Goal: Task Accomplishment & Management: Use online tool/utility

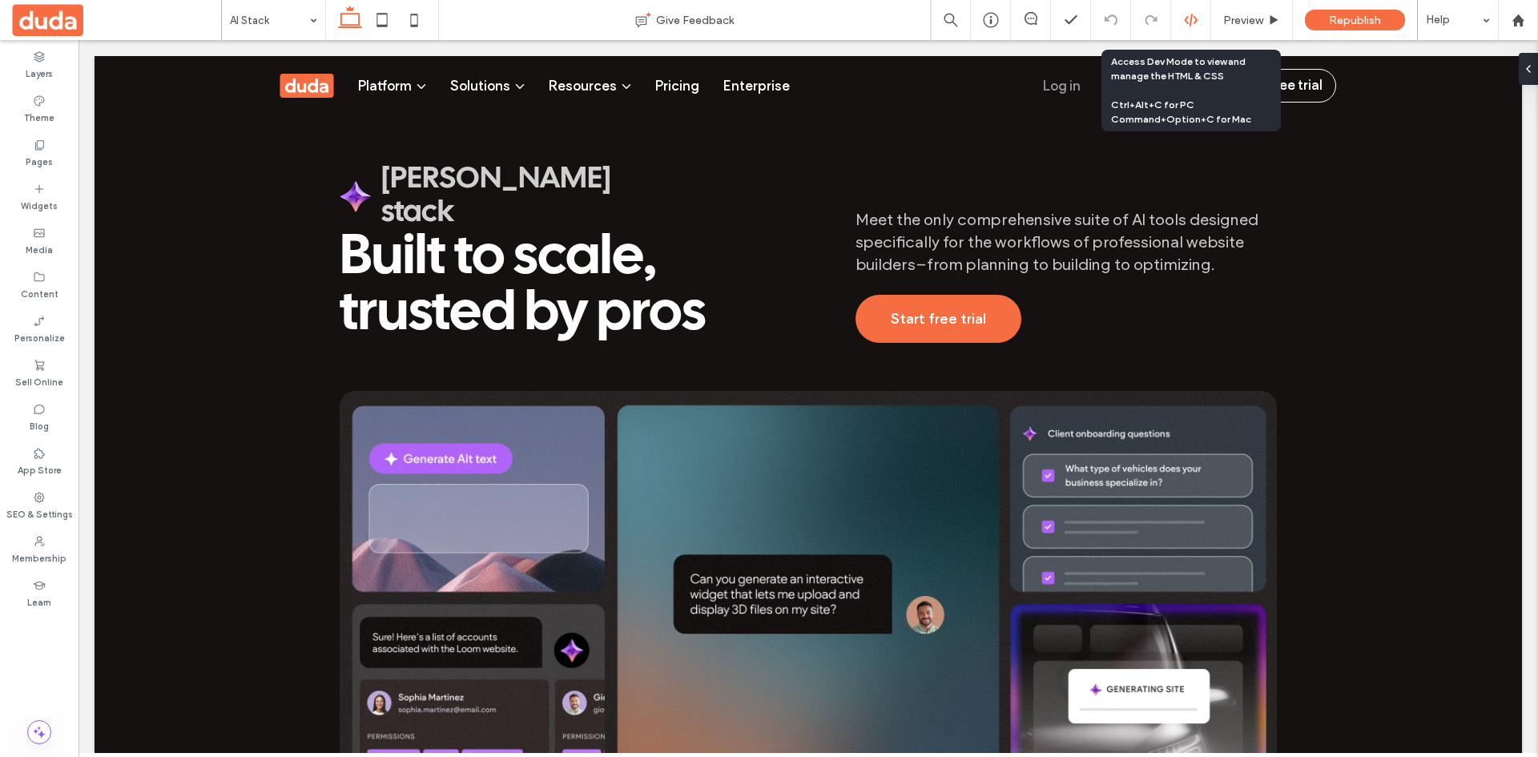
click at [1185, 19] on use at bounding box center [1190, 20] width 13 height 13
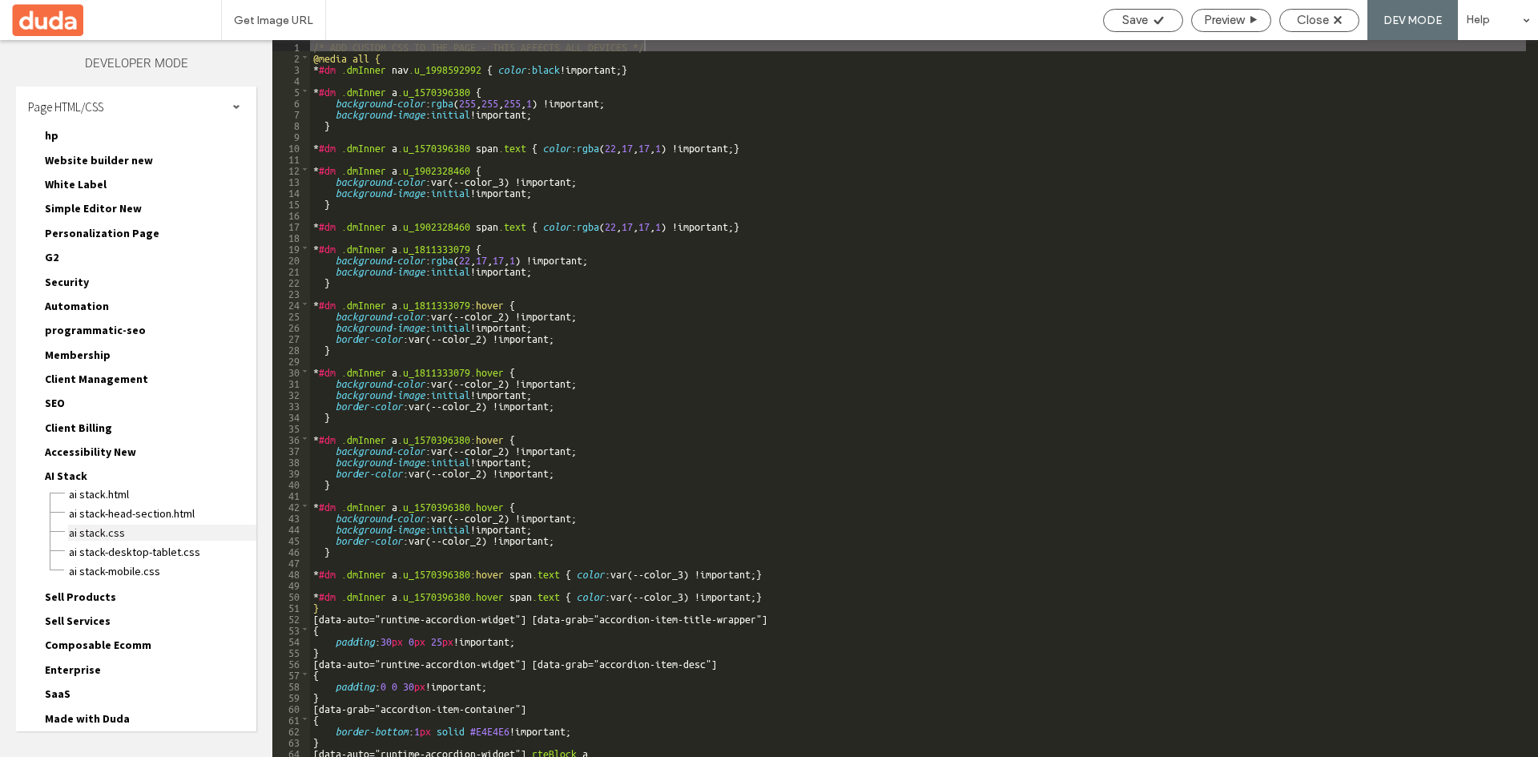
click at [106, 533] on span "AI Stack.css" at bounding box center [162, 533] width 188 height 16
click at [144, 550] on span "AI Stack-desktop-tablet.css" at bounding box center [162, 552] width 188 height 16
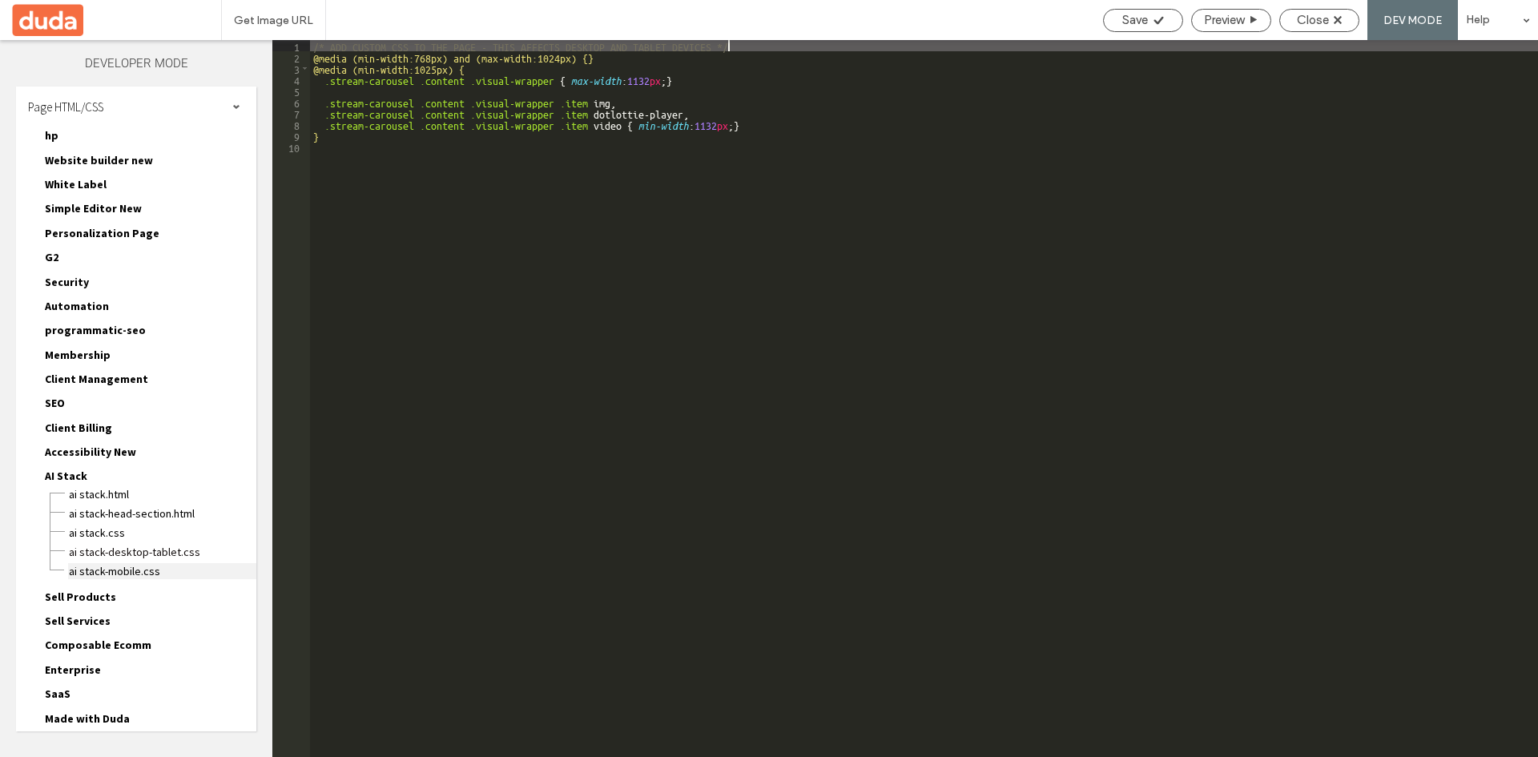
click at [139, 570] on span "AI Stack-mobile.css" at bounding box center [162, 571] width 188 height 16
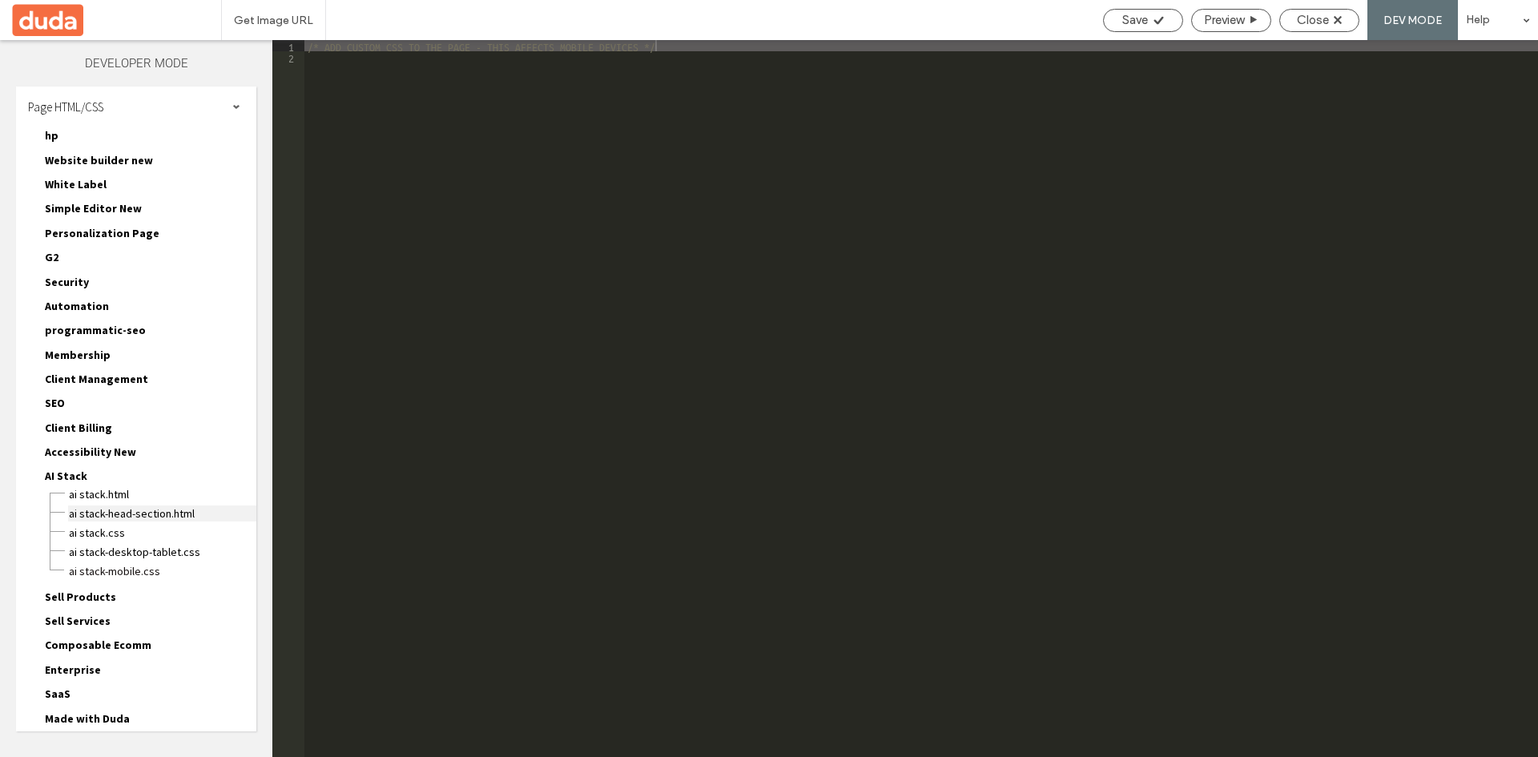
click at [139, 515] on span "AI Stack-head-section.html" at bounding box center [162, 513] width 188 height 16
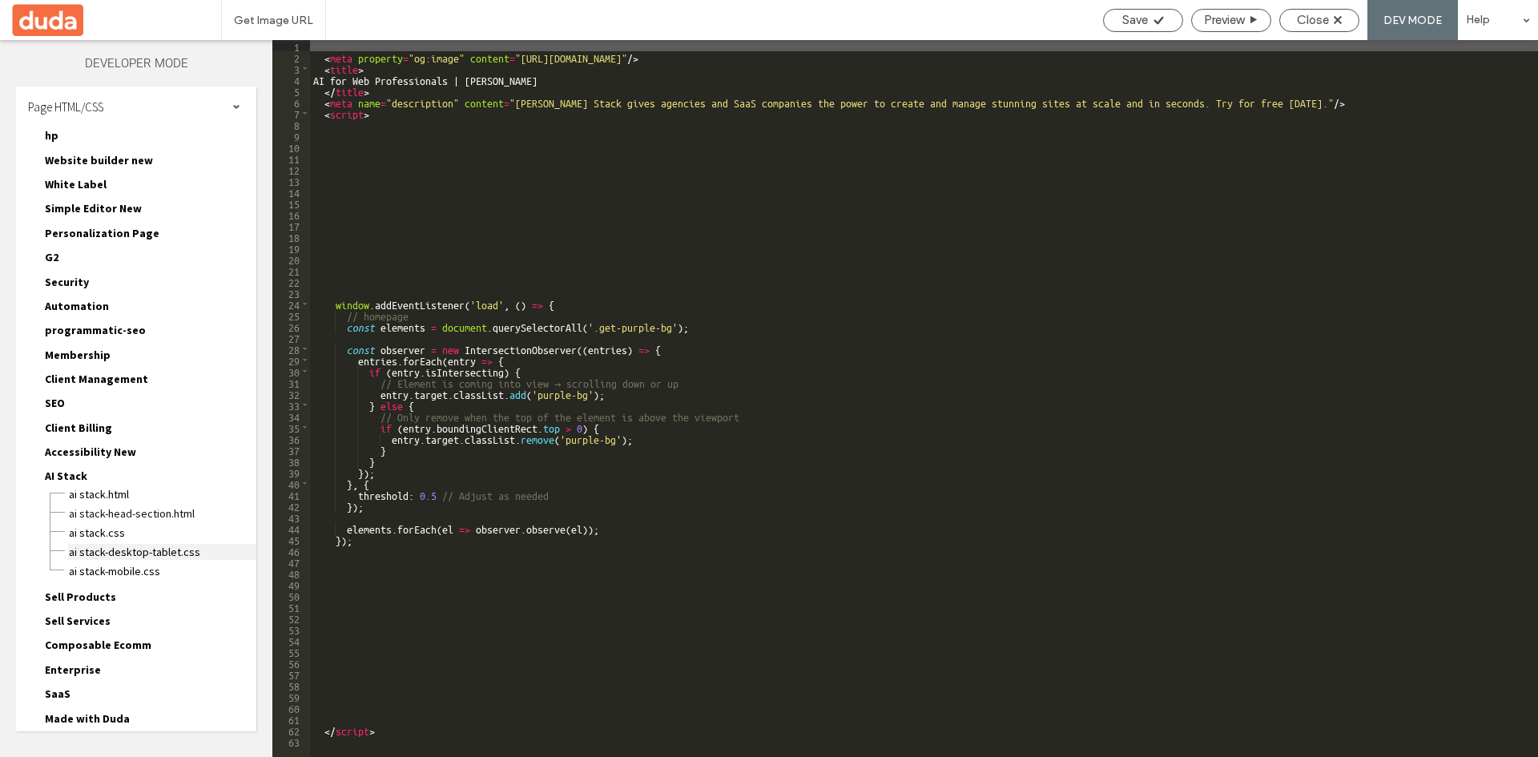
click at [159, 554] on span "AI Stack-desktop-tablet.css" at bounding box center [162, 552] width 188 height 16
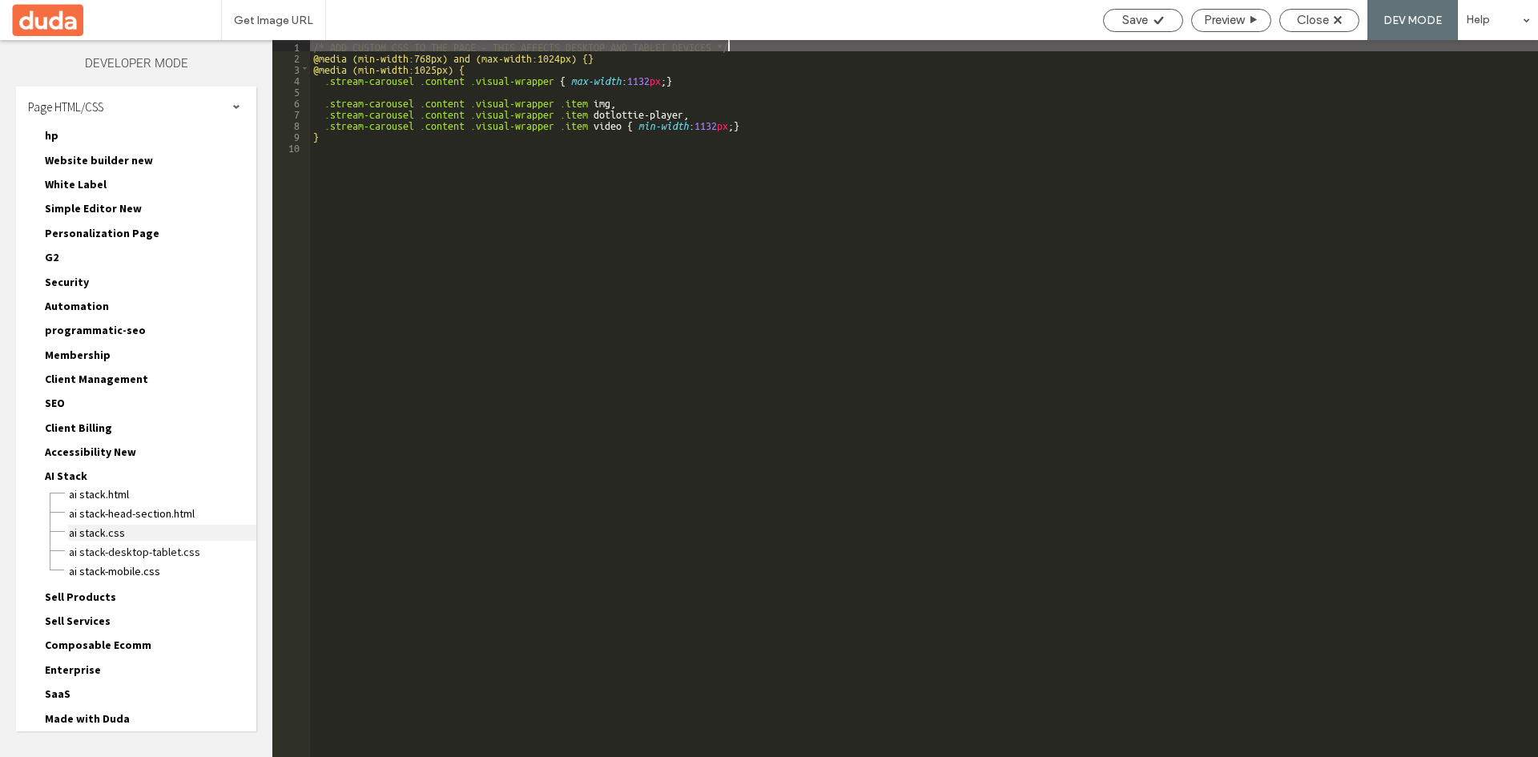
click at [107, 529] on span "AI Stack.css" at bounding box center [162, 533] width 188 height 16
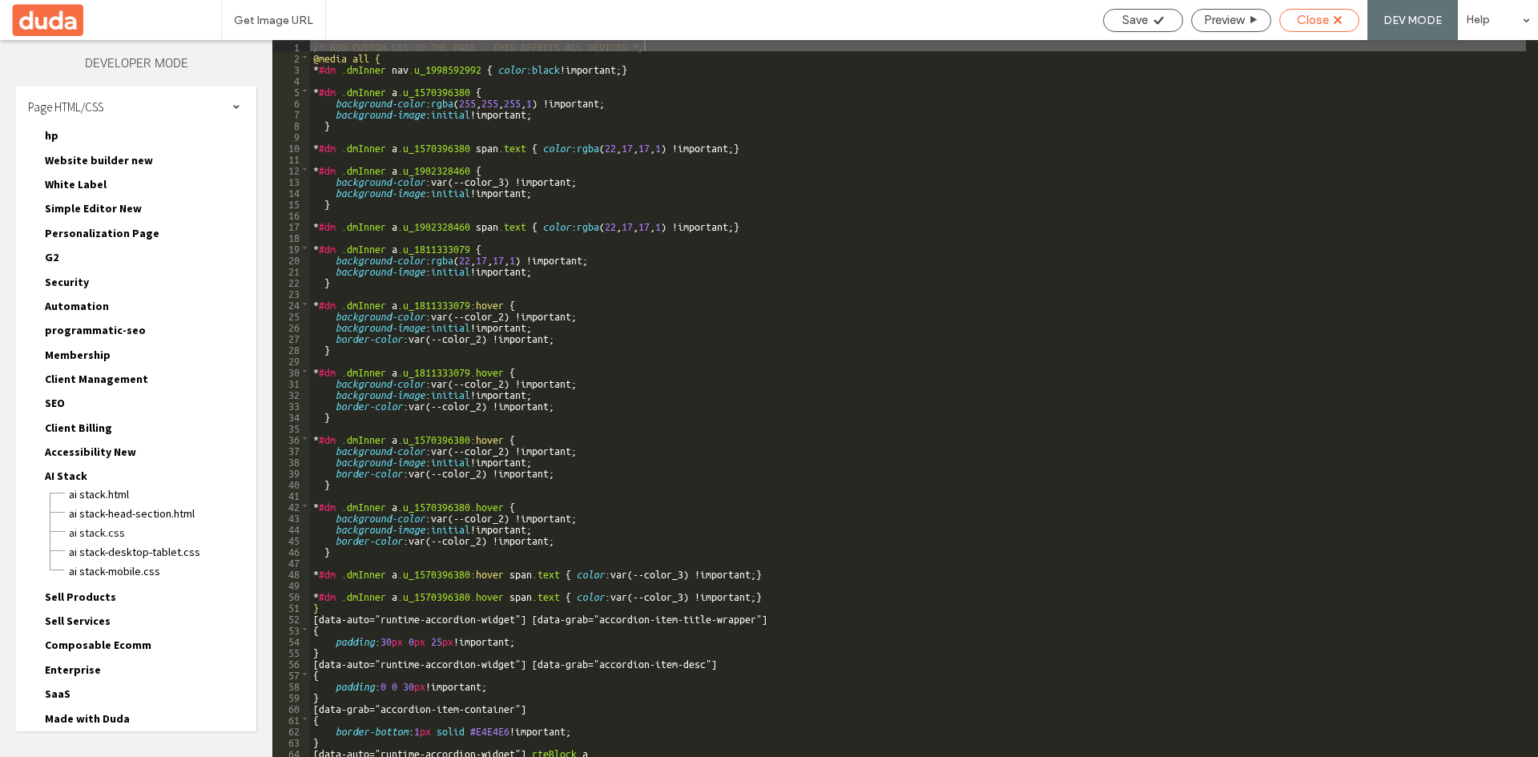
click at [1317, 28] on div "Close" at bounding box center [1319, 20] width 80 height 23
click at [1319, 22] on span "Close" at bounding box center [1313, 20] width 32 height 14
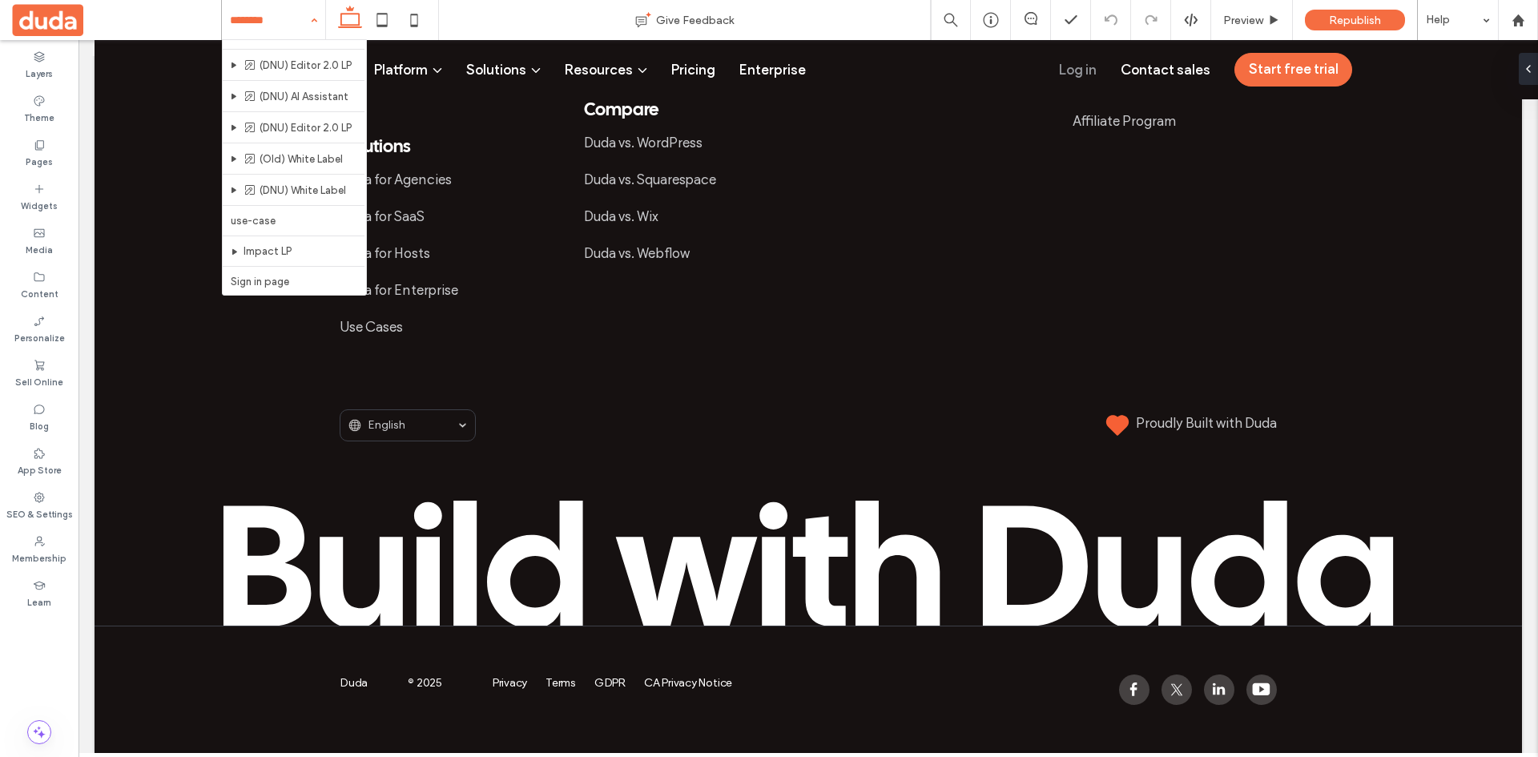
scroll to position [6529, 0]
drag, startPoint x: 362, startPoint y: 50, endPoint x: 276, endPoint y: 259, distance: 226.0
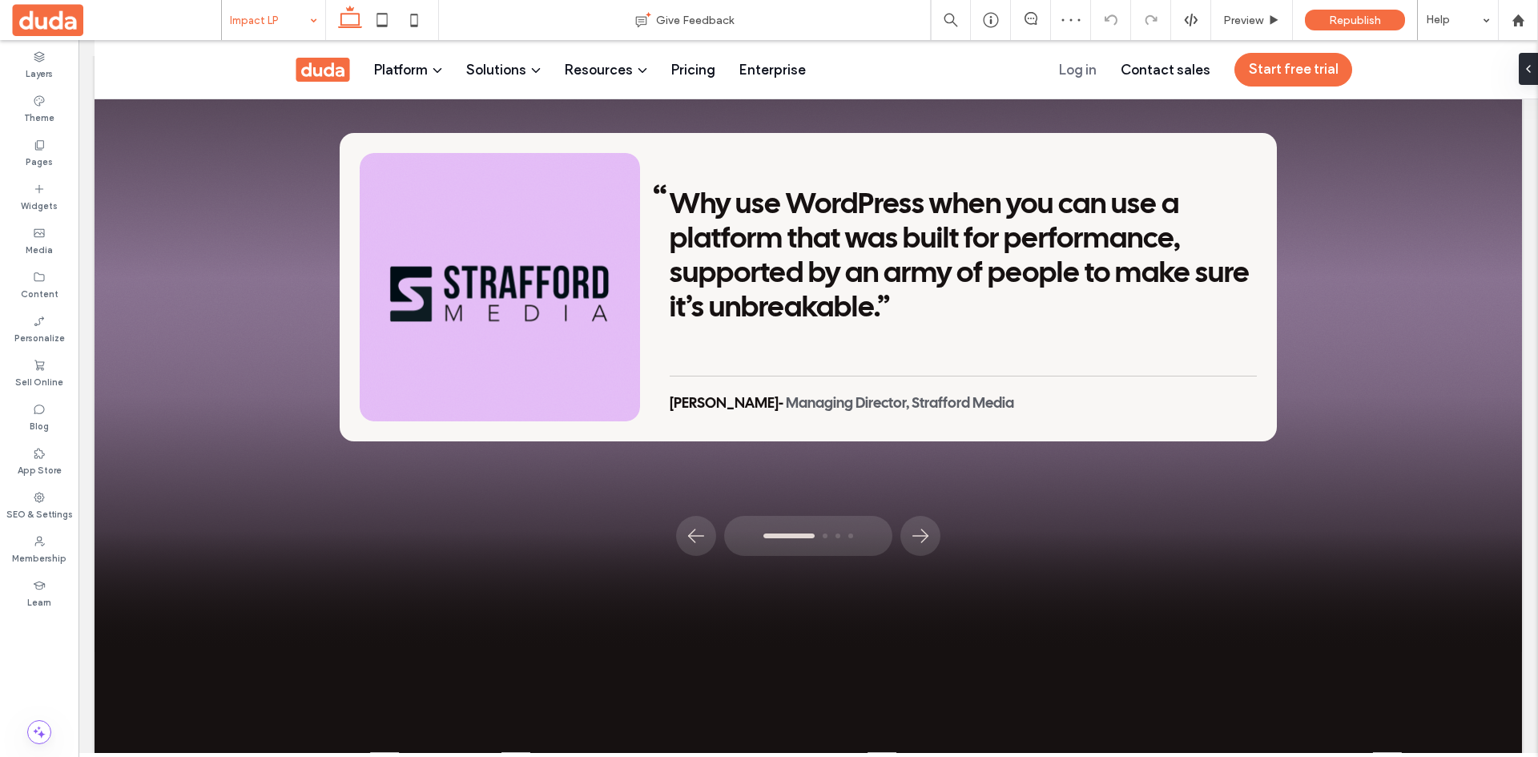
scroll to position [2559, 0]
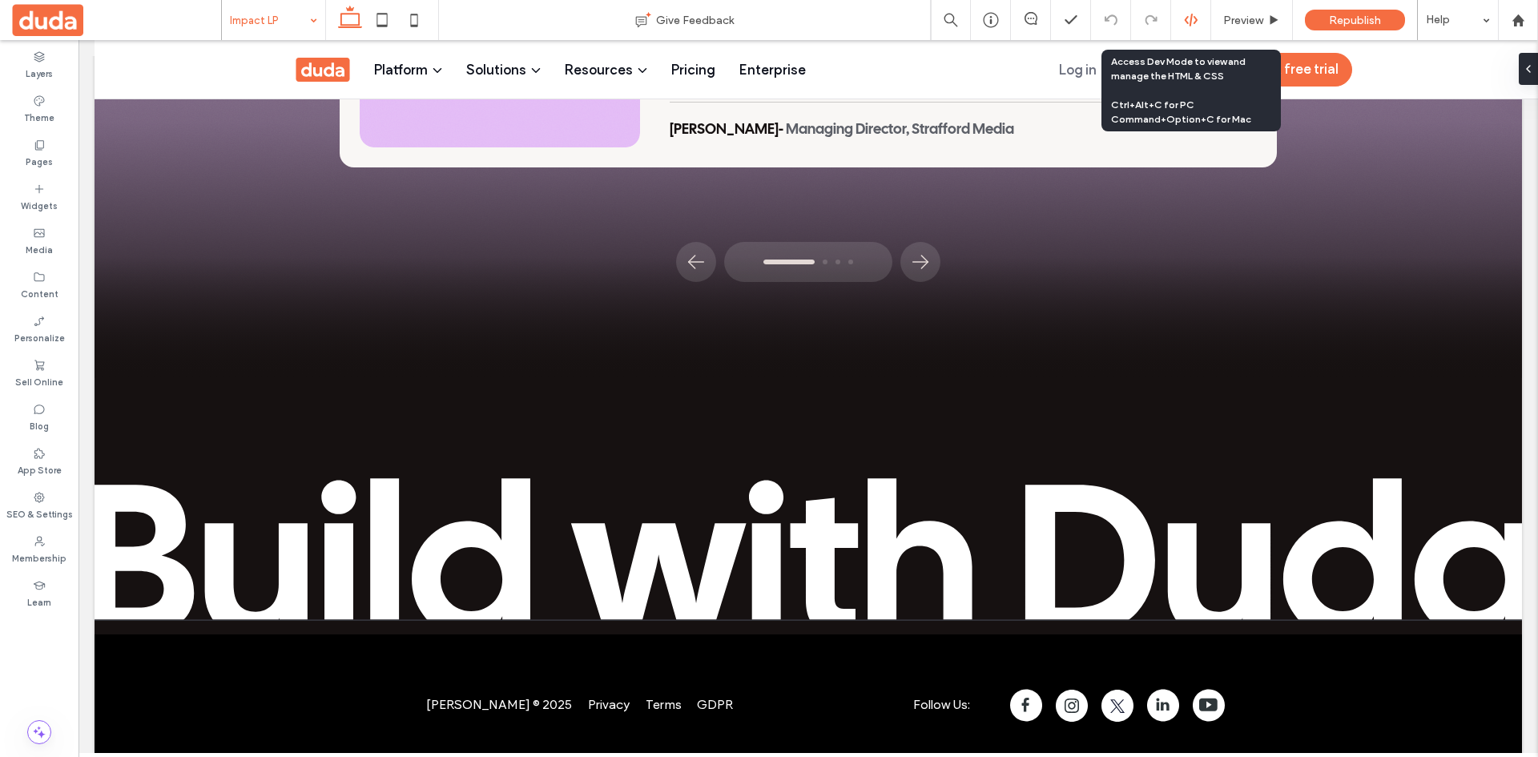
click at [1184, 26] on icon at bounding box center [1191, 20] width 14 height 14
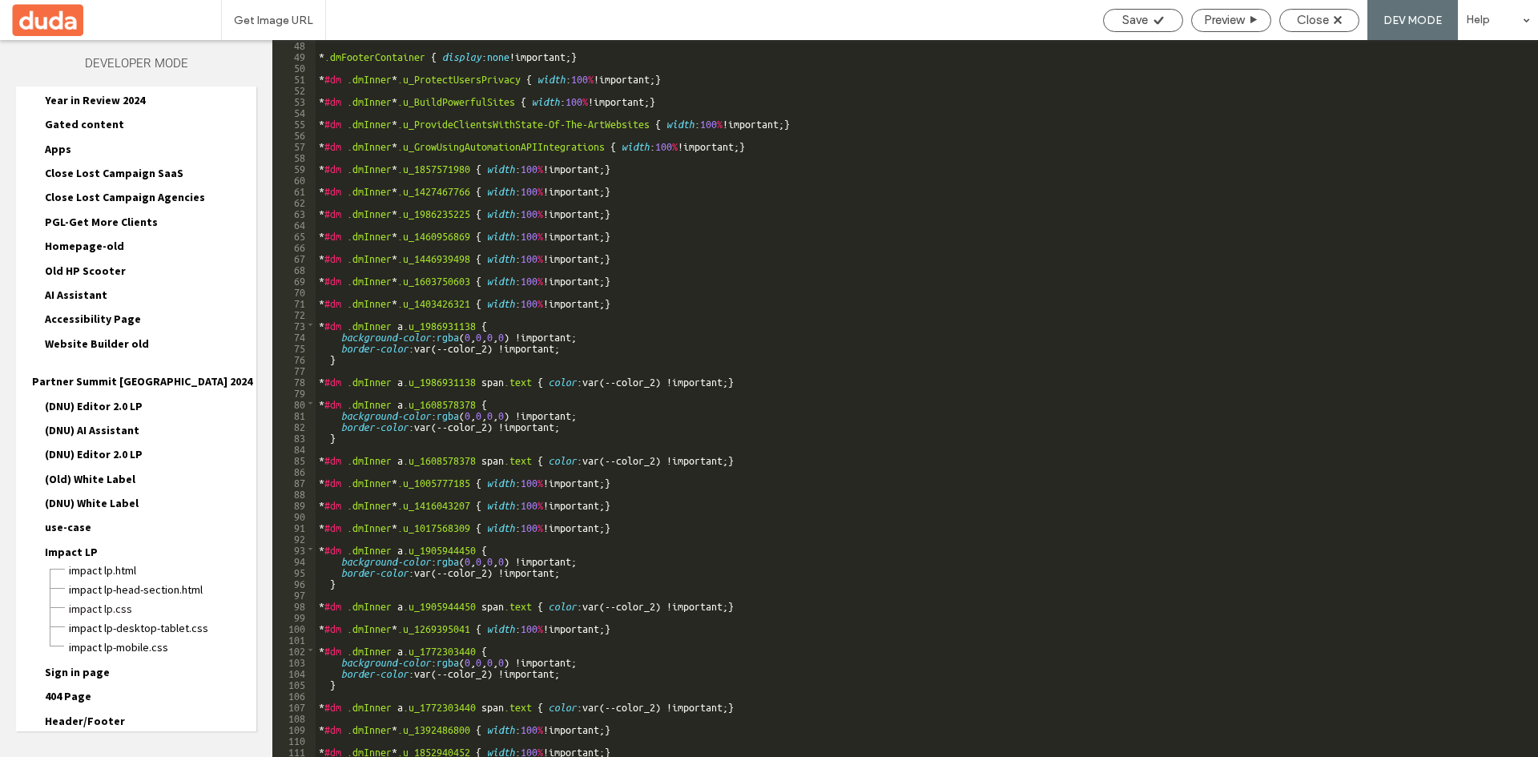
scroll to position [529, 0]
click at [144, 582] on span "Impact LP-head-section.html" at bounding box center [162, 590] width 188 height 16
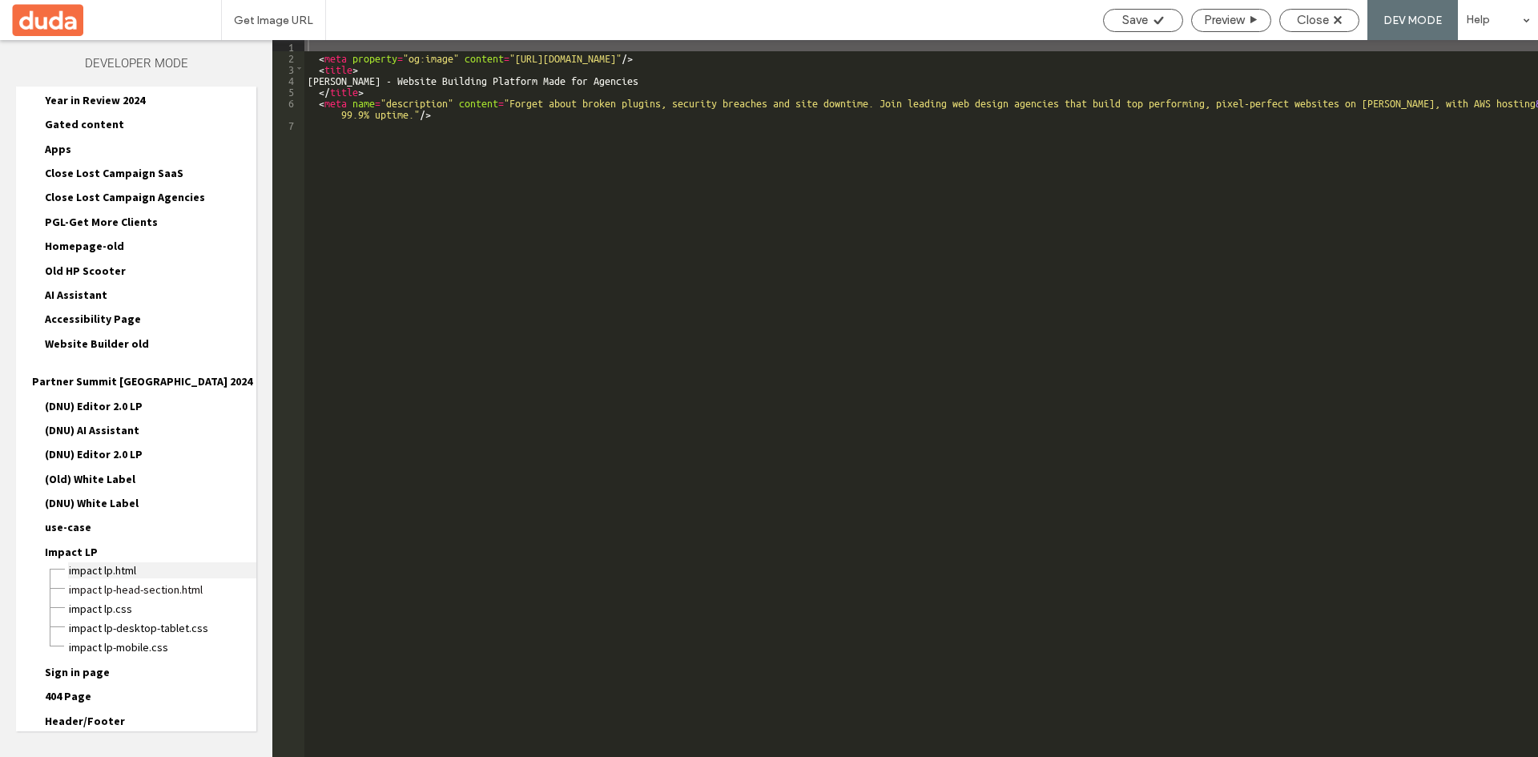
click at [117, 562] on span "Impact LP.html" at bounding box center [162, 570] width 188 height 16
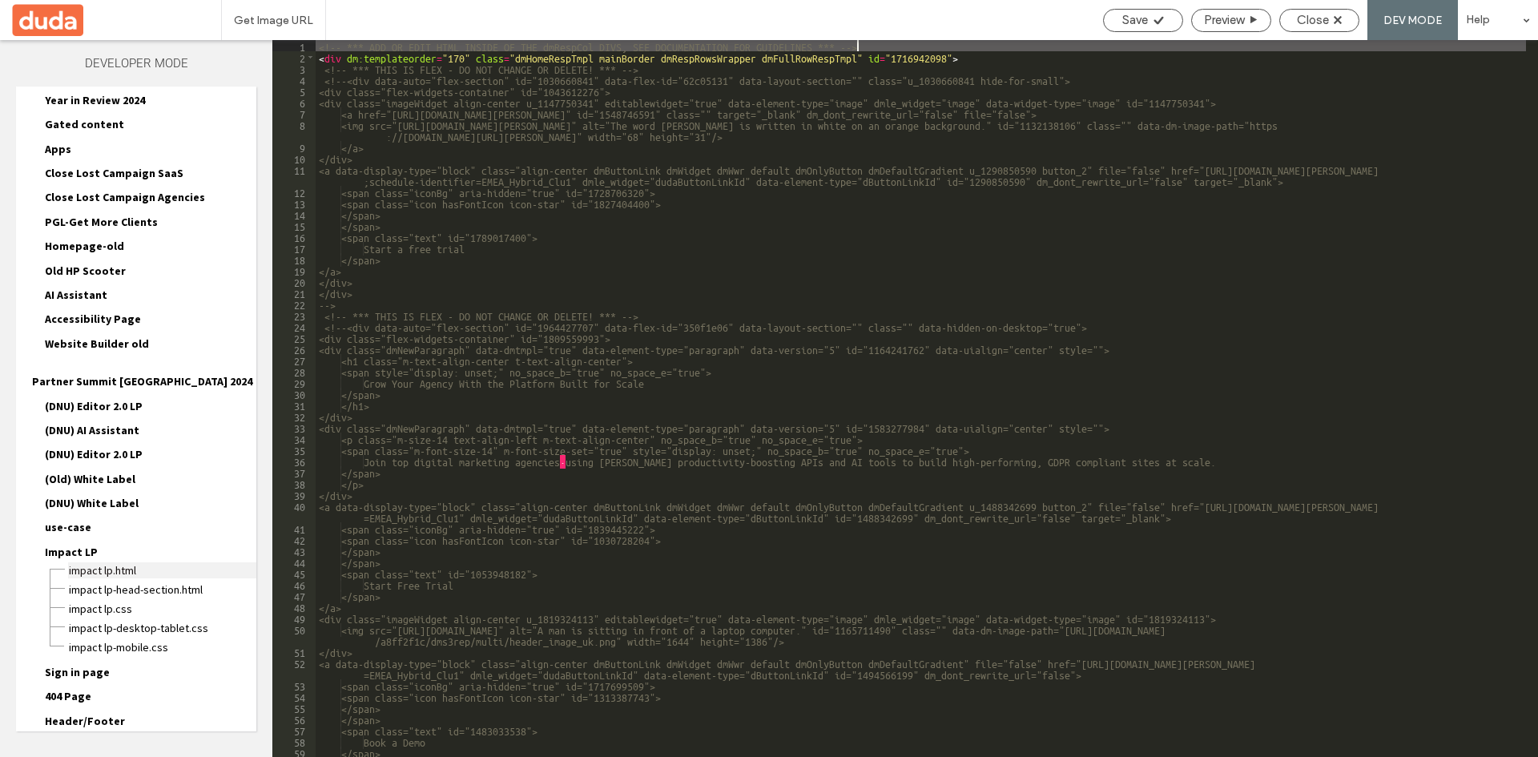
scroll to position [0, 0]
click at [107, 620] on span "Impact LP-desktop-tablet.css" at bounding box center [162, 628] width 188 height 16
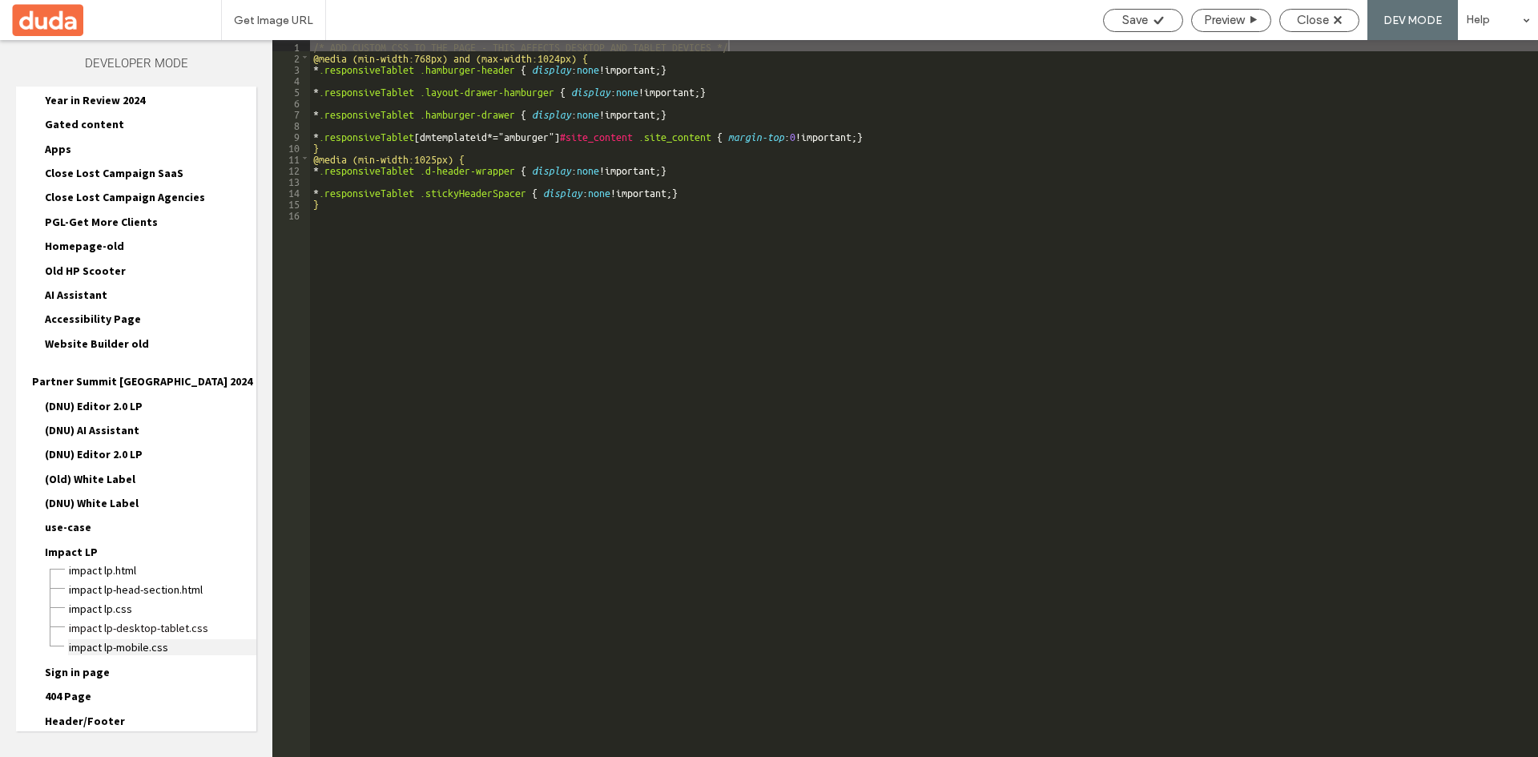
click at [107, 639] on span "Impact LP-mobile.css" at bounding box center [162, 647] width 188 height 16
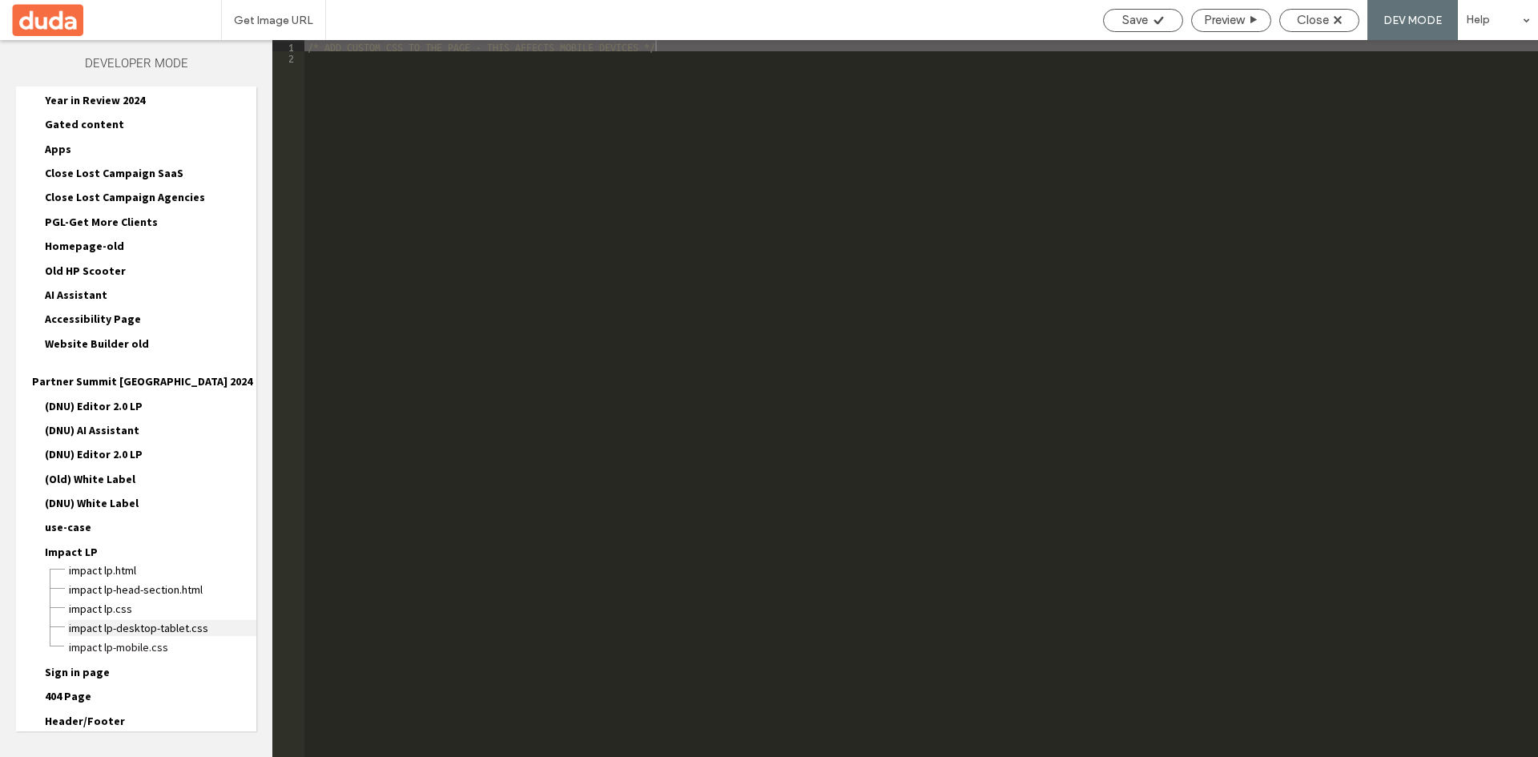
click at [111, 620] on span "Impact LP-desktop-tablet.css" at bounding box center [162, 628] width 188 height 16
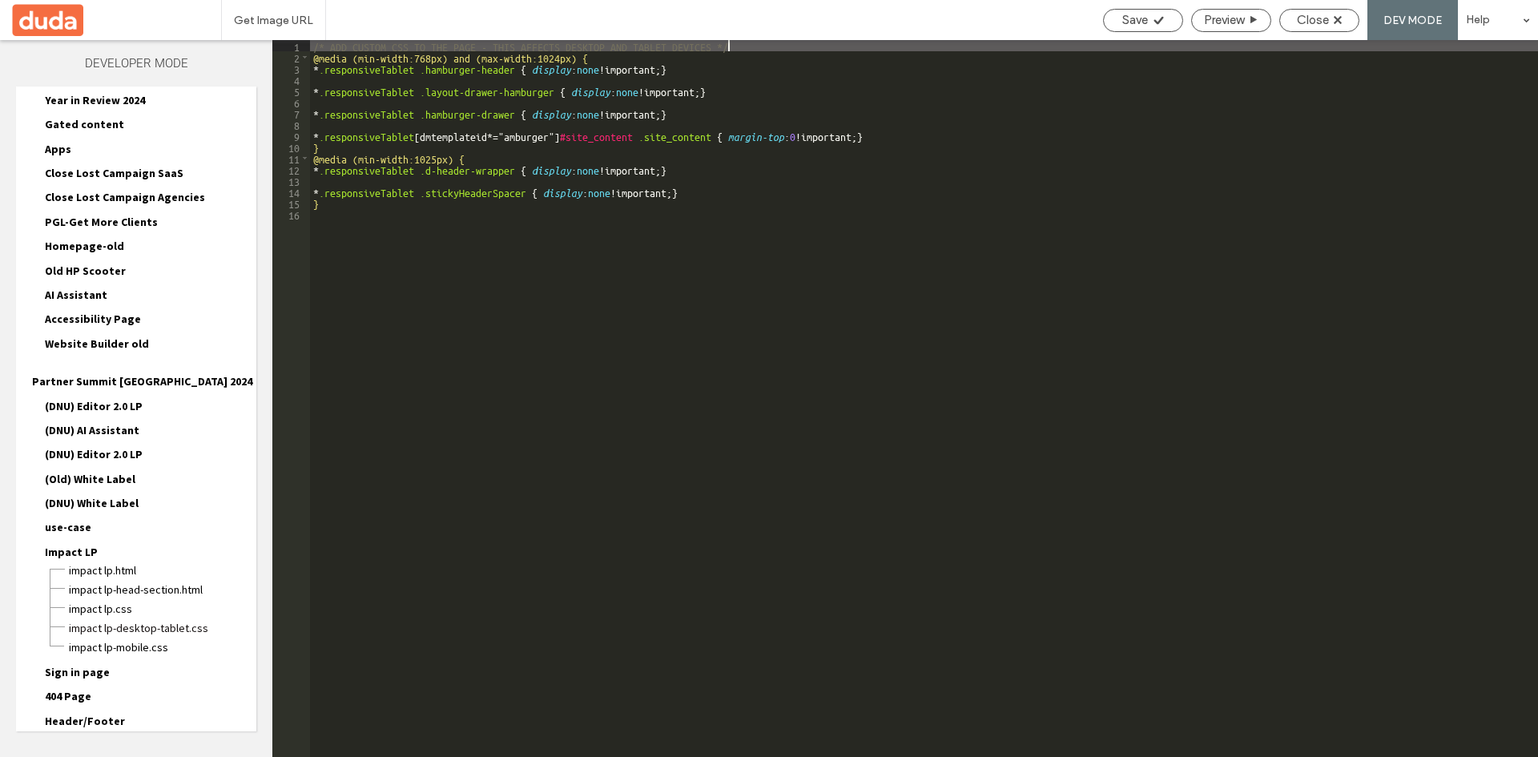
click at [102, 617] on div "Impact LP-desktop-tablet.css" at bounding box center [162, 626] width 188 height 19
click at [102, 601] on span "Impact LP.css" at bounding box center [162, 609] width 188 height 16
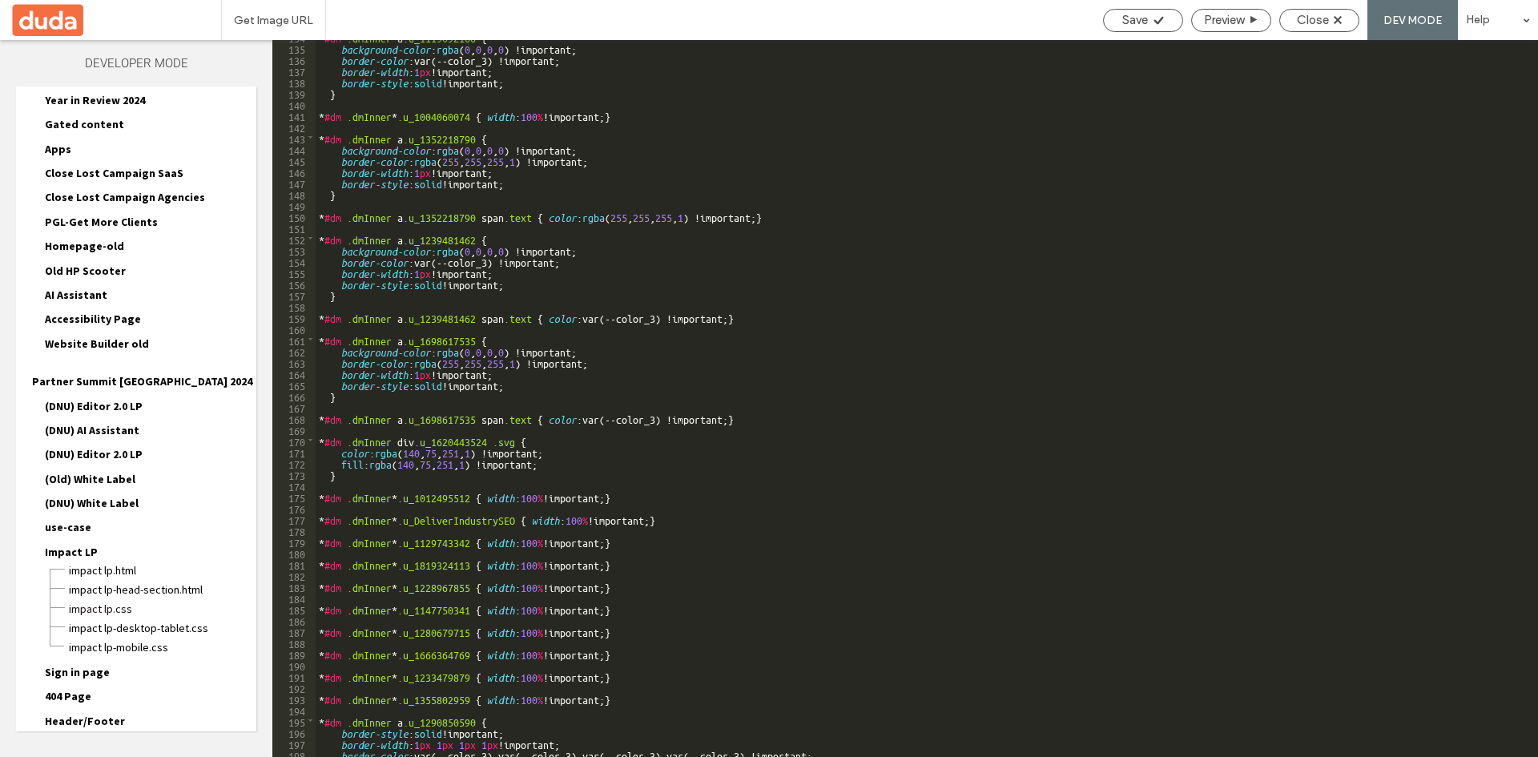
scroll to position [1402, 0]
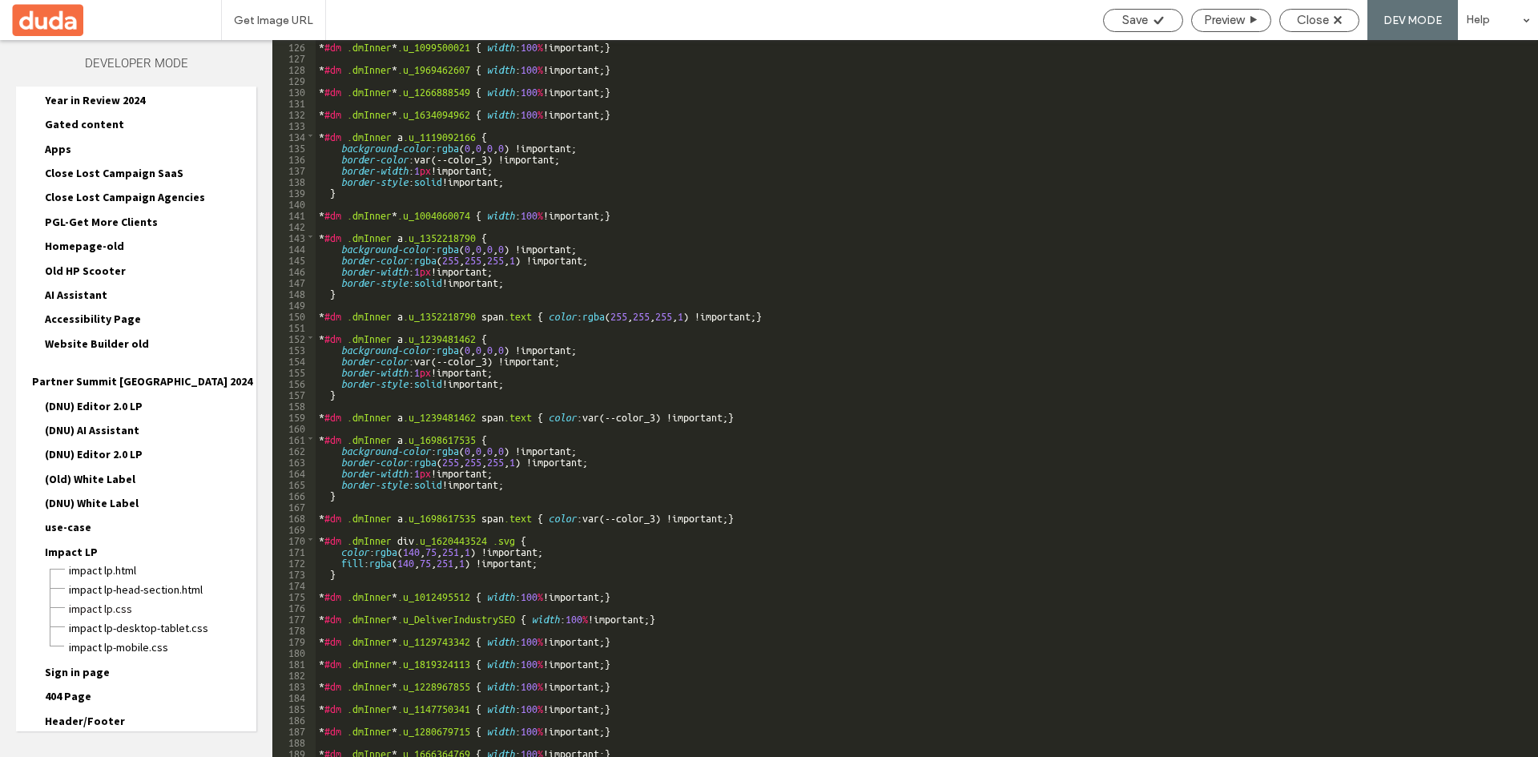
click at [1060, 381] on div "* #dm .dmInner * .u_1099500021 { width : 100 % !important; } * #dm .dmInner * .…" at bounding box center [921, 409] width 1210 height 739
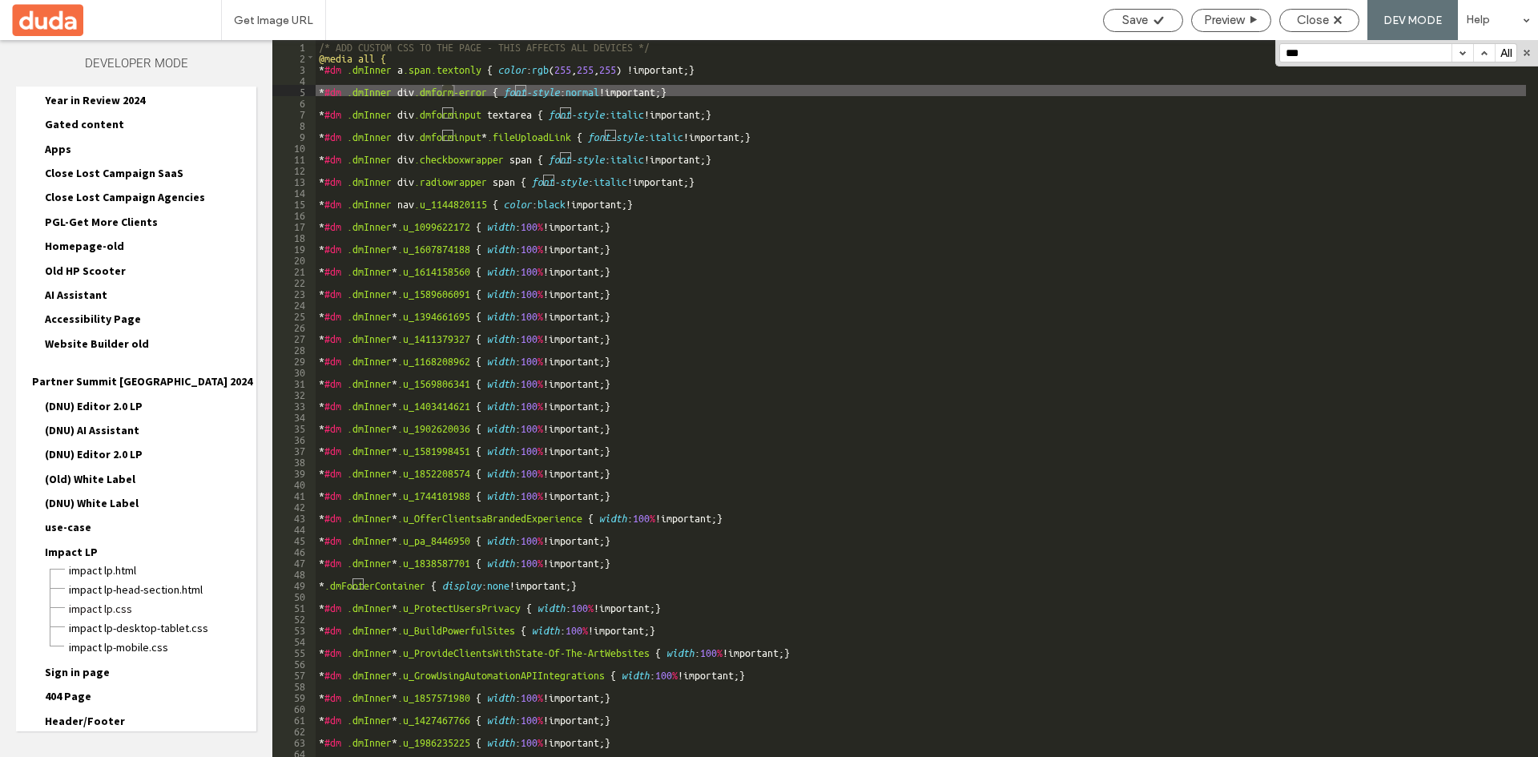
scroll to position [0, 0]
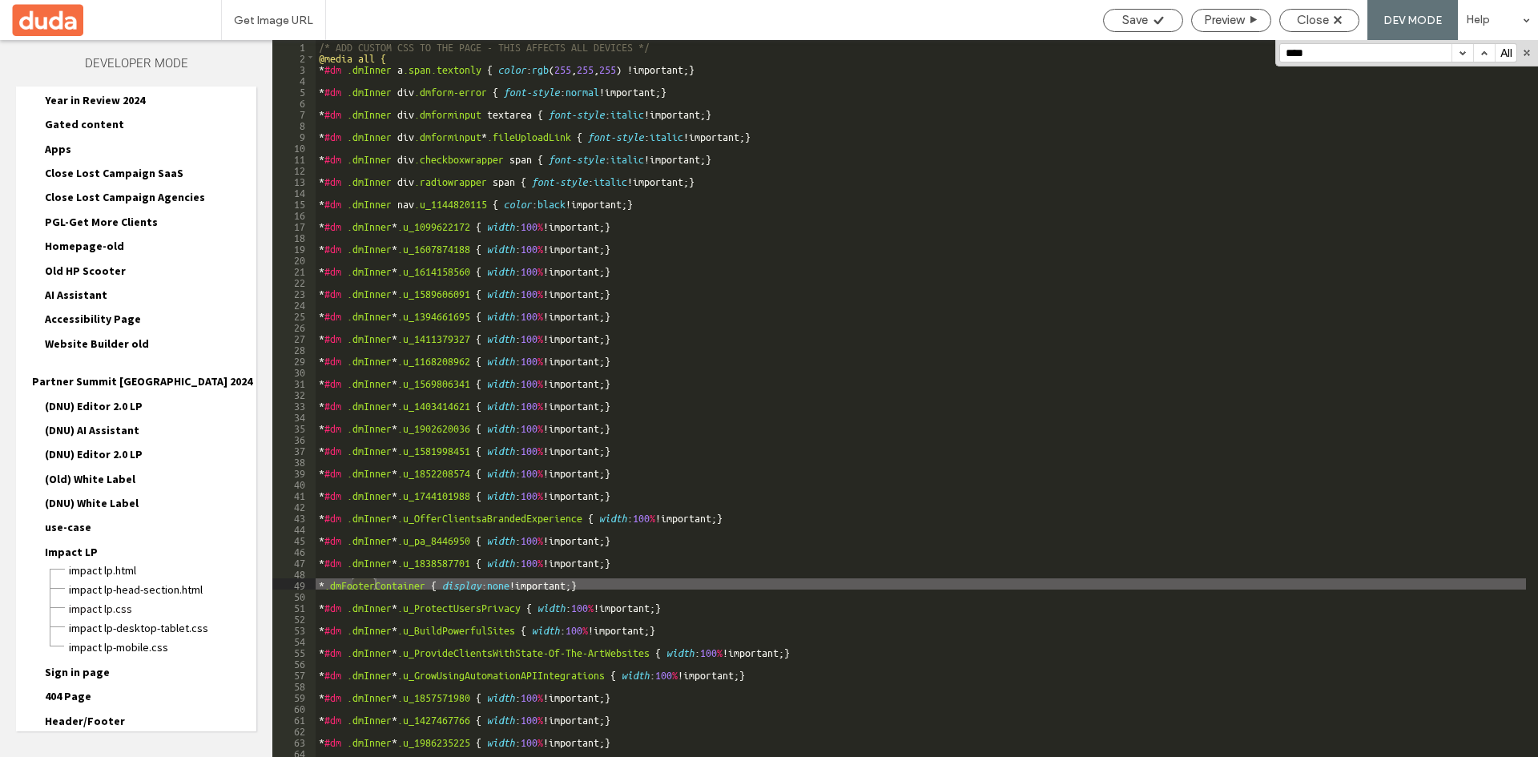
type input "****"
click at [670, 45] on div "/* ADD CUSTOM CSS TO THE PAGE - THIS AFFECTS ALL DEVICES */ @media all { * #dm …" at bounding box center [921, 409] width 1210 height 739
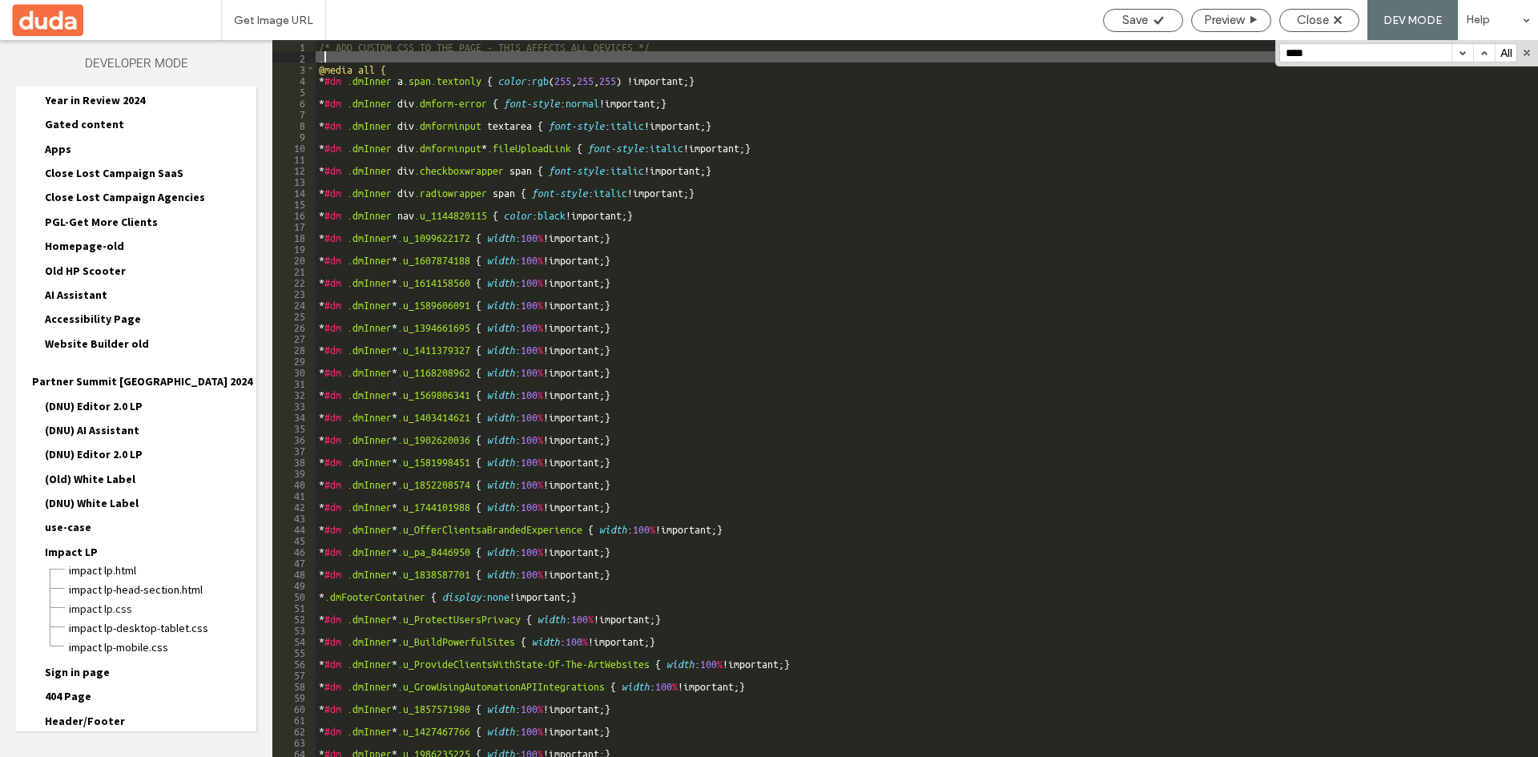
paste textarea
type textarea "**"
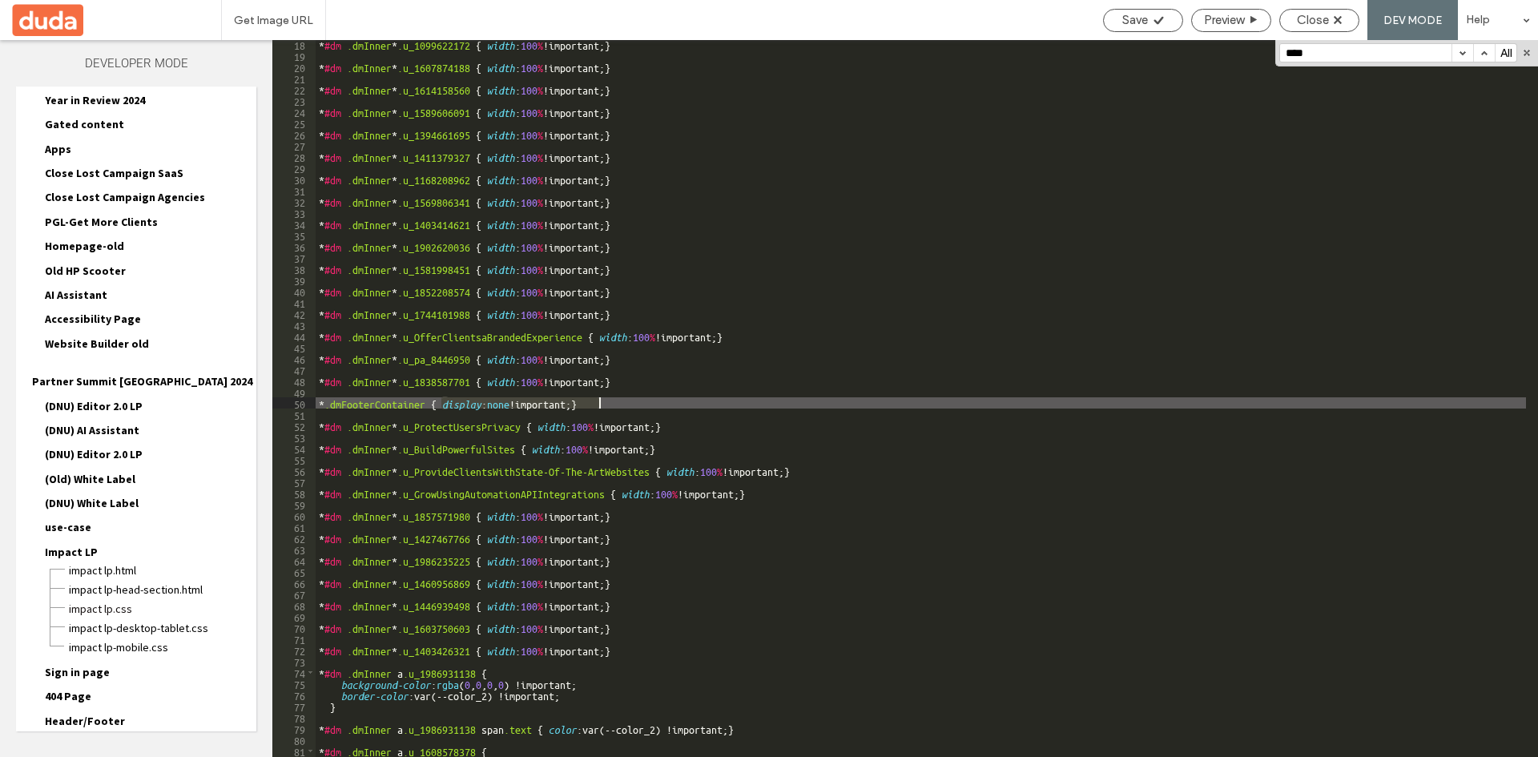
drag, startPoint x: 443, startPoint y: 401, endPoint x: 697, endPoint y: 403, distance: 253.9
click at [697, 403] on div "* #dm .dmInner * .u_1099622172 { width : 100 % !important; } * #dm .dmInner * .…" at bounding box center [921, 407] width 1210 height 739
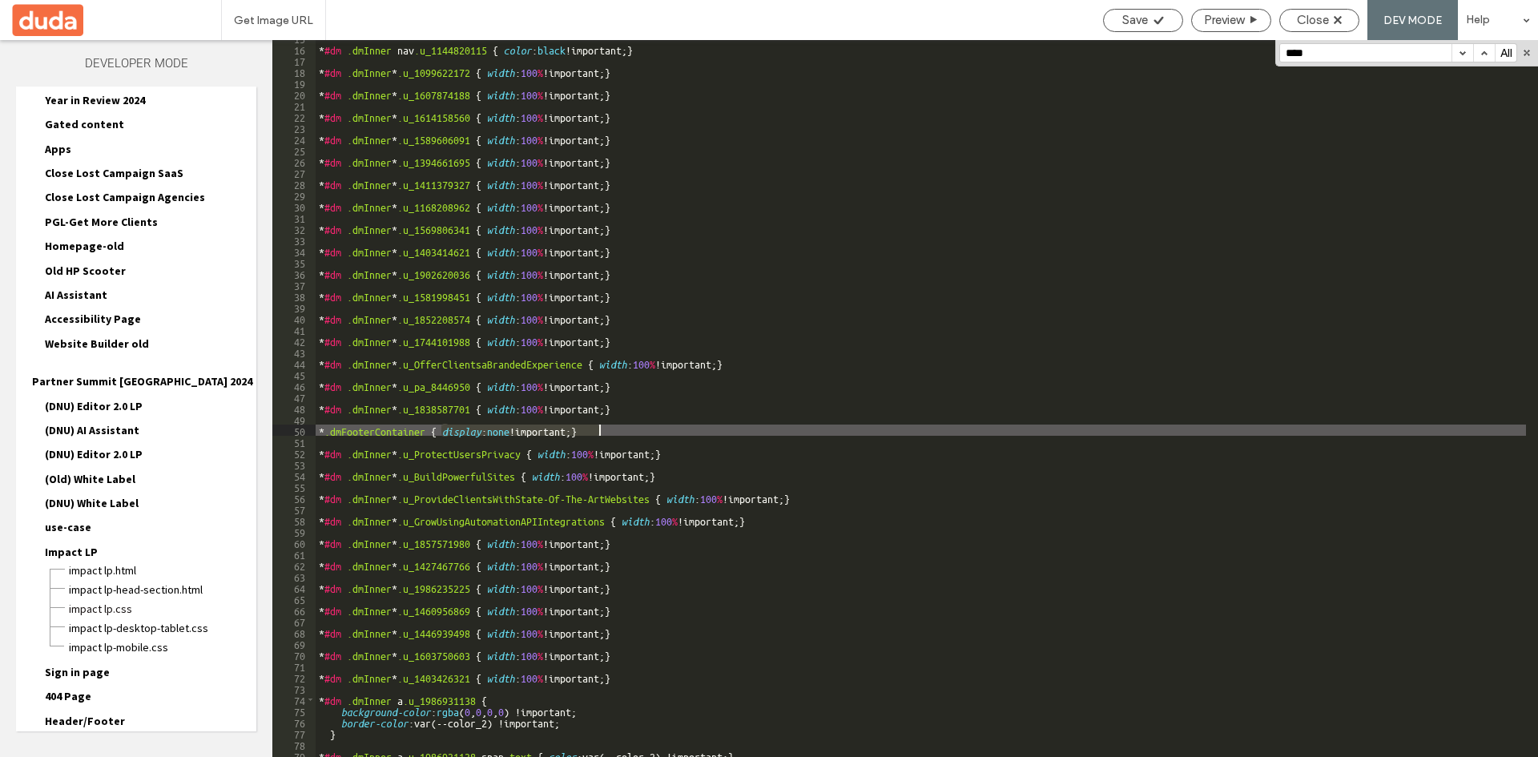
scroll to position [0, 0]
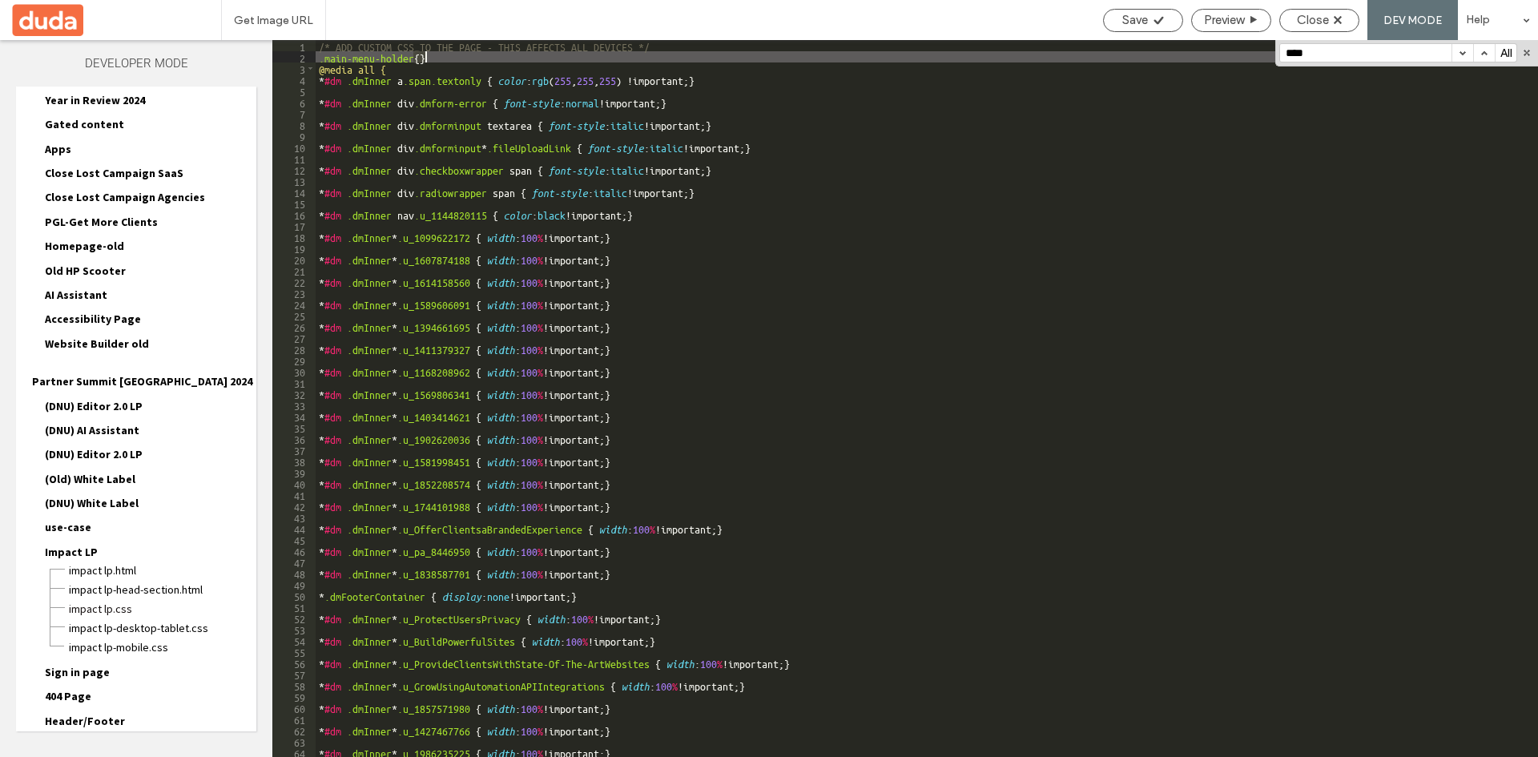
drag, startPoint x: 415, startPoint y: 58, endPoint x: 437, endPoint y: 58, distance: 21.6
click at [437, 58] on div "/* ADD CUSTOM CSS TO THE PAGE - THIS AFFECTS ALL DEVICES */ .main-menu-holder {…" at bounding box center [921, 409] width 1210 height 739
click at [1137, 11] on div "Save" at bounding box center [1143, 20] width 80 height 23
click at [1324, 18] on span "Close" at bounding box center [1313, 20] width 32 height 14
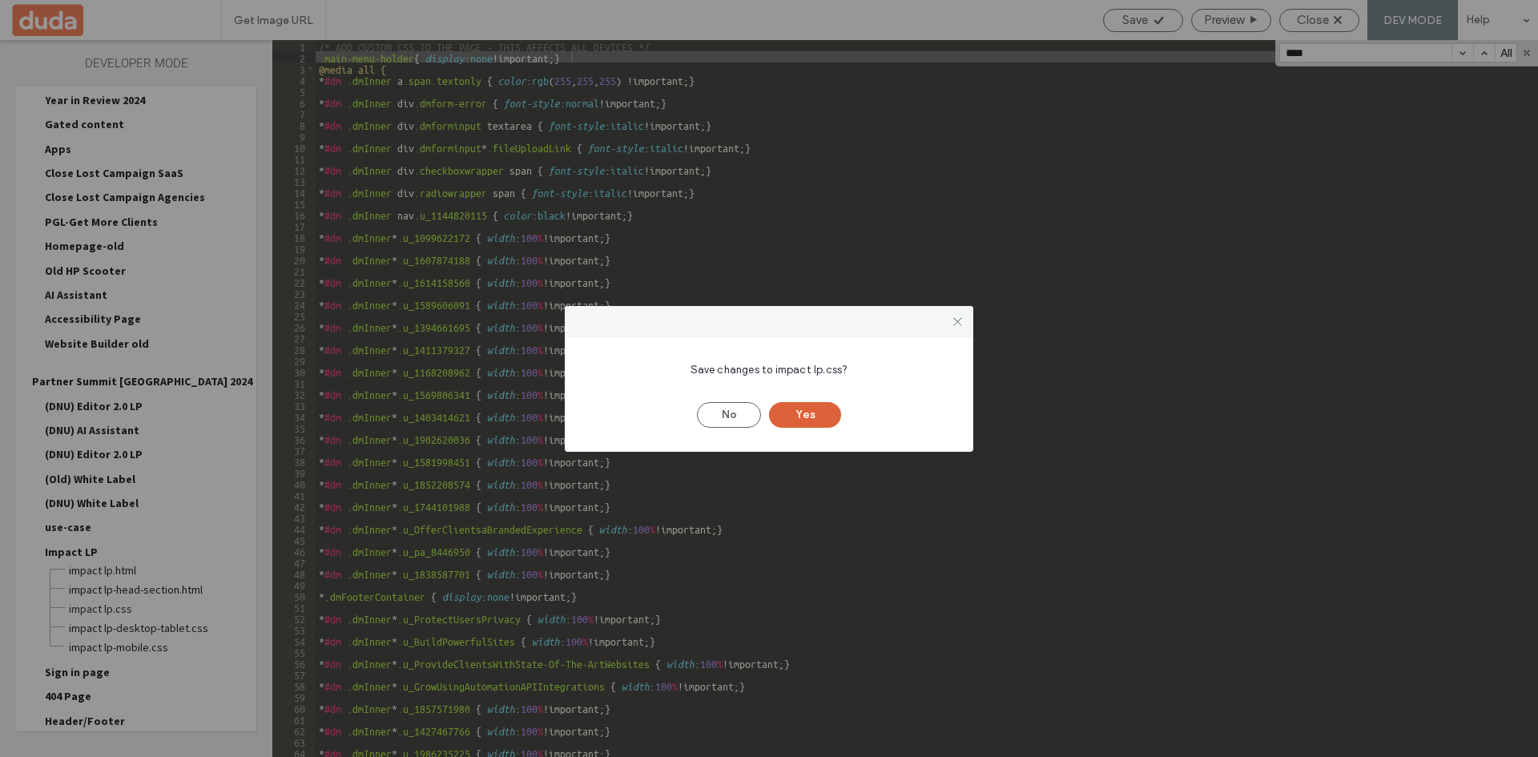
click at [816, 413] on button "Yes" at bounding box center [805, 415] width 72 height 26
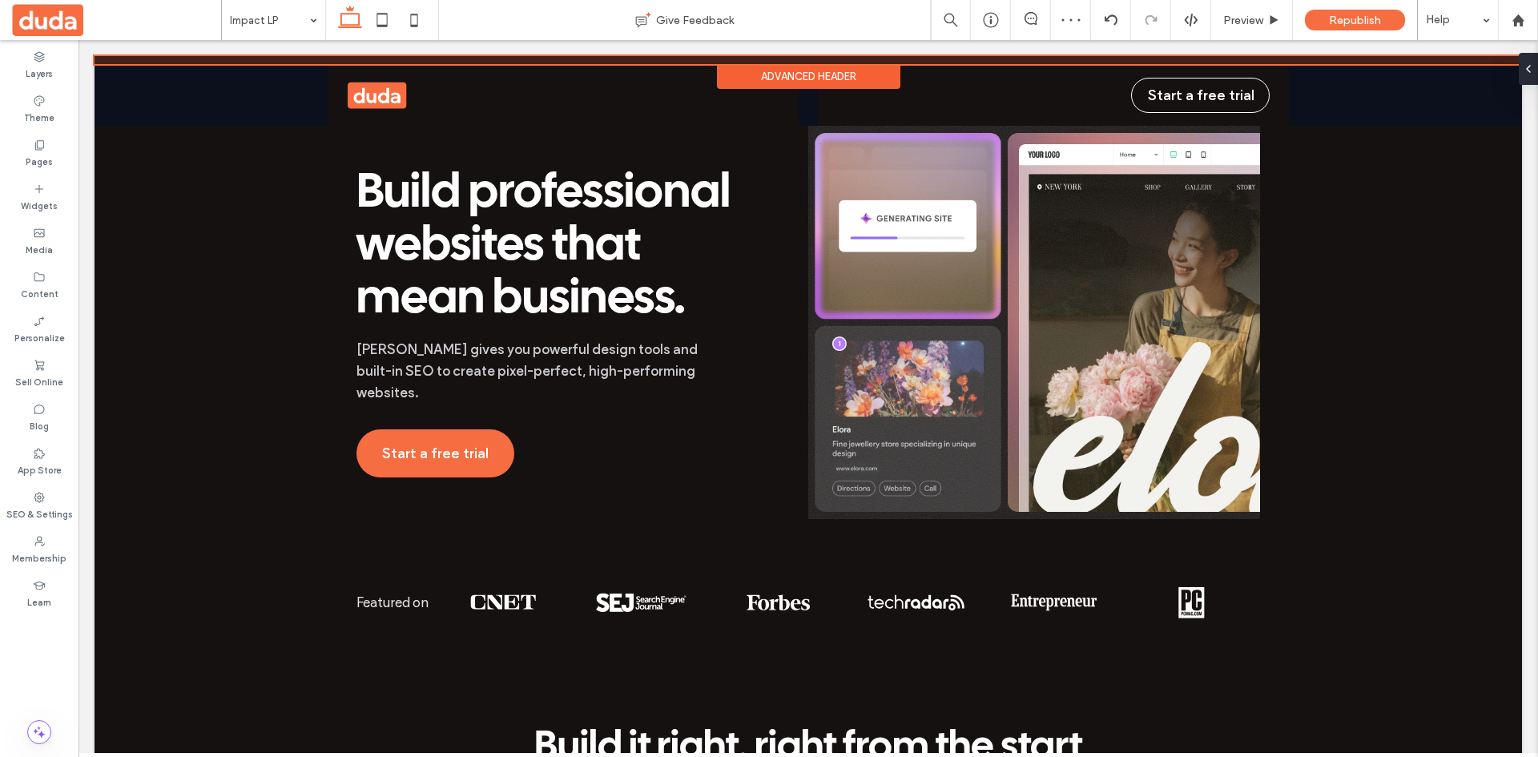
click at [1242, 59] on div at bounding box center [808, 60] width 1427 height 8
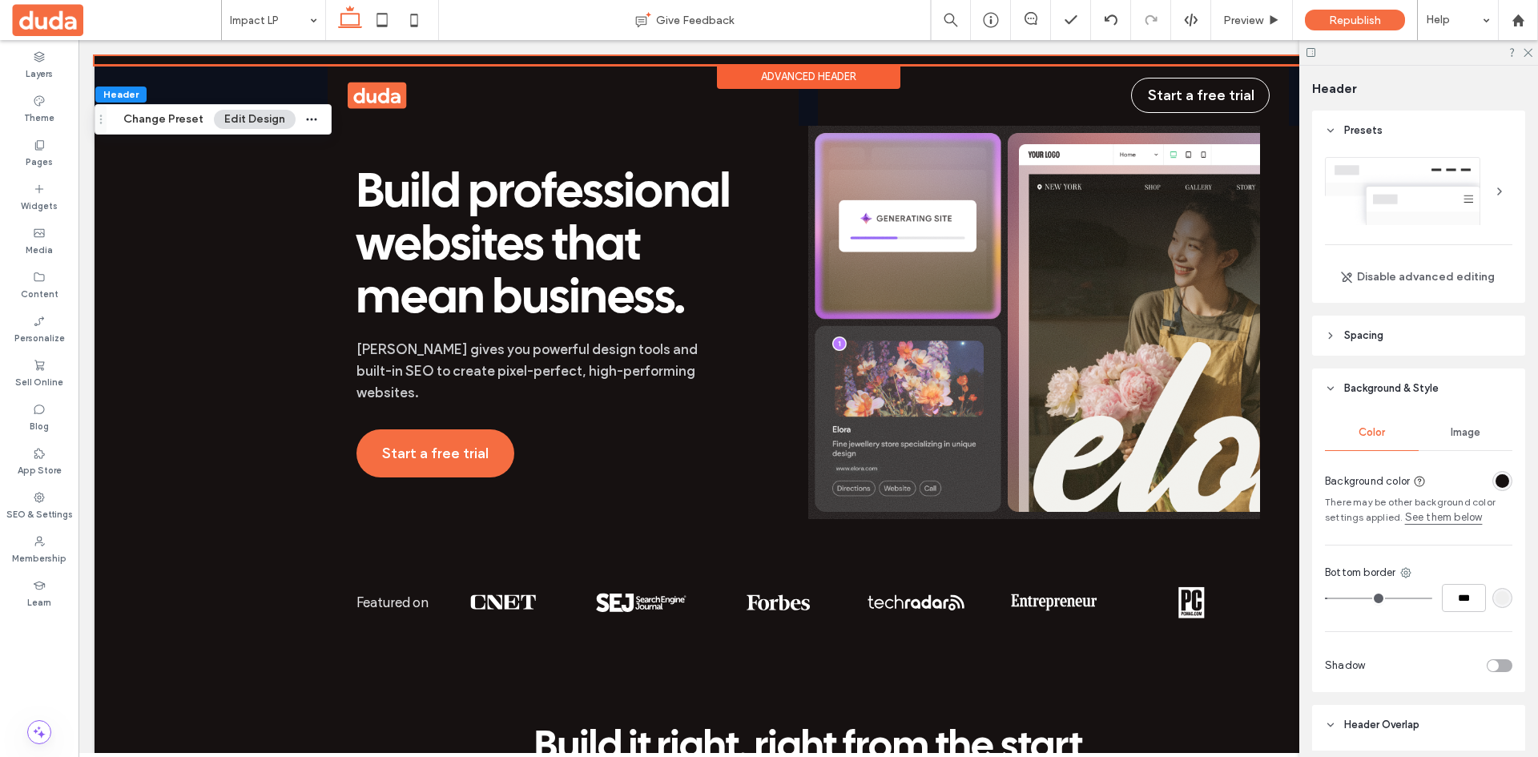
click at [1455, 338] on header "Spacing" at bounding box center [1418, 336] width 213 height 40
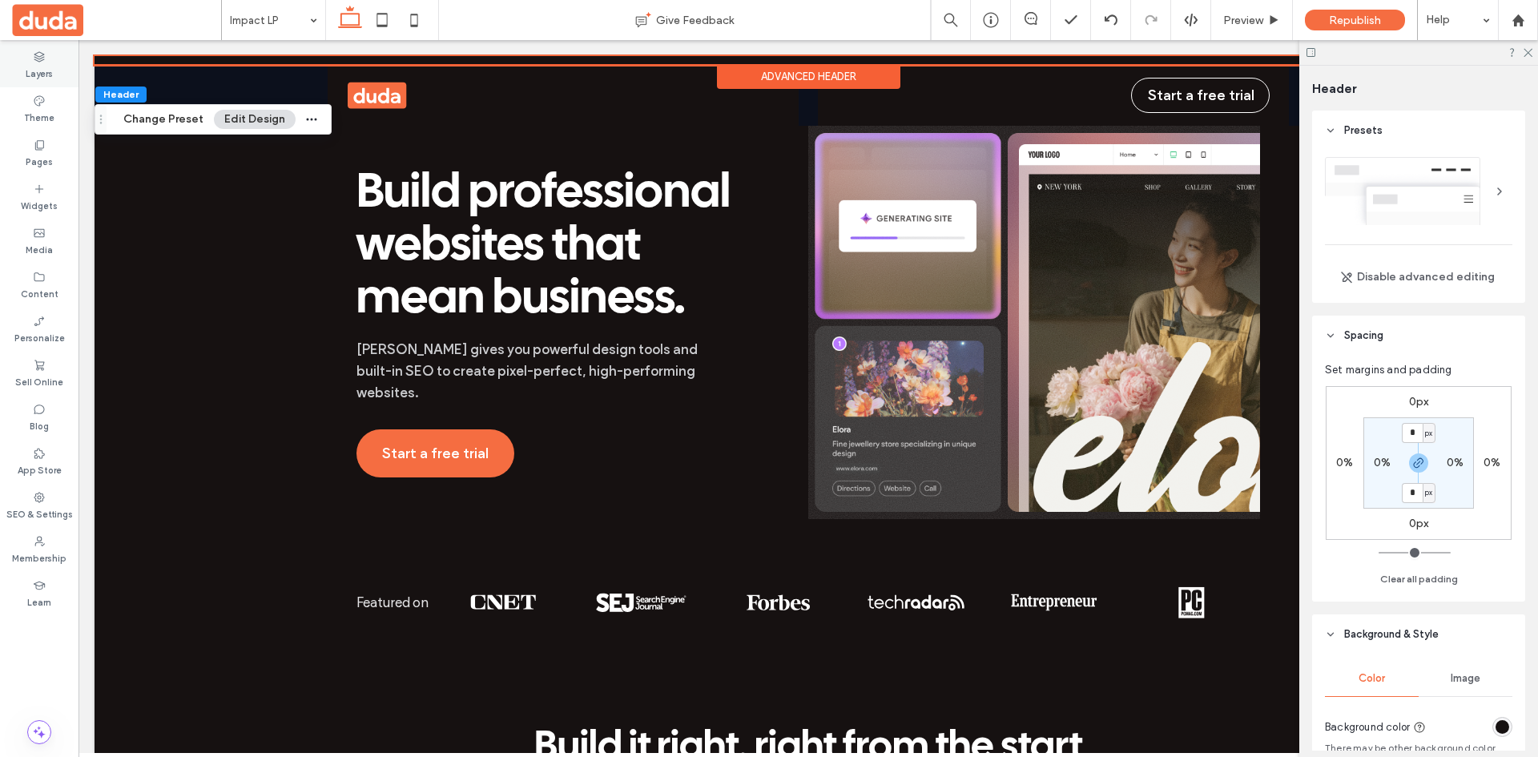
click at [42, 58] on icon at bounding box center [39, 56] width 13 height 13
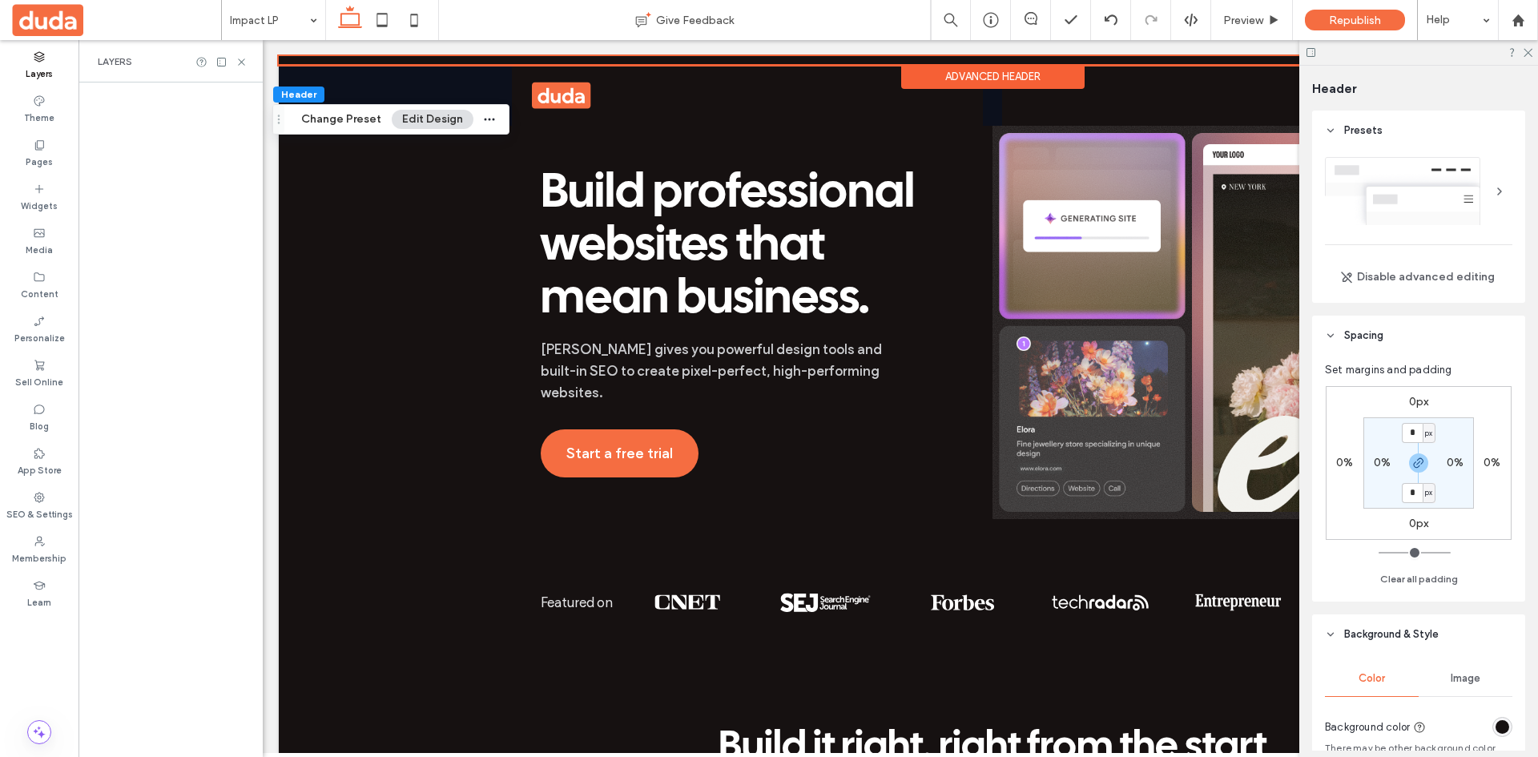
scroll to position [0, 423]
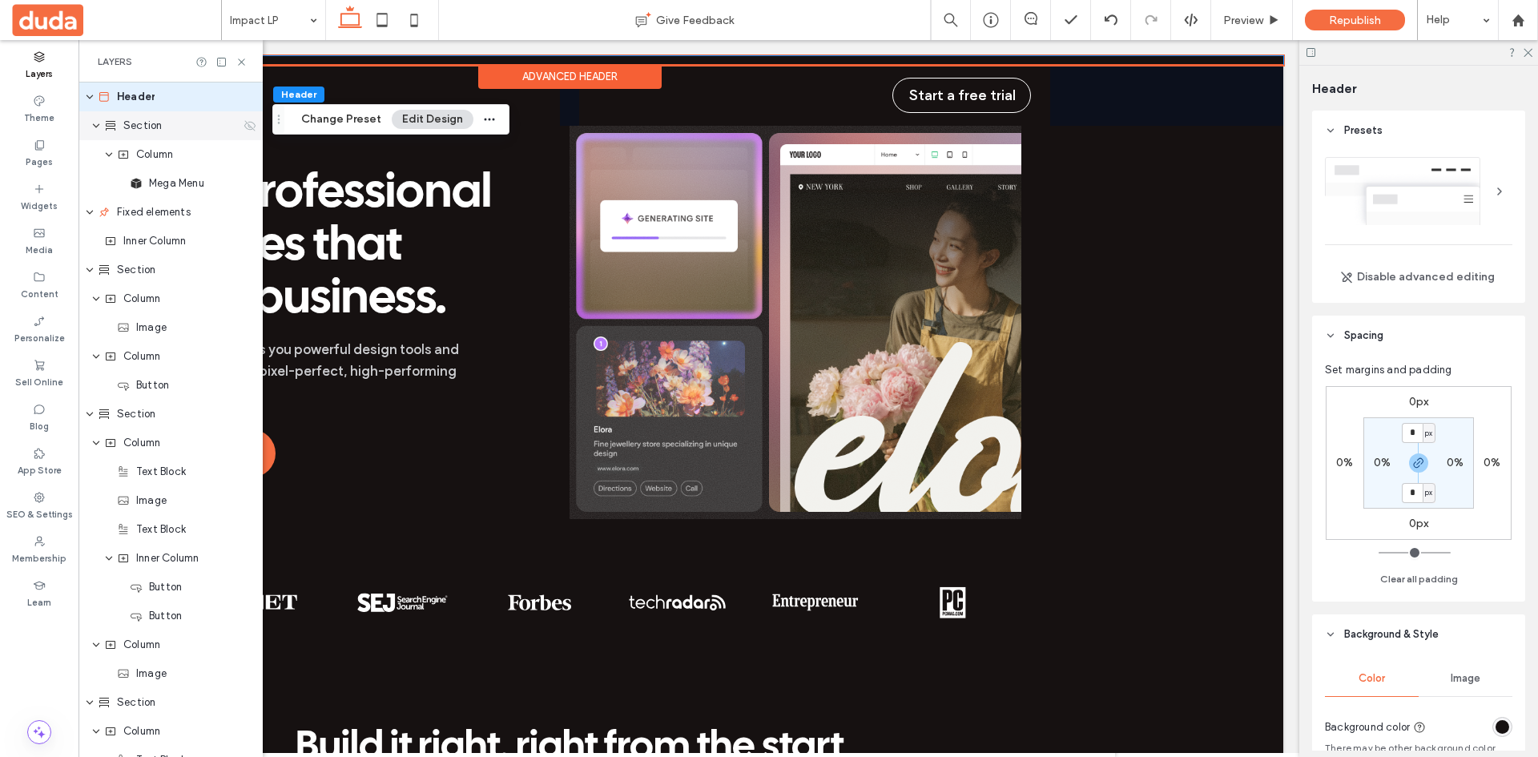
click at [135, 121] on span "Section" at bounding box center [142, 126] width 38 height 16
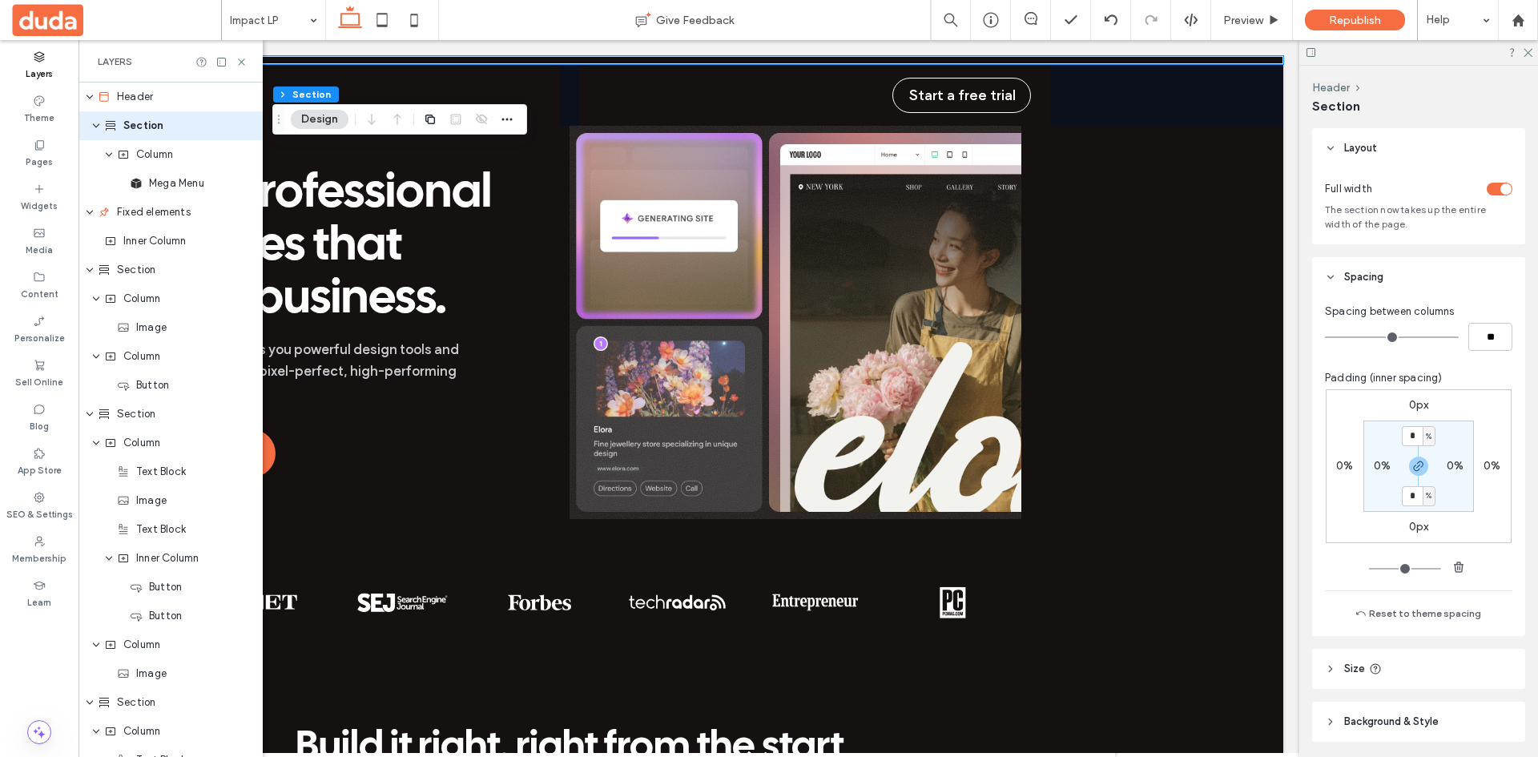
click at [1450, 673] on header "Size" at bounding box center [1418, 669] width 213 height 40
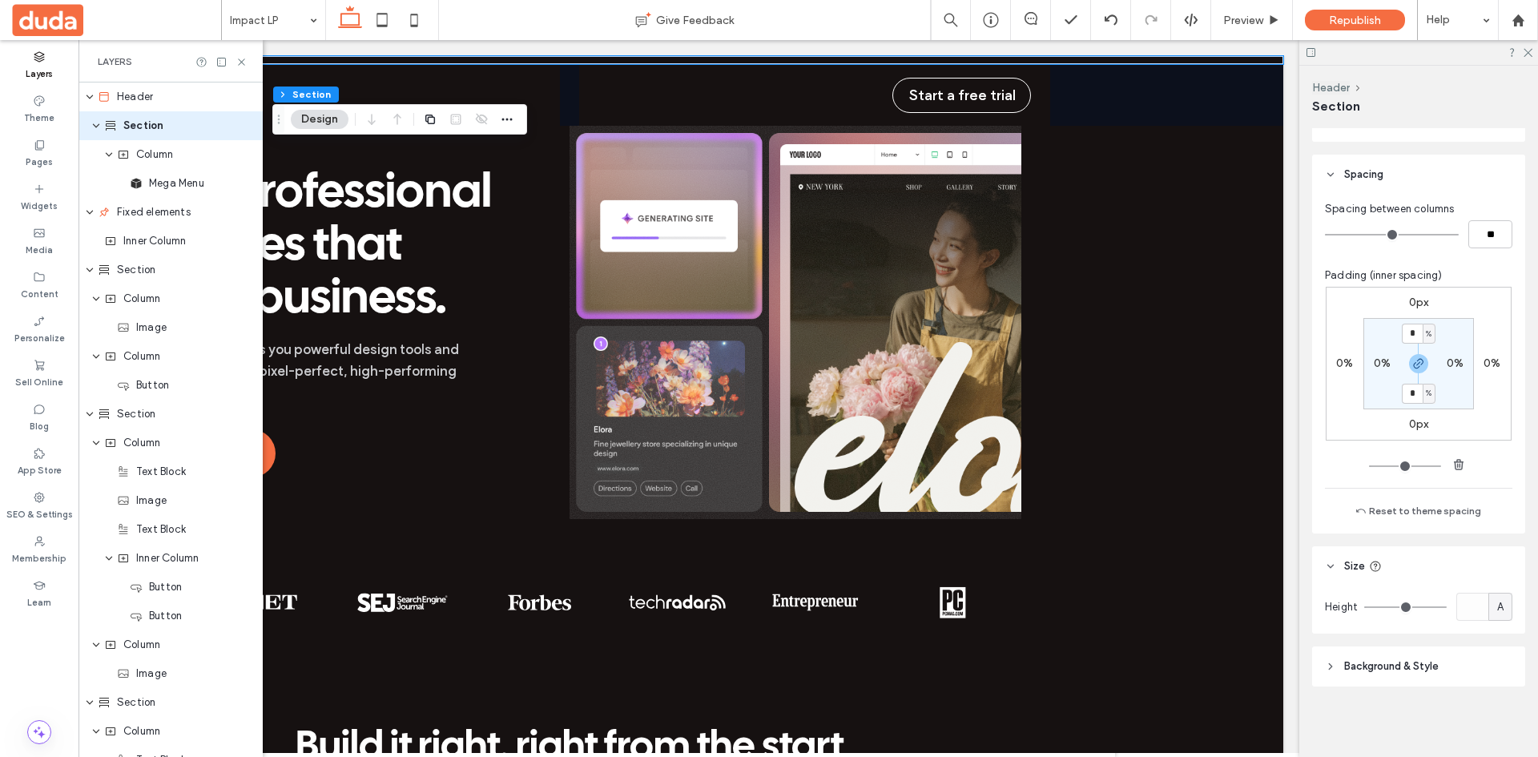
scroll to position [103, 0]
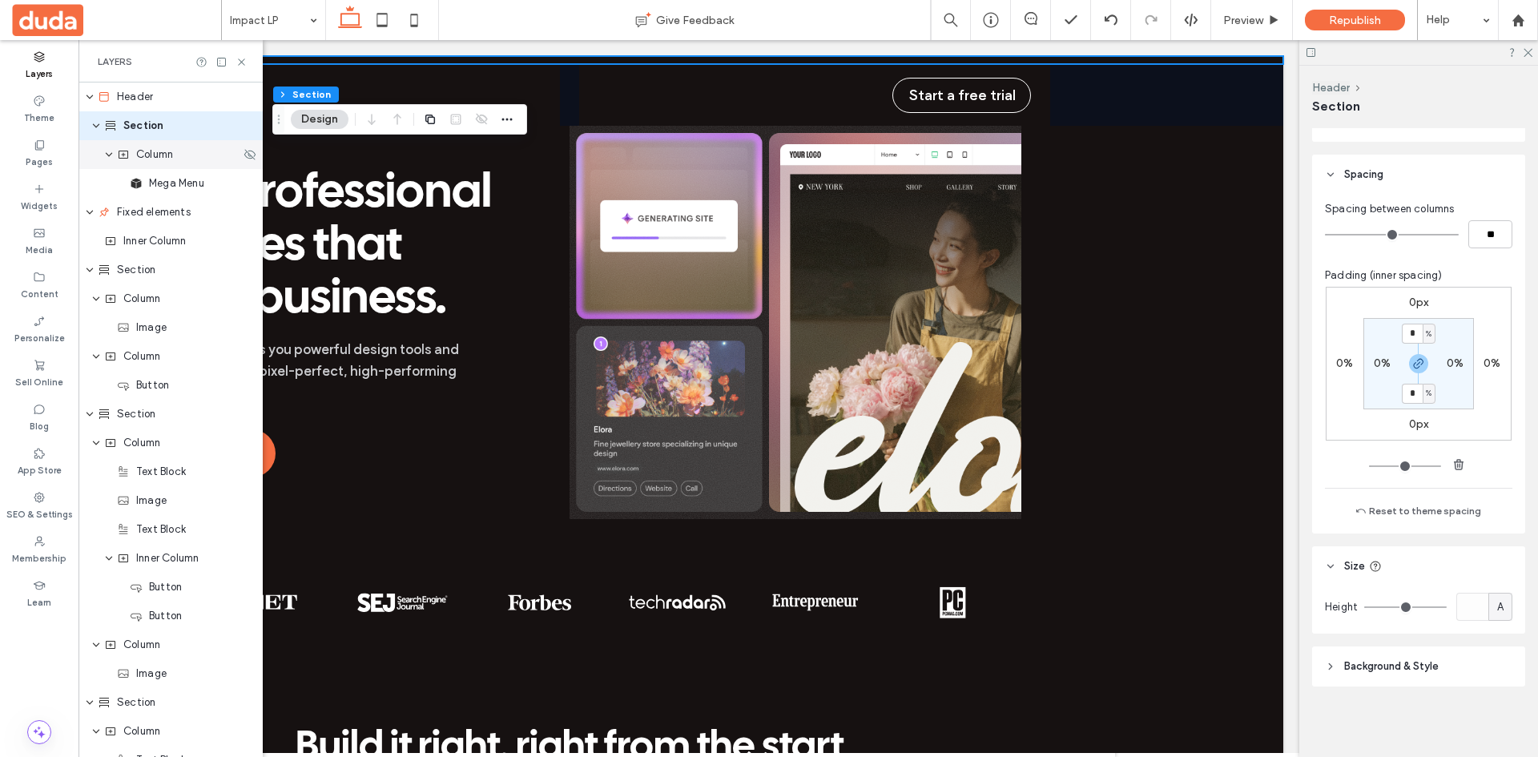
click at [170, 150] on span "Column" at bounding box center [154, 155] width 37 height 16
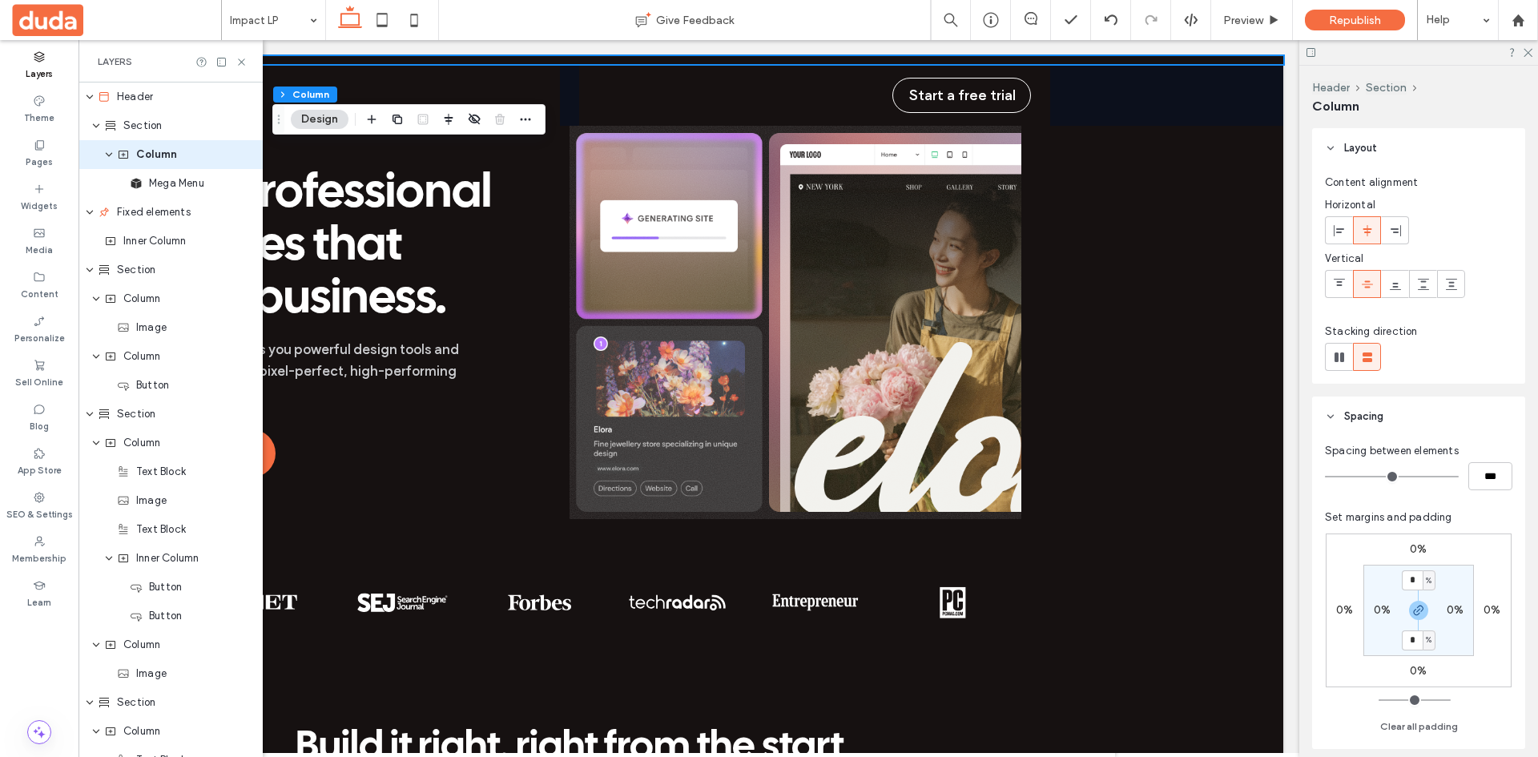
scroll to position [168, 0]
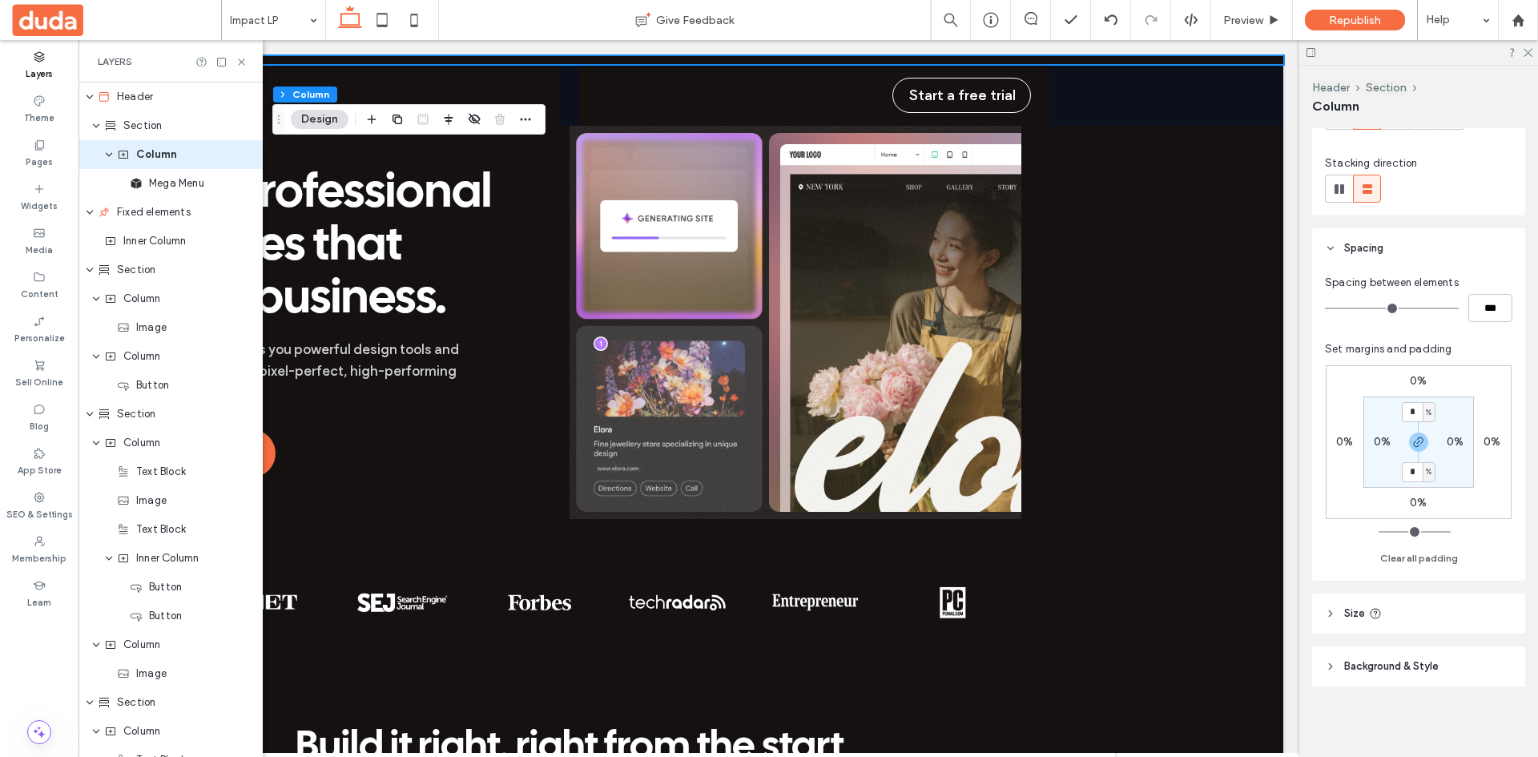
click at [1484, 613] on header "Size" at bounding box center [1418, 614] width 213 height 40
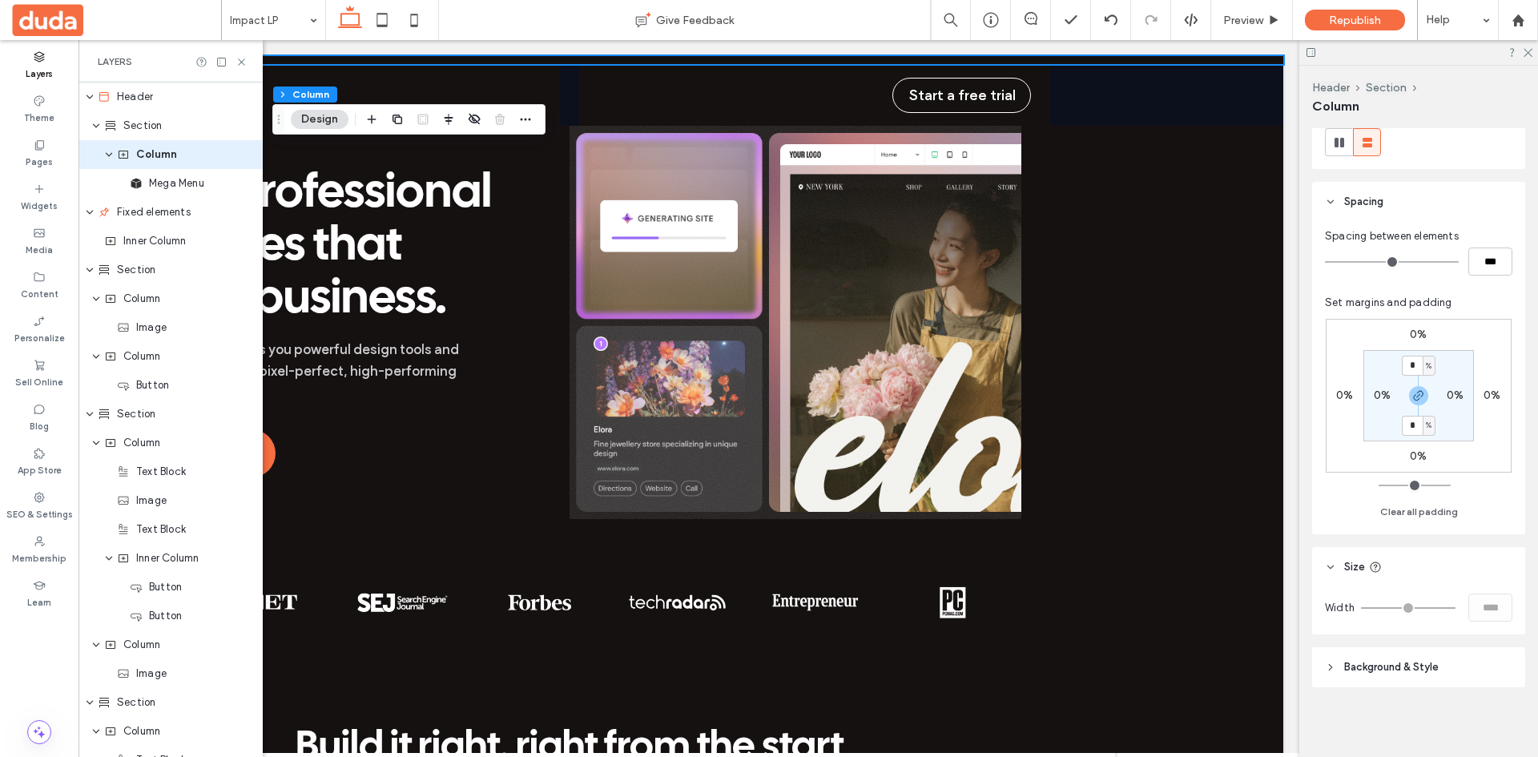
scroll to position [215, 0]
click at [180, 192] on div "Mega Menu" at bounding box center [171, 183] width 184 height 29
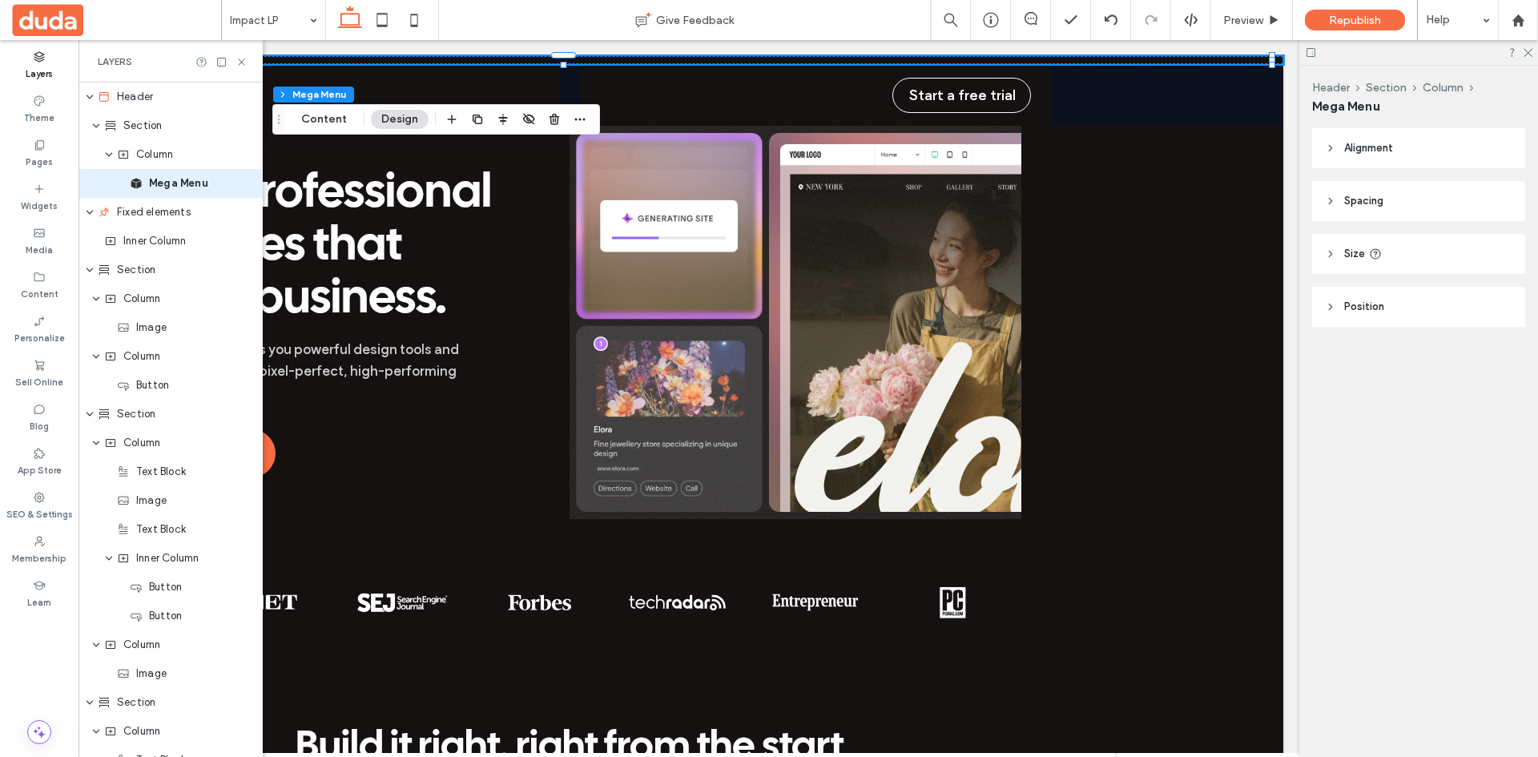
click at [1405, 261] on header "Size" at bounding box center [1418, 254] width 213 height 40
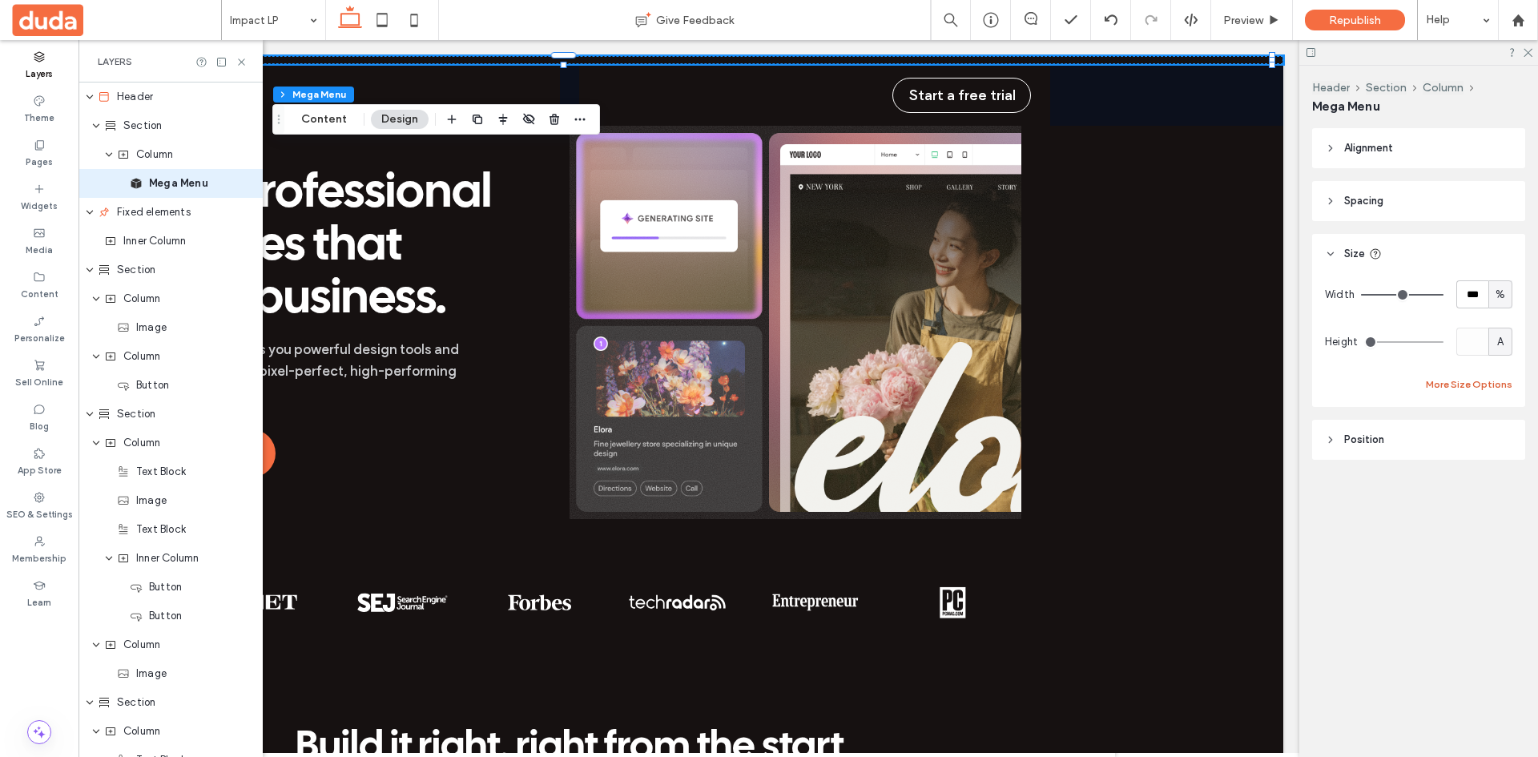
click at [1465, 381] on button "More Size Options" at bounding box center [1469, 384] width 87 height 19
click at [1382, 510] on input "**" at bounding box center [1380, 507] width 32 height 28
type input "*"
click at [1508, 477] on div "Max A" at bounding box center [1476, 499] width 72 height 44
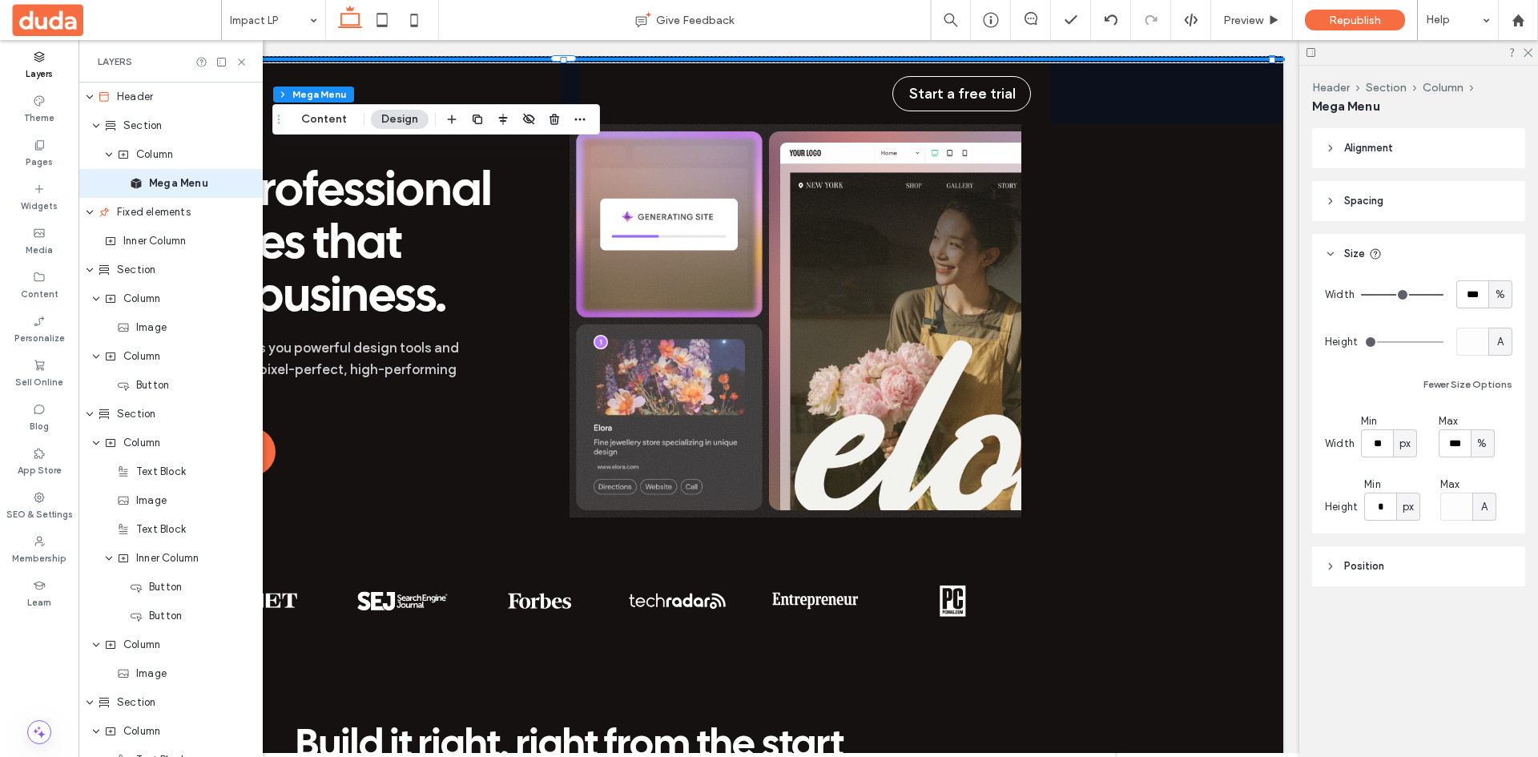
click at [1388, 202] on header "Spacing" at bounding box center [1418, 201] width 213 height 40
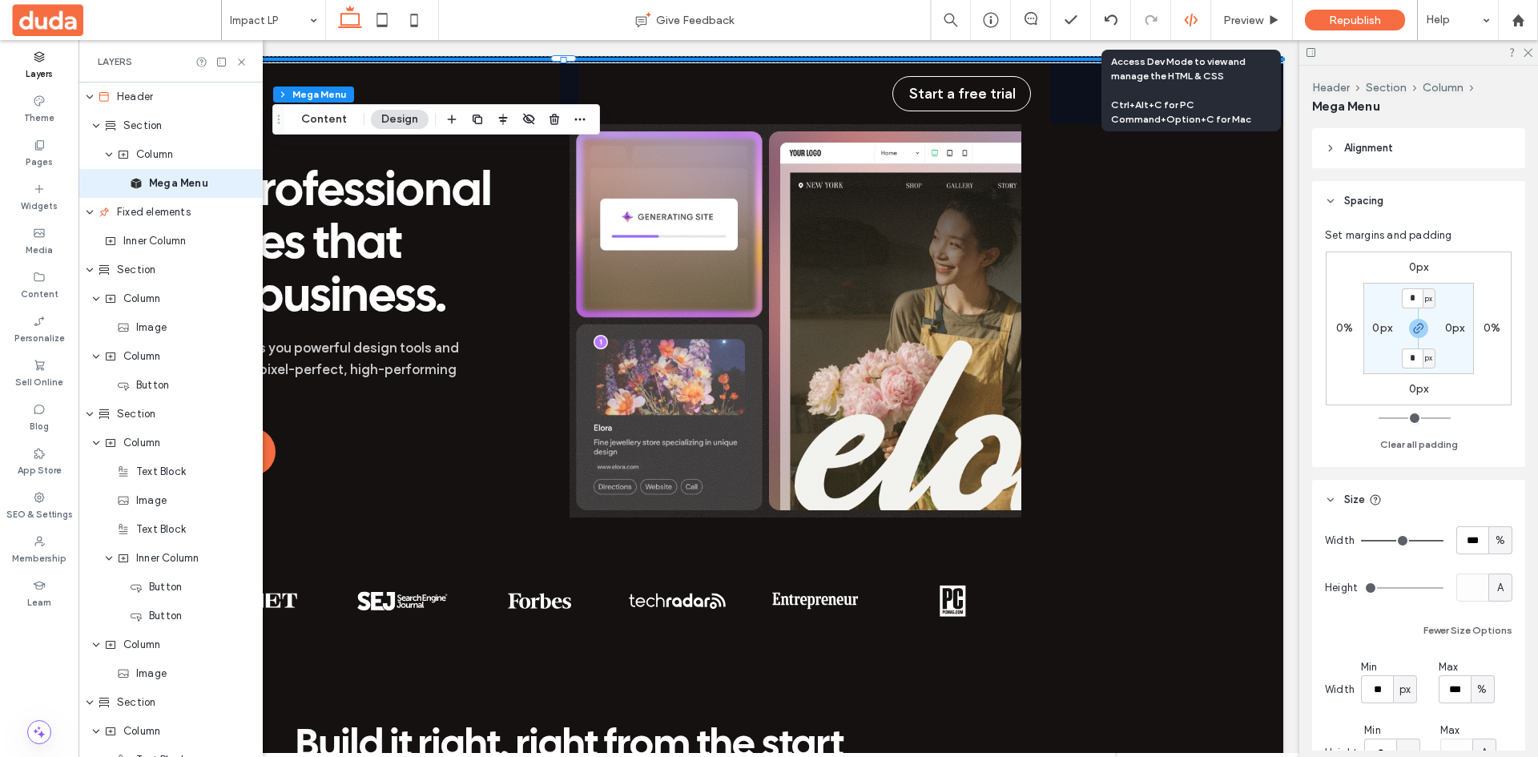
click at [1195, 18] on use at bounding box center [1190, 20] width 13 height 13
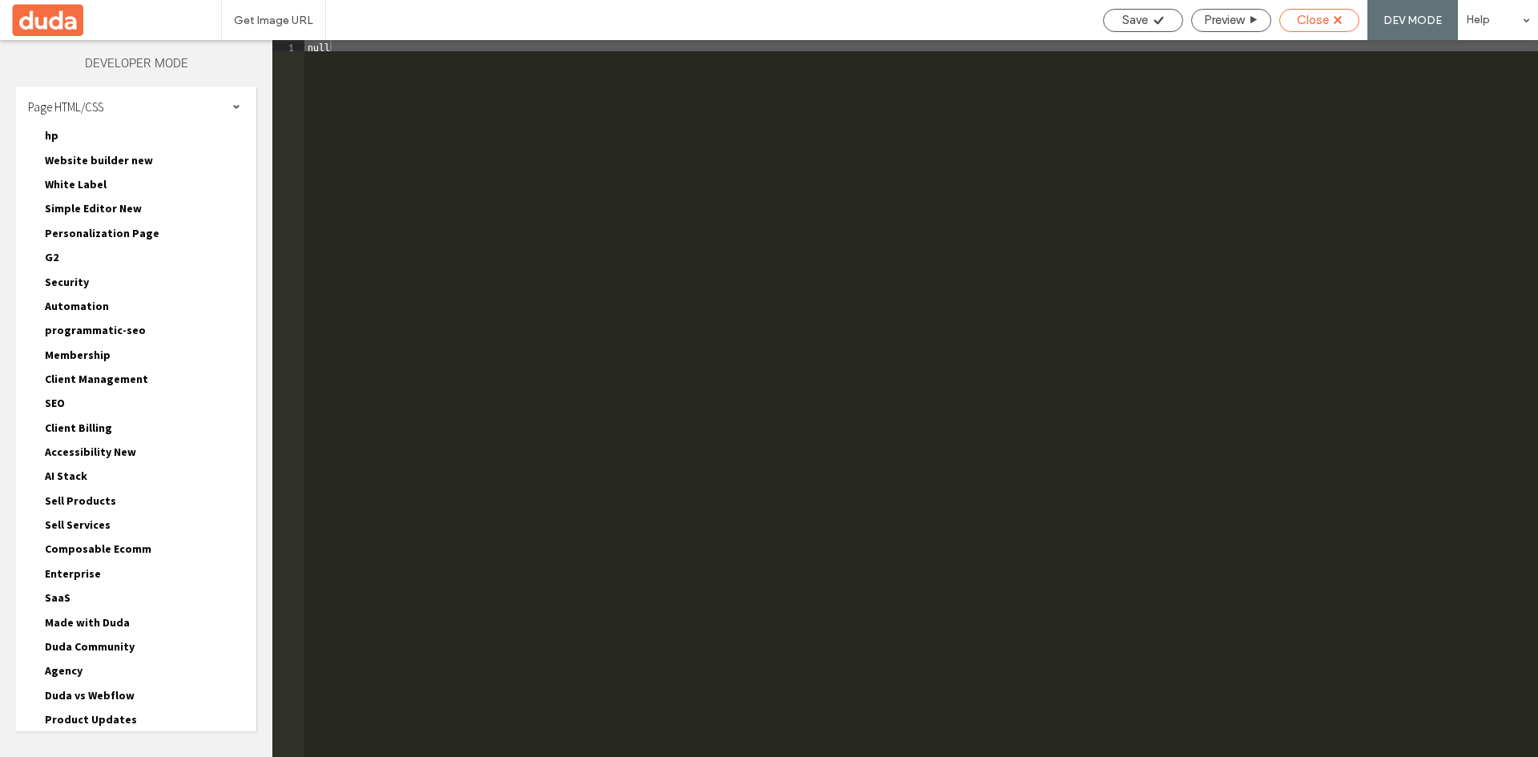
click at [1323, 24] on span "Close" at bounding box center [1313, 20] width 32 height 14
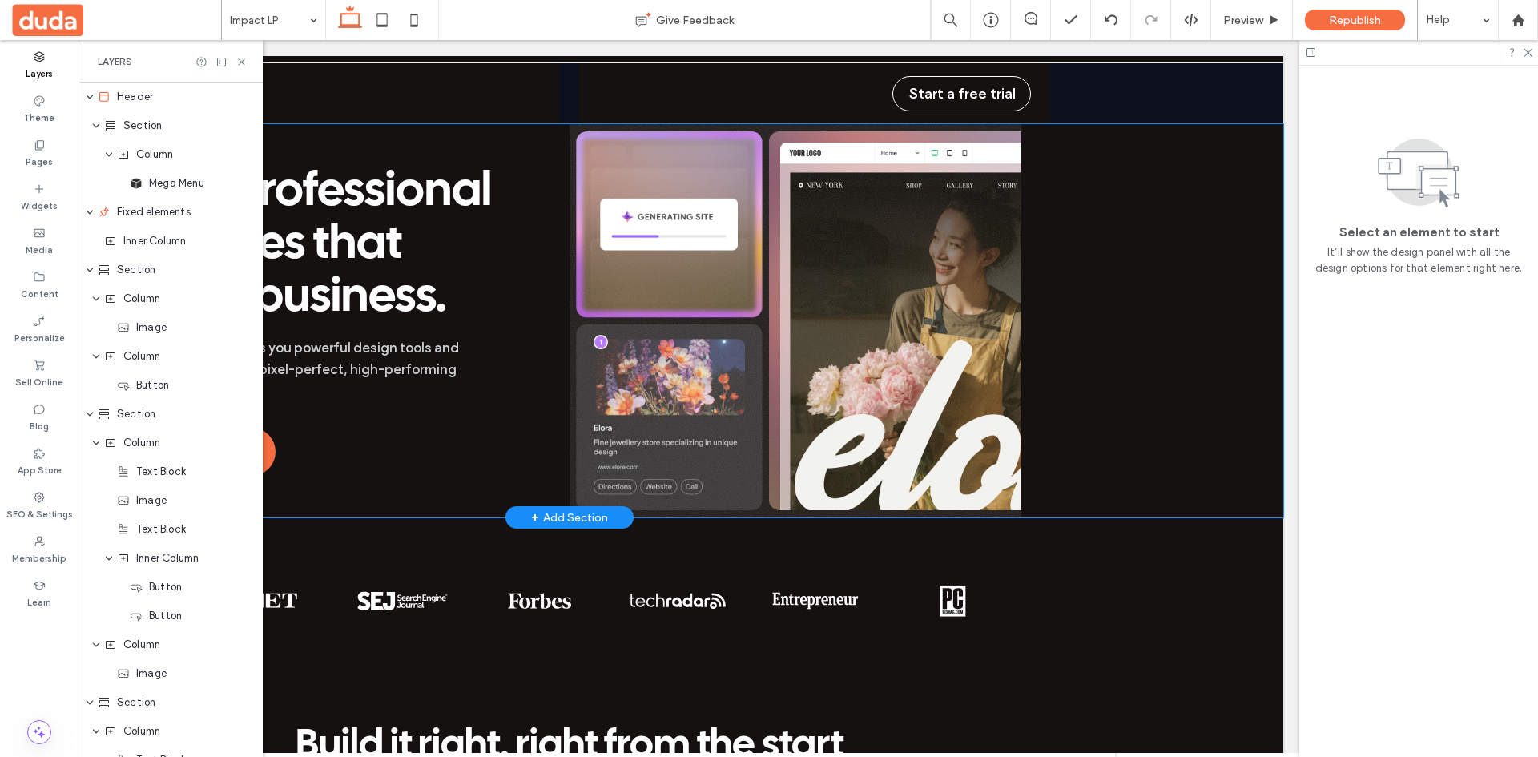
click at [1145, 183] on div "Build professional websites that mean business. Duda gives you powerful design …" at bounding box center [569, 320] width 1427 height 393
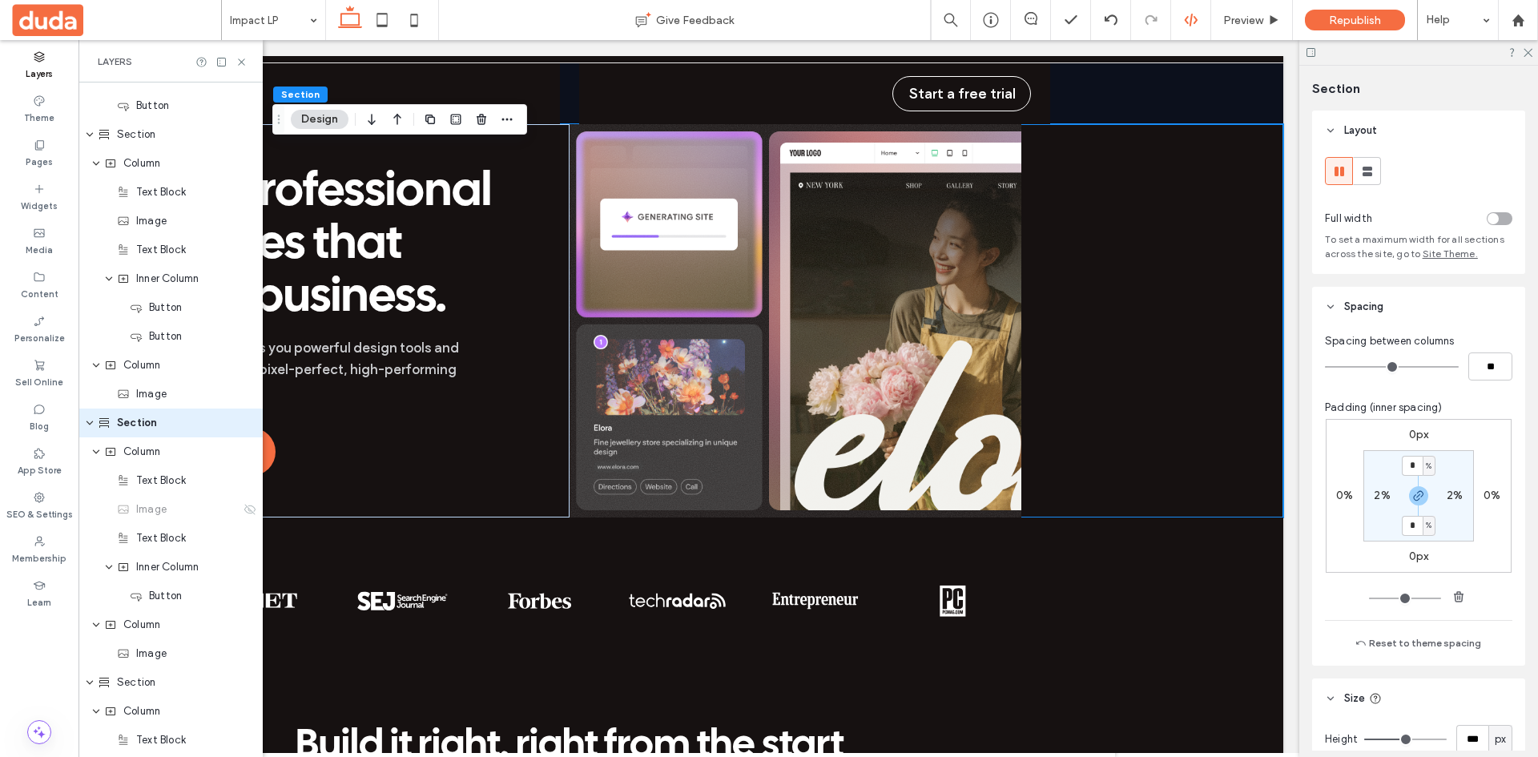
scroll to position [283, 0]
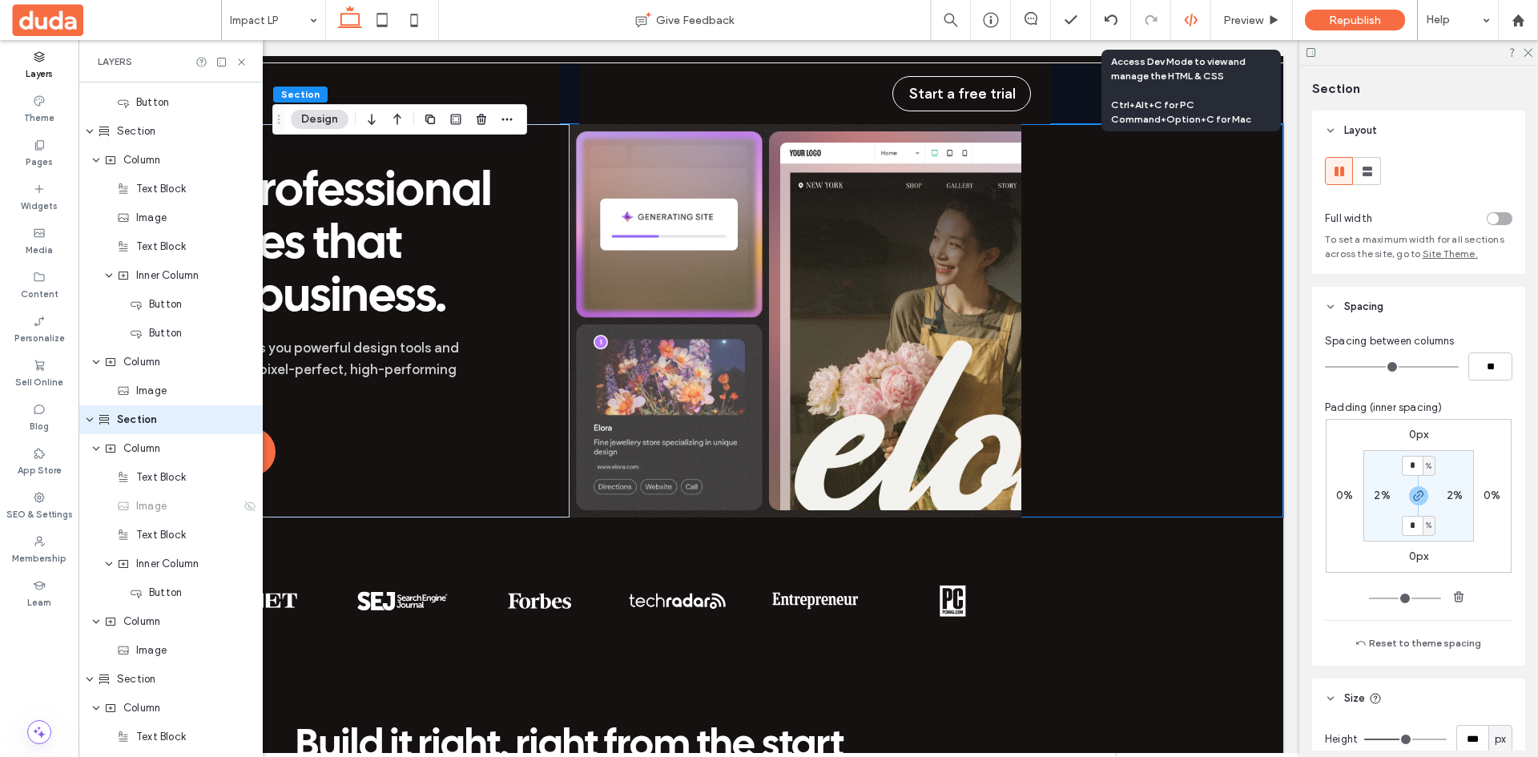
click at [1182, 22] on div at bounding box center [1190, 20] width 39 height 14
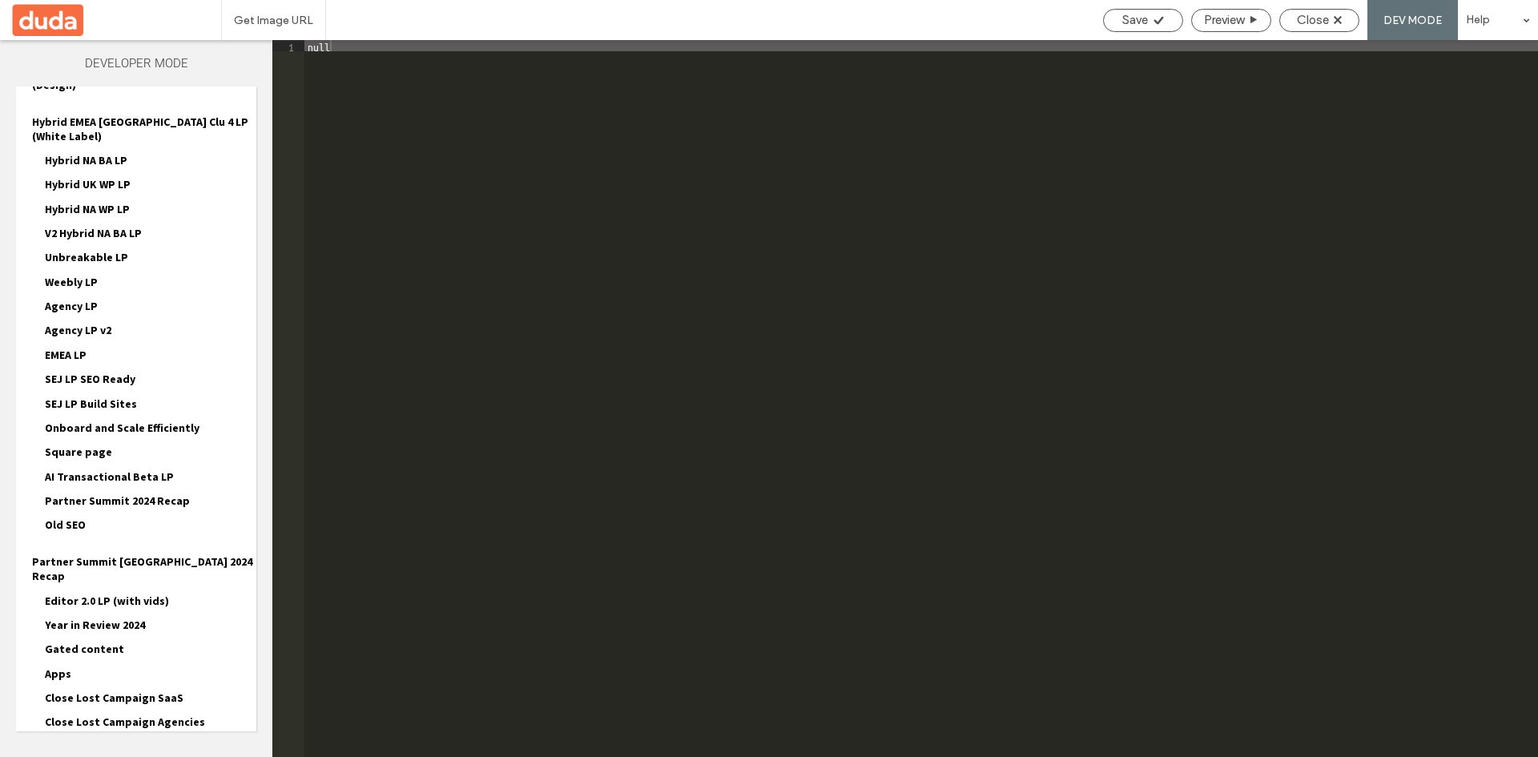
scroll to position [2027, 0]
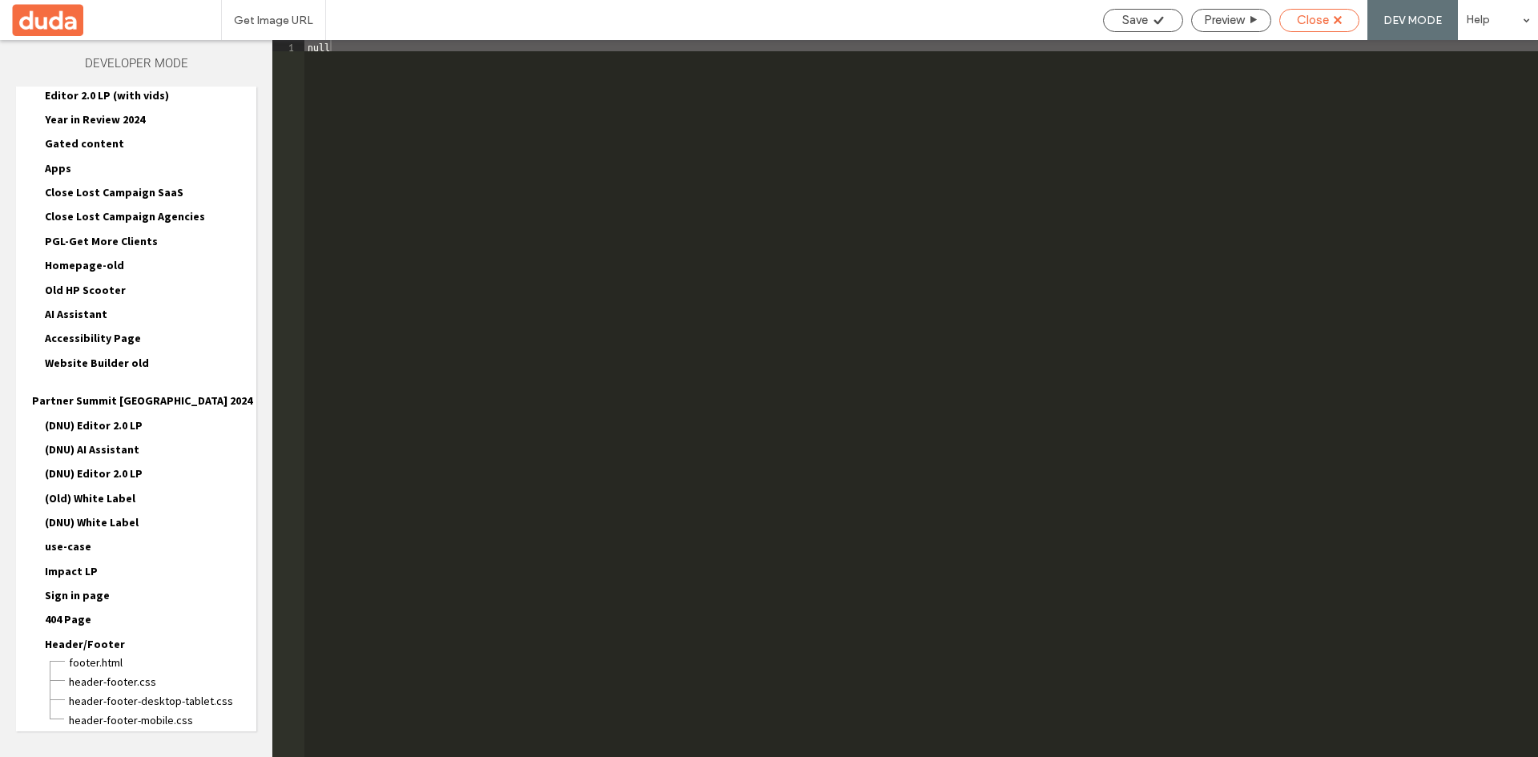
click at [1346, 20] on div "Close" at bounding box center [1319, 20] width 79 height 14
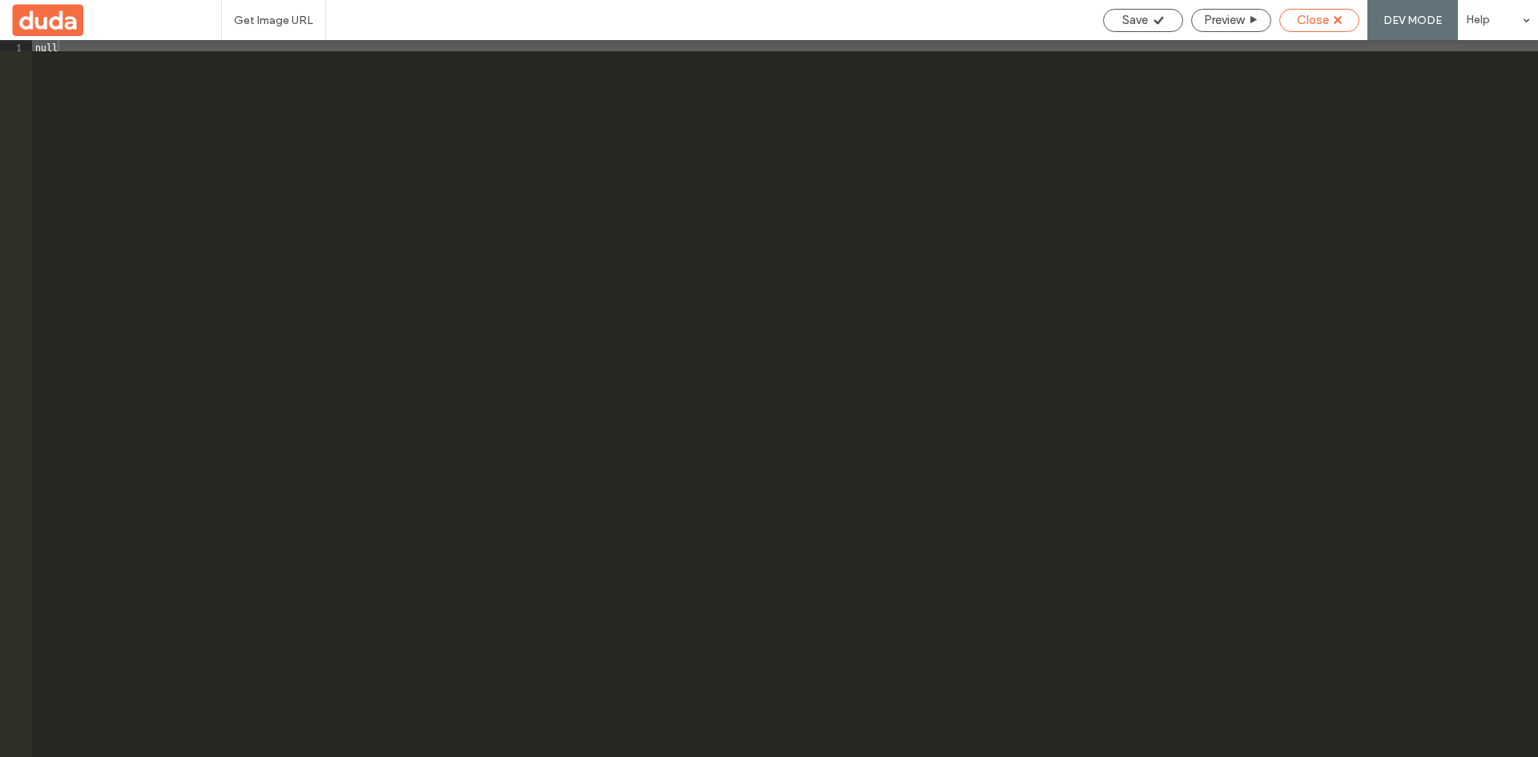
scroll to position [1987, 0]
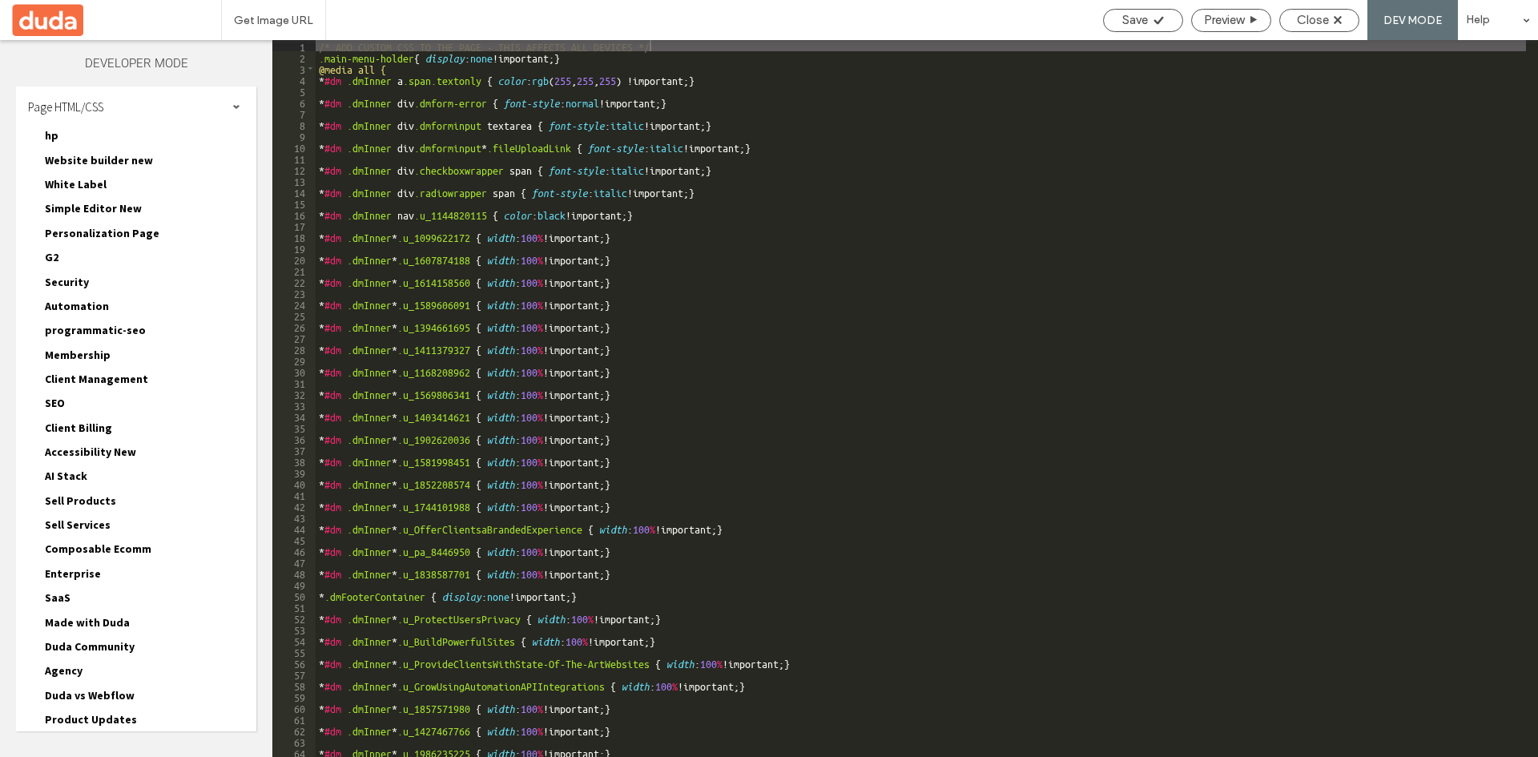
click at [232, 96] on div "Page HTML/CSS" at bounding box center [136, 107] width 240 height 40
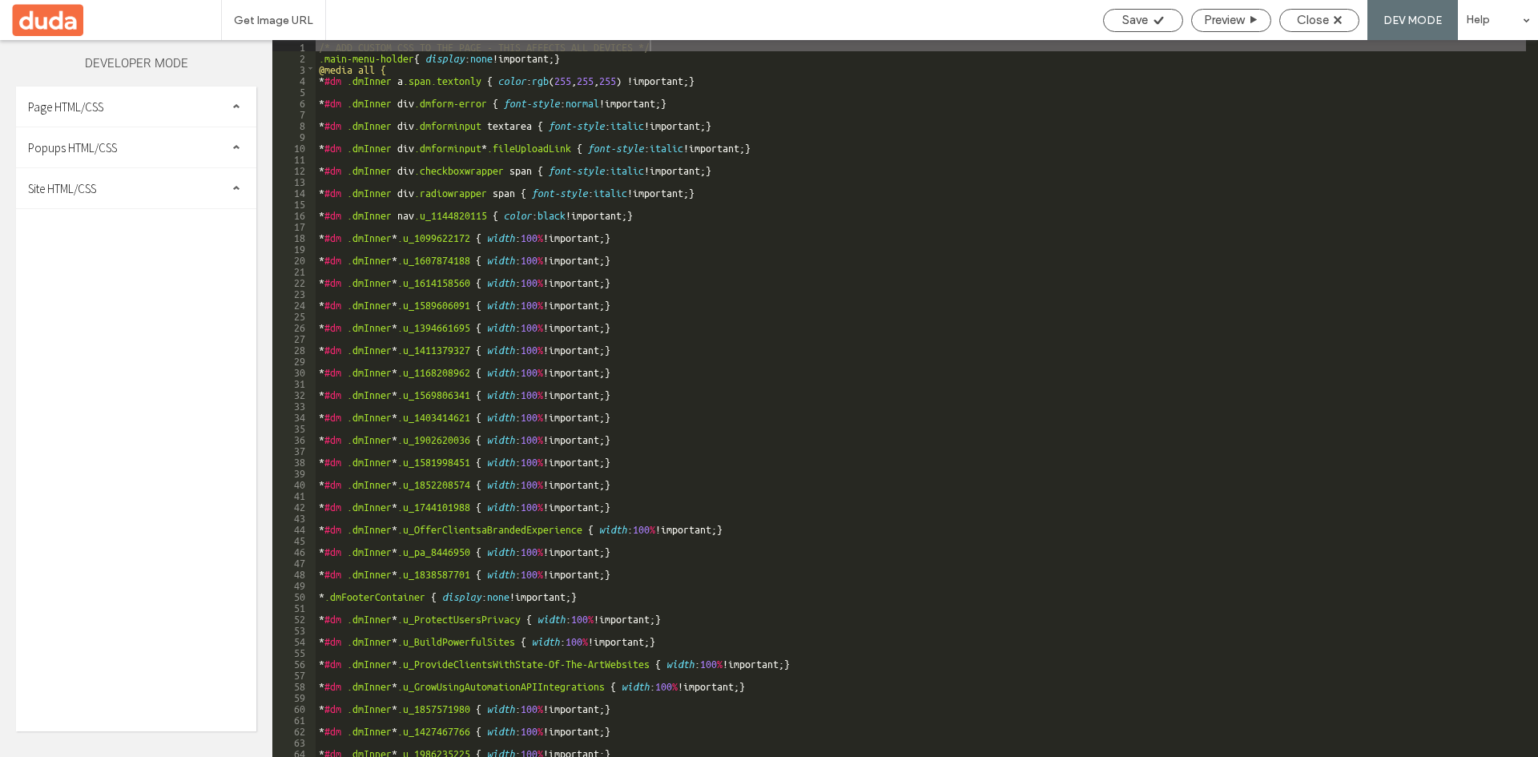
click at [208, 103] on div "Page HTML/CSS" at bounding box center [136, 107] width 240 height 40
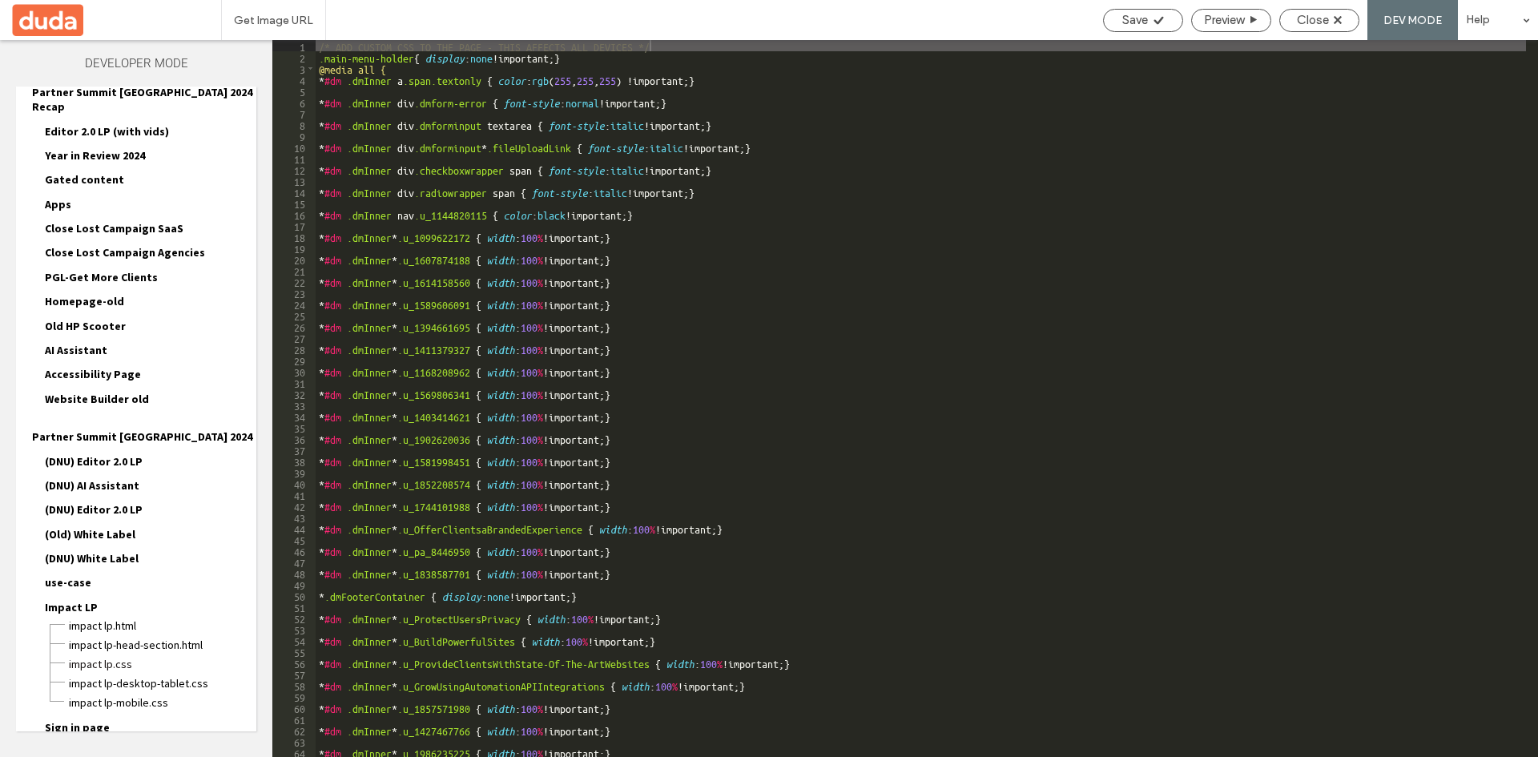
scroll to position [2015, 0]
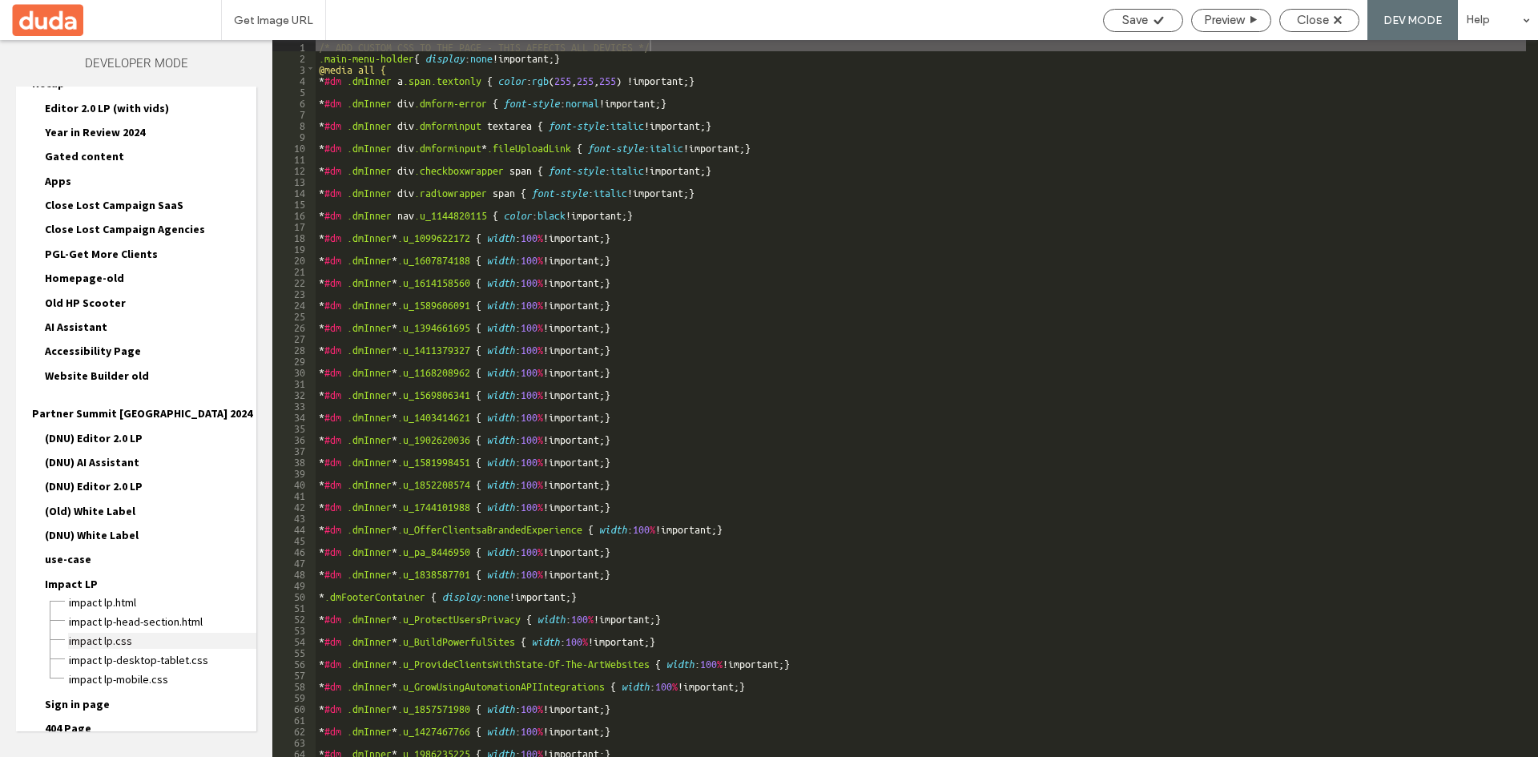
click at [110, 633] on span "Impact LP.css" at bounding box center [162, 641] width 188 height 16
click at [1346, 20] on div "Close" at bounding box center [1319, 20] width 79 height 14
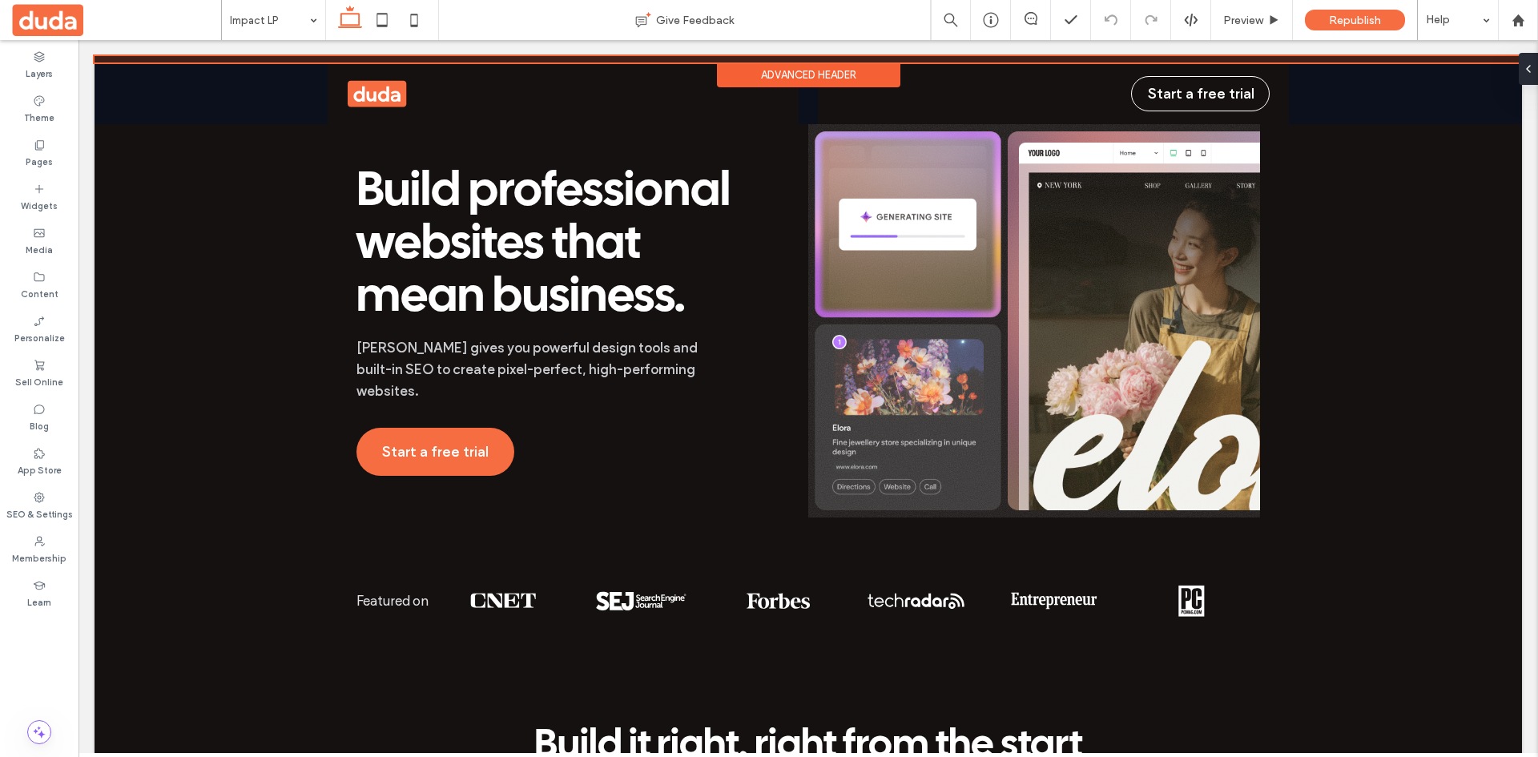
click at [445, 58] on div at bounding box center [808, 59] width 1427 height 6
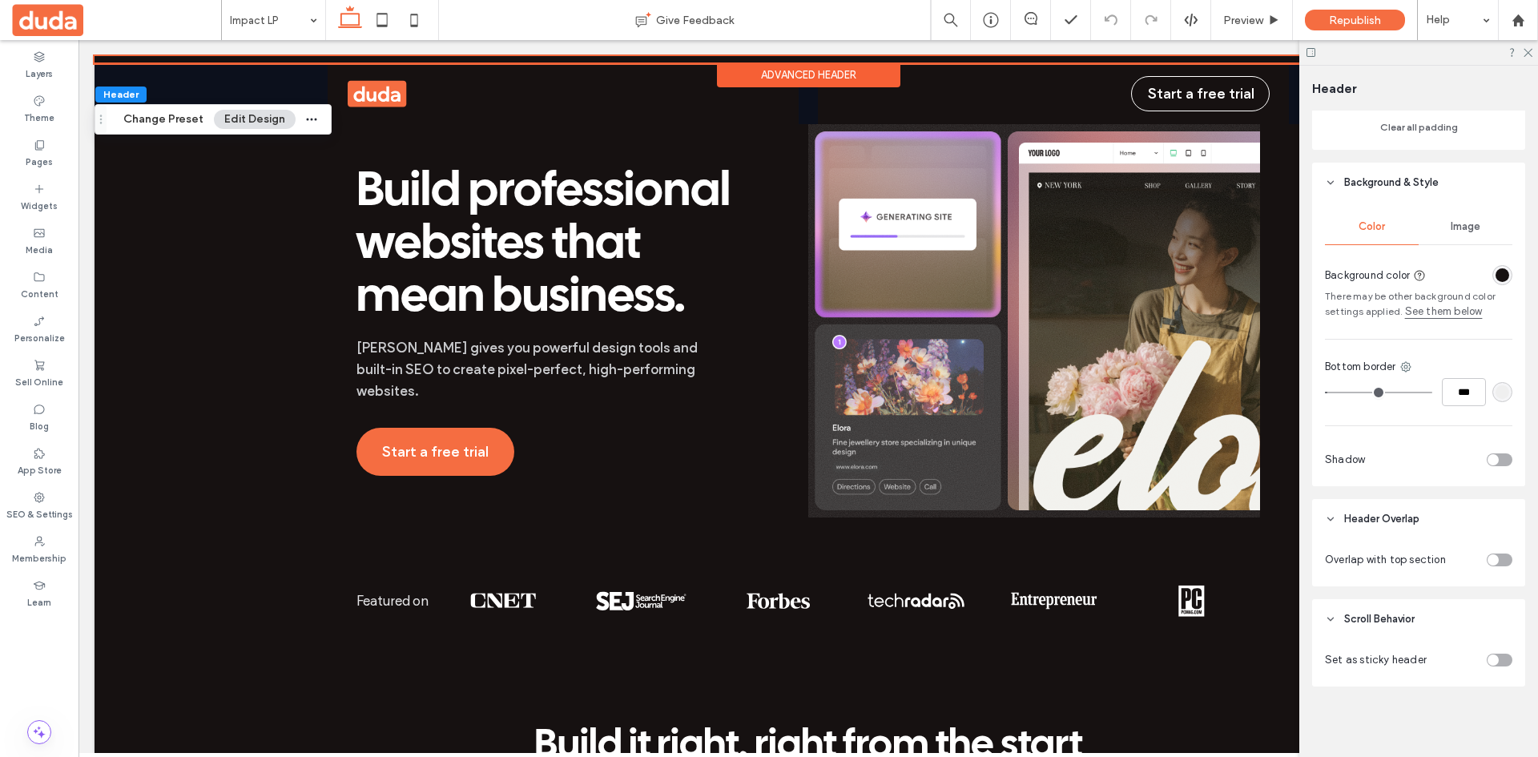
scroll to position [0, 0]
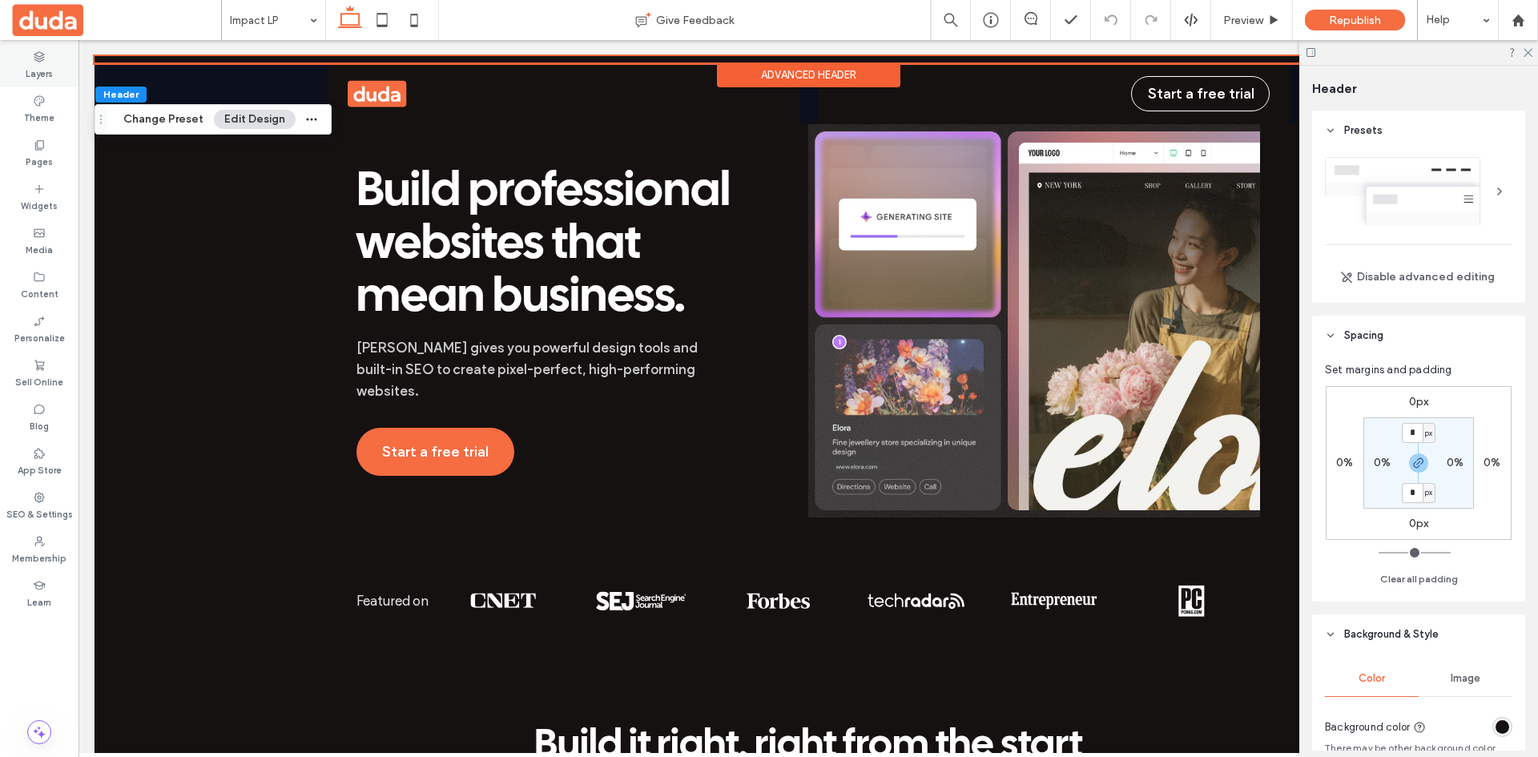
click at [46, 58] on div "Layers" at bounding box center [39, 65] width 79 height 44
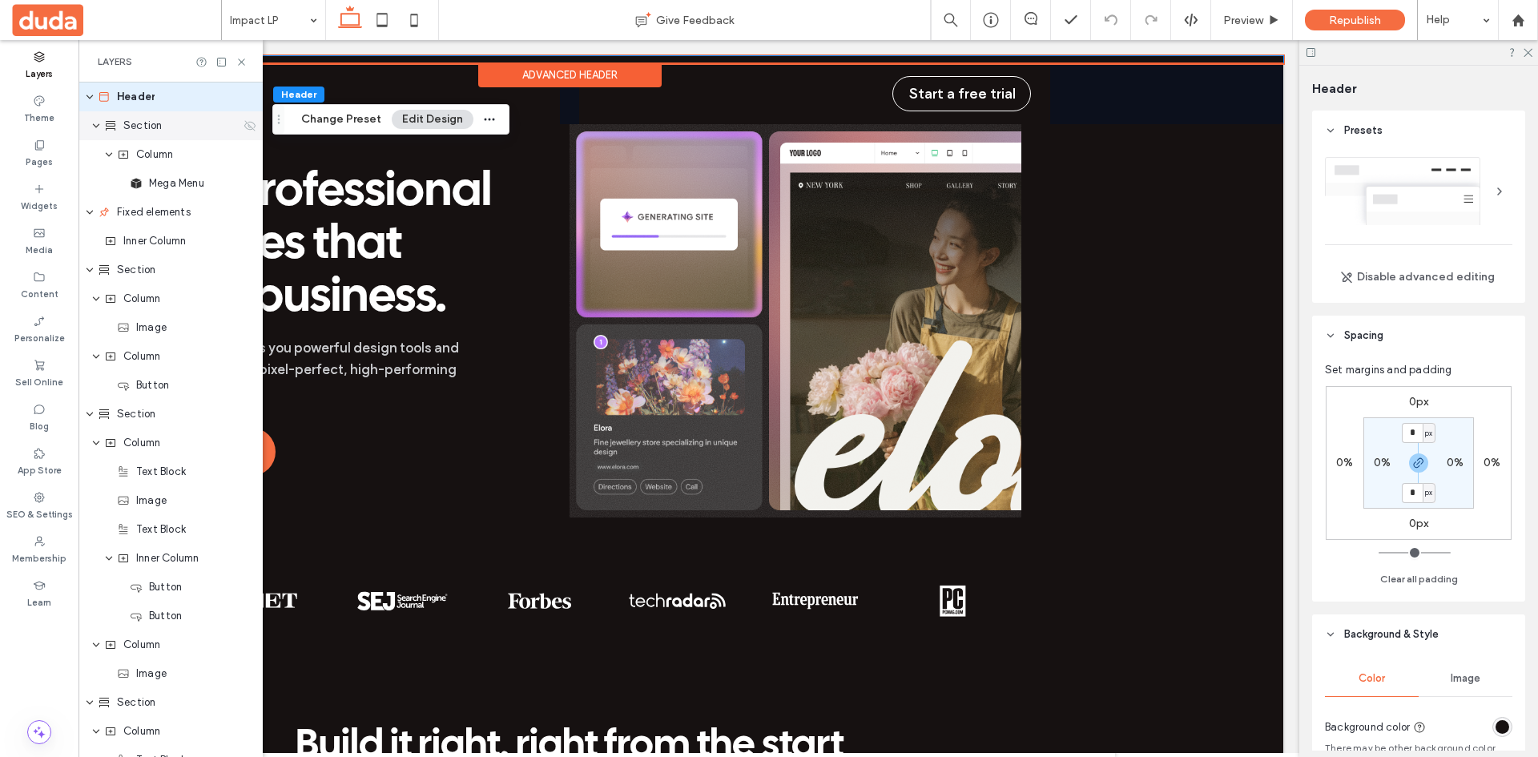
click at [178, 120] on div "Section" at bounding box center [172, 126] width 136 height 16
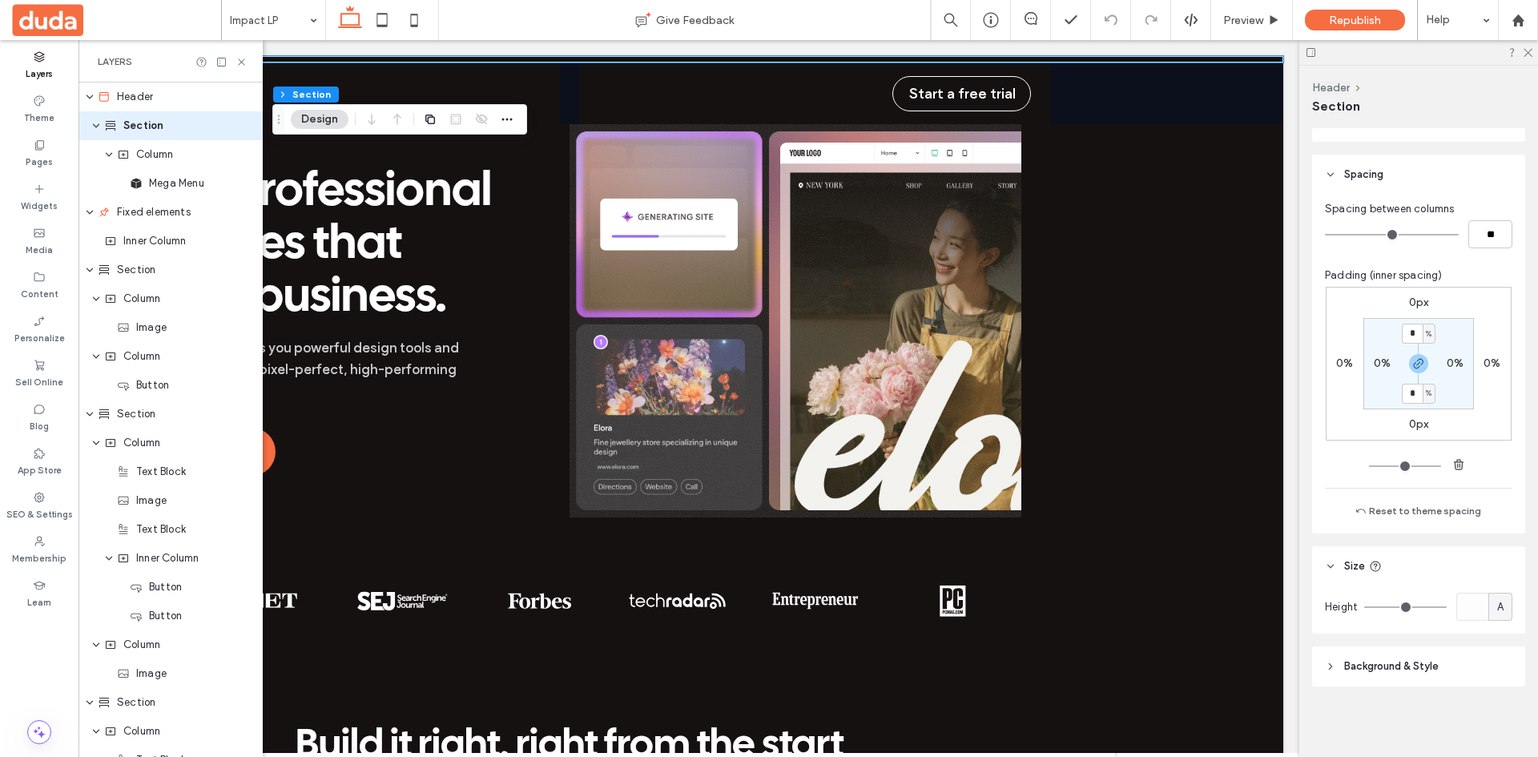
scroll to position [0, 0]
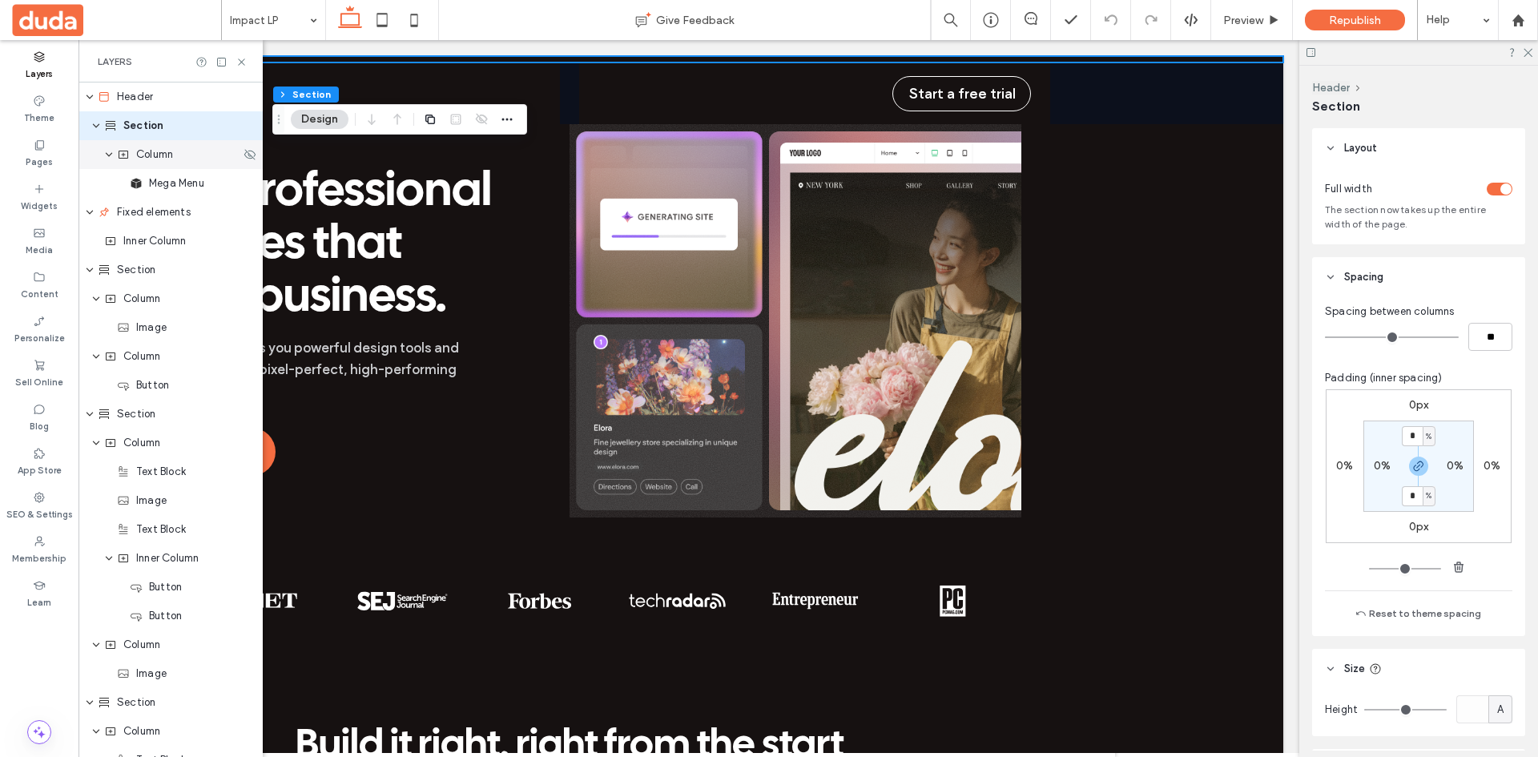
click at [143, 148] on span "Column" at bounding box center [154, 155] width 37 height 16
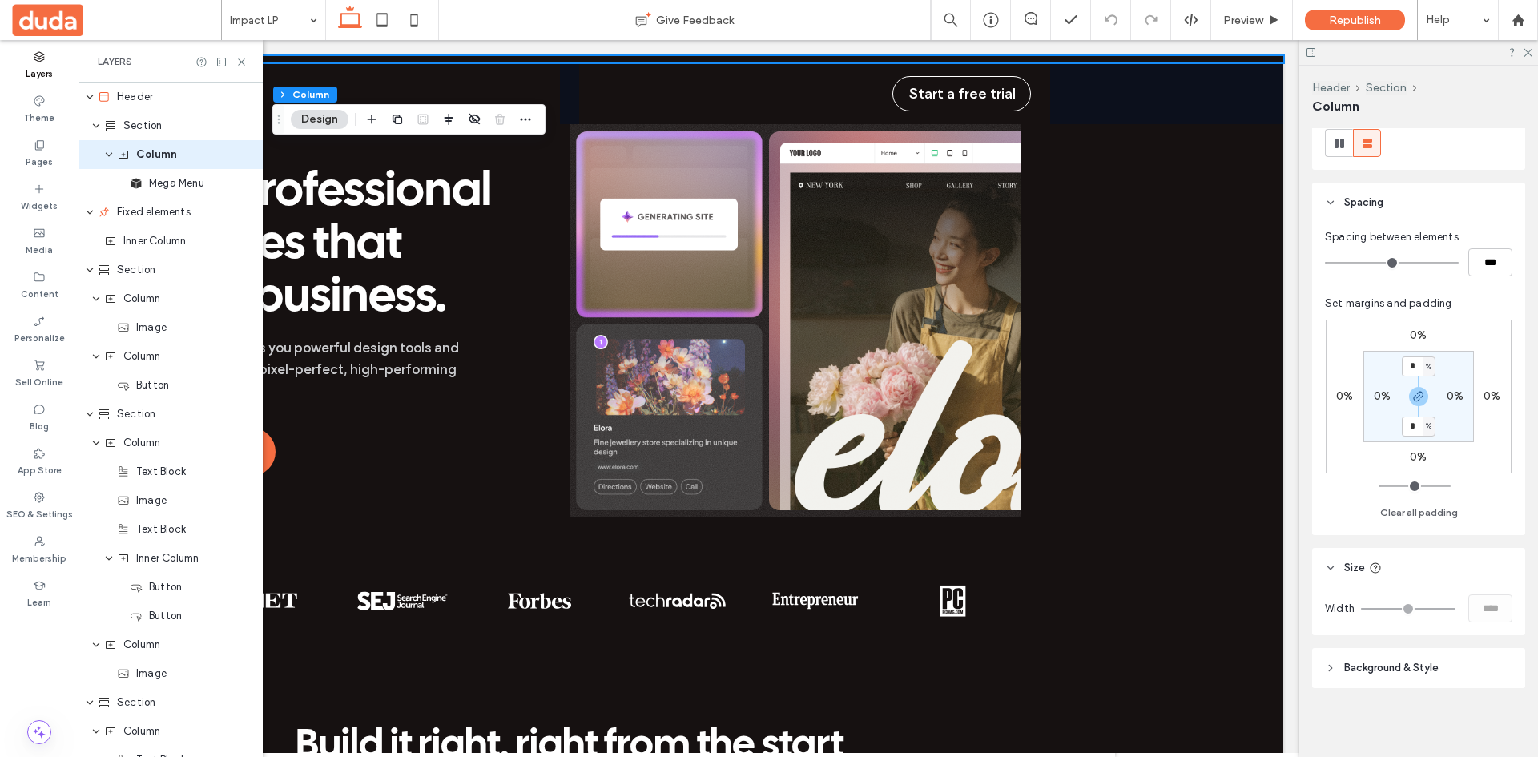
scroll to position [215, 0]
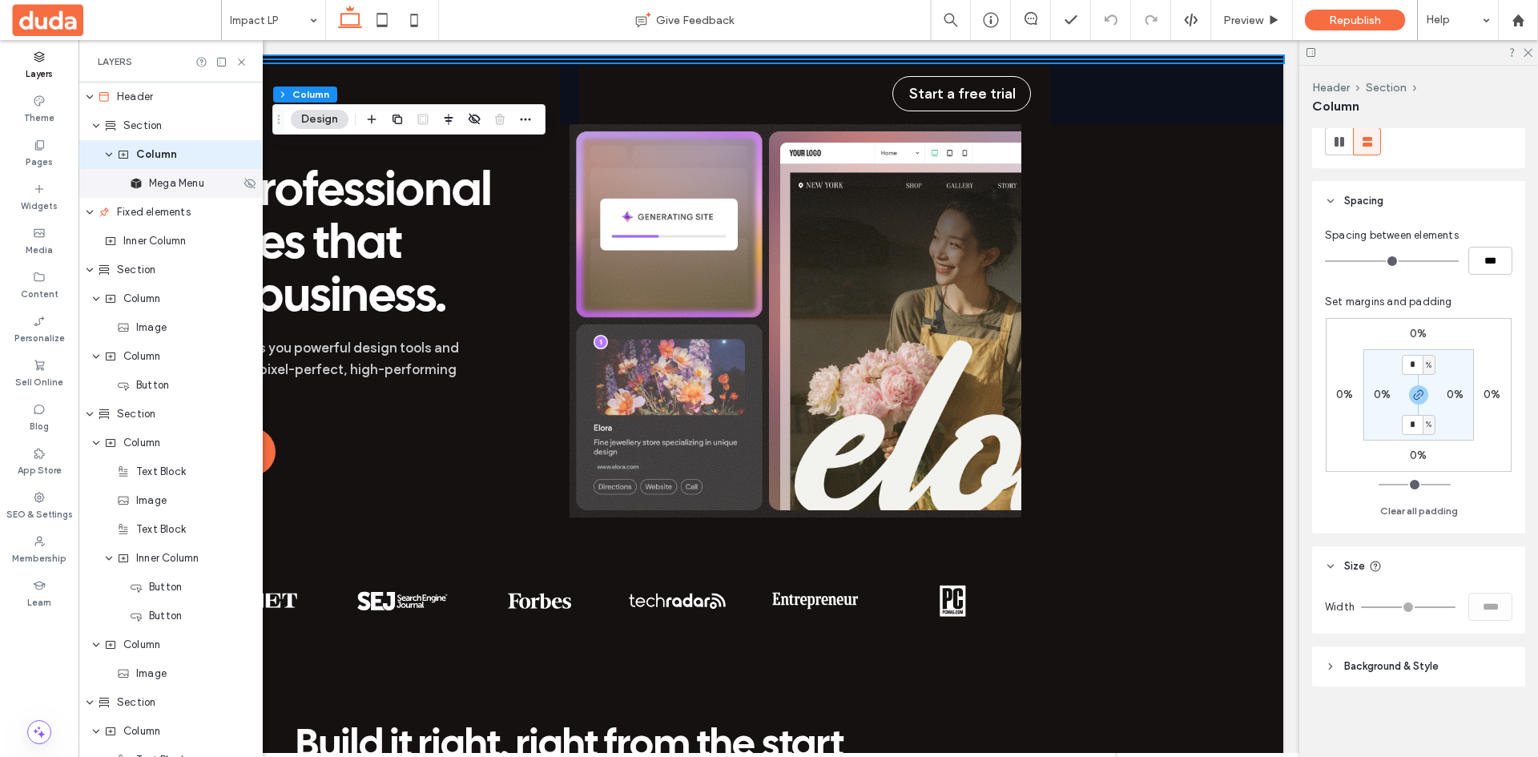
click at [190, 179] on span "Mega Menu" at bounding box center [176, 183] width 55 height 16
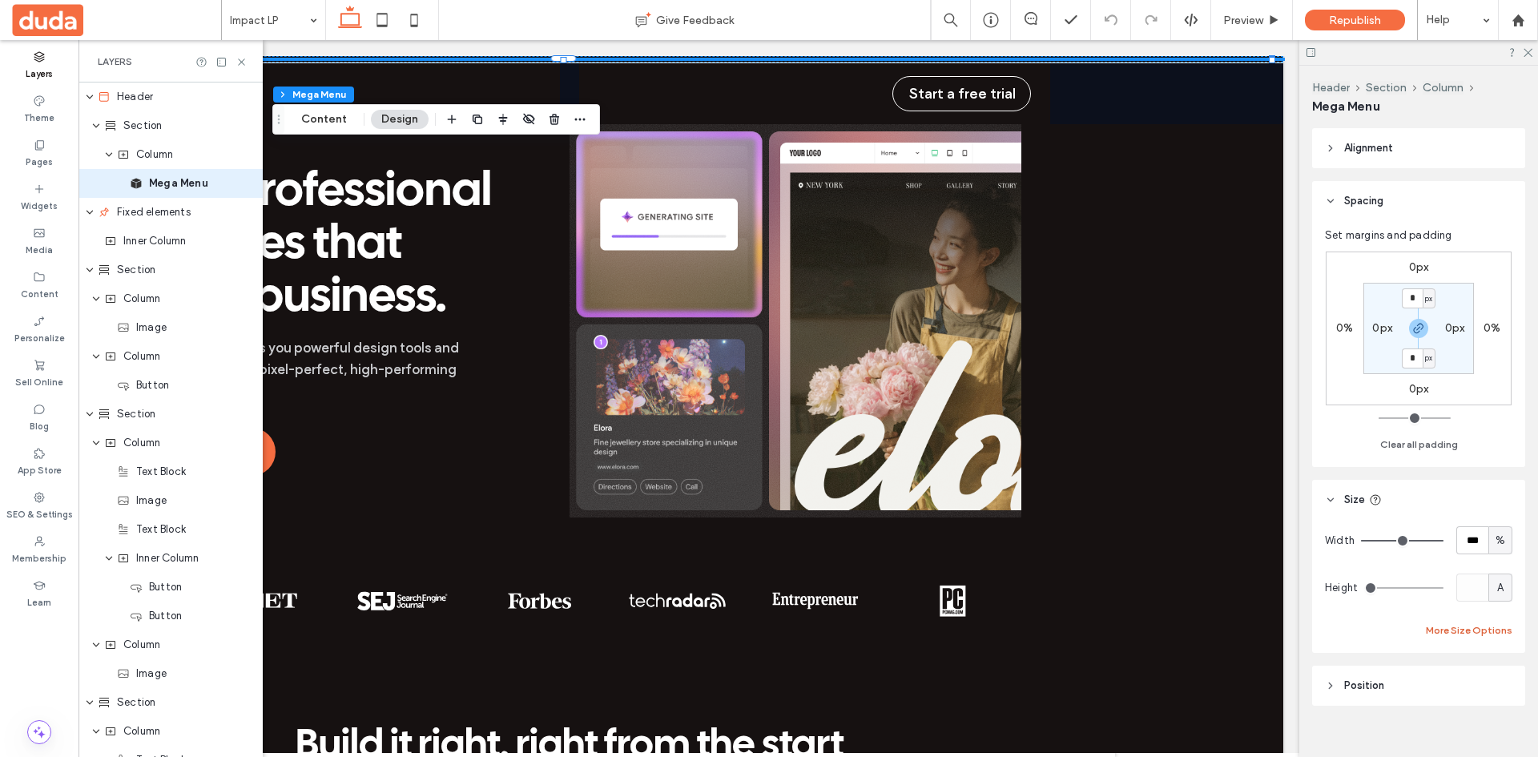
click at [1446, 633] on button "More Size Options" at bounding box center [1469, 630] width 87 height 19
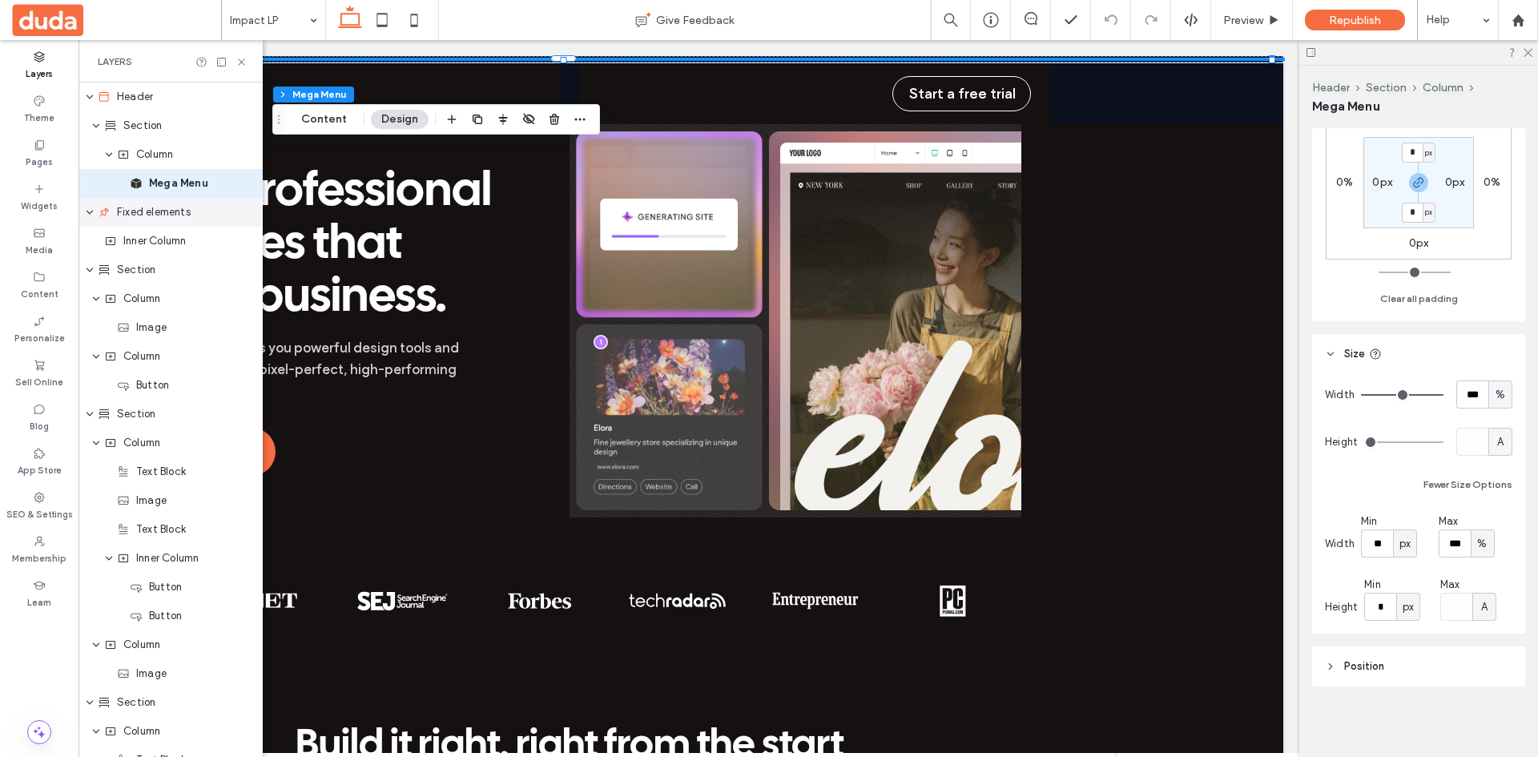
click at [162, 212] on span "Fixed elements" at bounding box center [154, 212] width 74 height 16
click at [152, 248] on span "Inner Column" at bounding box center [154, 241] width 62 height 16
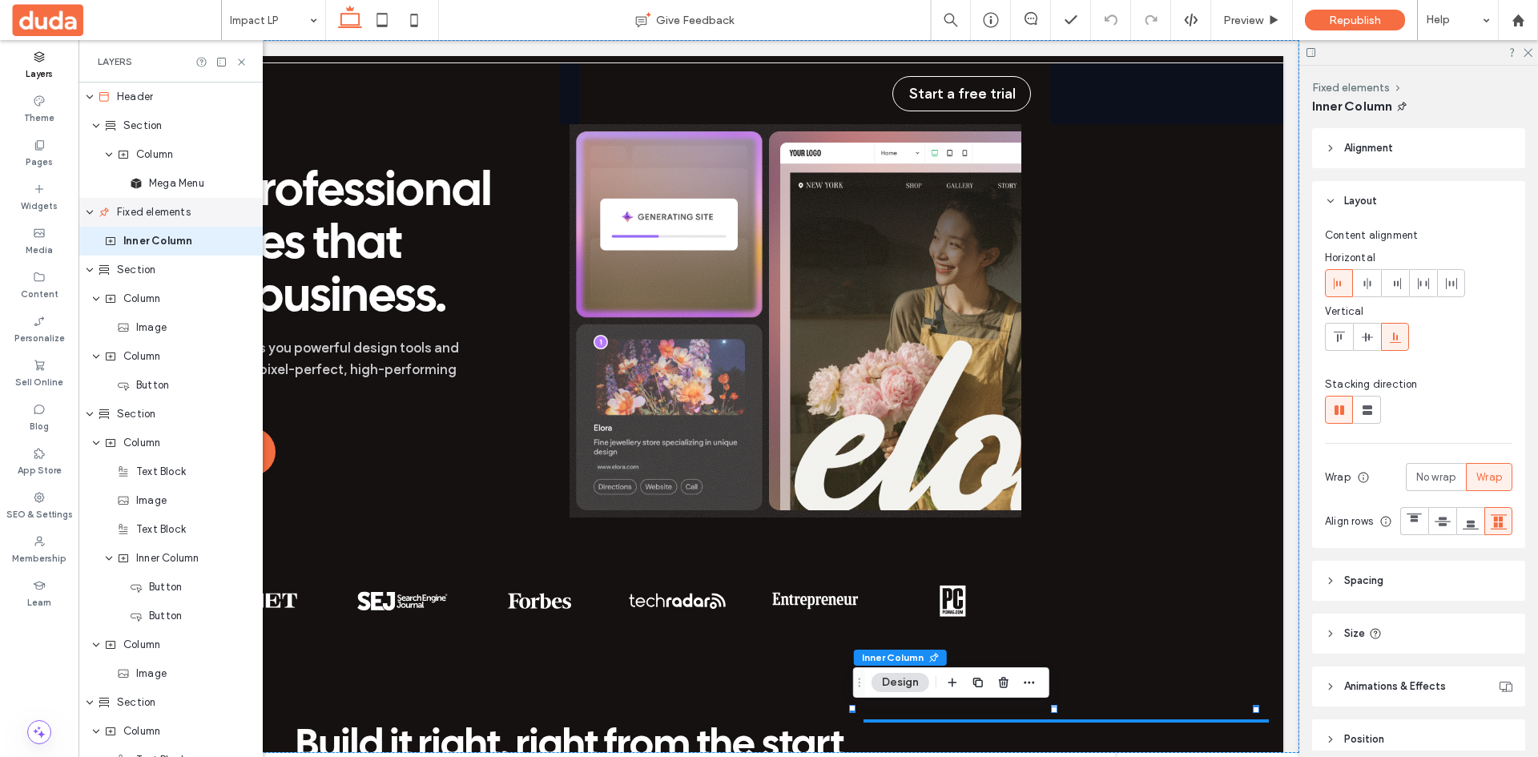
click at [151, 211] on span "Fixed elements" at bounding box center [154, 212] width 74 height 16
click at [131, 273] on span "Section" at bounding box center [136, 270] width 38 height 16
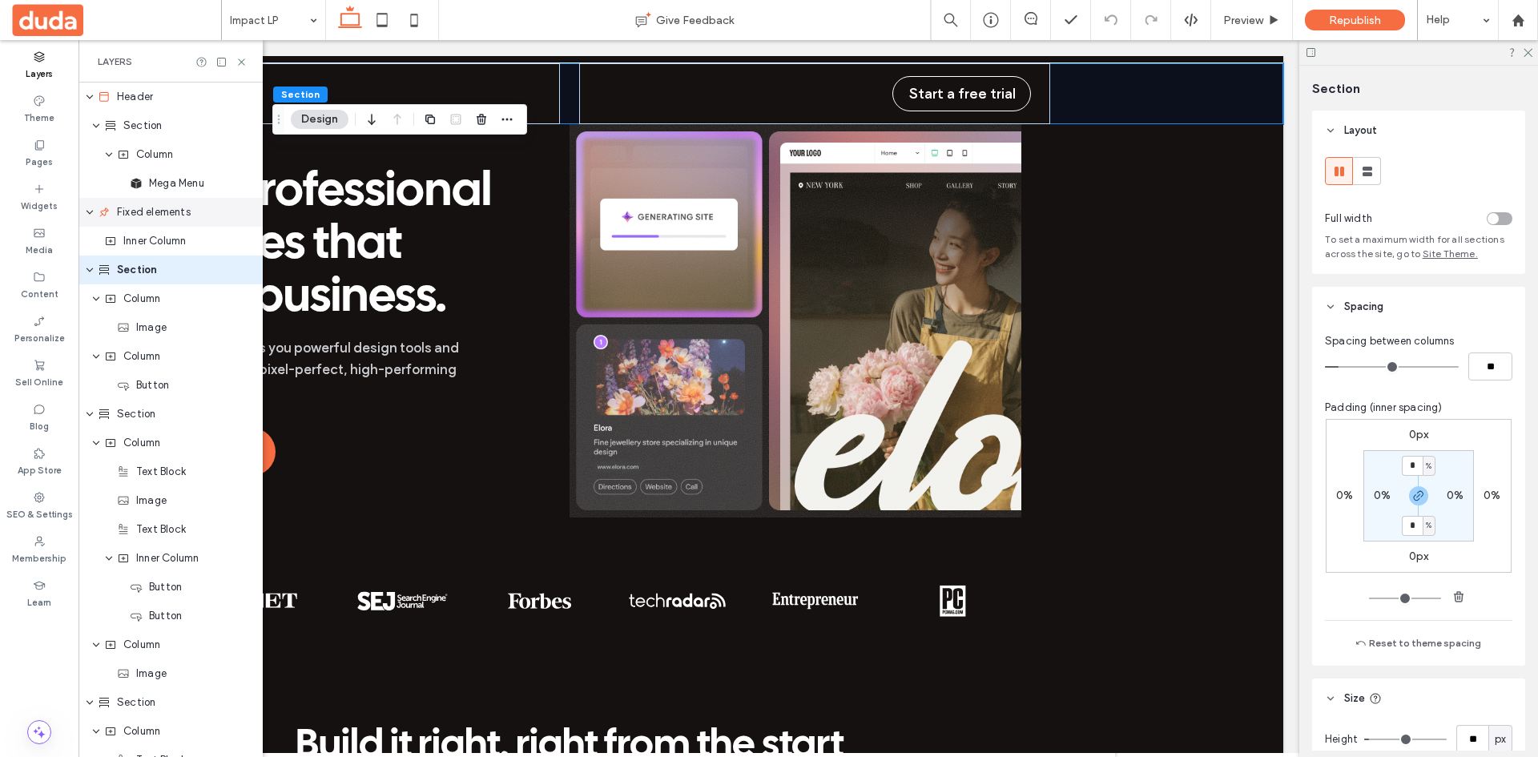
click at [137, 216] on span "Fixed elements" at bounding box center [154, 212] width 74 height 16
click at [123, 242] on span "Inner Column" at bounding box center [154, 241] width 62 height 16
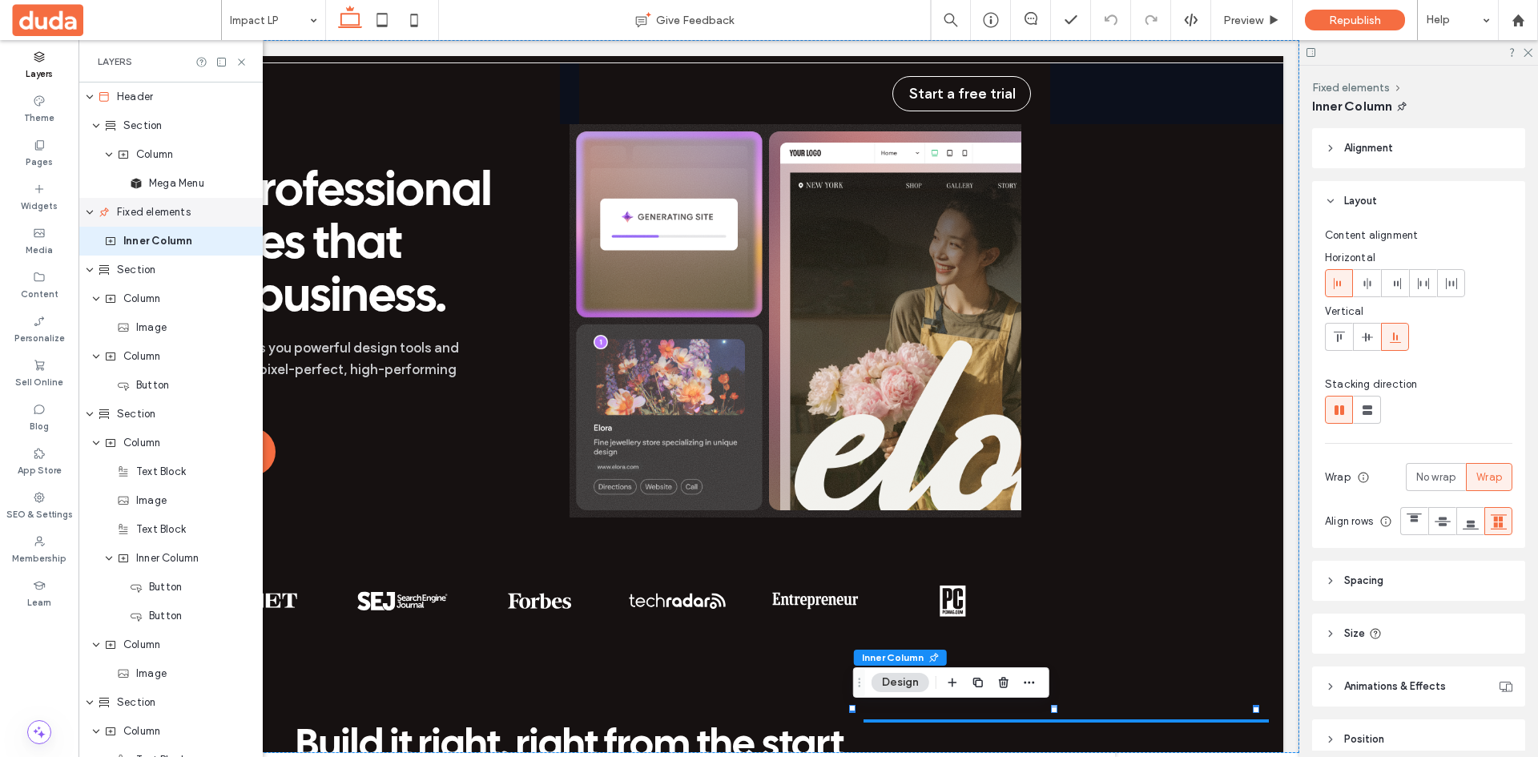
click at [149, 208] on span "Fixed elements" at bounding box center [154, 212] width 74 height 16
click at [1009, 681] on icon "button" at bounding box center [1003, 682] width 13 height 13
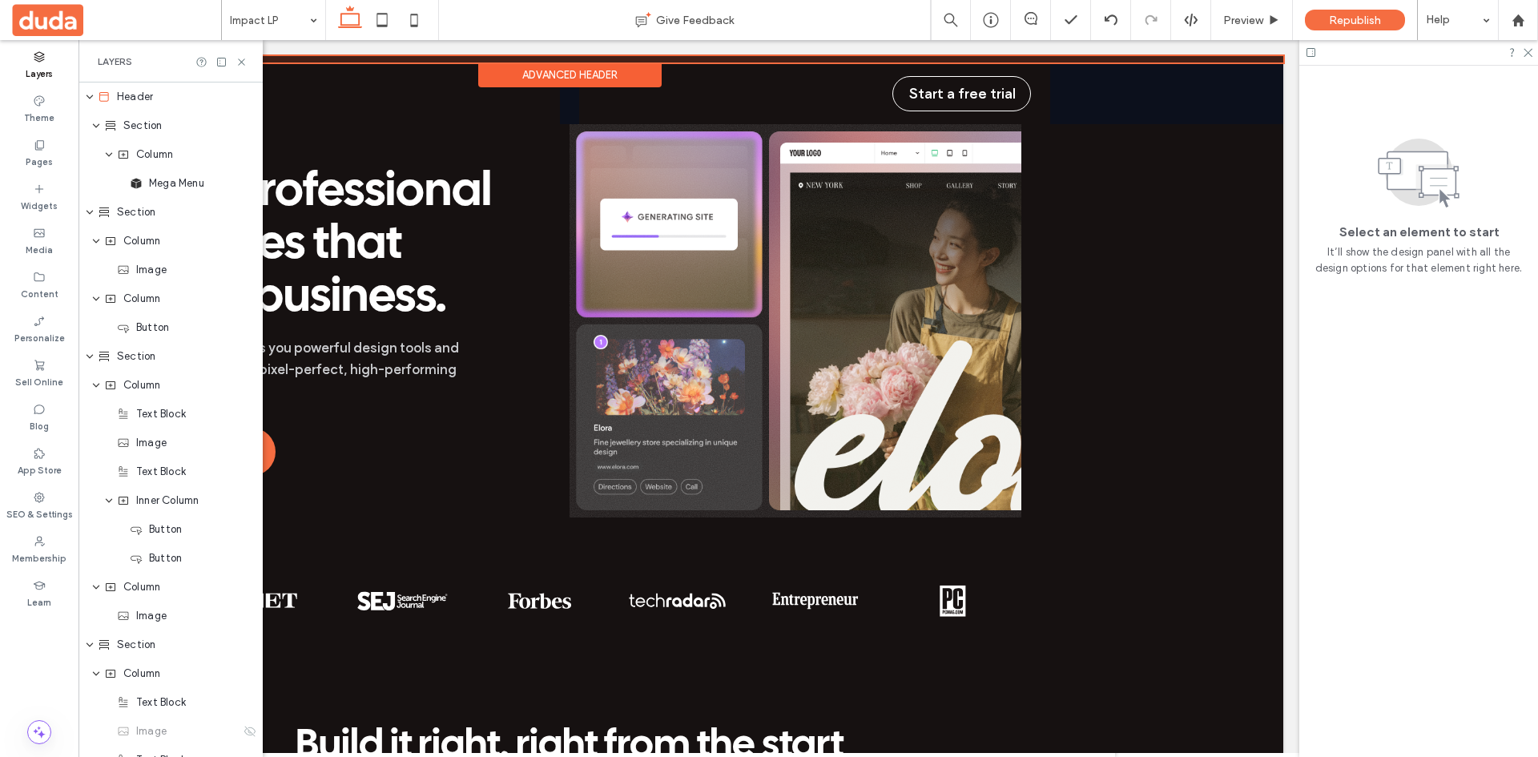
click at [719, 58] on div at bounding box center [569, 59] width 1427 height 6
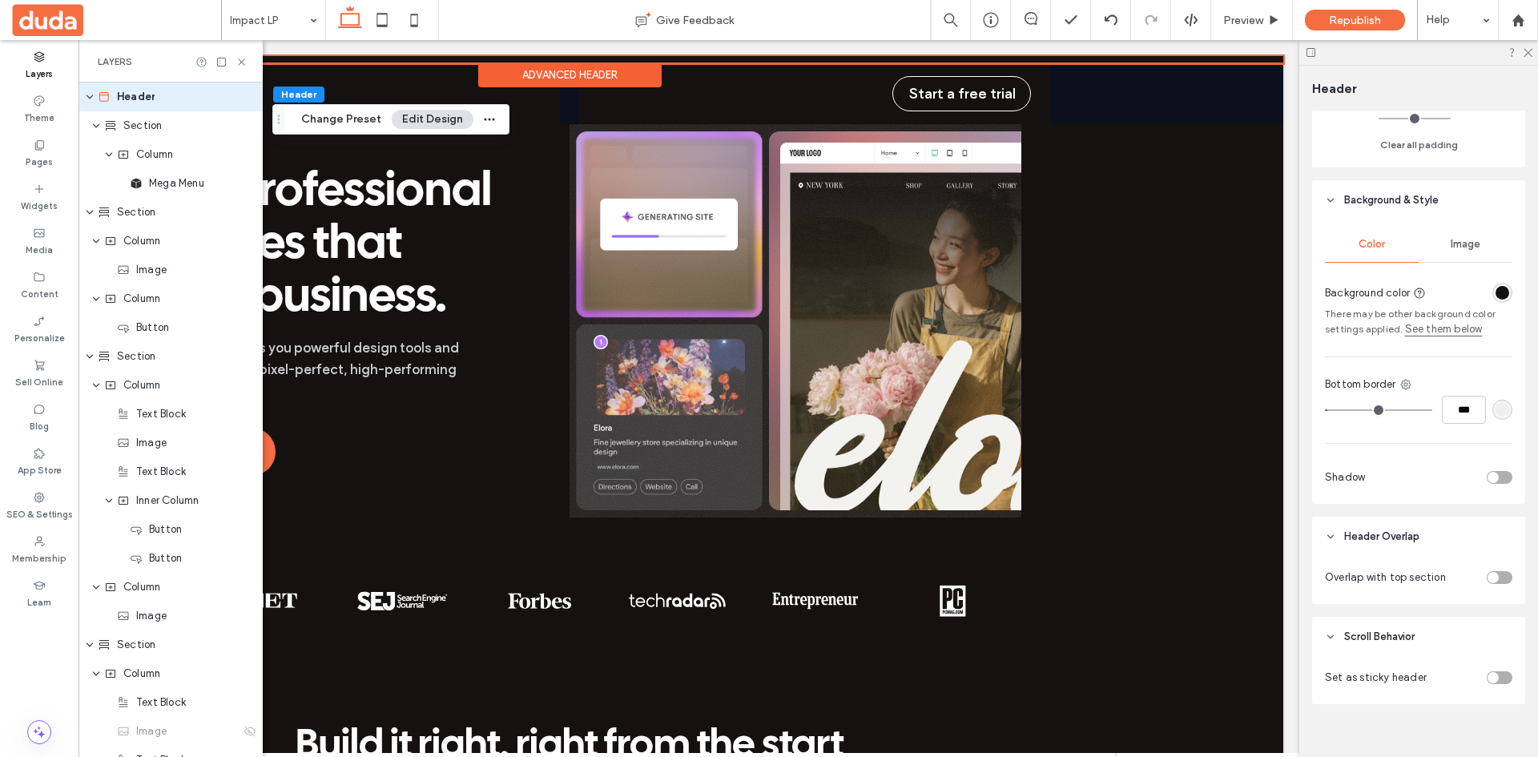
scroll to position [452, 0]
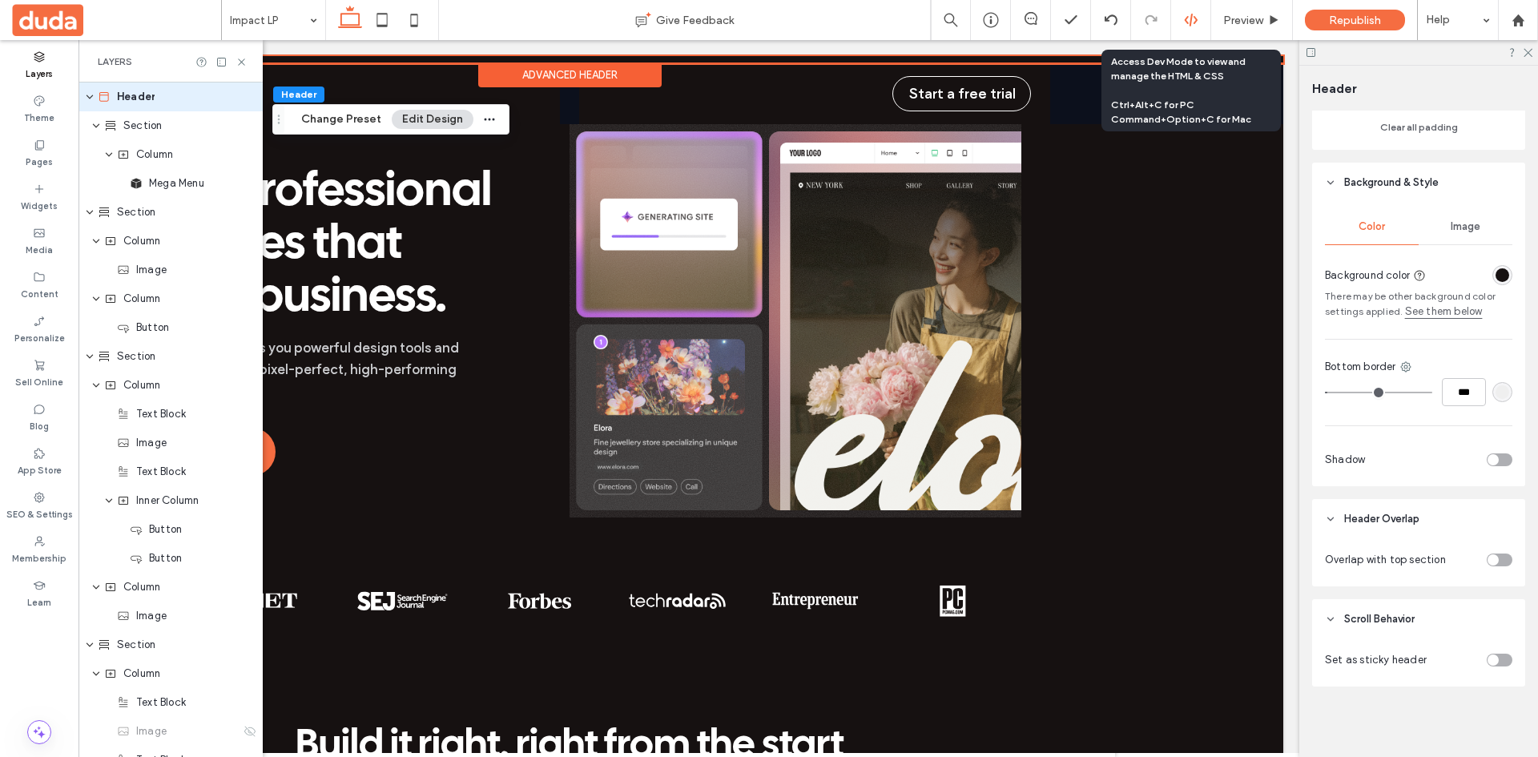
click at [1192, 29] on div at bounding box center [1191, 20] width 40 height 40
click at [1188, 20] on icon at bounding box center [1191, 20] width 14 height 14
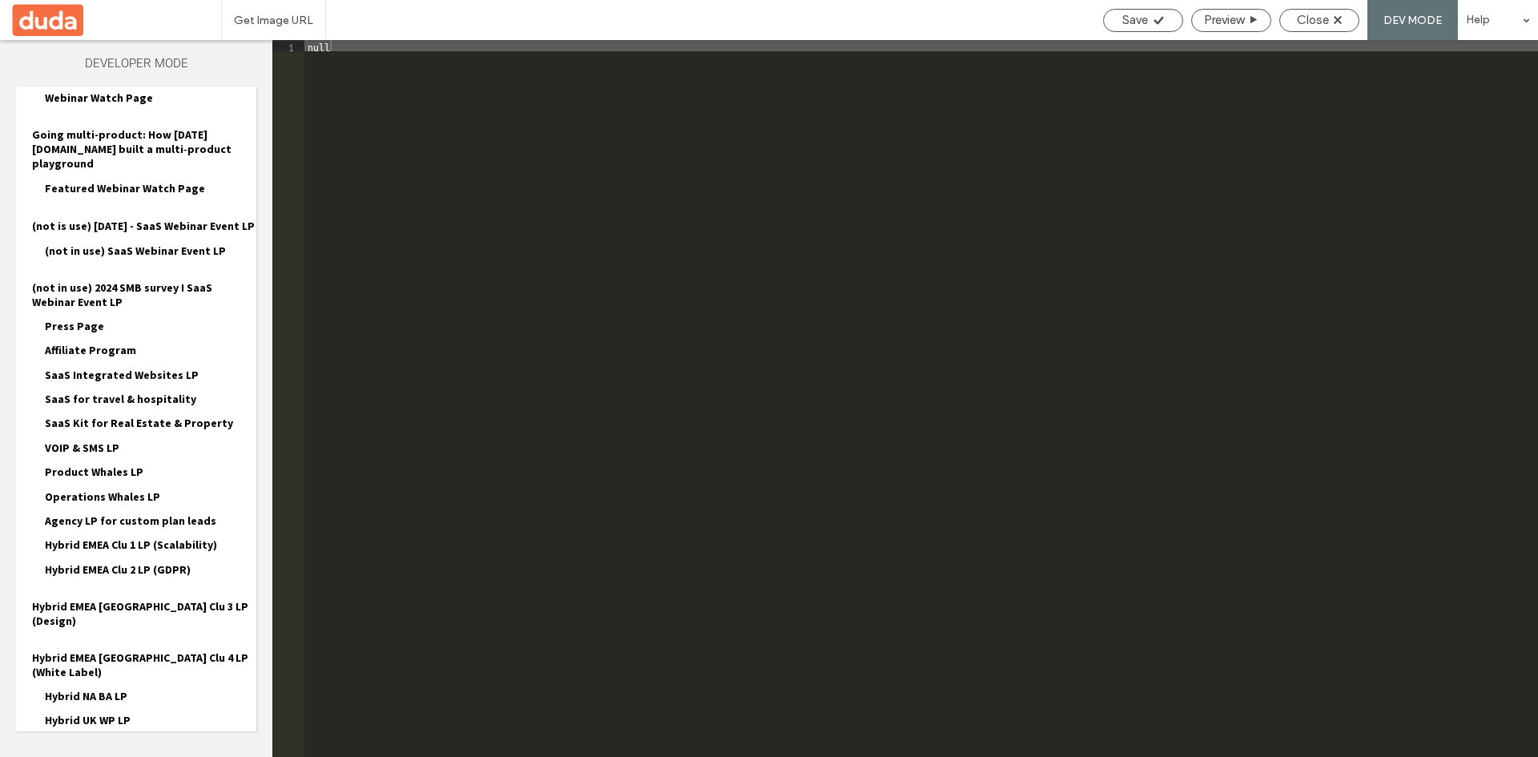
scroll to position [505, 0]
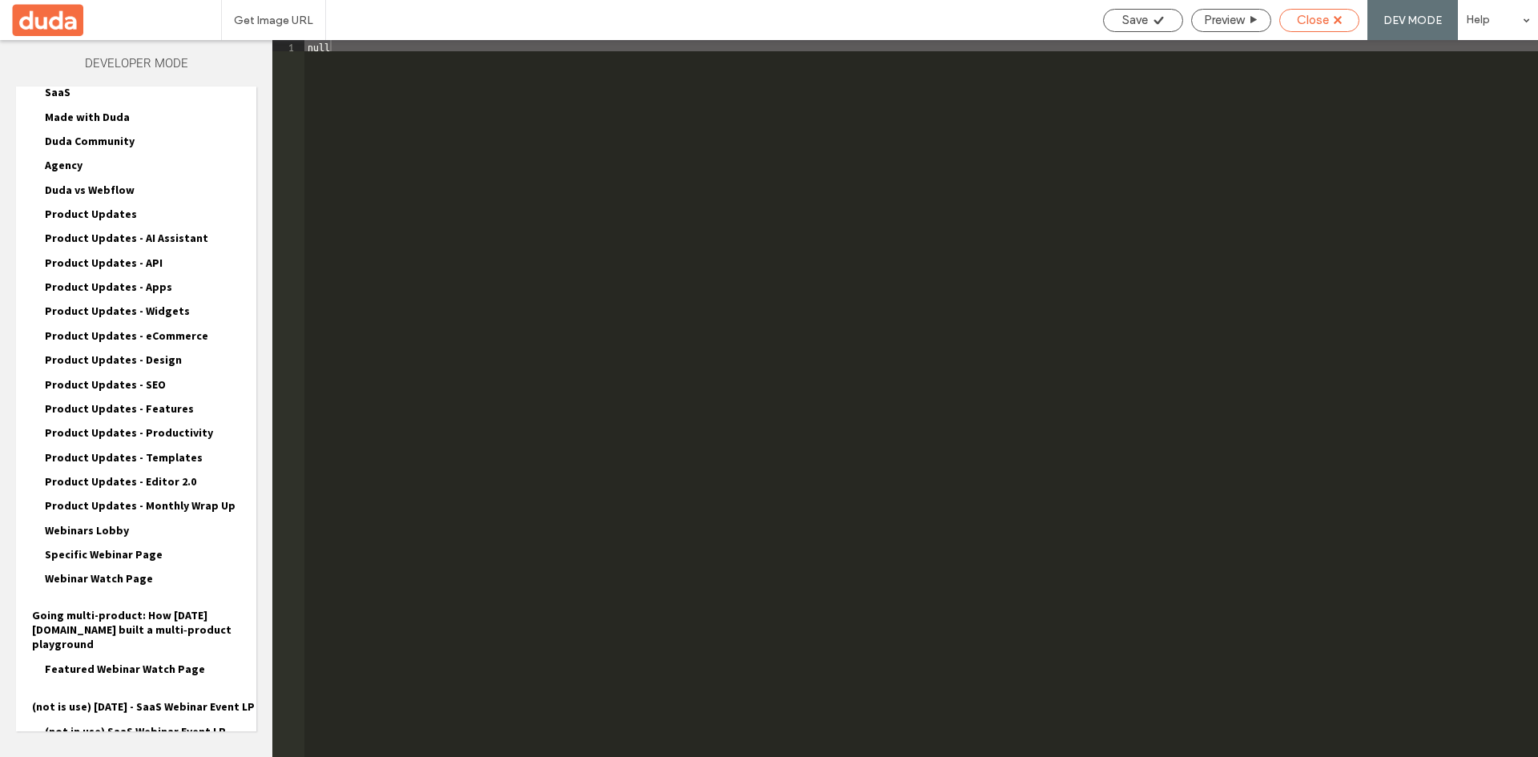
click at [1352, 24] on div "Close" at bounding box center [1319, 20] width 79 height 14
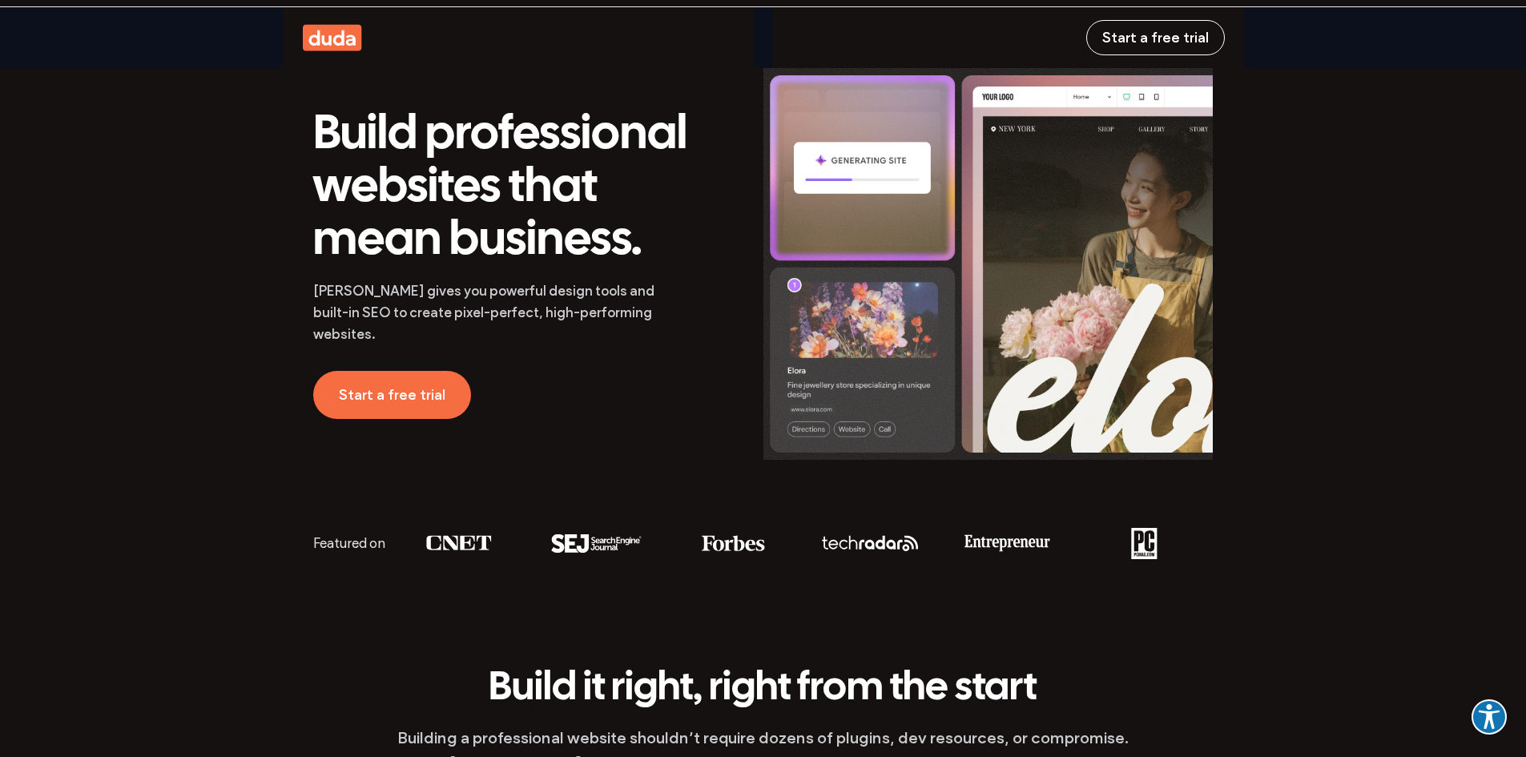
drag, startPoint x: 739, startPoint y: 6, endPoint x: 775, endPoint y: 426, distance: 422.1
click at [775, 426] on img at bounding box center [988, 264] width 450 height 392
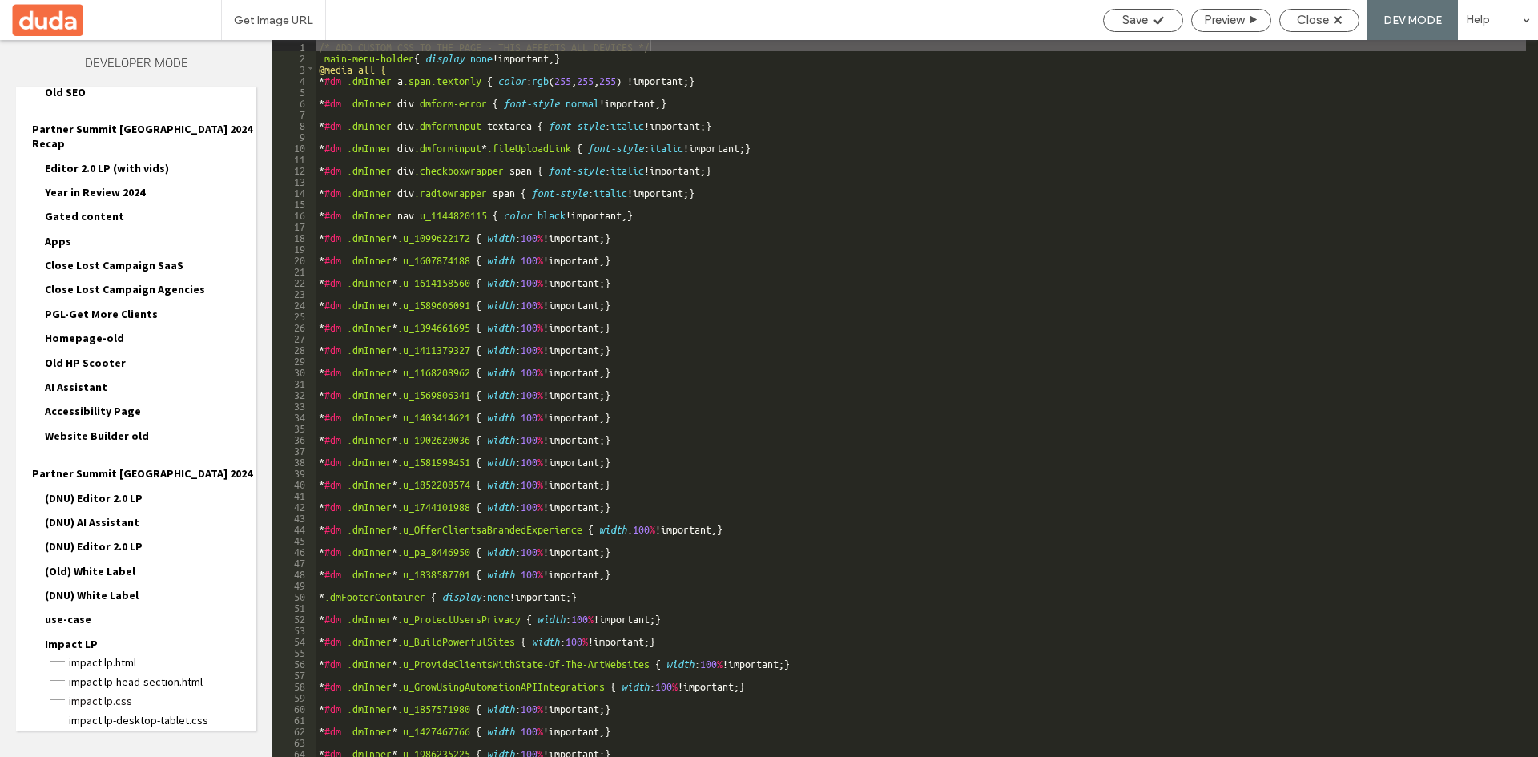
scroll to position [2047, 0]
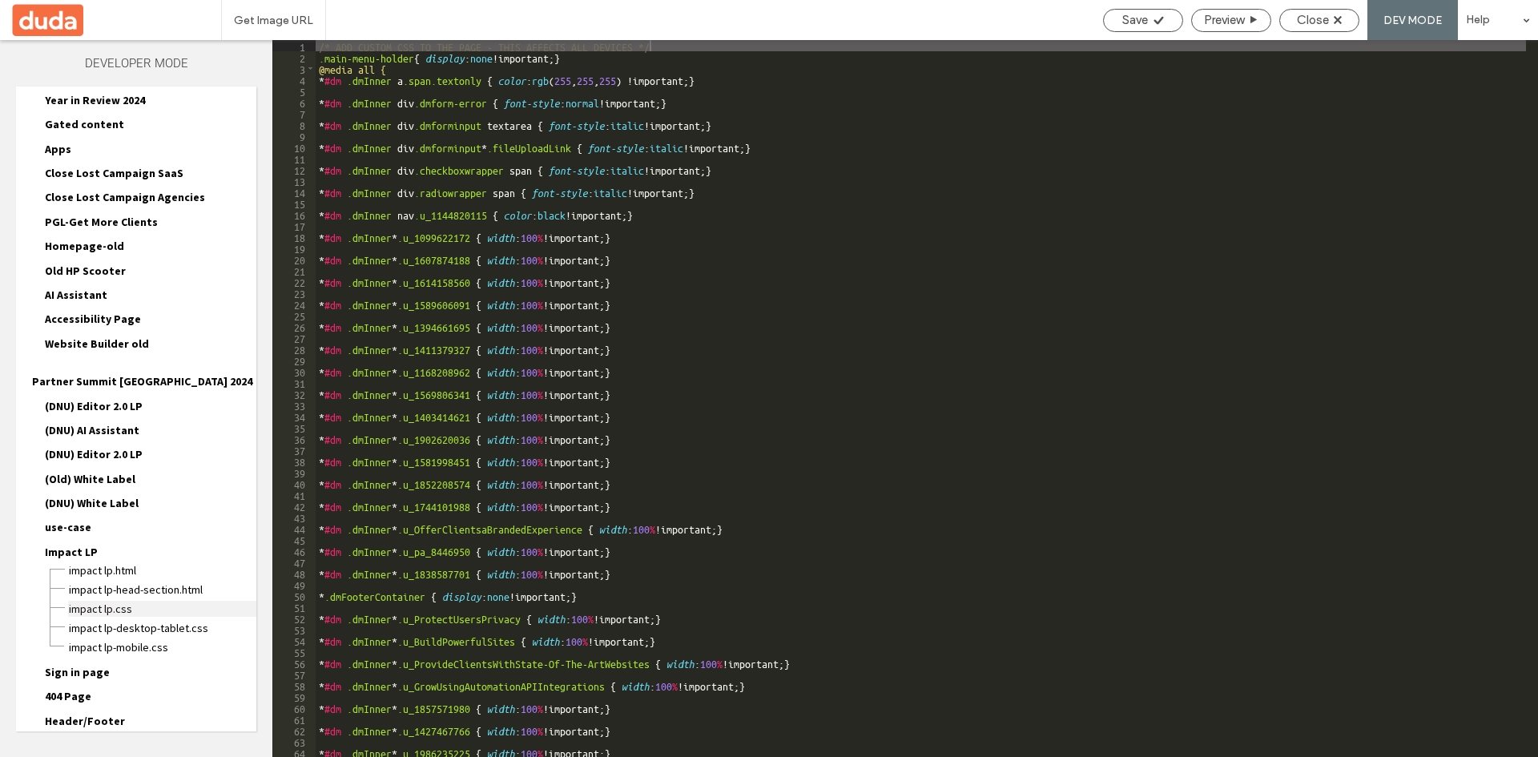
click at [96, 601] on span "Impact LP.css" at bounding box center [162, 609] width 188 height 16
click at [120, 601] on span "Impact LP.css" at bounding box center [162, 609] width 188 height 16
click at [405, 57] on div "/* ADD CUSTOM CSS TO THE PAGE - THIS AFFECTS ALL DEVICES */ .main-menu-holder {…" at bounding box center [921, 409] width 1210 height 739
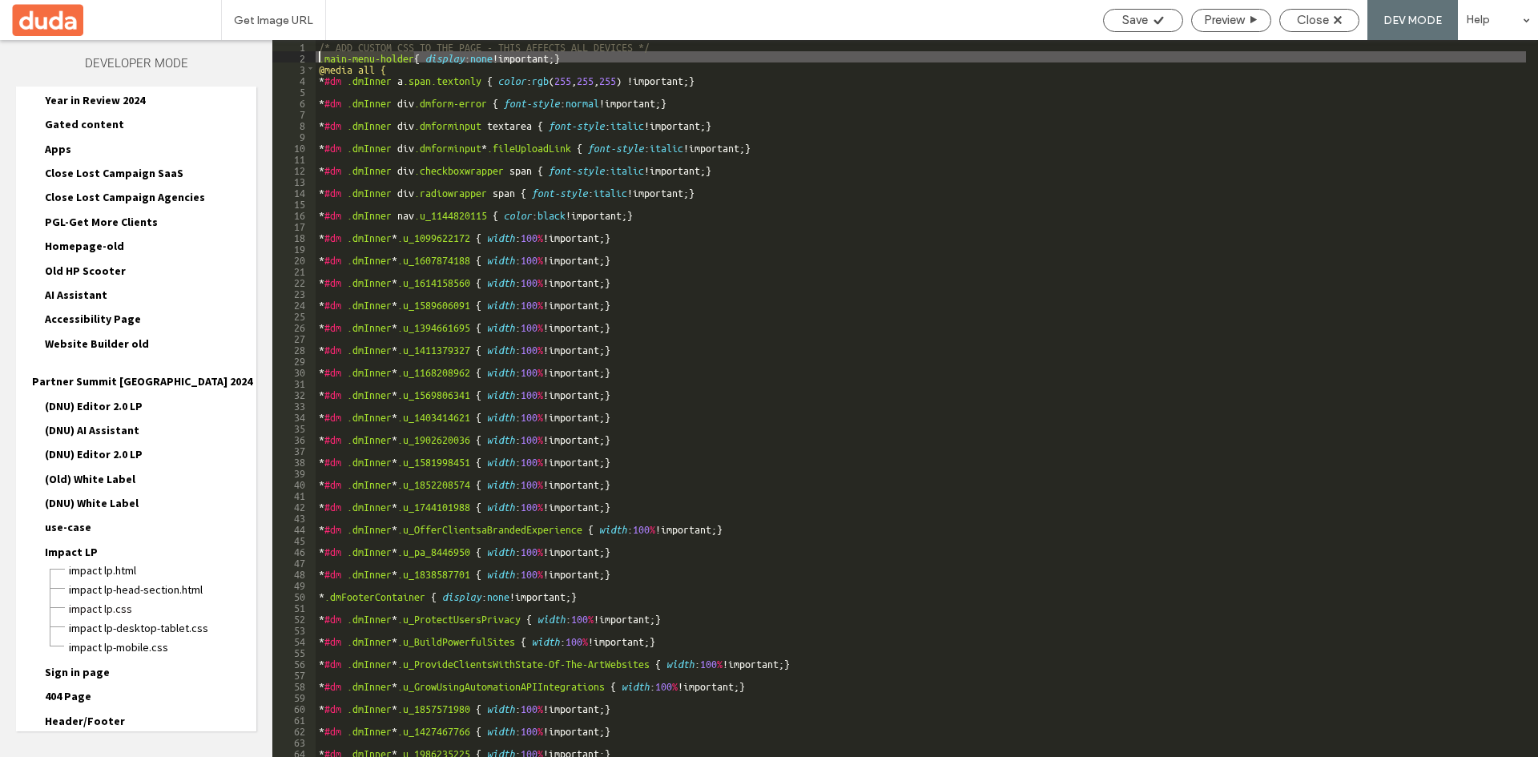
drag, startPoint x: 405, startPoint y: 57, endPoint x: 306, endPoint y: 56, distance: 98.5
click at [306, 56] on div "** 1 2 3 4 5 6 7 8 9 10 11 12 13 14 15 16 17 18 19 20 21 22 23 24 25 26 27 28 2…" at bounding box center [905, 398] width 1266 height 717
type textarea "**"
click at [1167, 10] on div "Save" at bounding box center [1143, 20] width 80 height 23
click at [1327, 25] on span "Close" at bounding box center [1313, 20] width 32 height 14
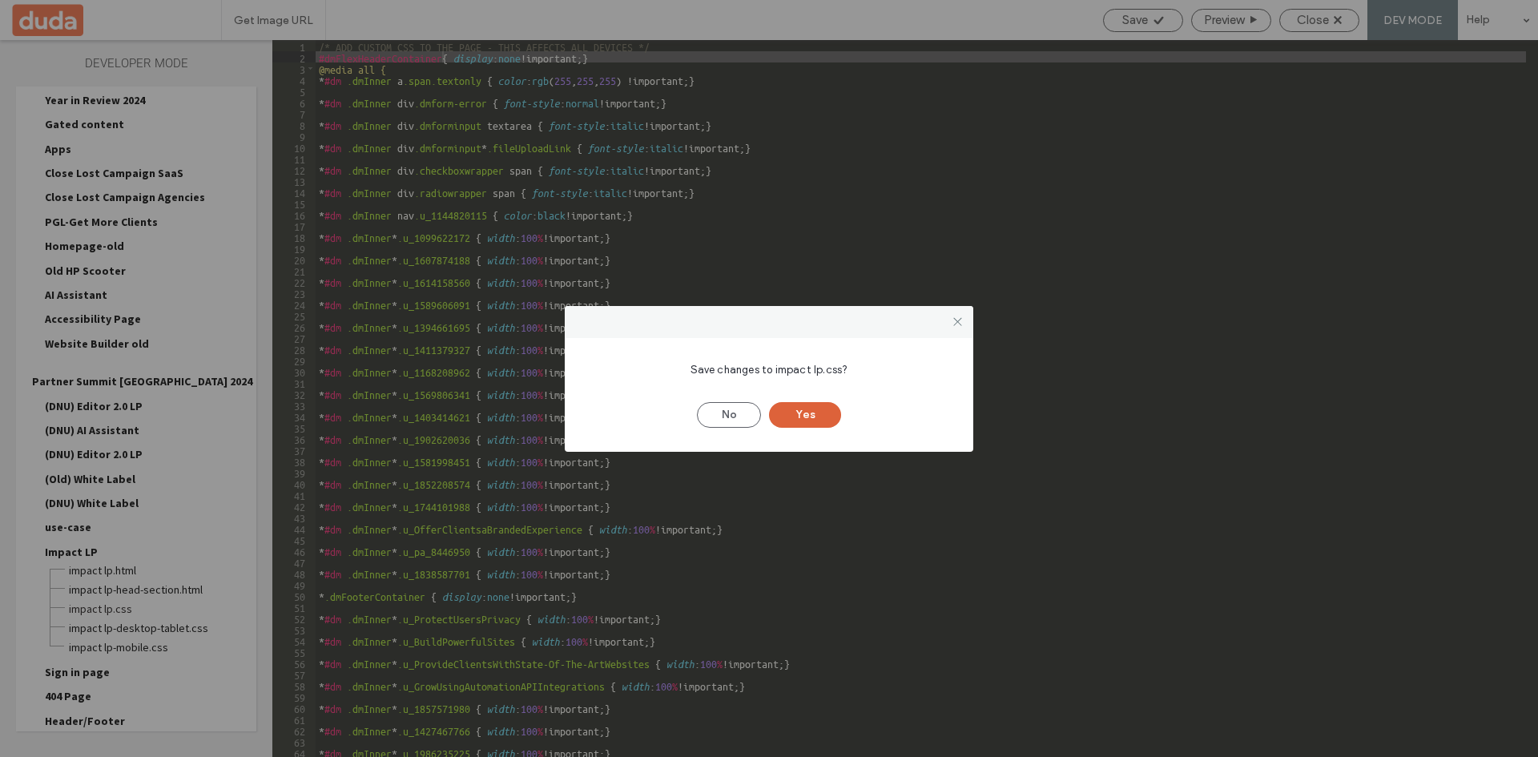
click at [830, 417] on button "Yes" at bounding box center [805, 415] width 72 height 26
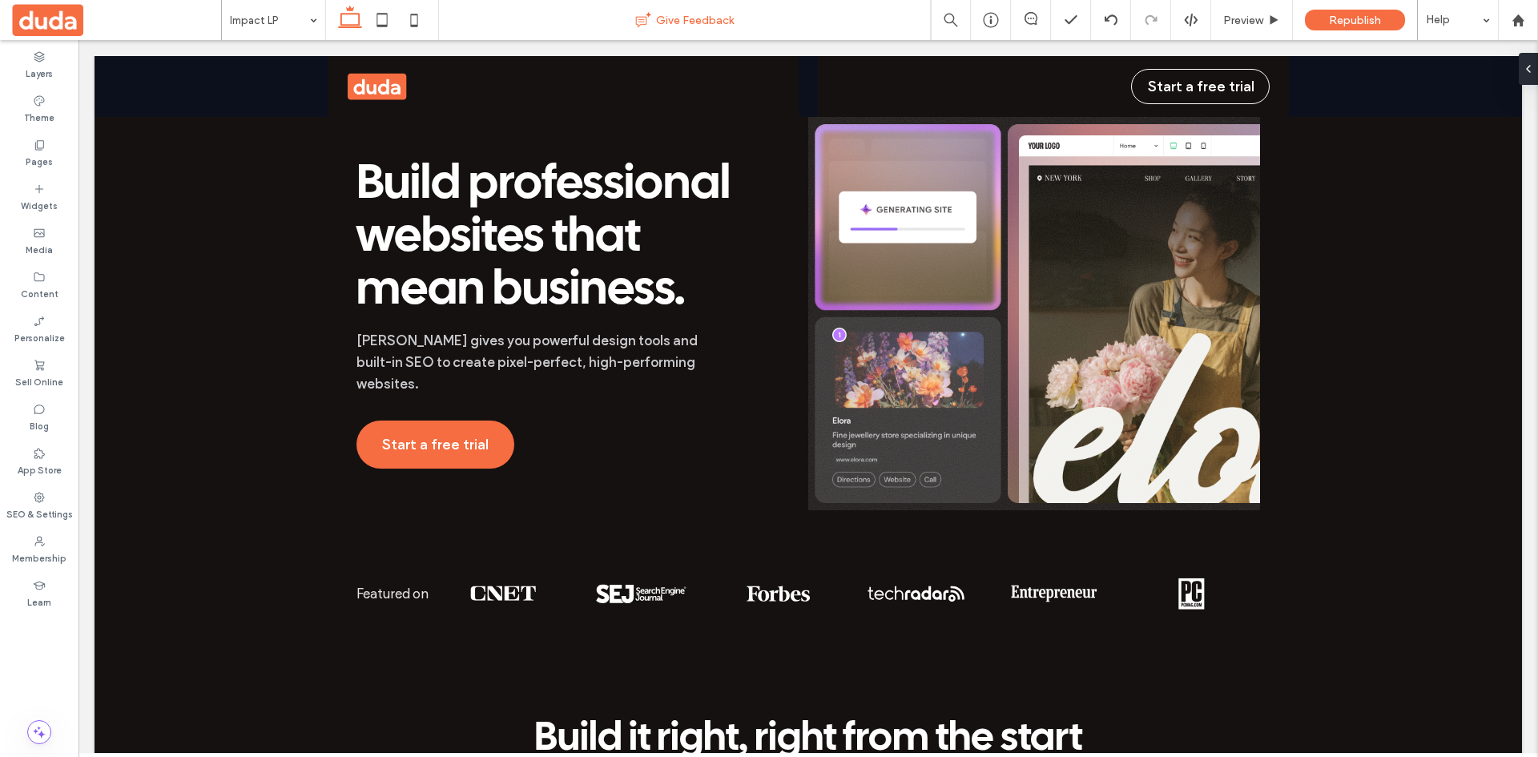
scroll to position [0, 0]
click at [156, 100] on div "Start a free trial" at bounding box center [808, 86] width 1427 height 61
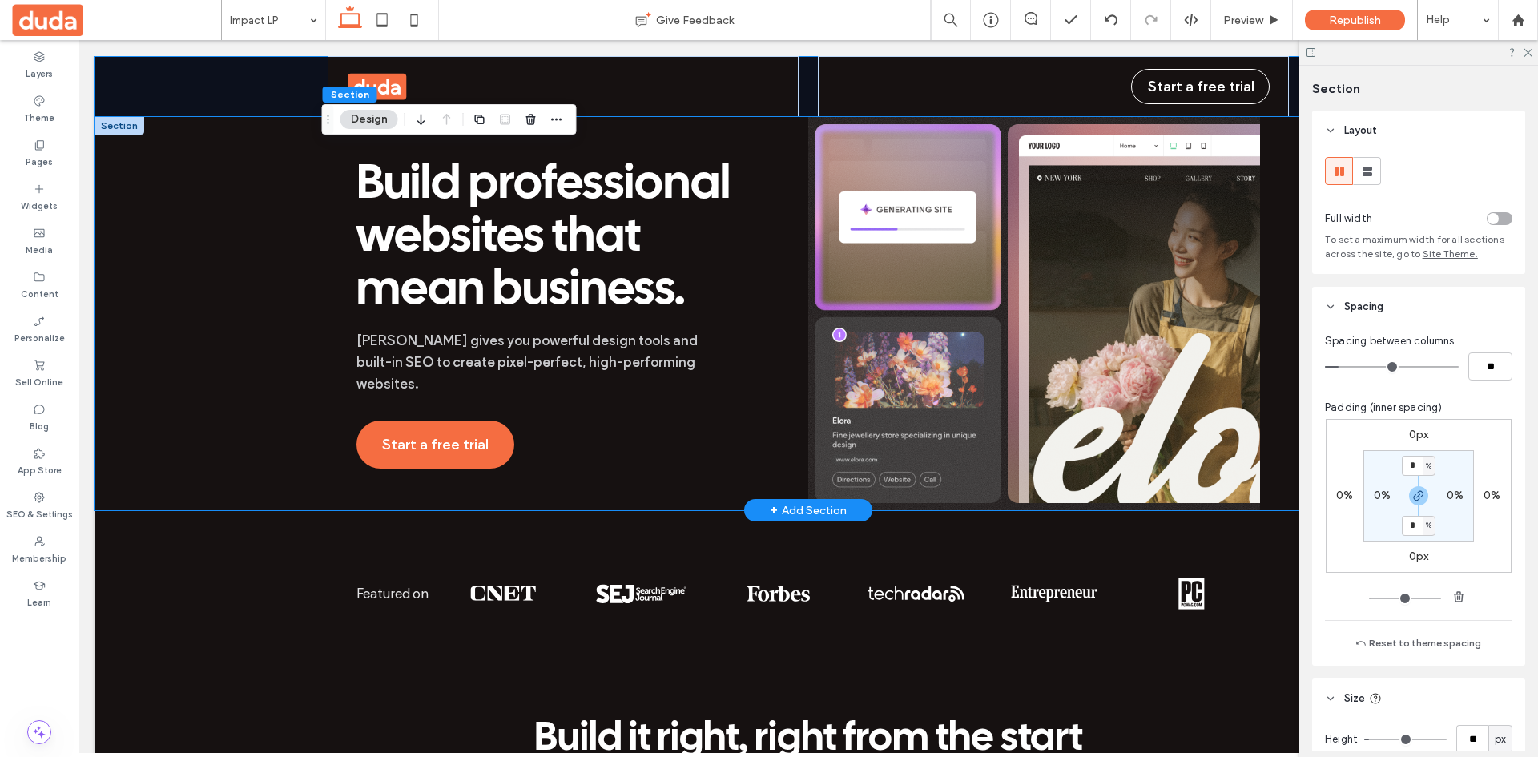
click at [219, 141] on div "Build professional websites that mean business. Duda gives you powerful design …" at bounding box center [808, 313] width 1427 height 393
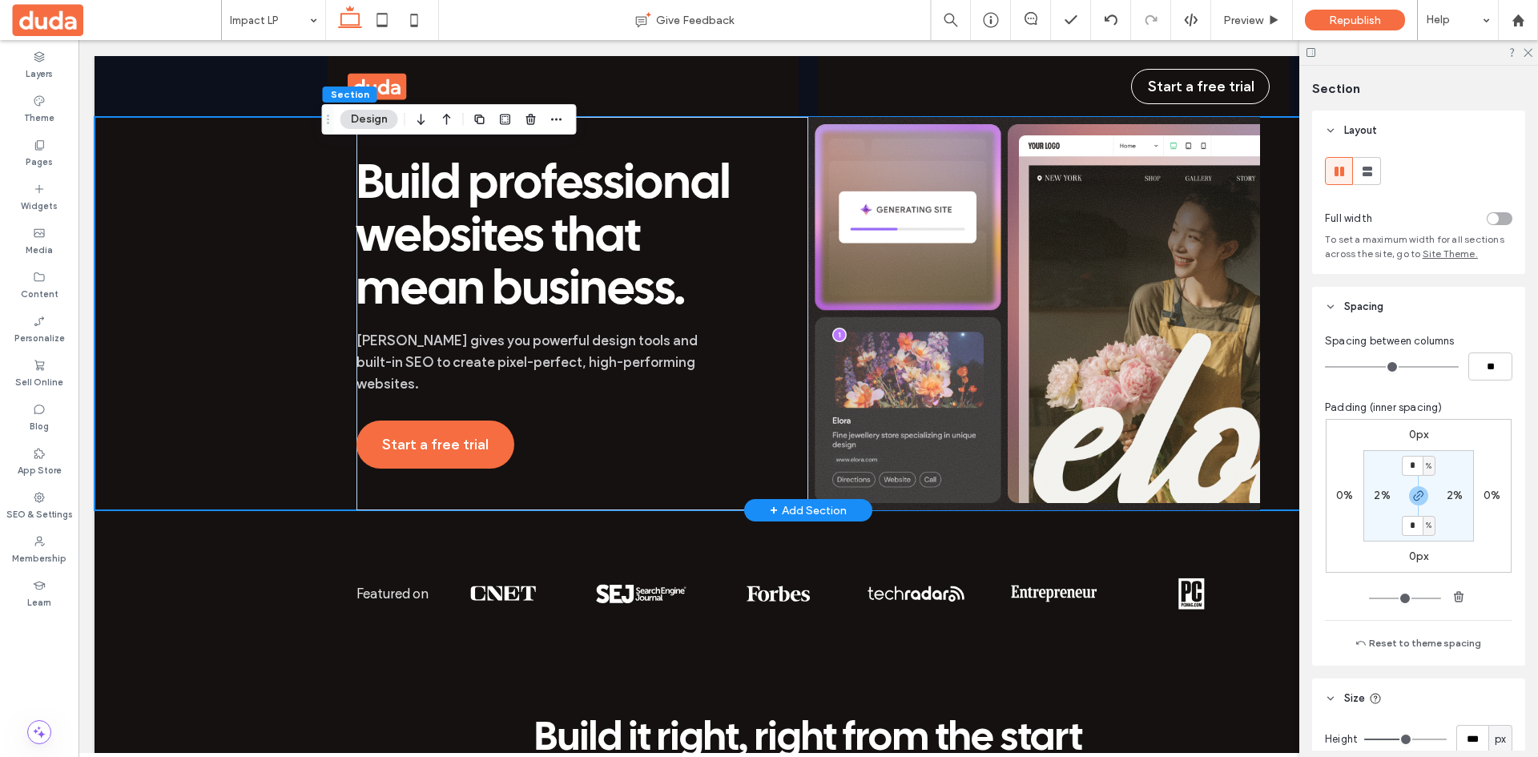
click at [799, 505] on div "+ Add Section" at bounding box center [808, 510] width 77 height 18
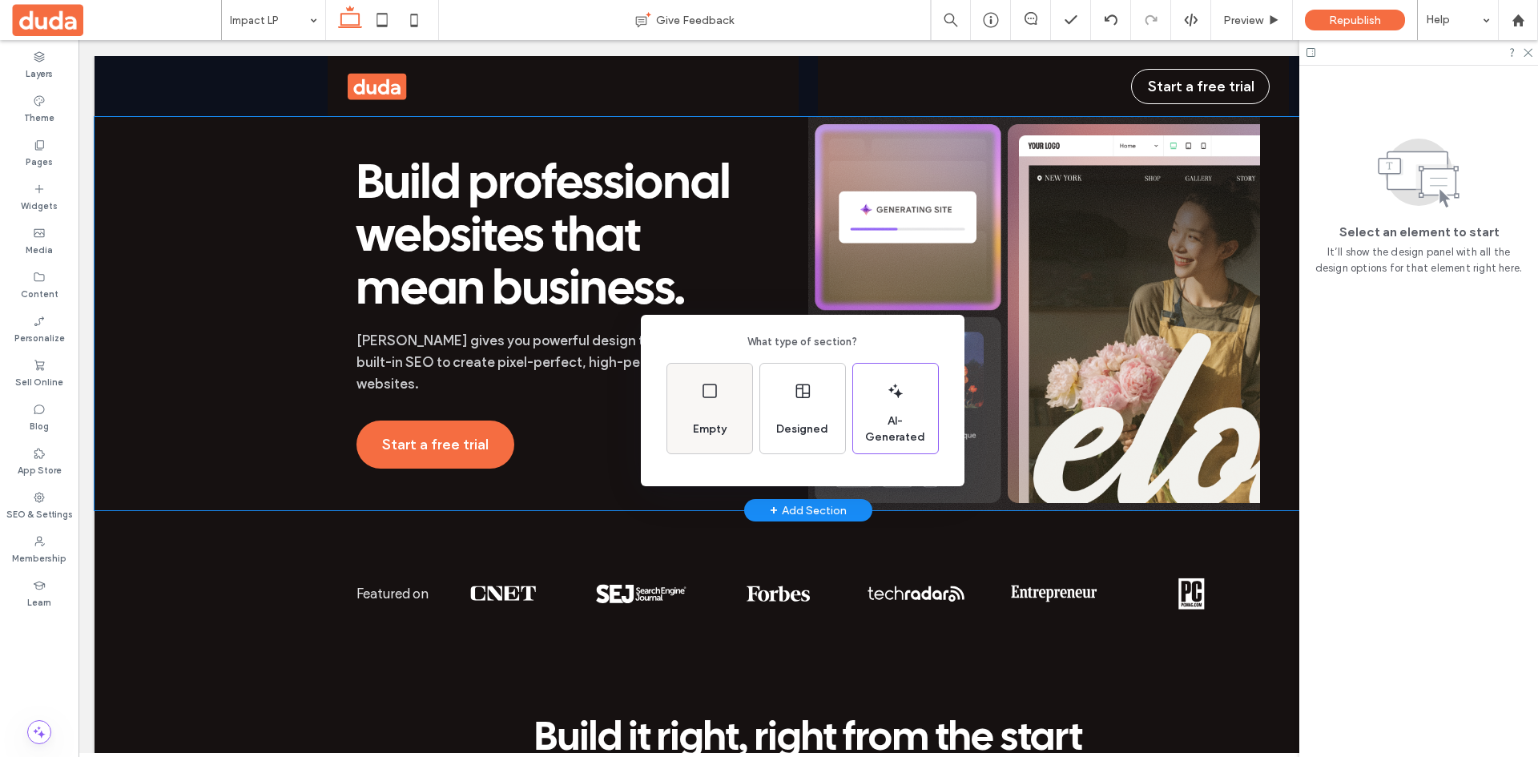
click at [701, 417] on div "Empty" at bounding box center [709, 429] width 46 height 35
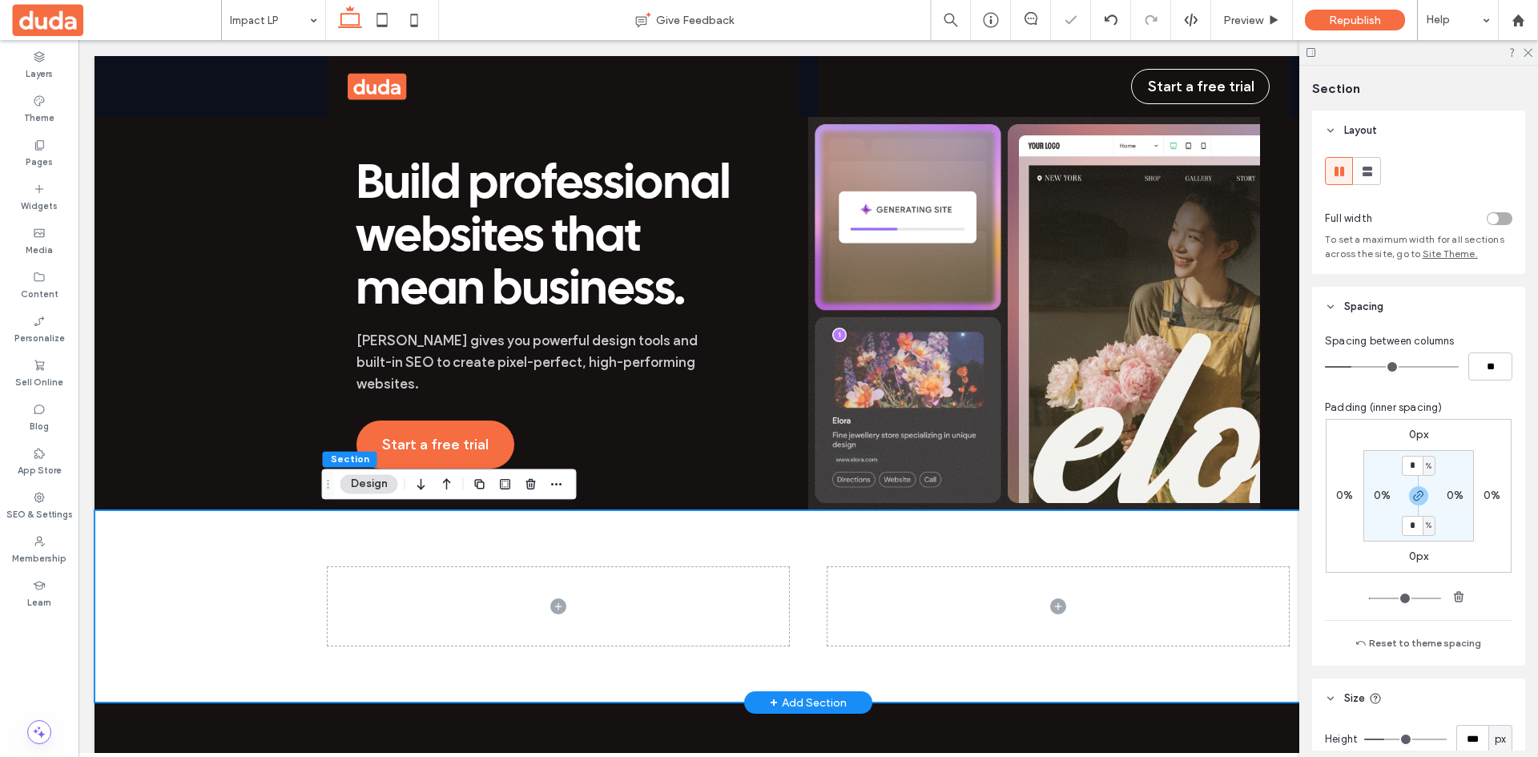
click at [891, 541] on div at bounding box center [808, 606] width 961 height 192
click at [210, 571] on div at bounding box center [808, 606] width 1427 height 192
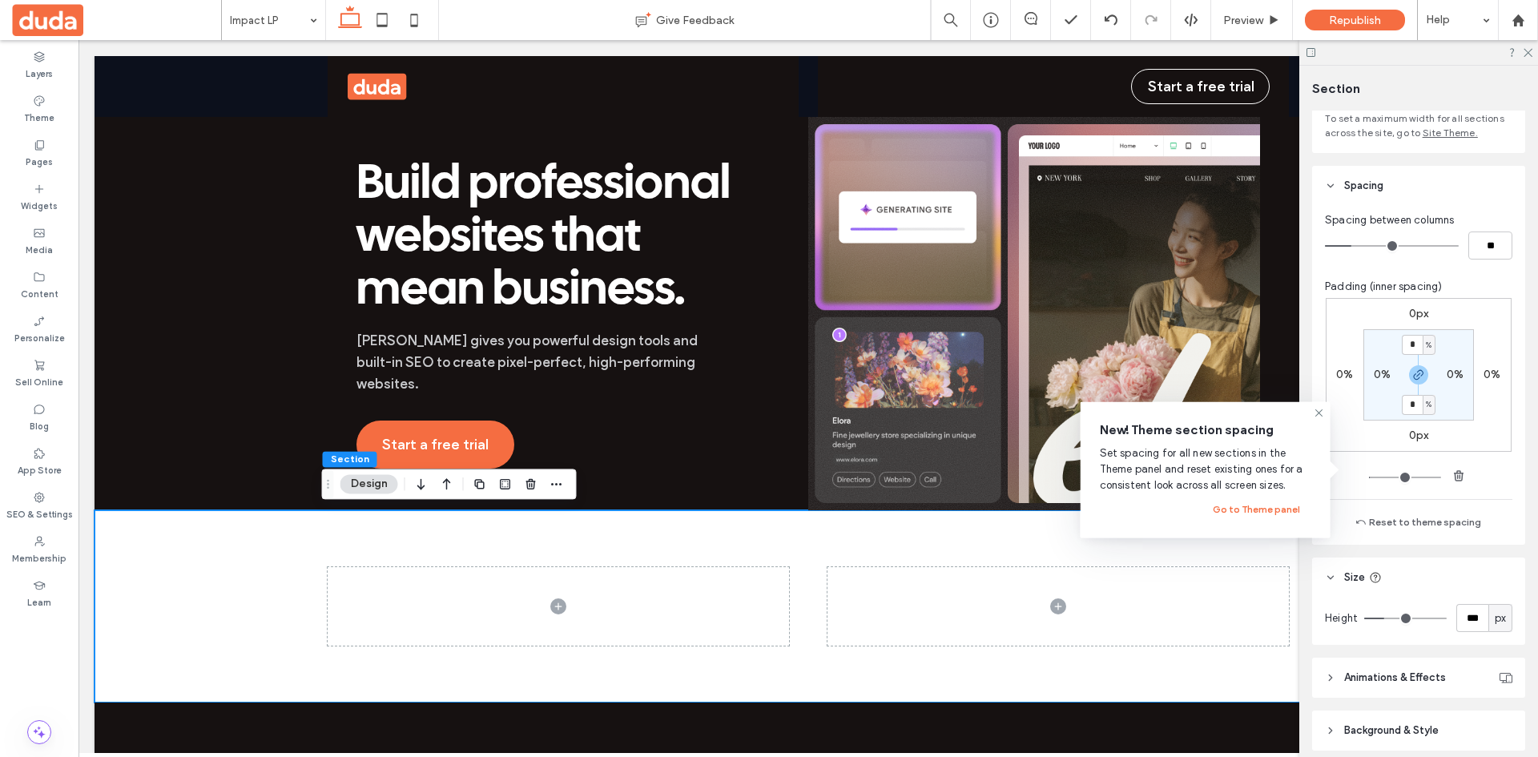
scroll to position [186, 0]
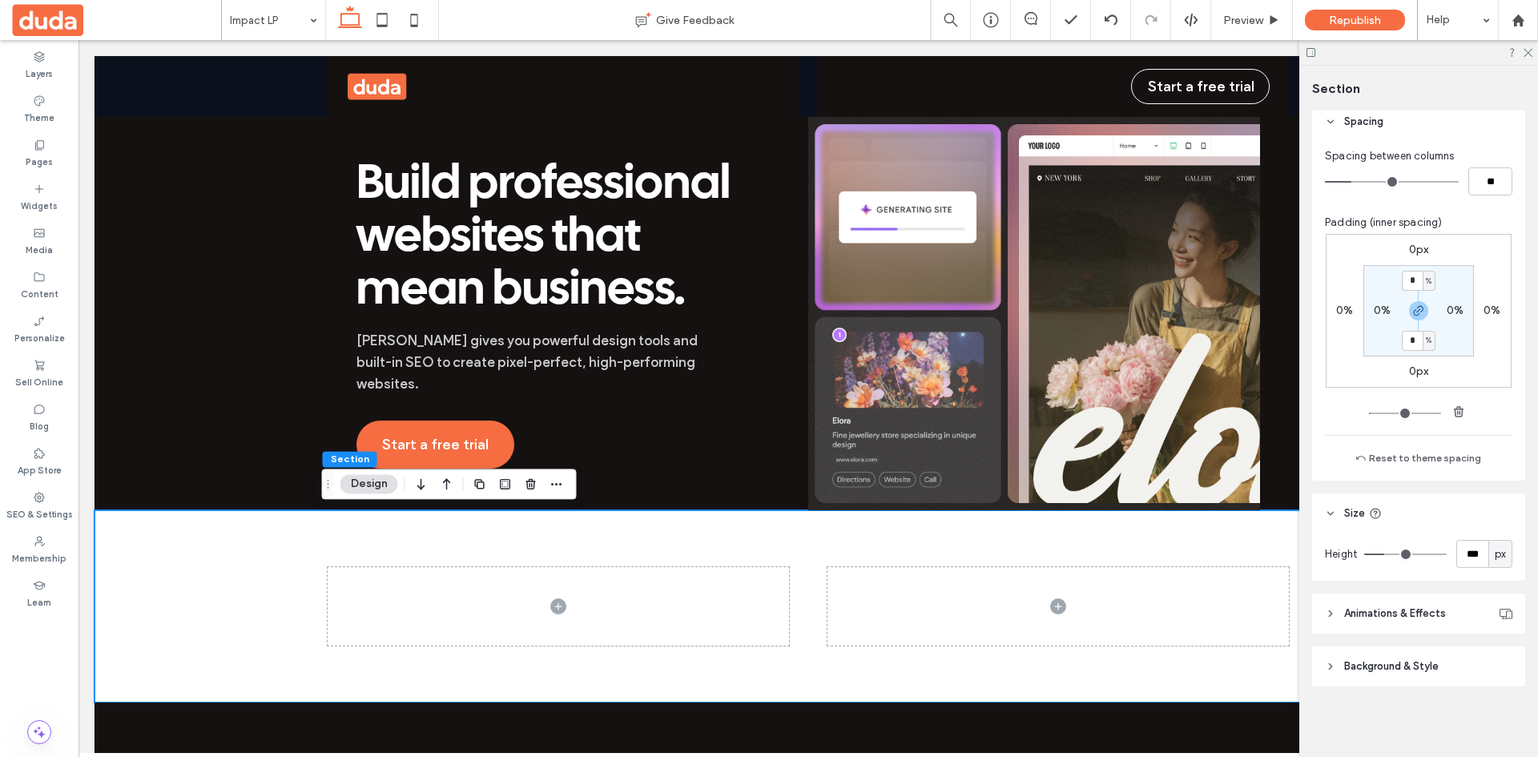
click at [1371, 673] on span "Background & Style" at bounding box center [1391, 666] width 95 height 16
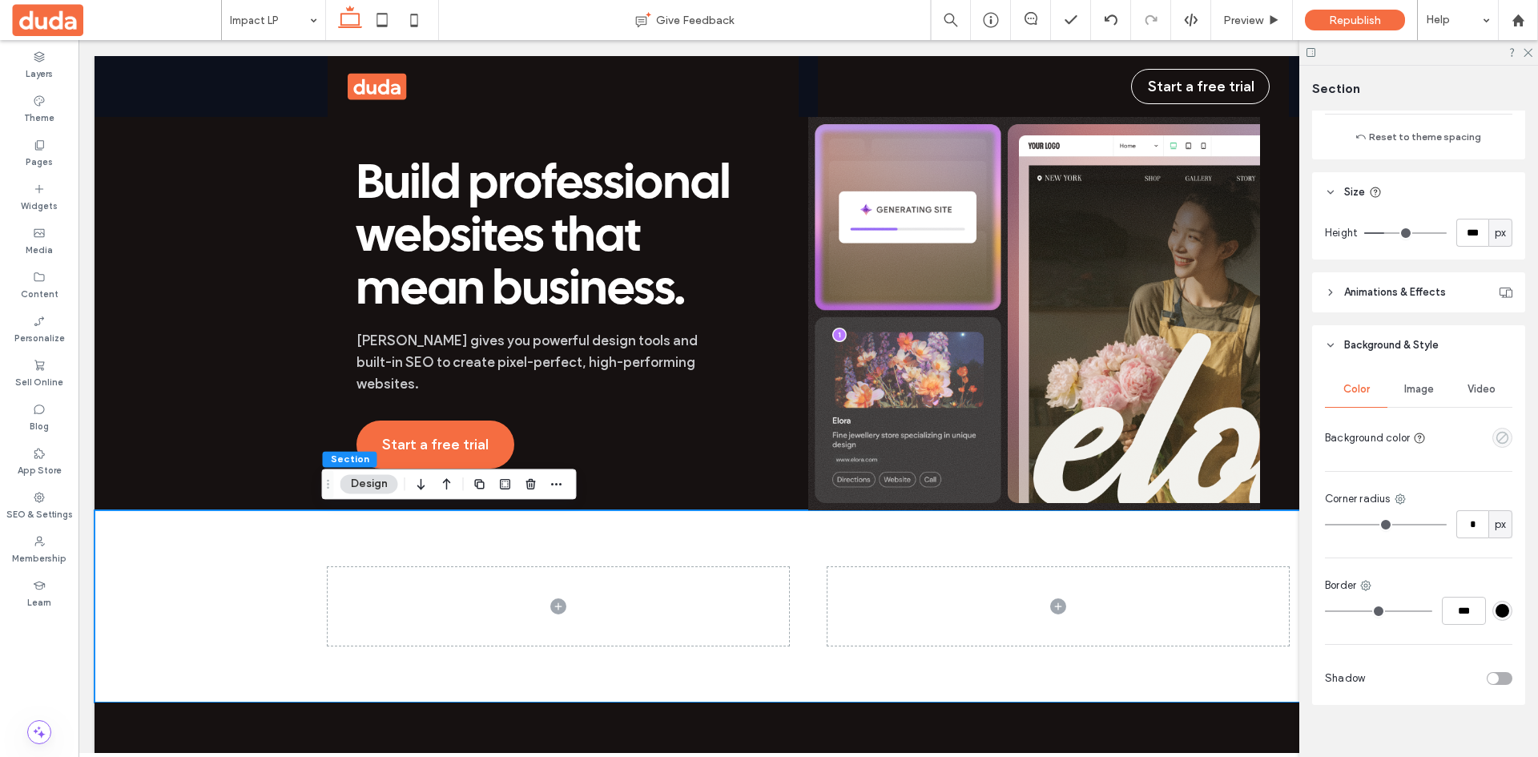
click at [1496, 441] on use "empty color" at bounding box center [1502, 438] width 12 height 12
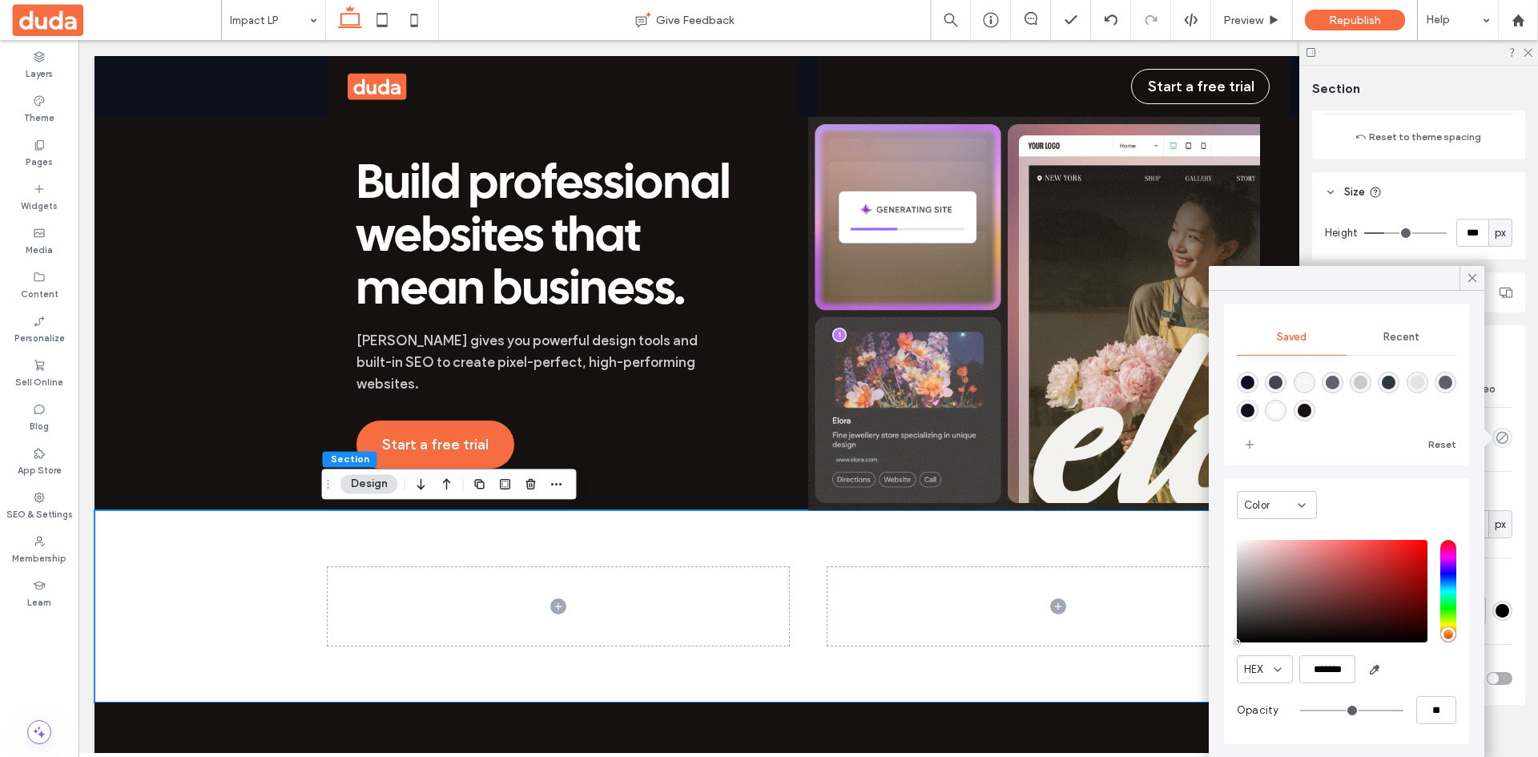
scroll to position [0, 0]
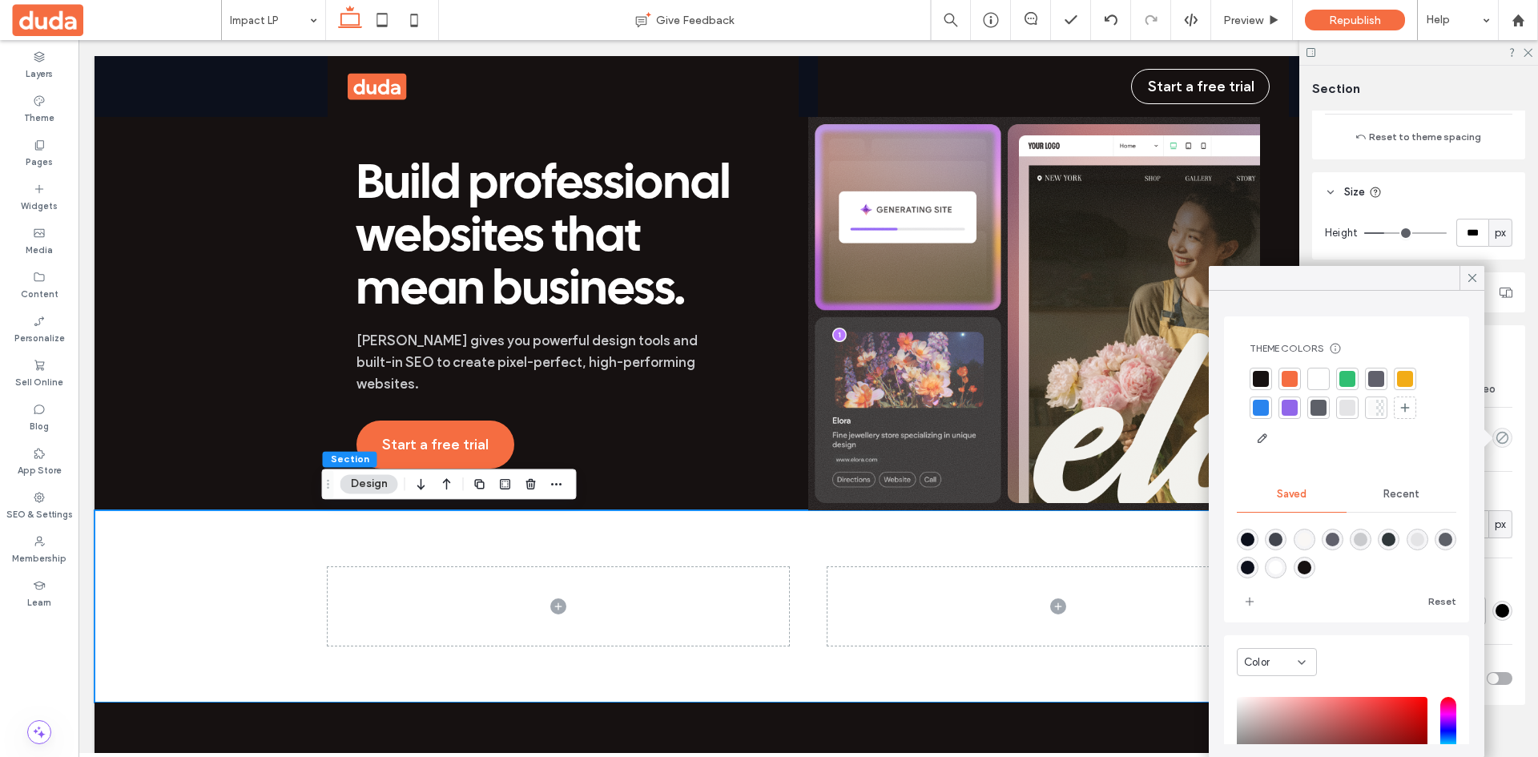
click at [1508, 477] on div "Color Image Video Background color Corner radius * px Border *** Shadow" at bounding box center [1418, 535] width 213 height 340
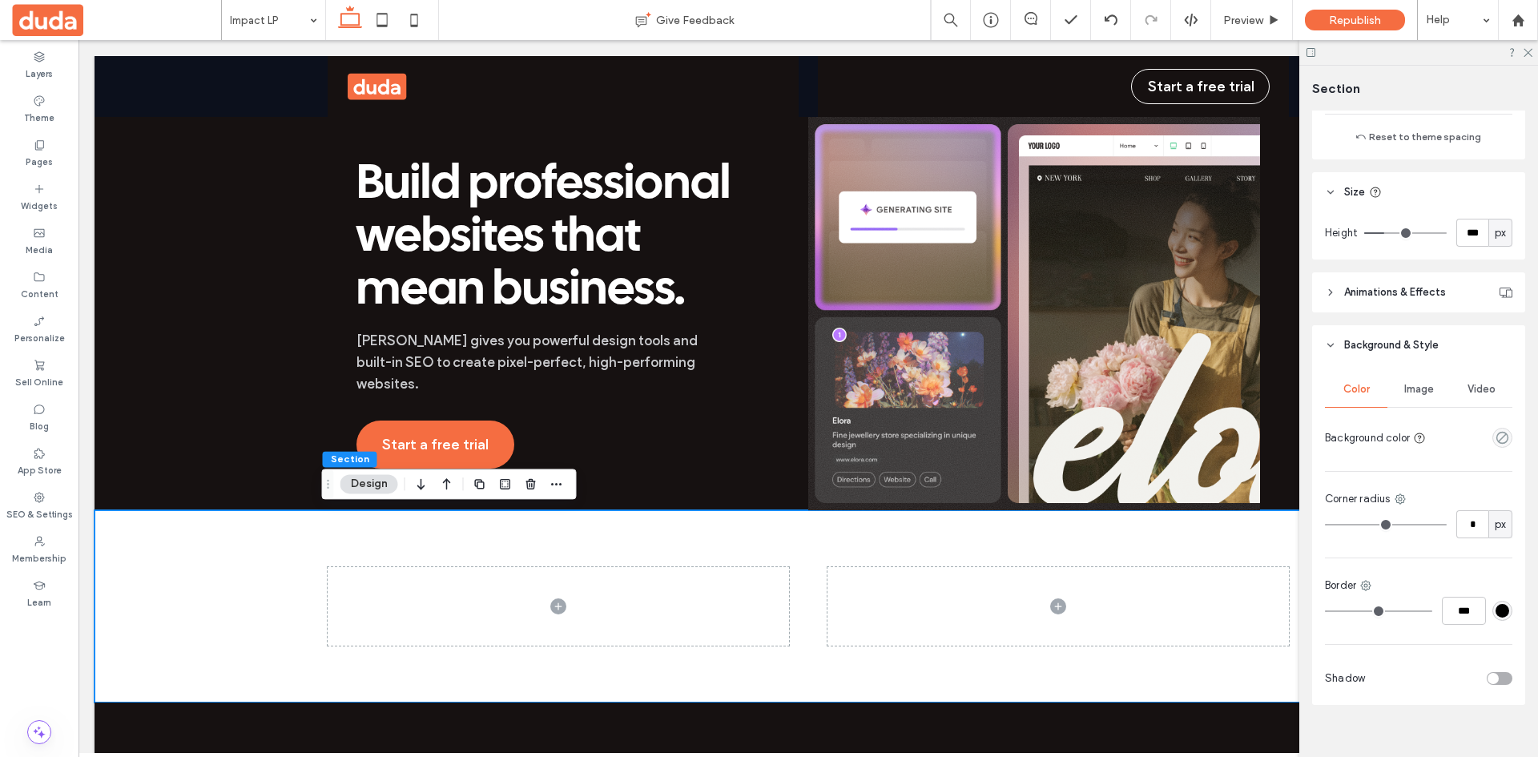
click at [1411, 391] on span "Image" at bounding box center [1419, 389] width 30 height 13
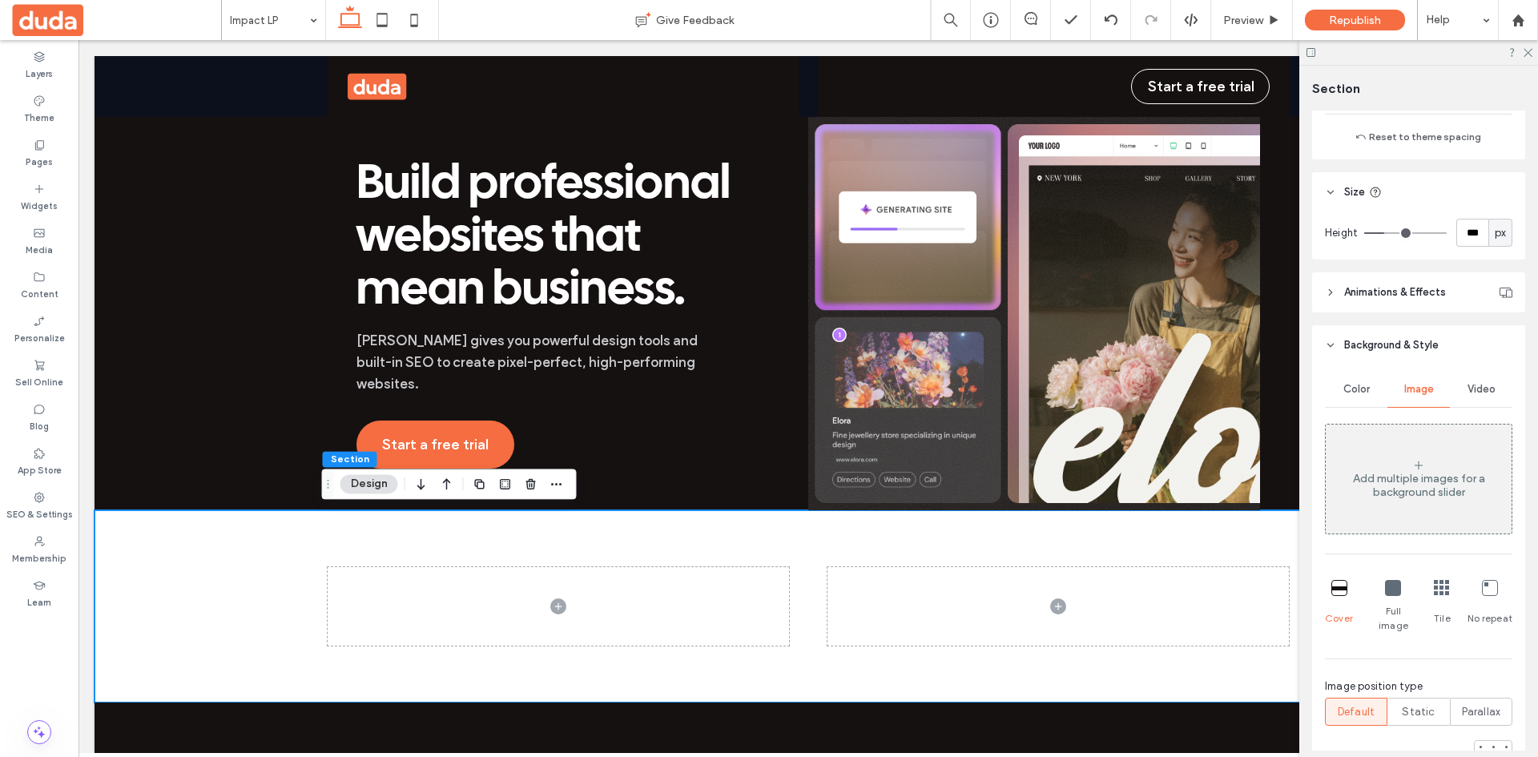
click at [1450, 465] on div "Add multiple images for a background slider" at bounding box center [1419, 479] width 186 height 106
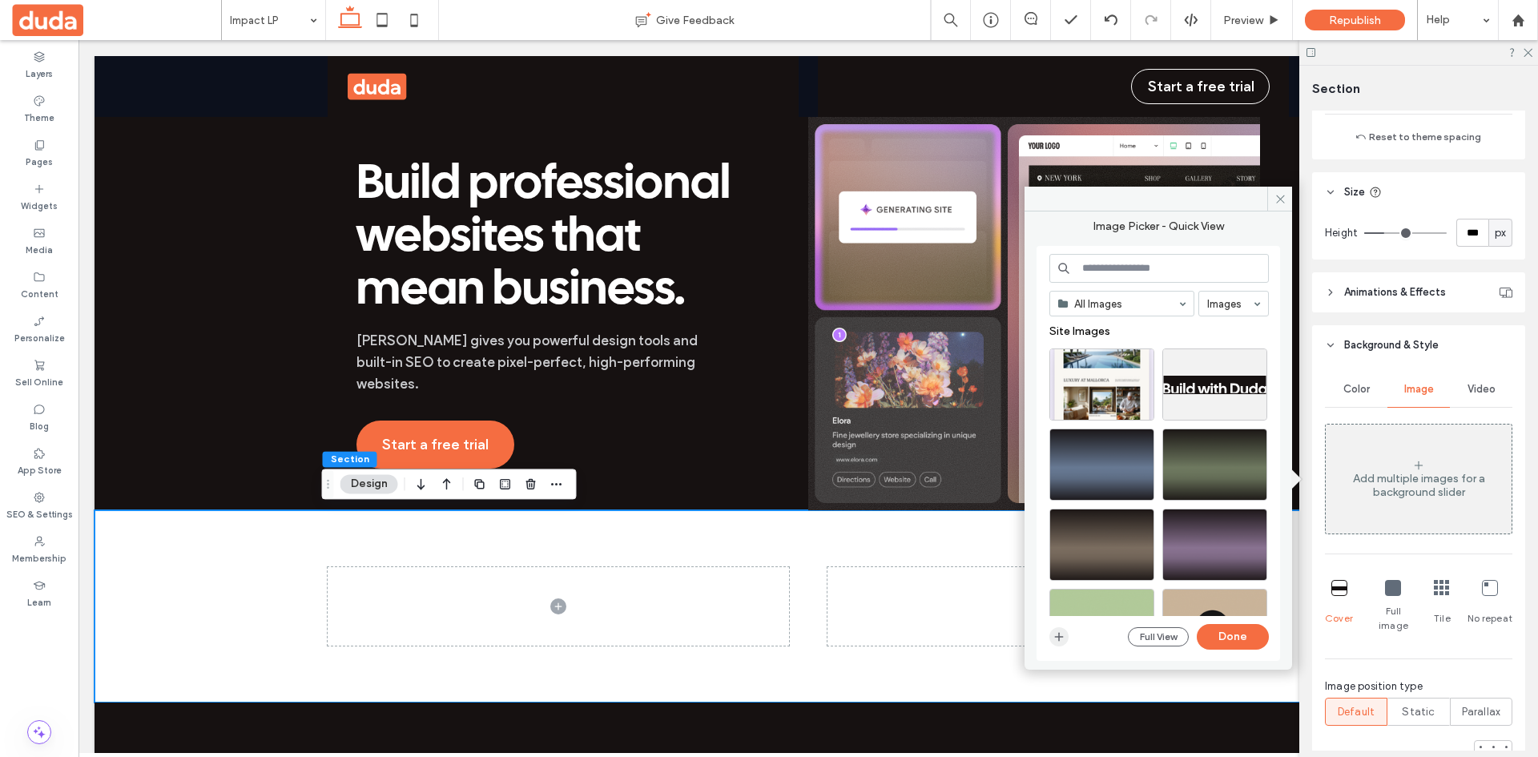
click at [1053, 639] on icon "button" at bounding box center [1059, 636] width 13 height 13
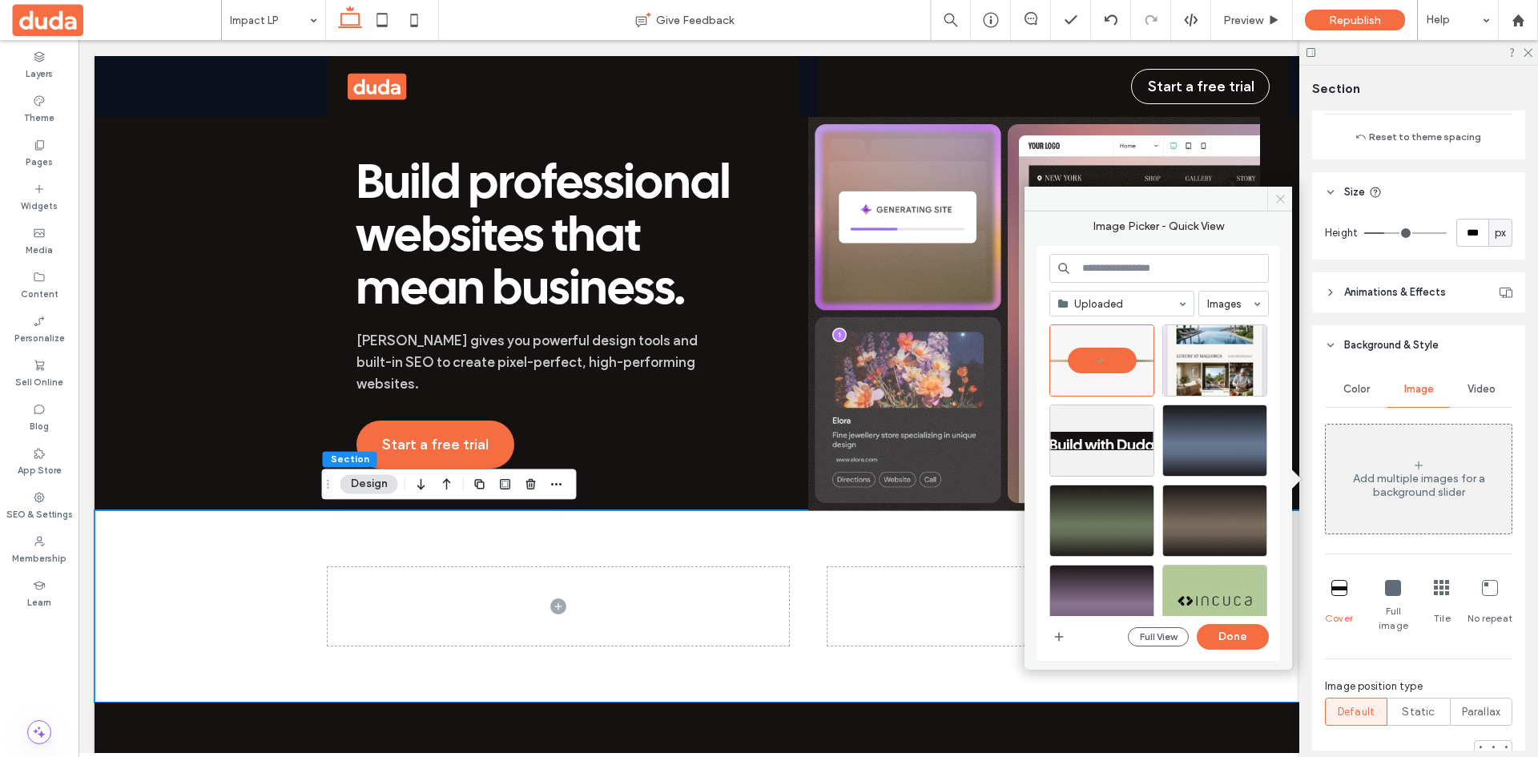
click at [1281, 195] on icon at bounding box center [1280, 199] width 12 height 12
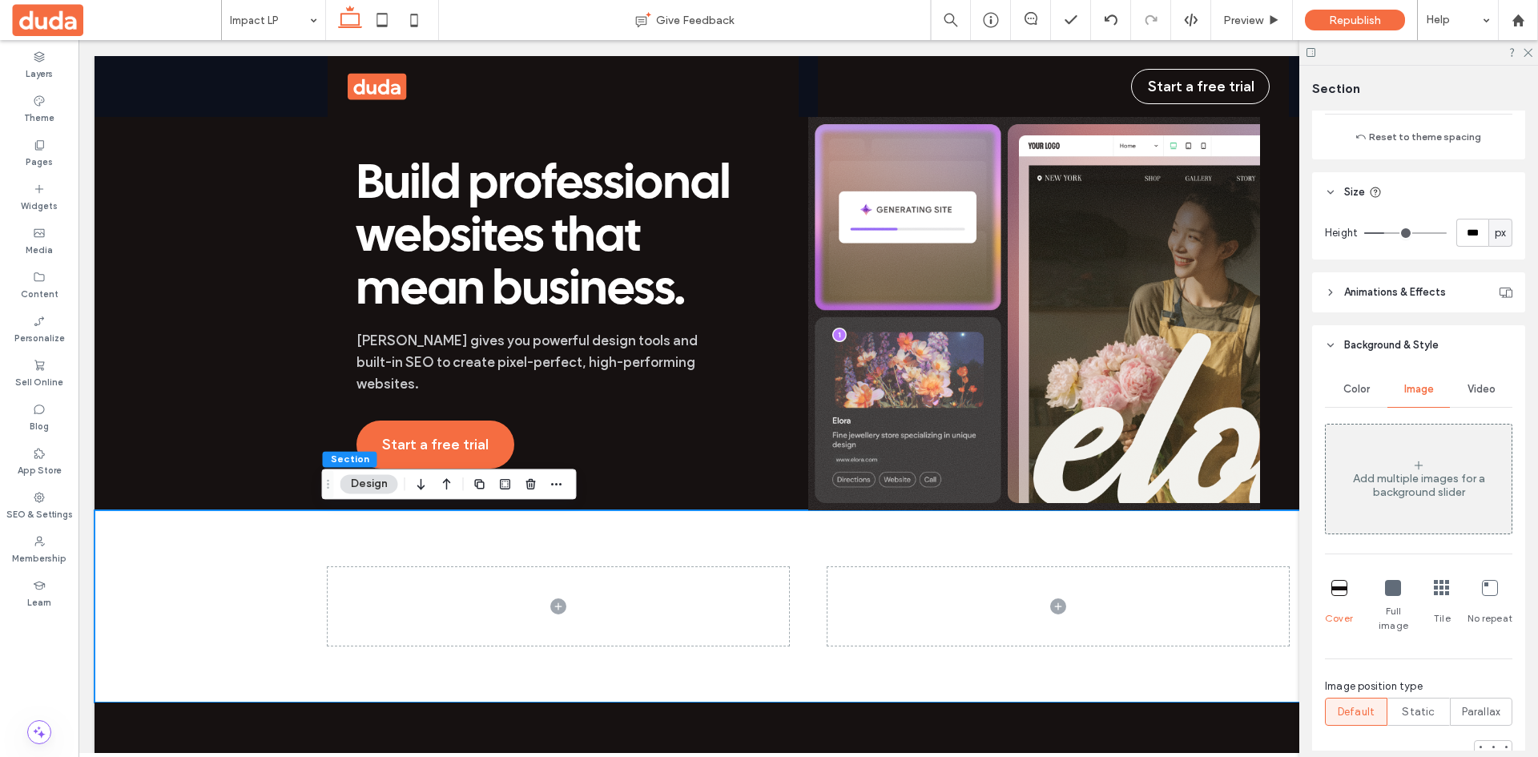
click at [1339, 586] on icon at bounding box center [1339, 588] width 16 height 16
click at [1379, 594] on div "Full image" at bounding box center [1393, 607] width 46 height 66
click at [1336, 594] on icon at bounding box center [1339, 588] width 16 height 16
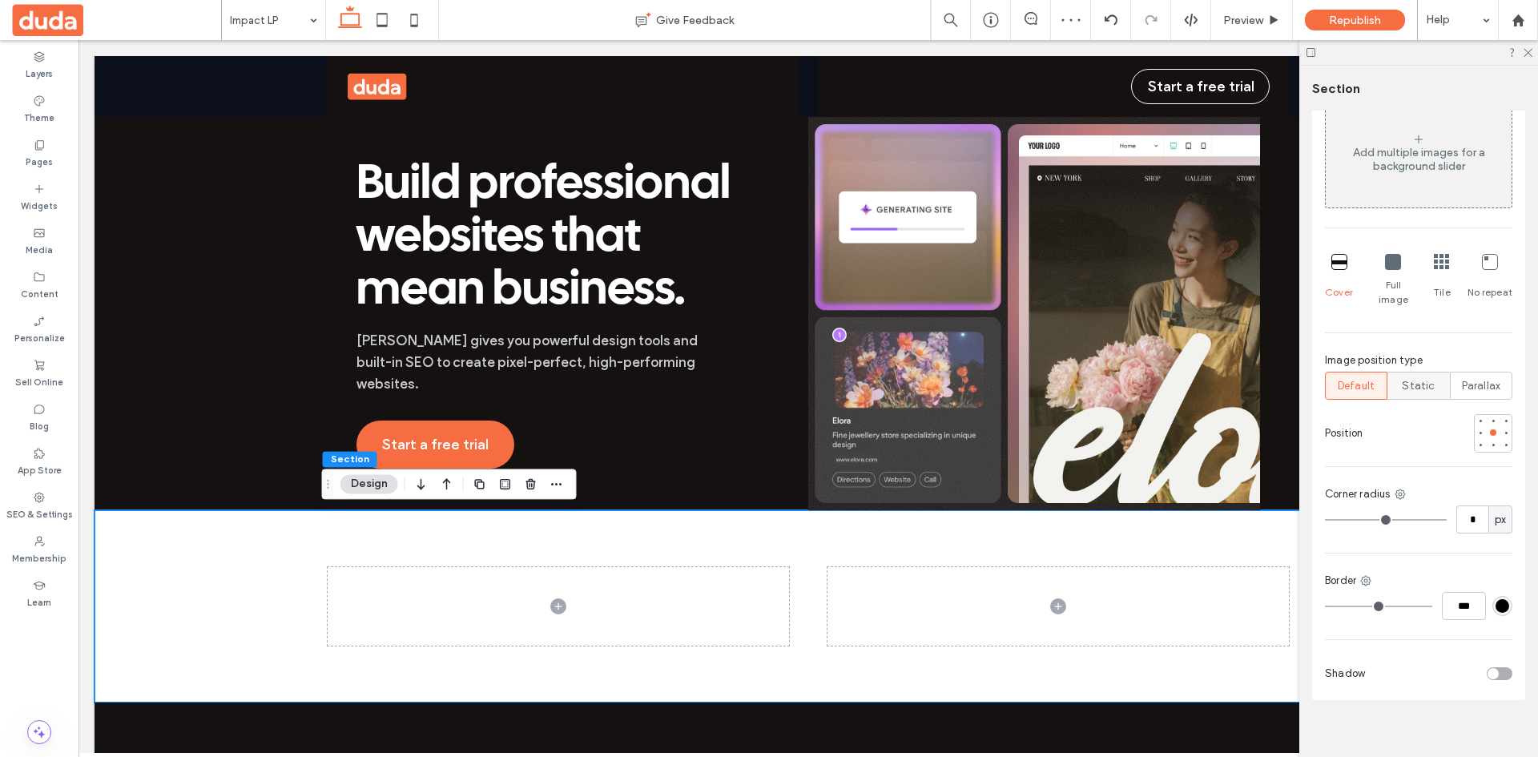
scroll to position [592, 0]
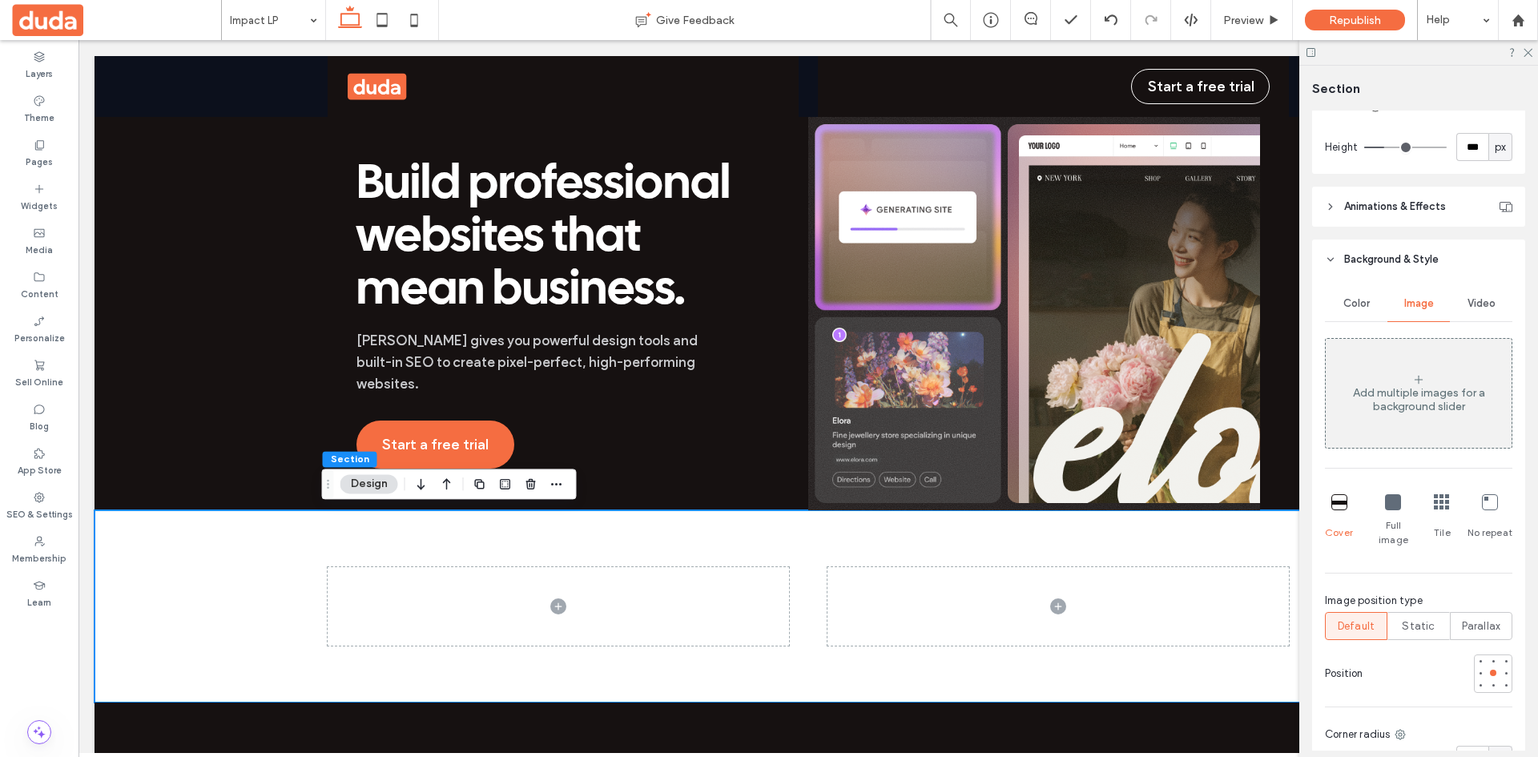
click at [1358, 301] on span "Color" at bounding box center [1356, 303] width 26 height 13
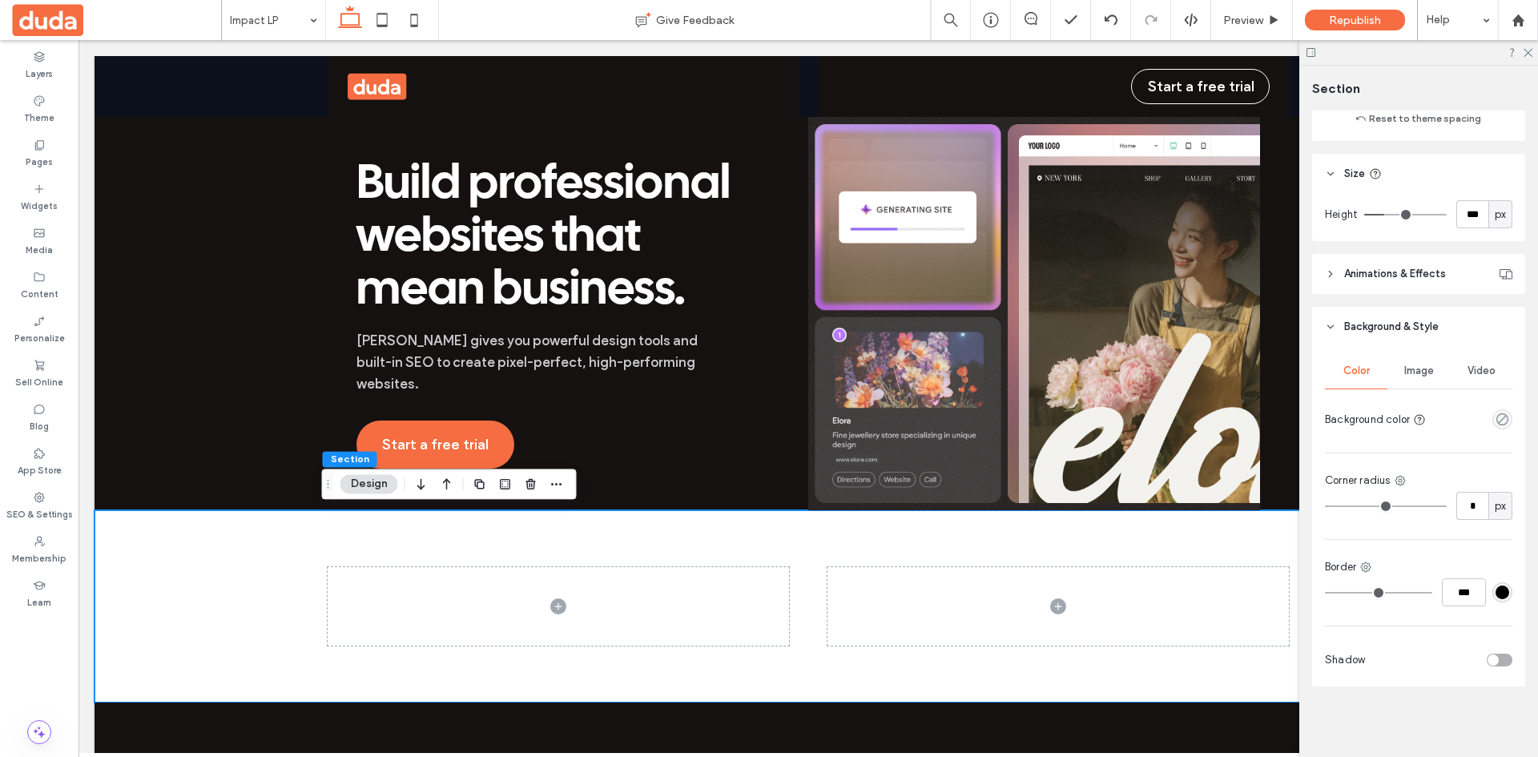
click at [1414, 368] on span "Image" at bounding box center [1419, 370] width 30 height 13
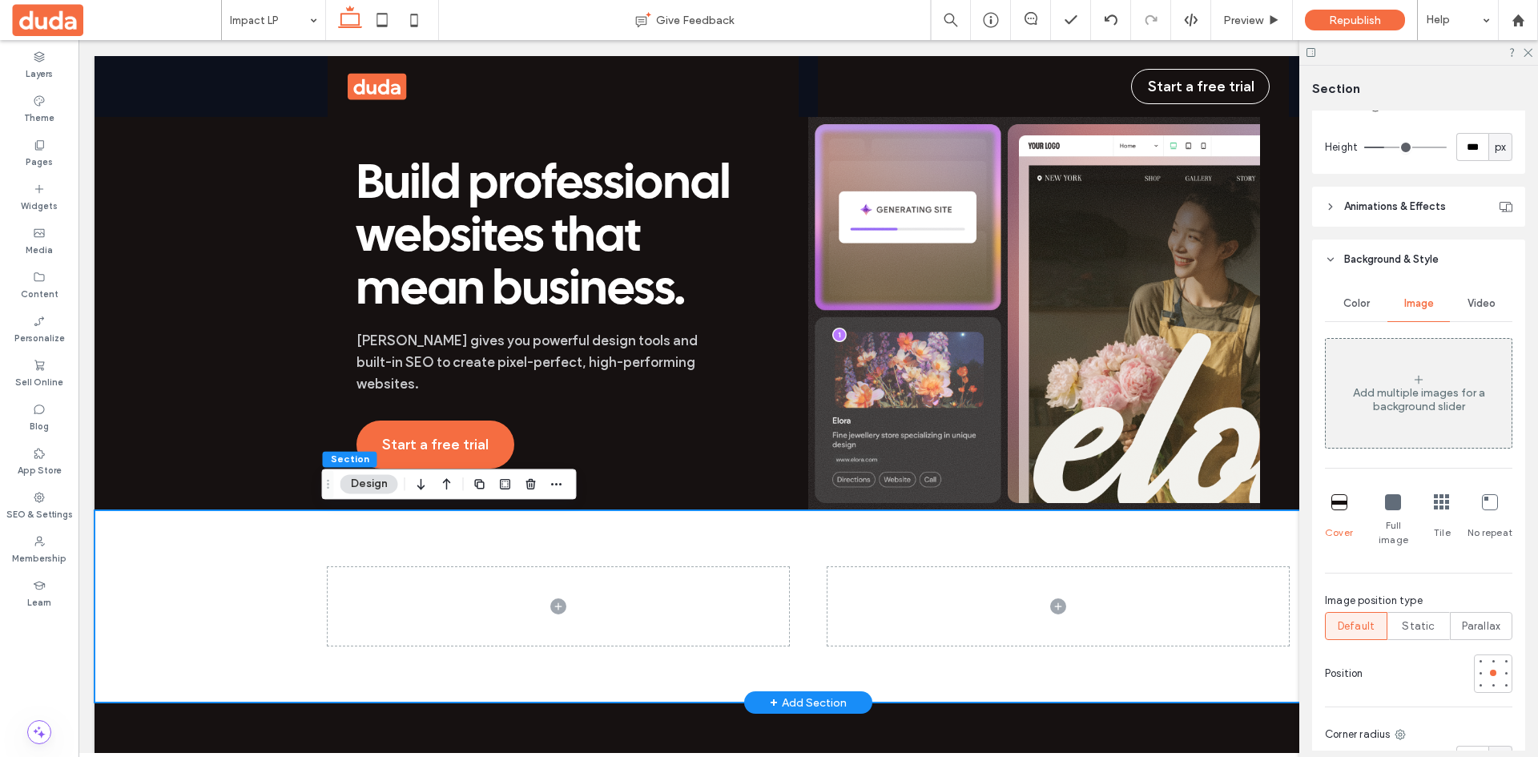
click at [242, 565] on div at bounding box center [808, 606] width 1427 height 192
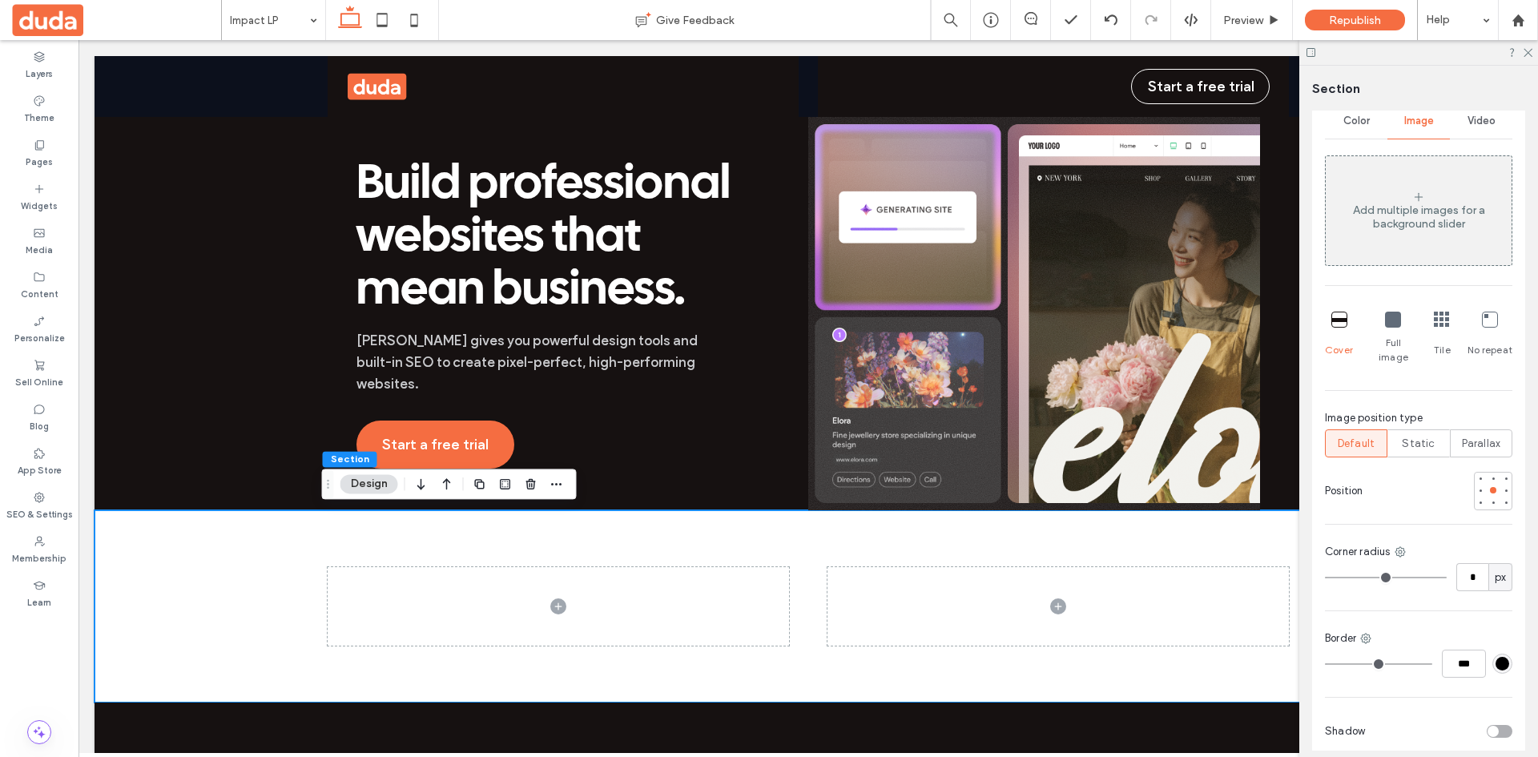
scroll to position [832, 0]
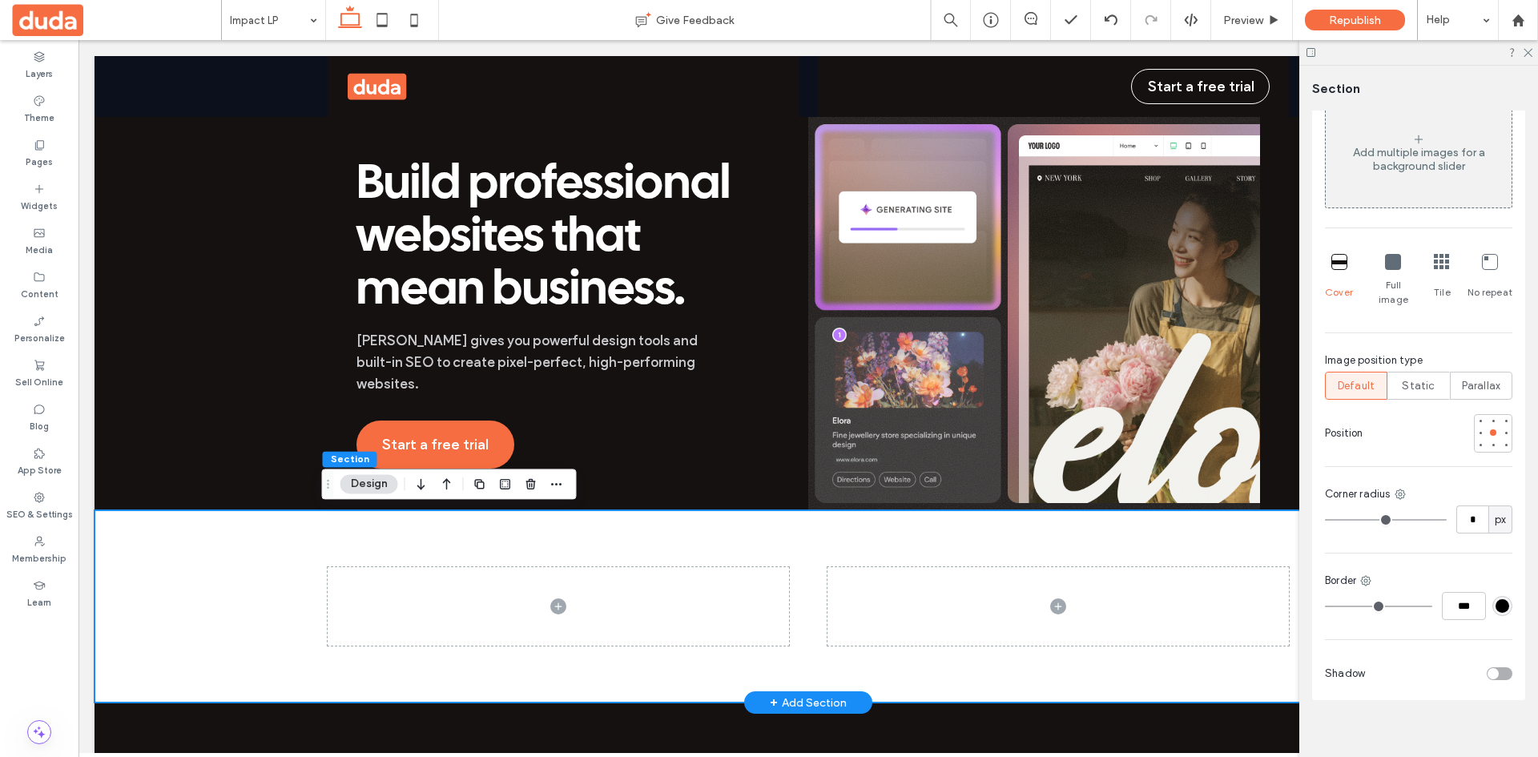
click at [127, 614] on div at bounding box center [808, 606] width 1427 height 192
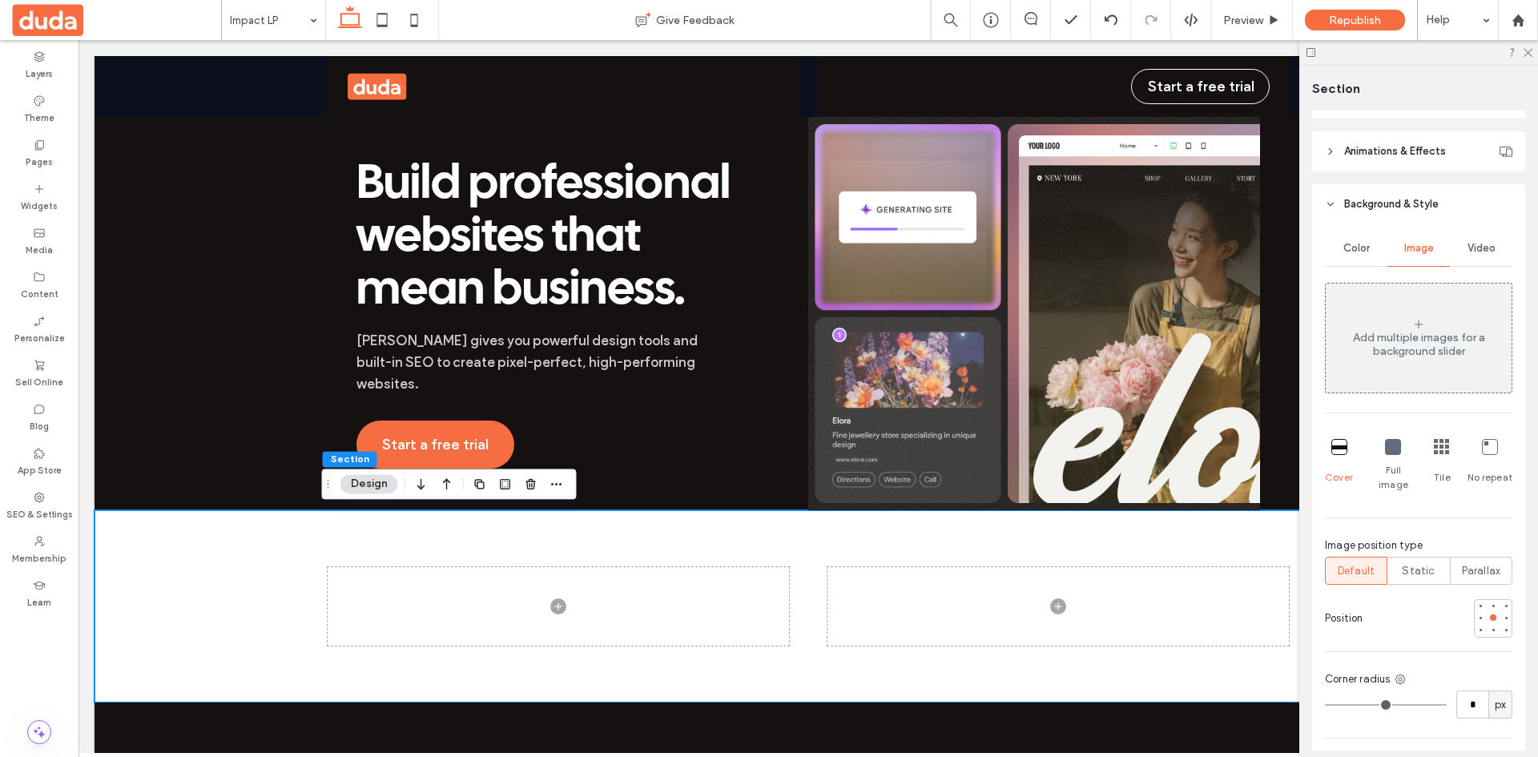
scroll to position [592, 0]
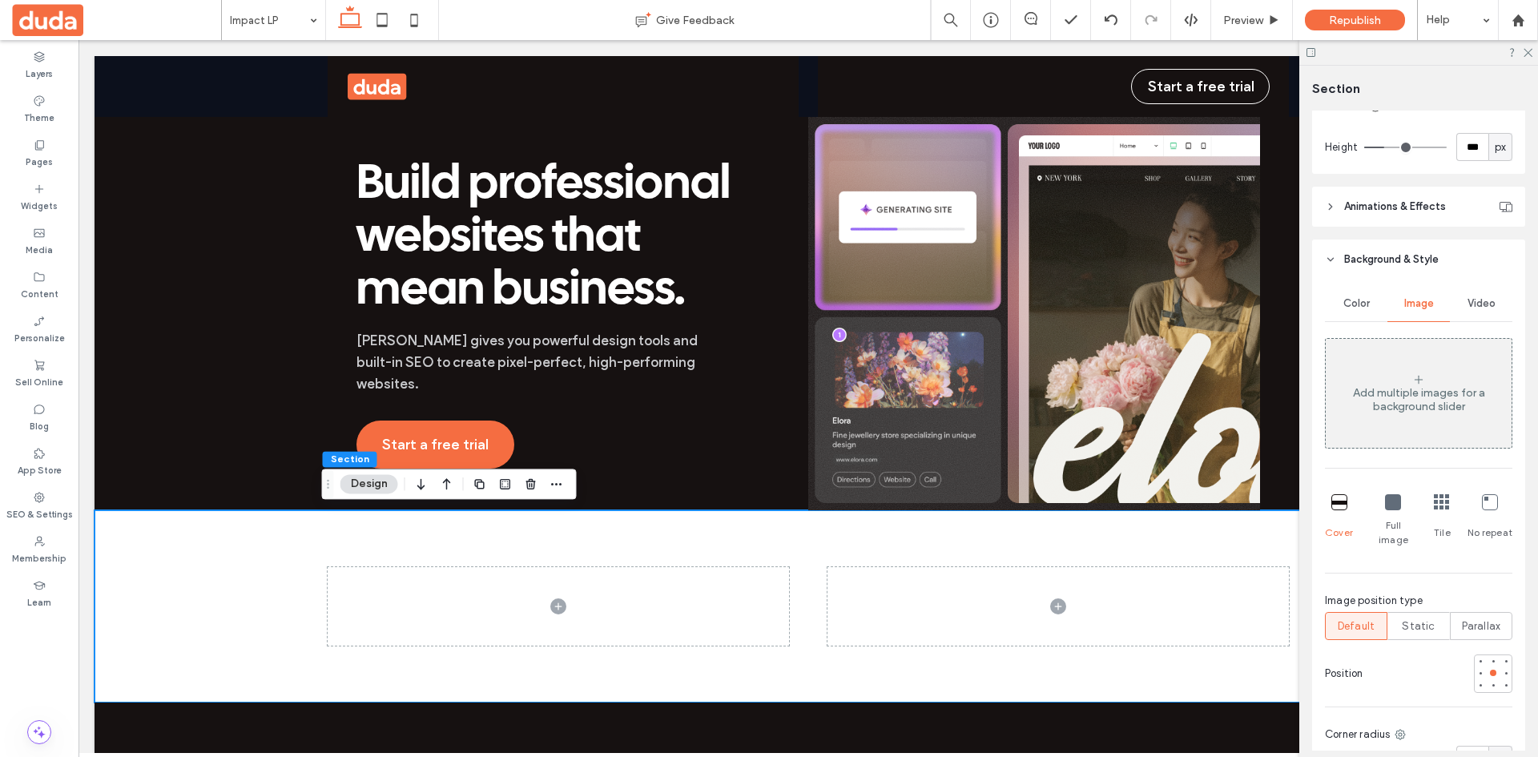
click at [1399, 391] on div "Add multiple images for a background slider" at bounding box center [1419, 399] width 186 height 27
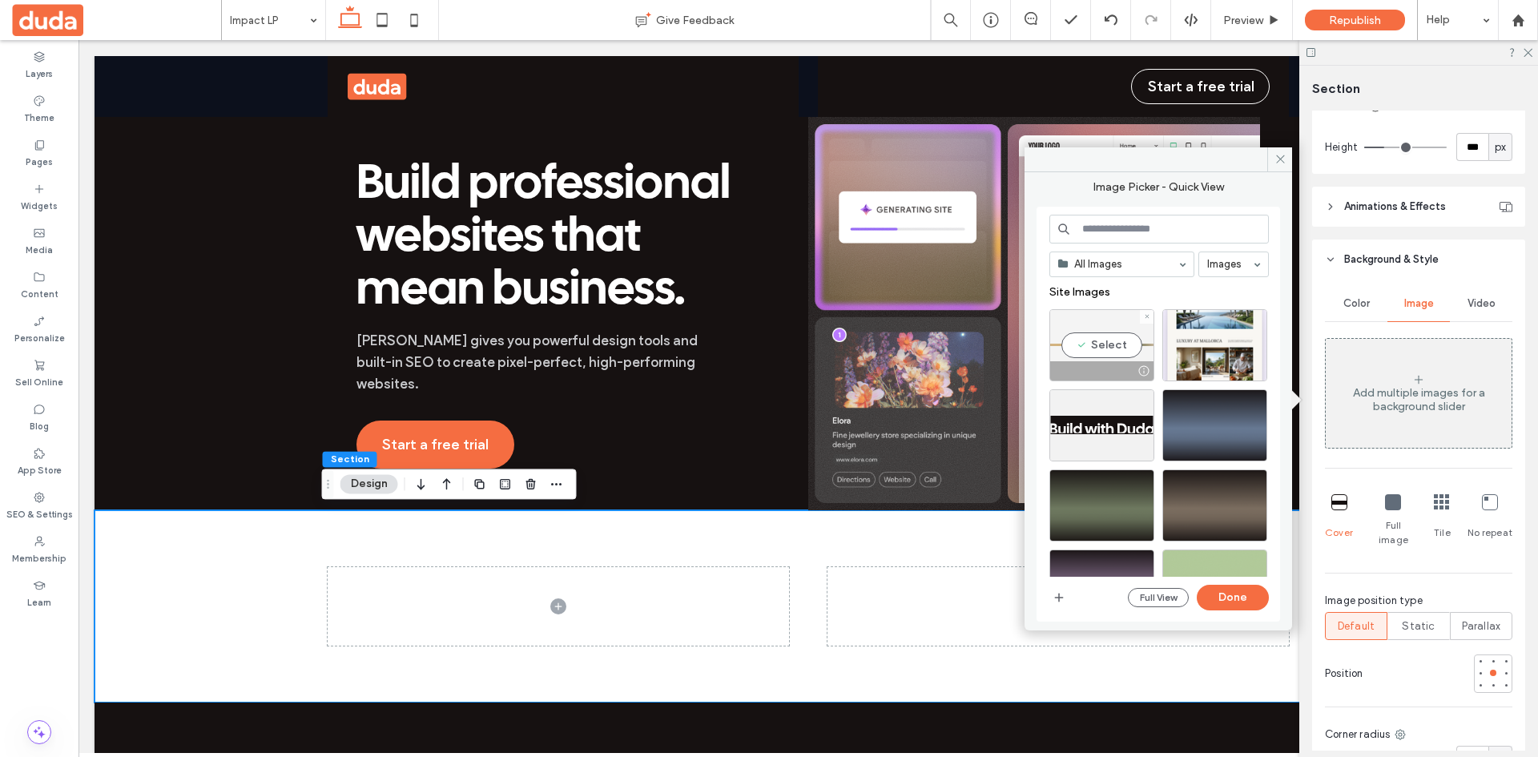
click at [1109, 348] on div "Select" at bounding box center [1101, 345] width 105 height 72
click at [1223, 604] on button "Done" at bounding box center [1233, 598] width 72 height 26
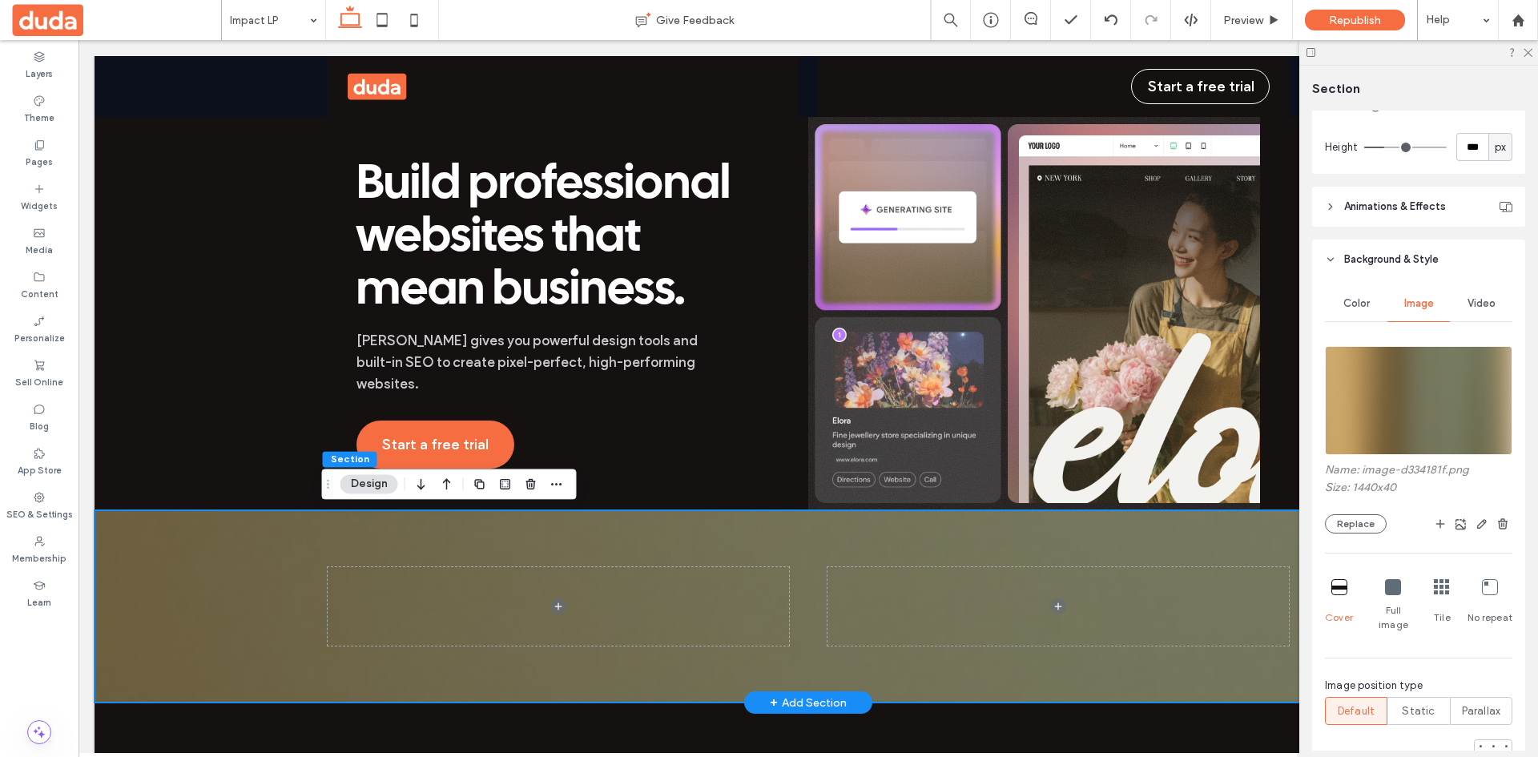
drag, startPoint x: 219, startPoint y: 598, endPoint x: 243, endPoint y: 595, distance: 24.2
click at [219, 598] on div at bounding box center [808, 606] width 1427 height 192
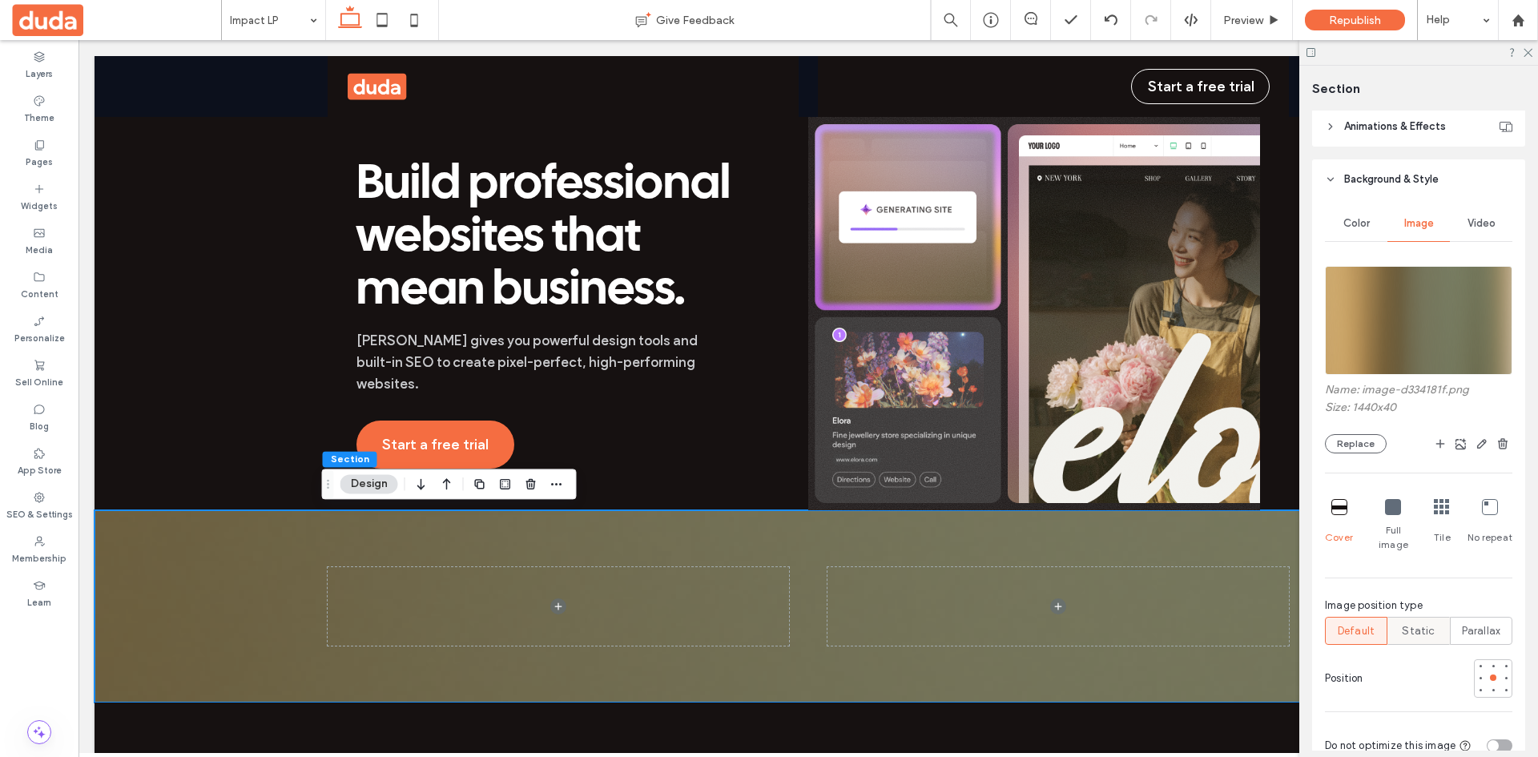
scroll to position [272, 0]
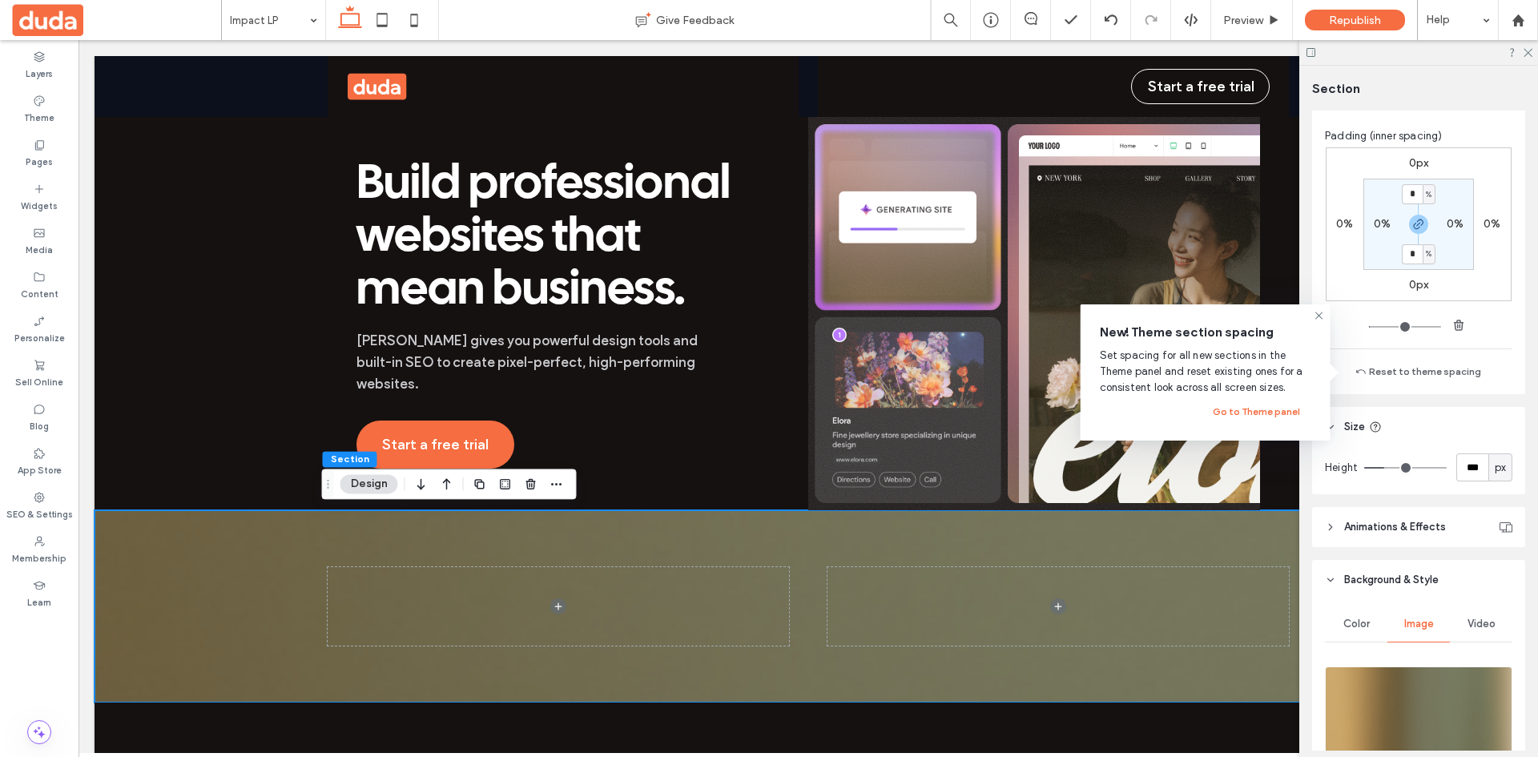
drag, startPoint x: 1419, startPoint y: 372, endPoint x: 1416, endPoint y: 404, distance: 31.4
click at [1416, 404] on div "Layout Full width To set a maximum width for all sections across the site, go t…" at bounding box center [1423, 431] width 223 height 640
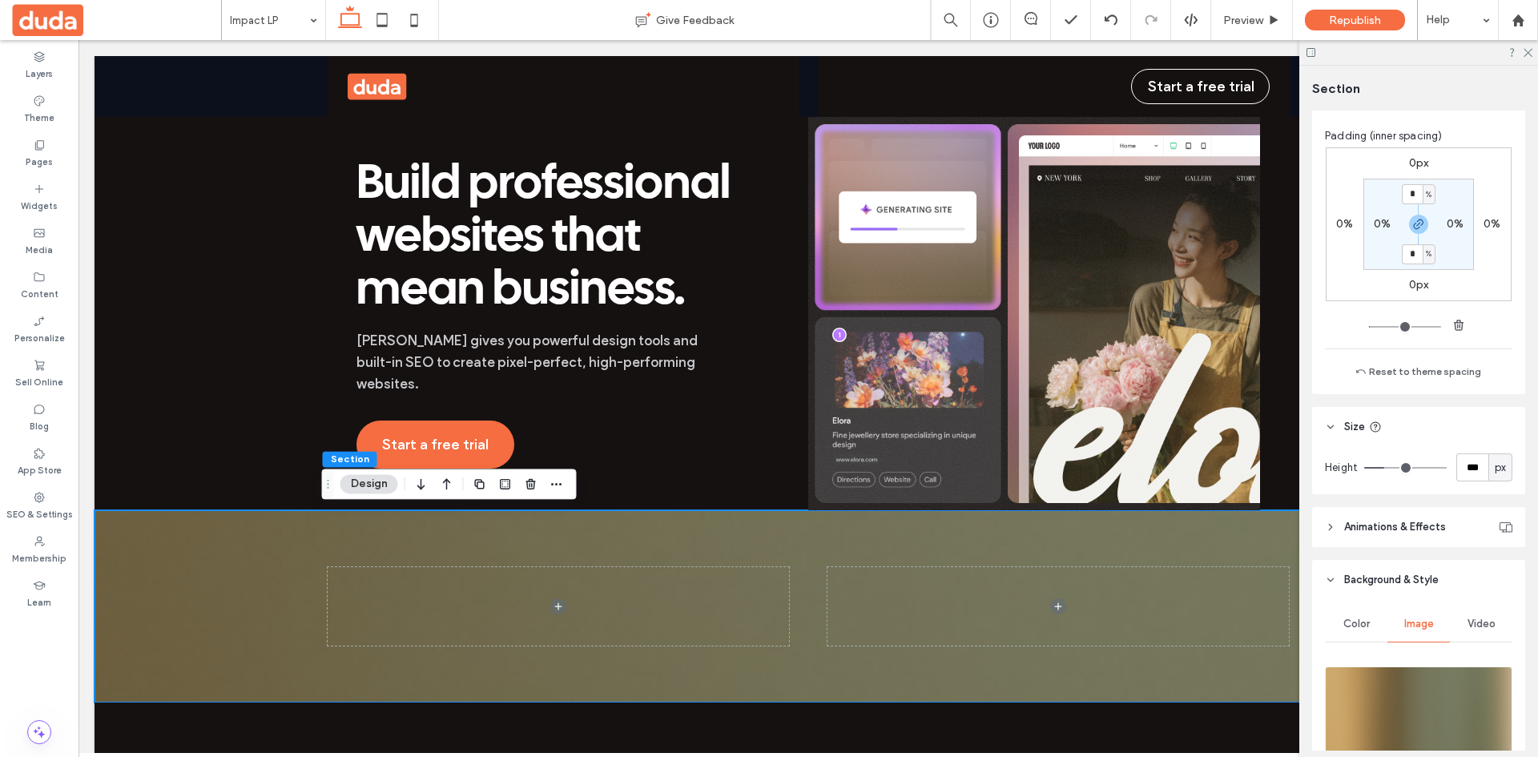
type input "*"
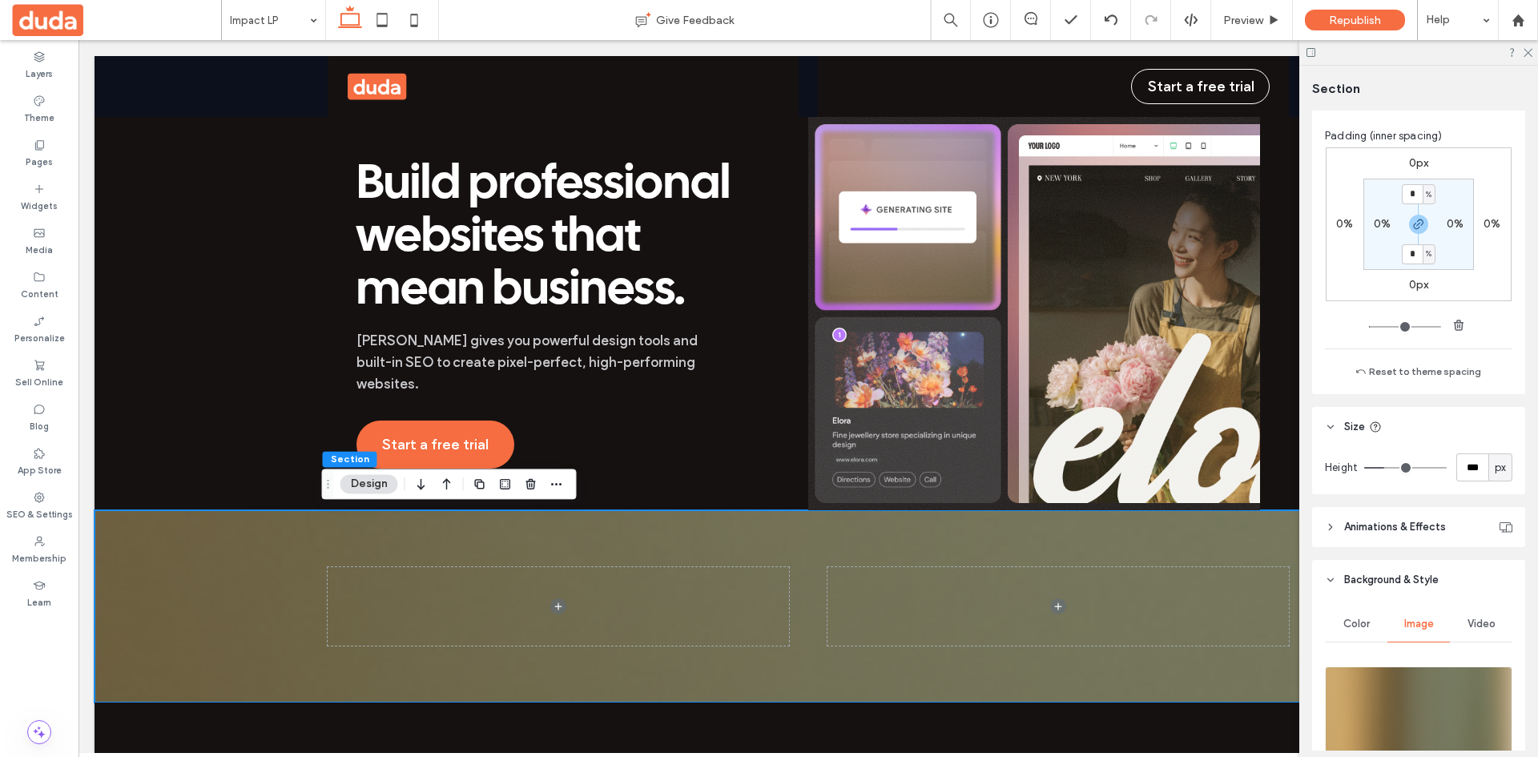
type input "*"
drag, startPoint x: 1373, startPoint y: 329, endPoint x: 1294, endPoint y: 319, distance: 80.0
type input "*"
click at [1369, 326] on input "range" at bounding box center [1405, 327] width 72 height 2
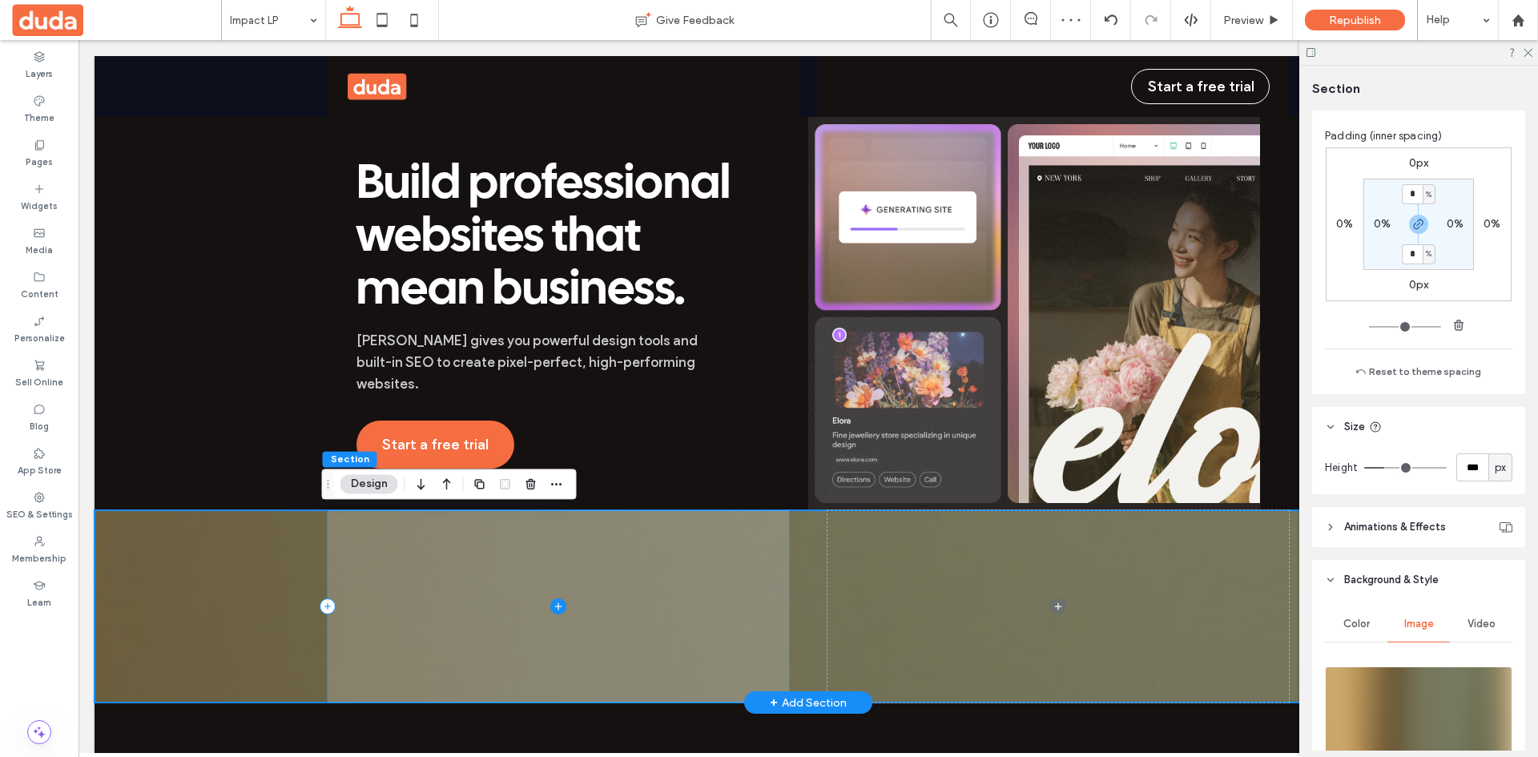
click at [461, 591] on span at bounding box center [558, 606] width 461 height 192
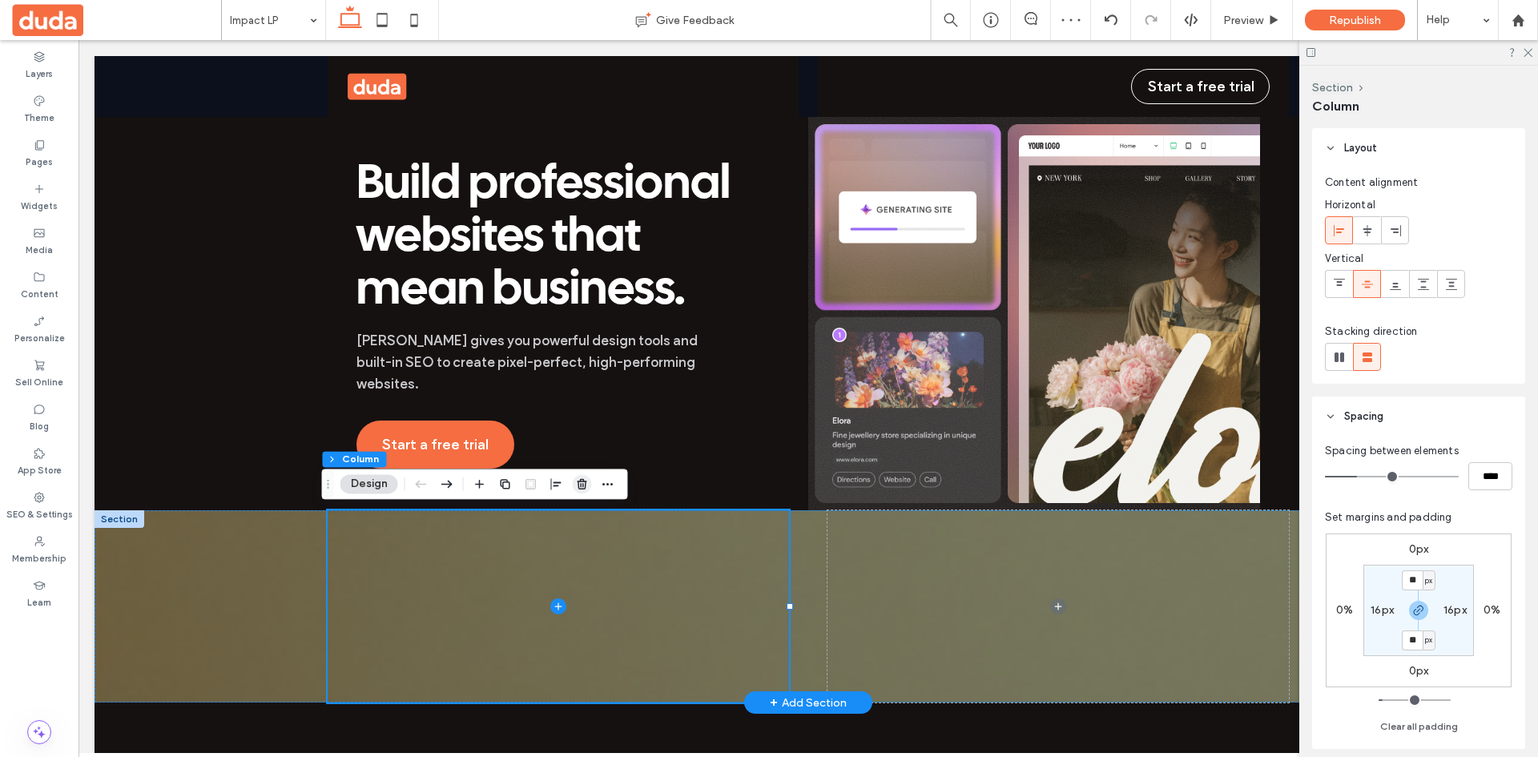
click at [583, 485] on use "button" at bounding box center [582, 484] width 10 height 10
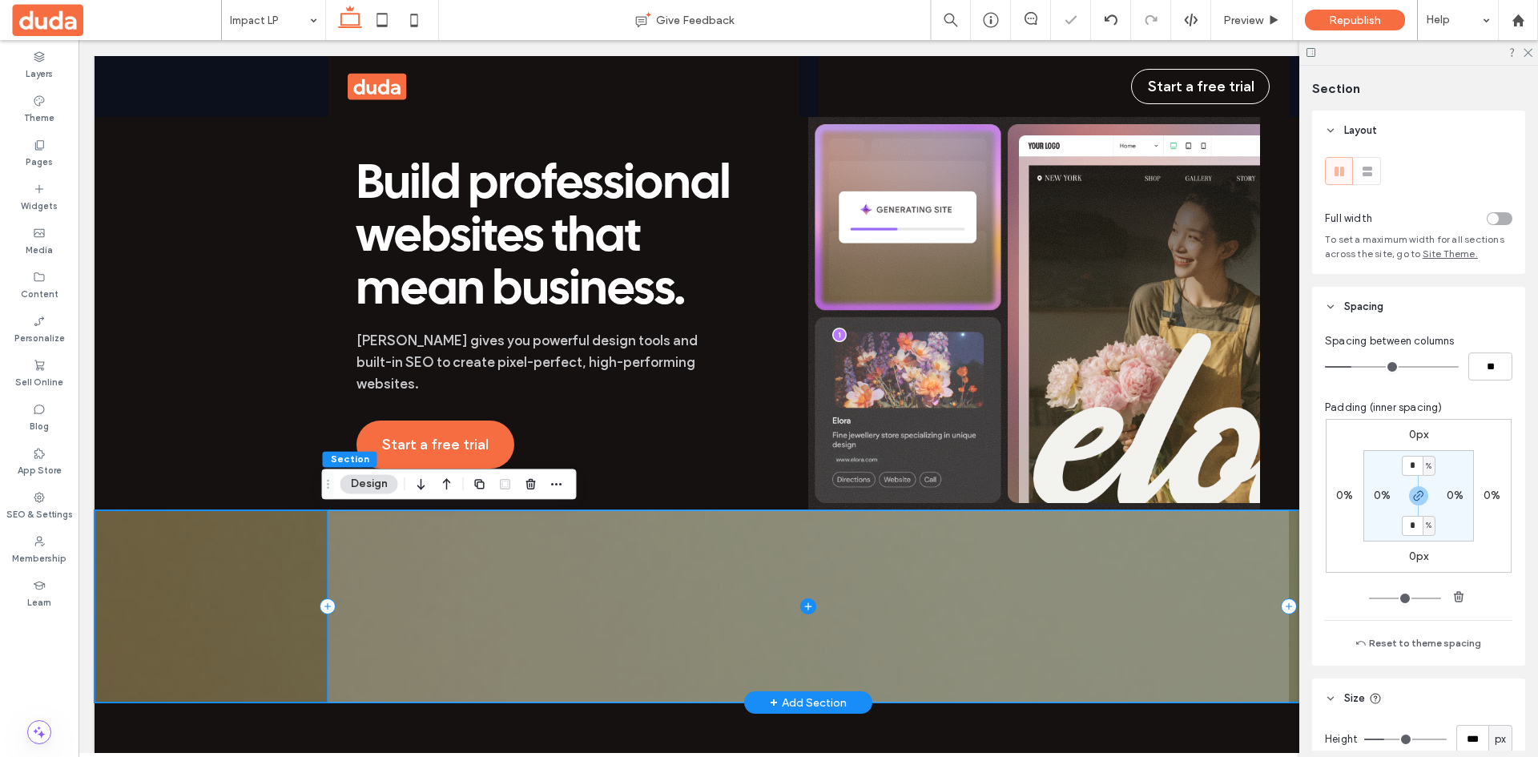
click at [328, 581] on span at bounding box center [808, 606] width 961 height 192
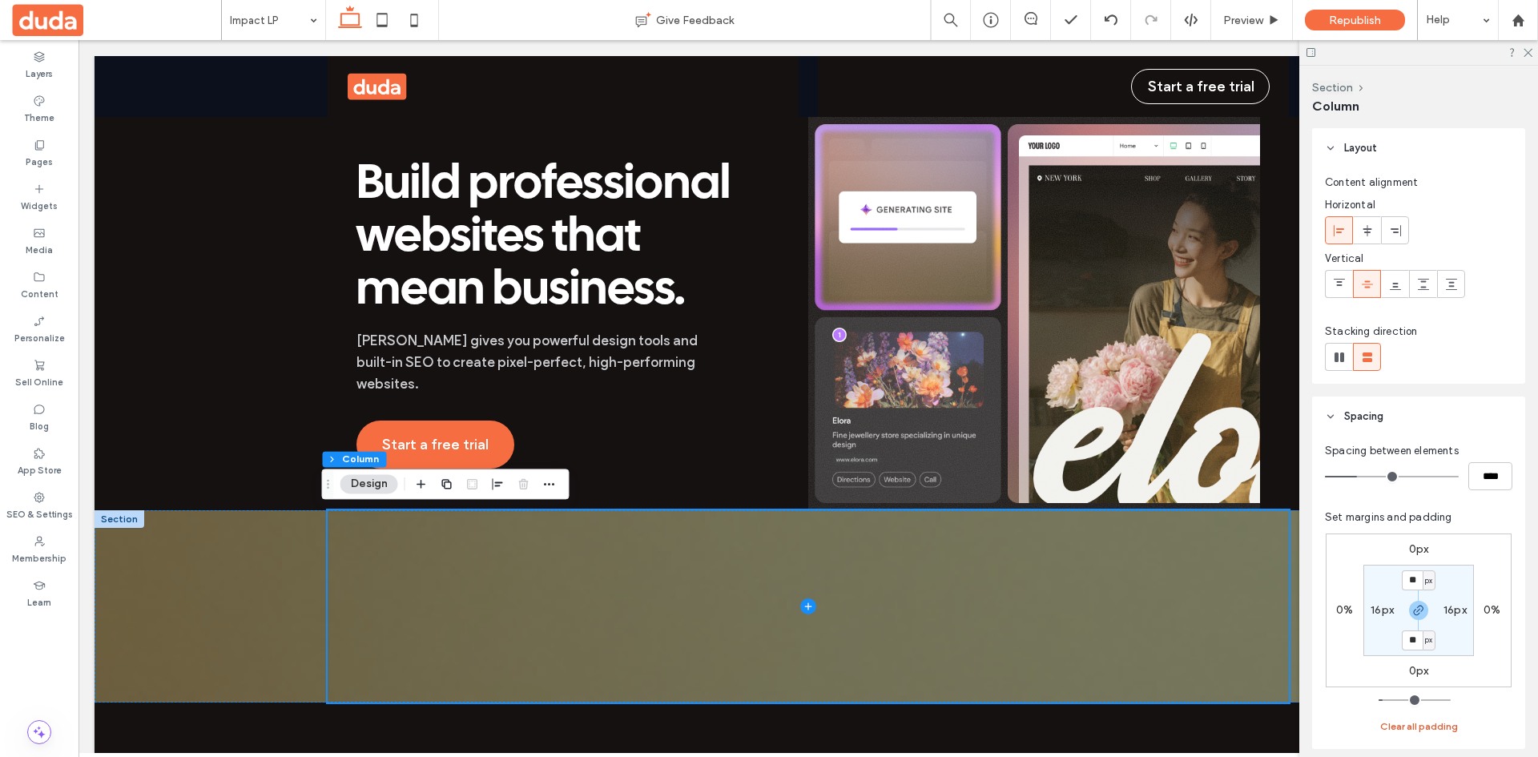
click at [1415, 727] on button "Clear all padding" at bounding box center [1419, 726] width 78 height 19
type input "*"
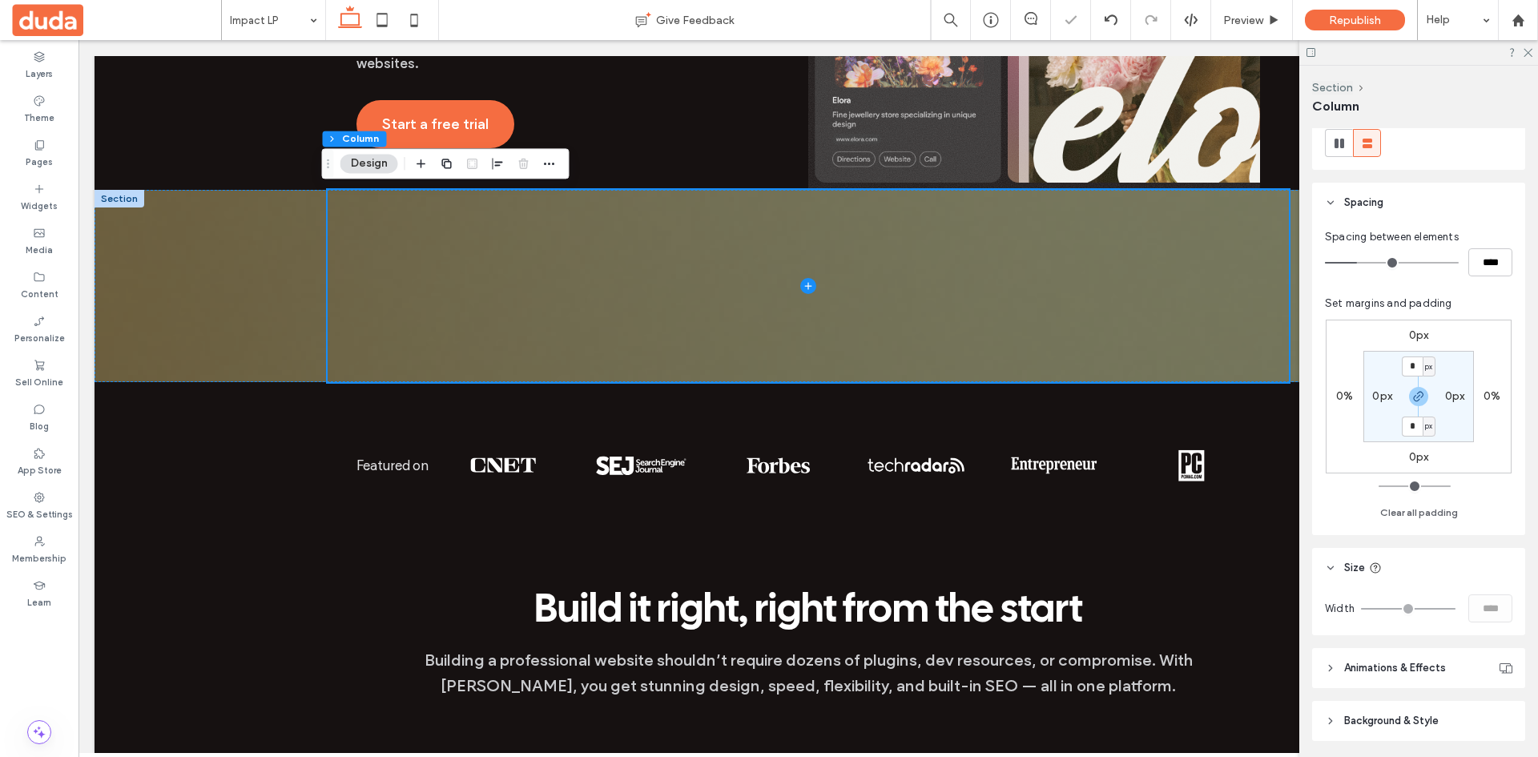
scroll to position [268, 0]
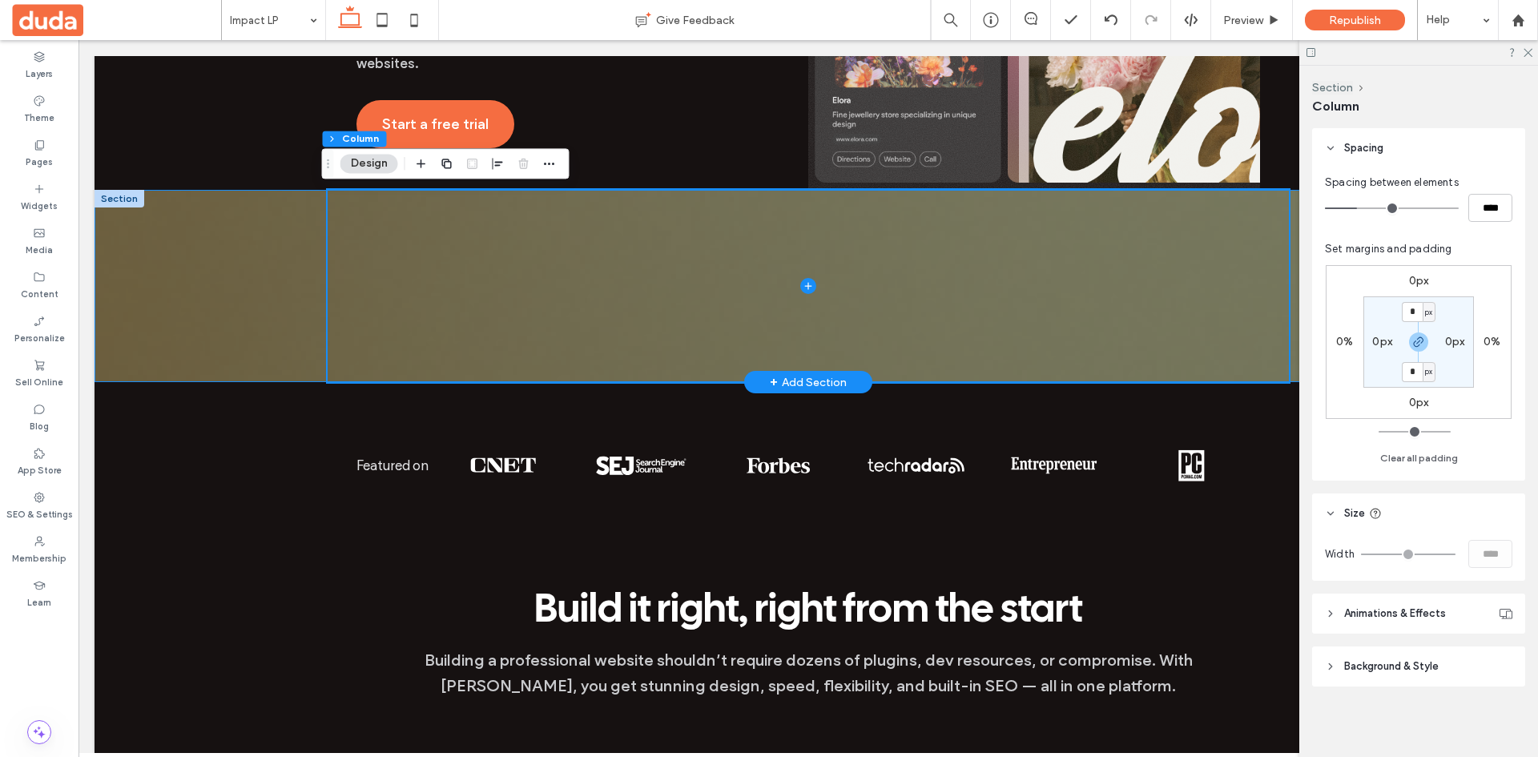
click at [195, 263] on div at bounding box center [808, 286] width 1427 height 192
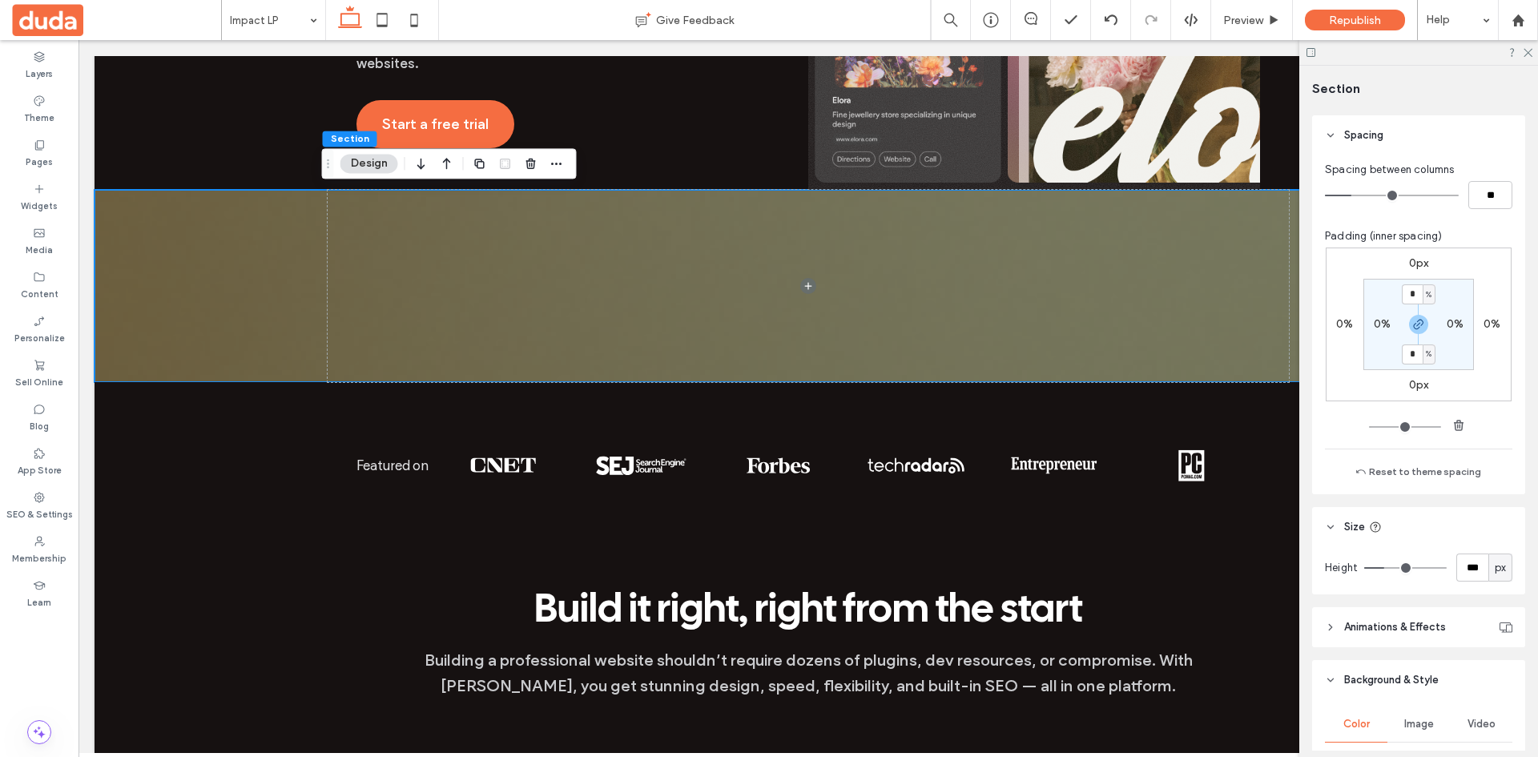
scroll to position [401, 0]
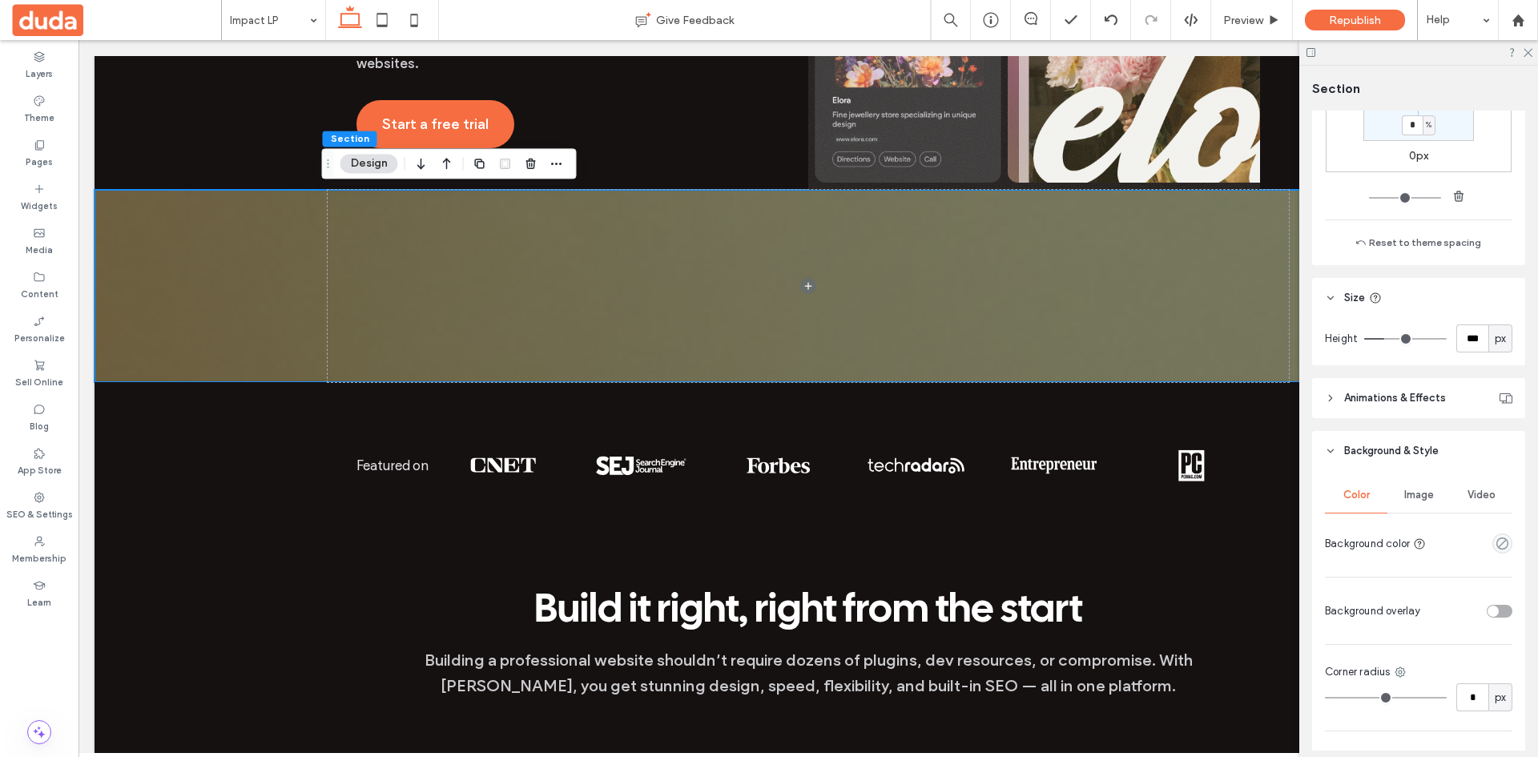
click at [1495, 337] on span "px" at bounding box center [1500, 339] width 11 height 16
click at [1460, 337] on input "***" at bounding box center [1472, 338] width 32 height 28
type input "**"
click at [1475, 303] on header "Size" at bounding box center [1418, 298] width 213 height 40
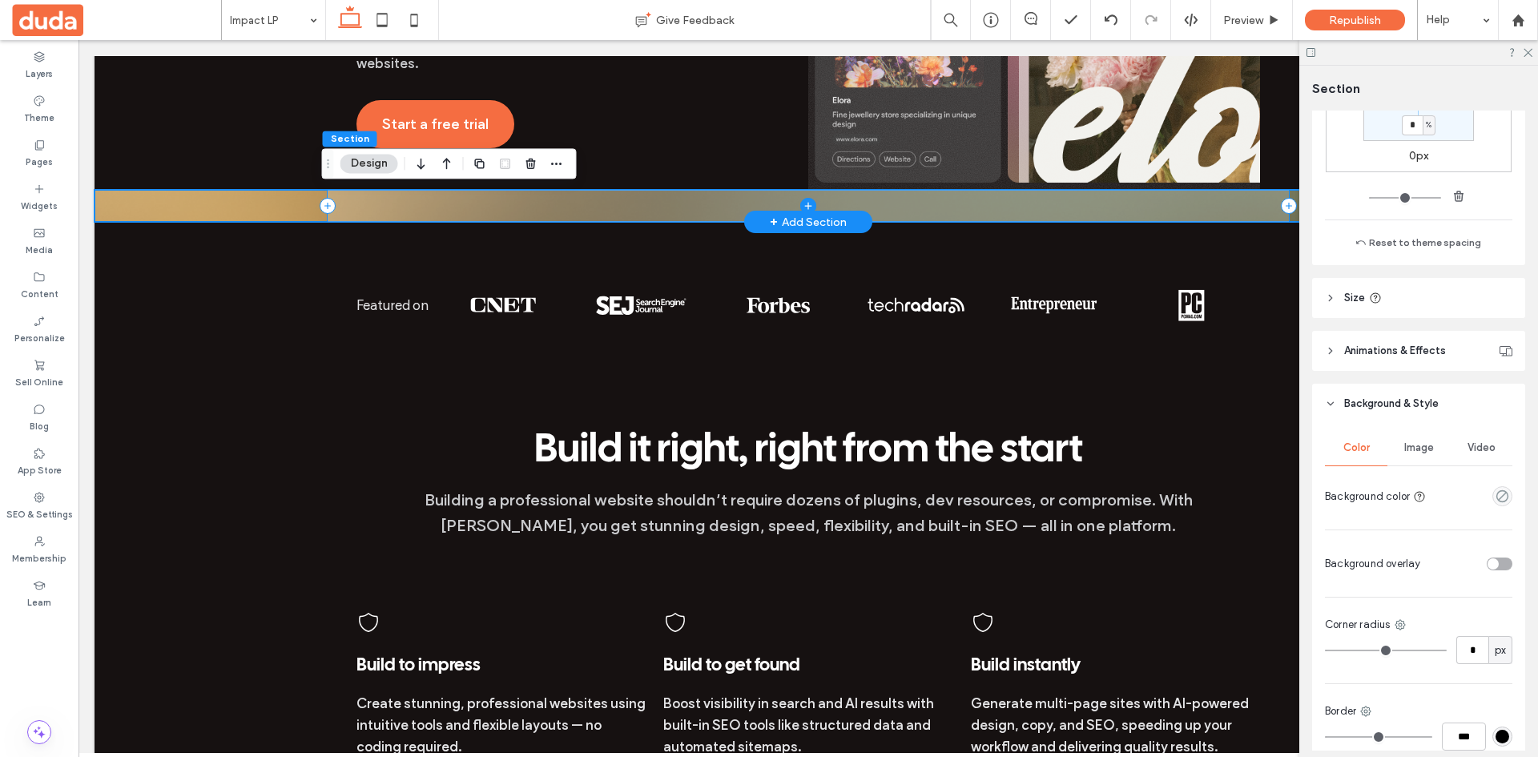
click at [800, 205] on icon at bounding box center [808, 206] width 16 height 16
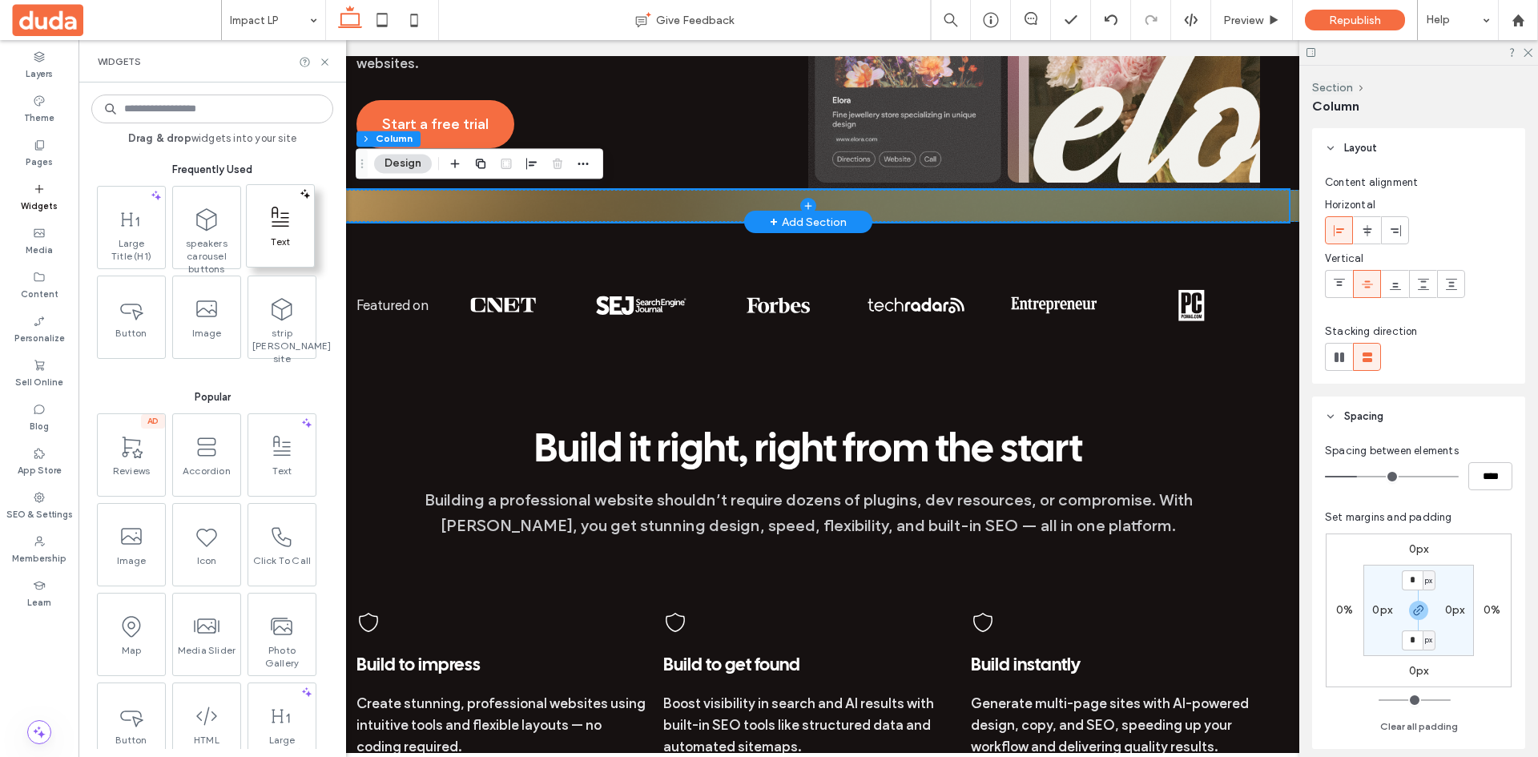
click at [276, 244] on span "Text" at bounding box center [280, 247] width 67 height 22
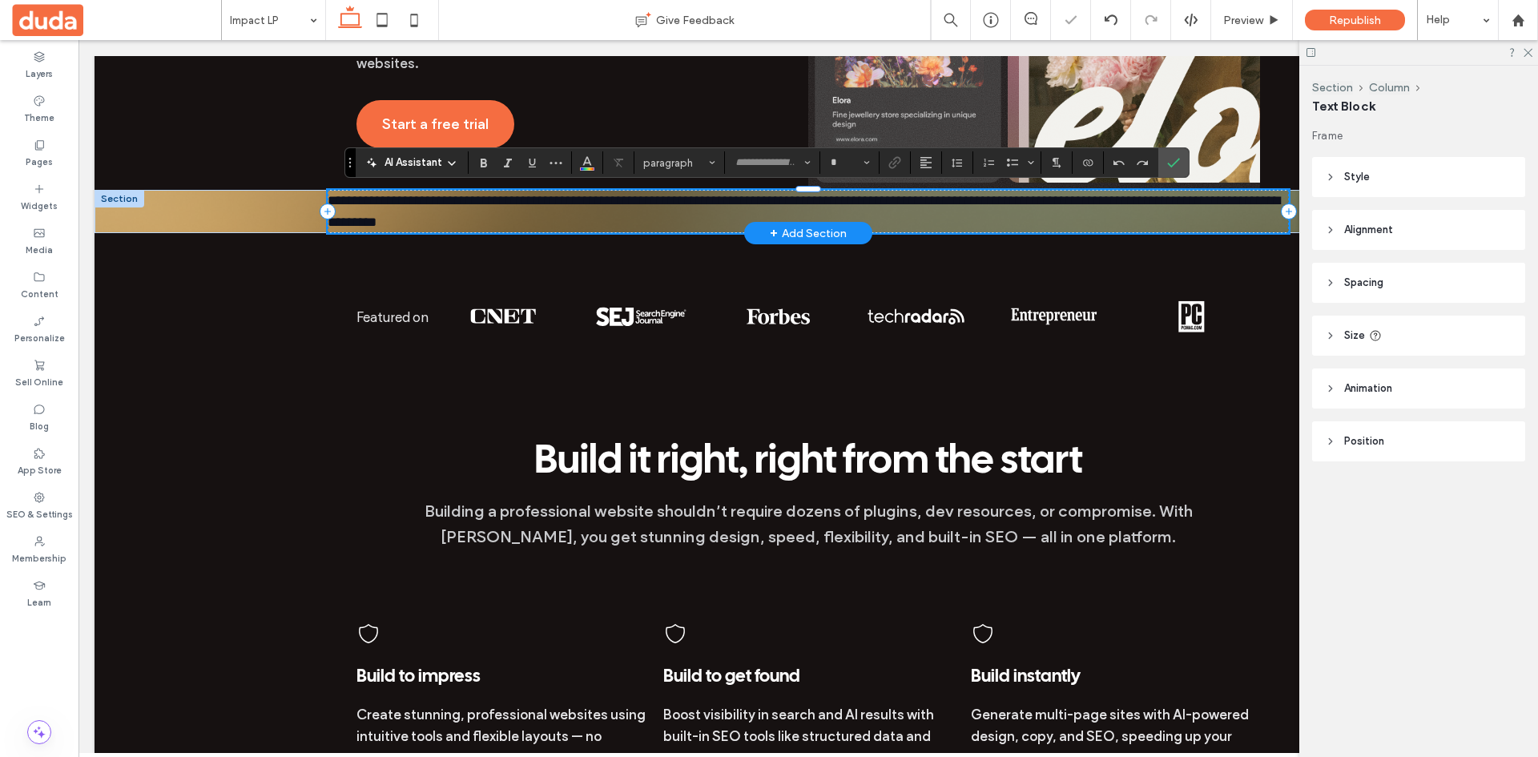
type input "**********"
type input "**"
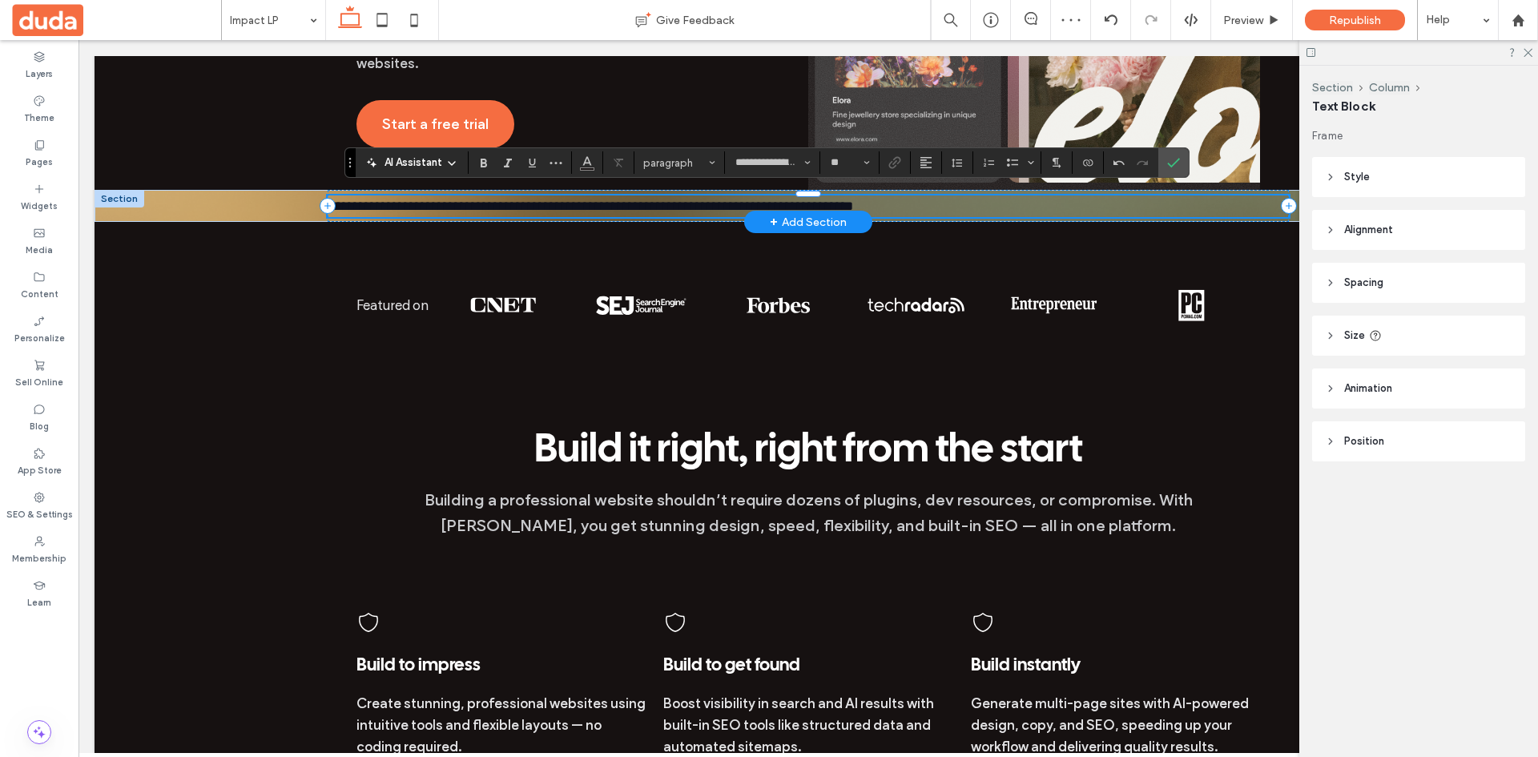
click at [853, 199] on span "**********" at bounding box center [590, 206] width 525 height 14
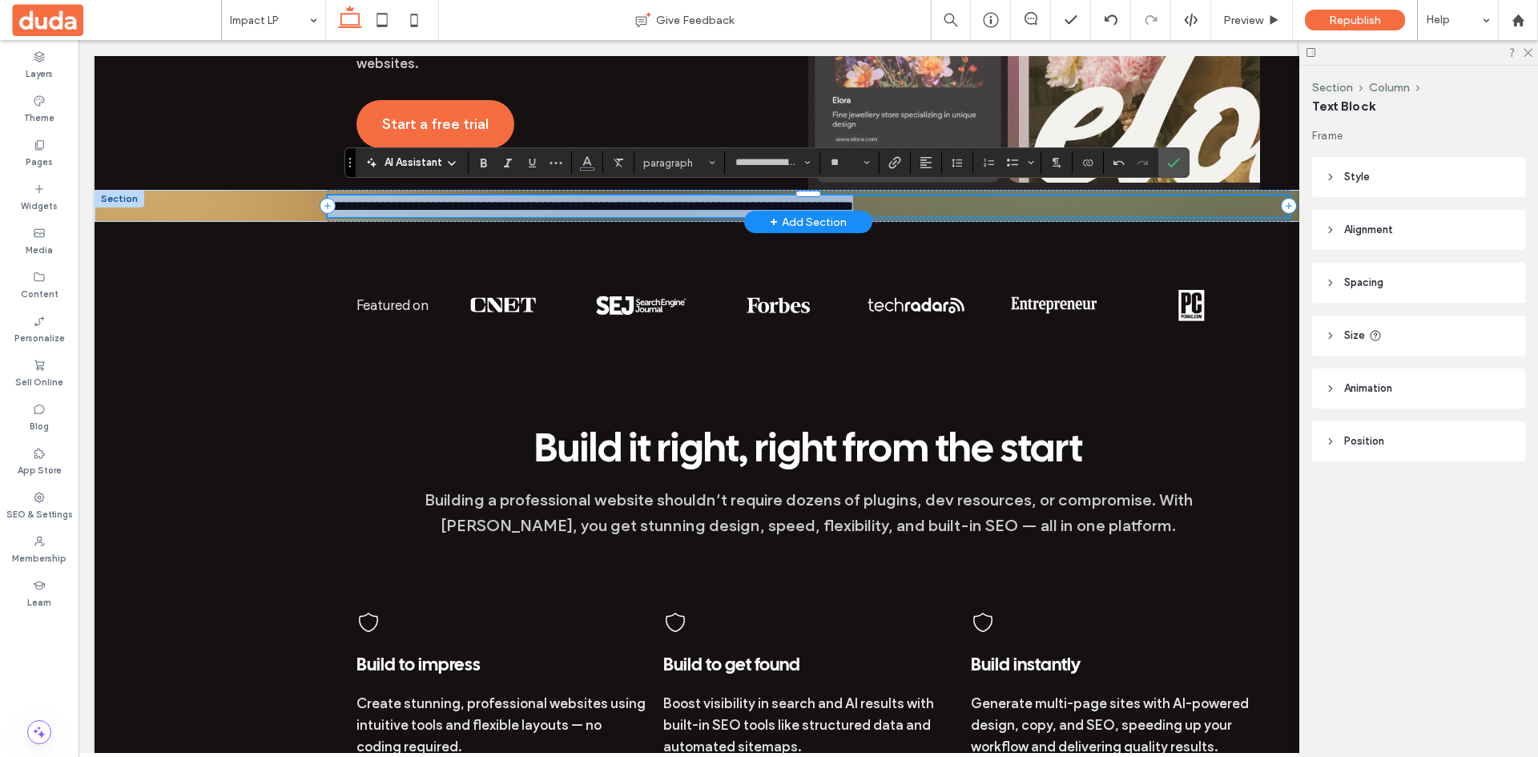
click at [853, 199] on span "**********" at bounding box center [590, 206] width 525 height 14
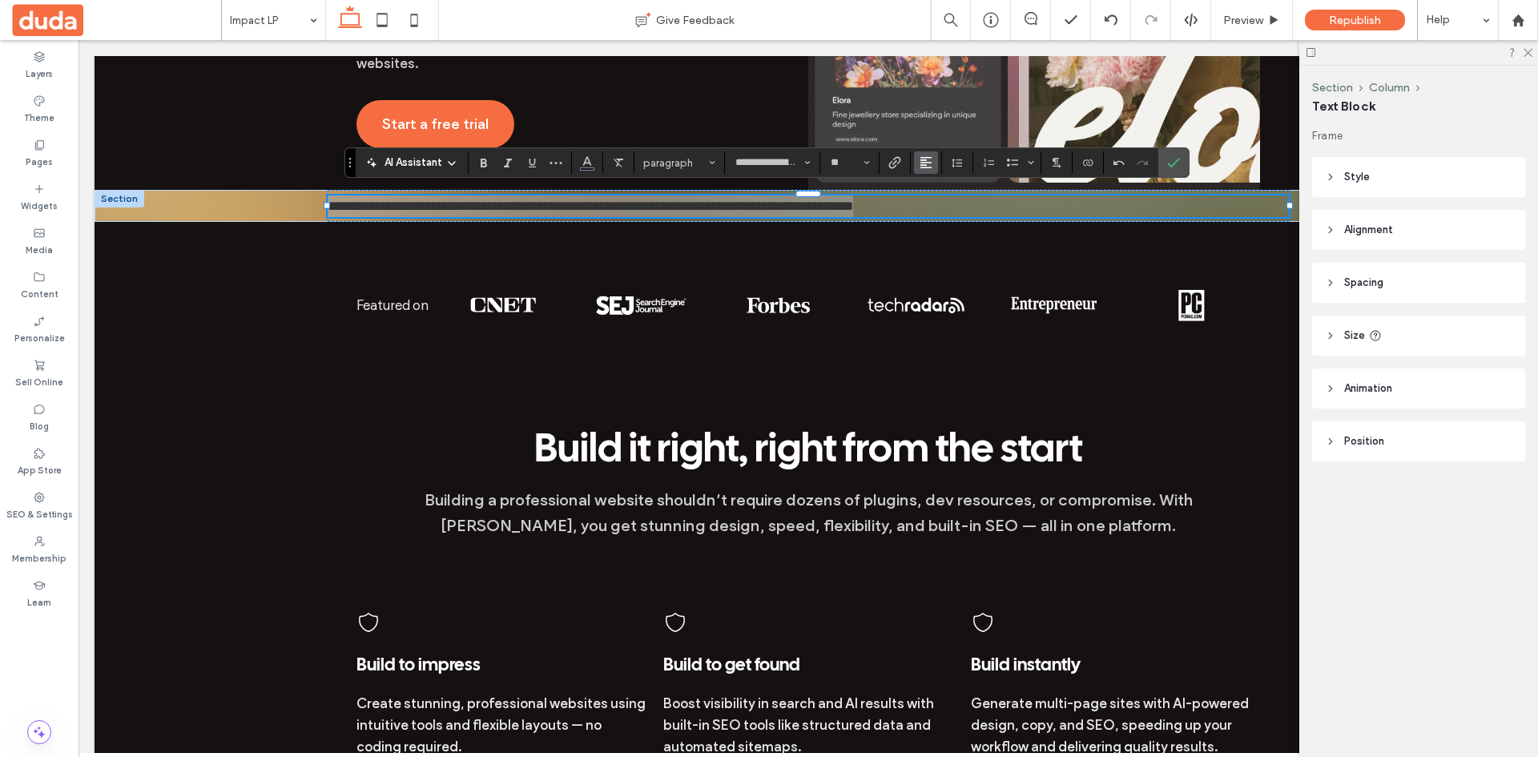
click at [926, 168] on use "Alignment" at bounding box center [925, 162] width 11 height 11
click at [936, 215] on icon "ui.textEditor.alignment.center" at bounding box center [938, 212] width 13 height 13
click at [832, 161] on input "**" at bounding box center [844, 162] width 31 height 13
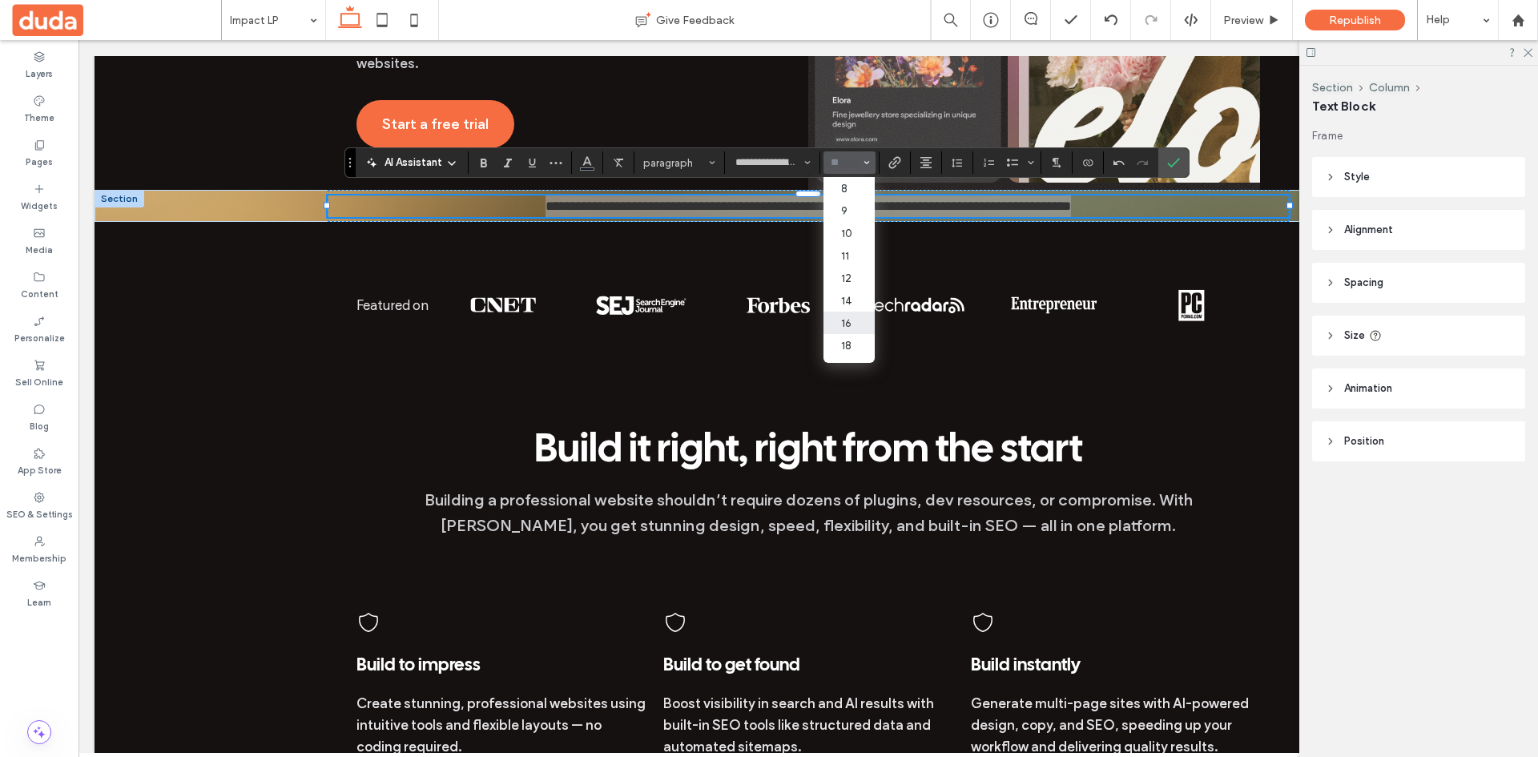
click at [848, 328] on label "16" at bounding box center [848, 323] width 51 height 22
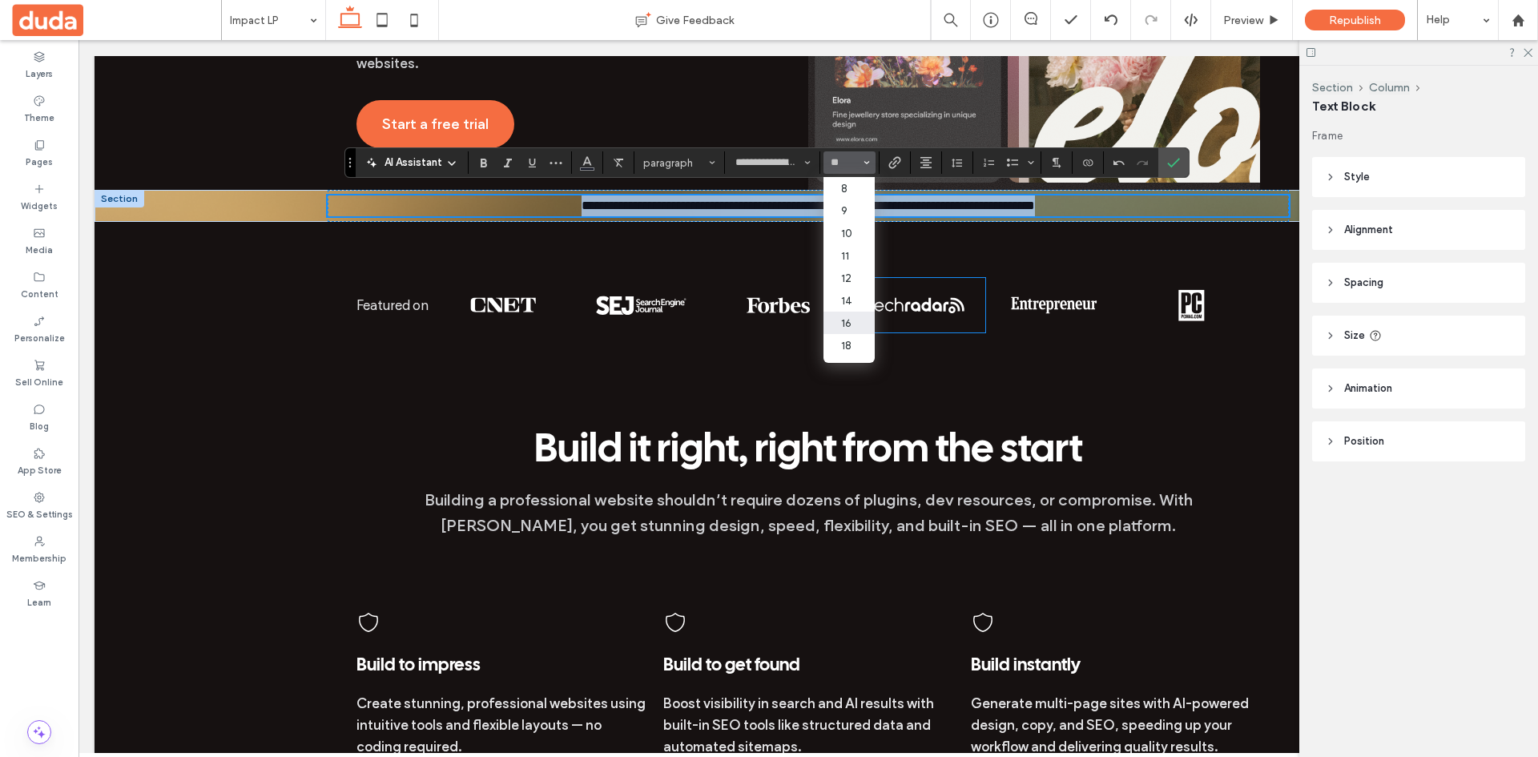
type input "**"
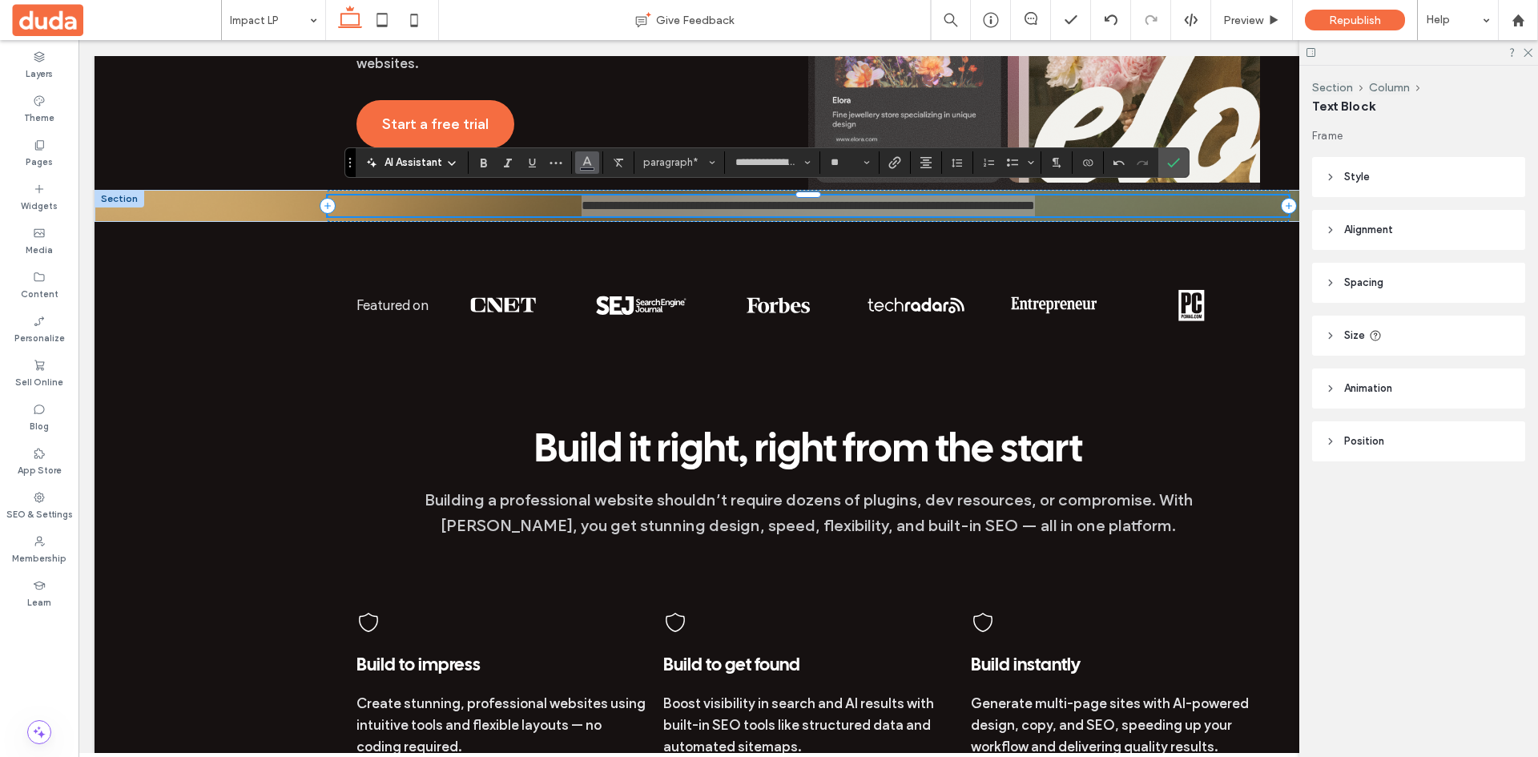
click at [583, 163] on icon "Color" at bounding box center [587, 161] width 13 height 13
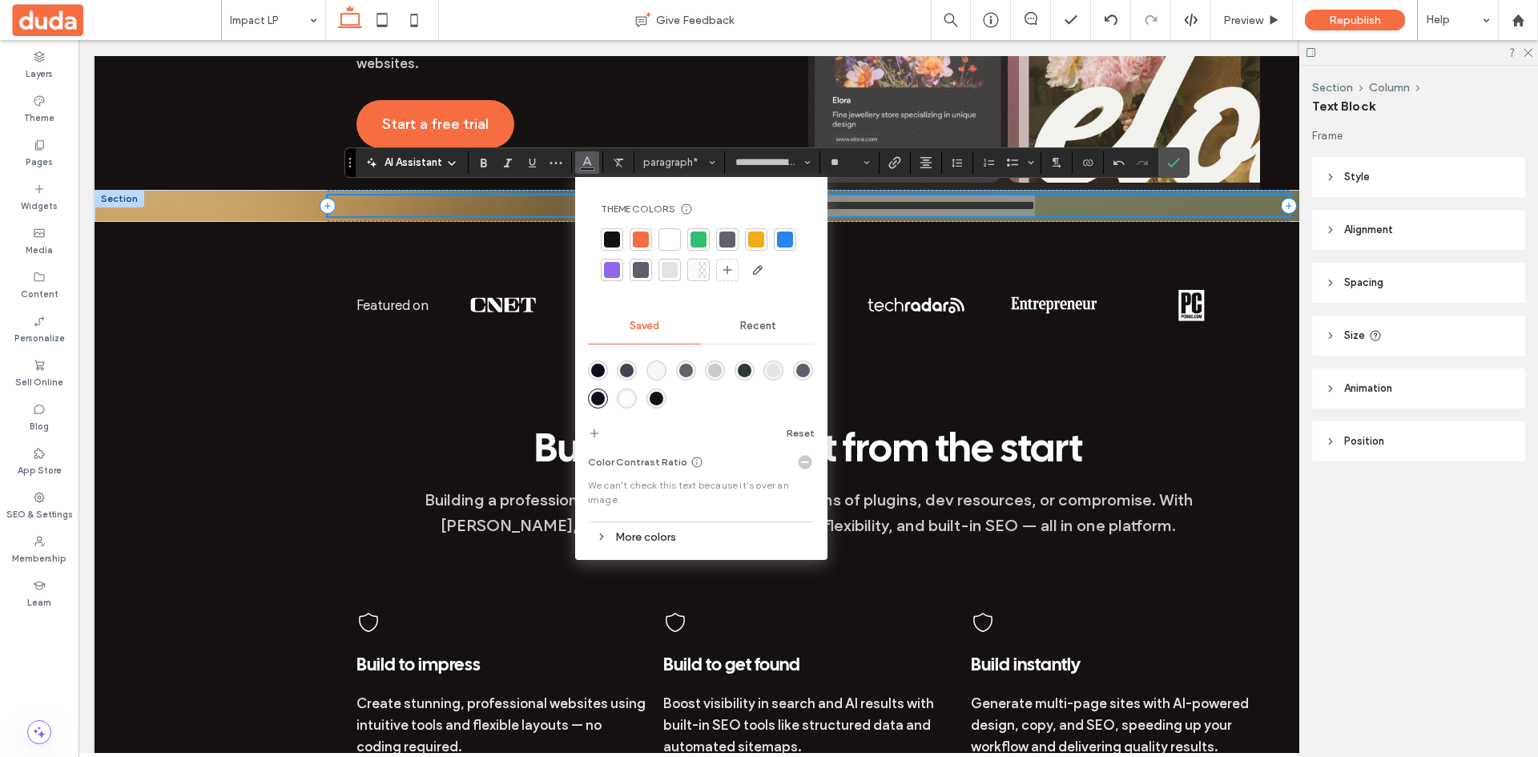
click at [674, 239] on div at bounding box center [670, 240] width 16 height 16
click at [1172, 165] on use "Confirm" at bounding box center [1173, 163] width 13 height 10
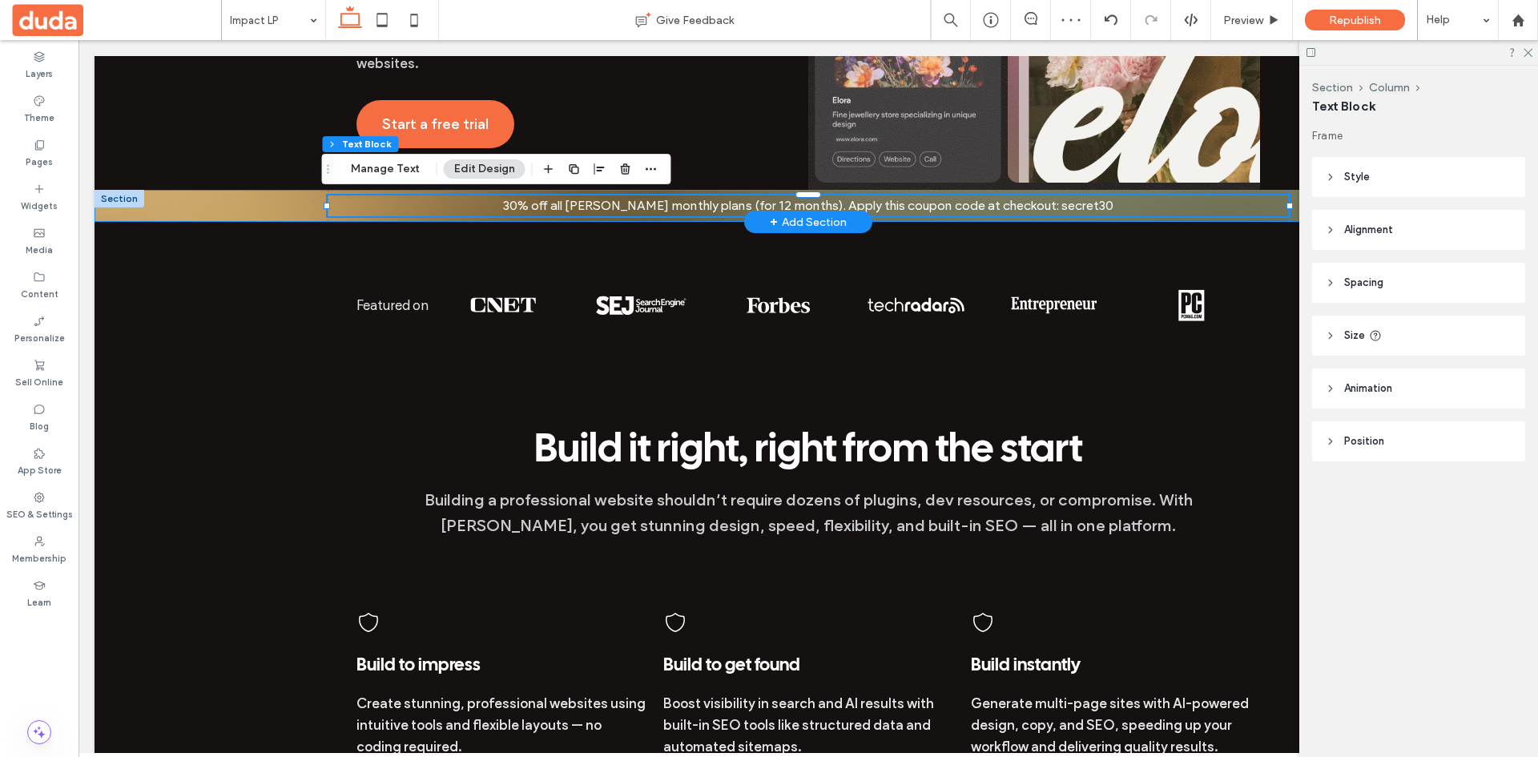
click at [211, 205] on div "30% off all [PERSON_NAME] monthly plans (for 12 months). Apply this coupon code…" at bounding box center [808, 206] width 1427 height 32
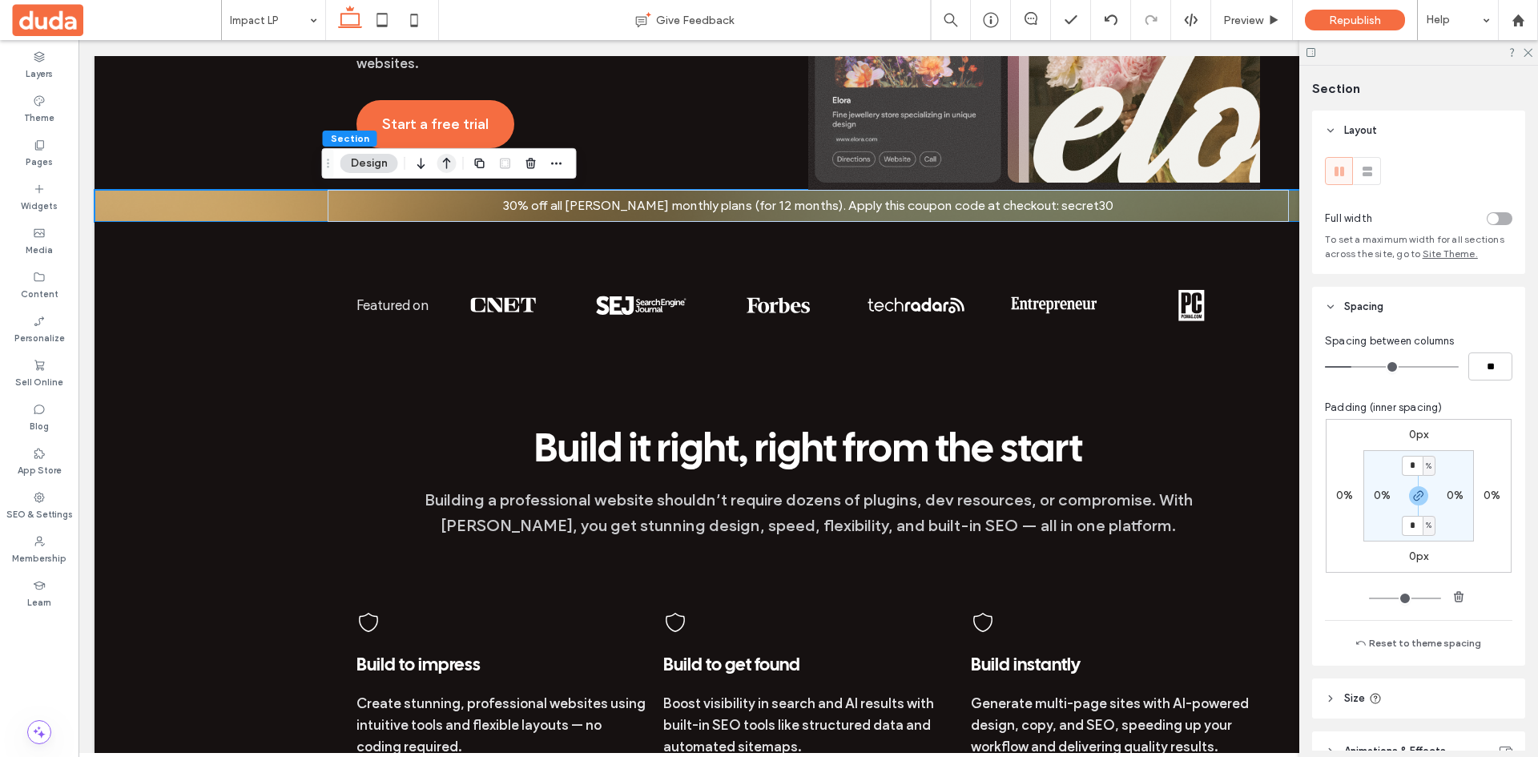
click at [446, 166] on use "button" at bounding box center [447, 163] width 8 height 11
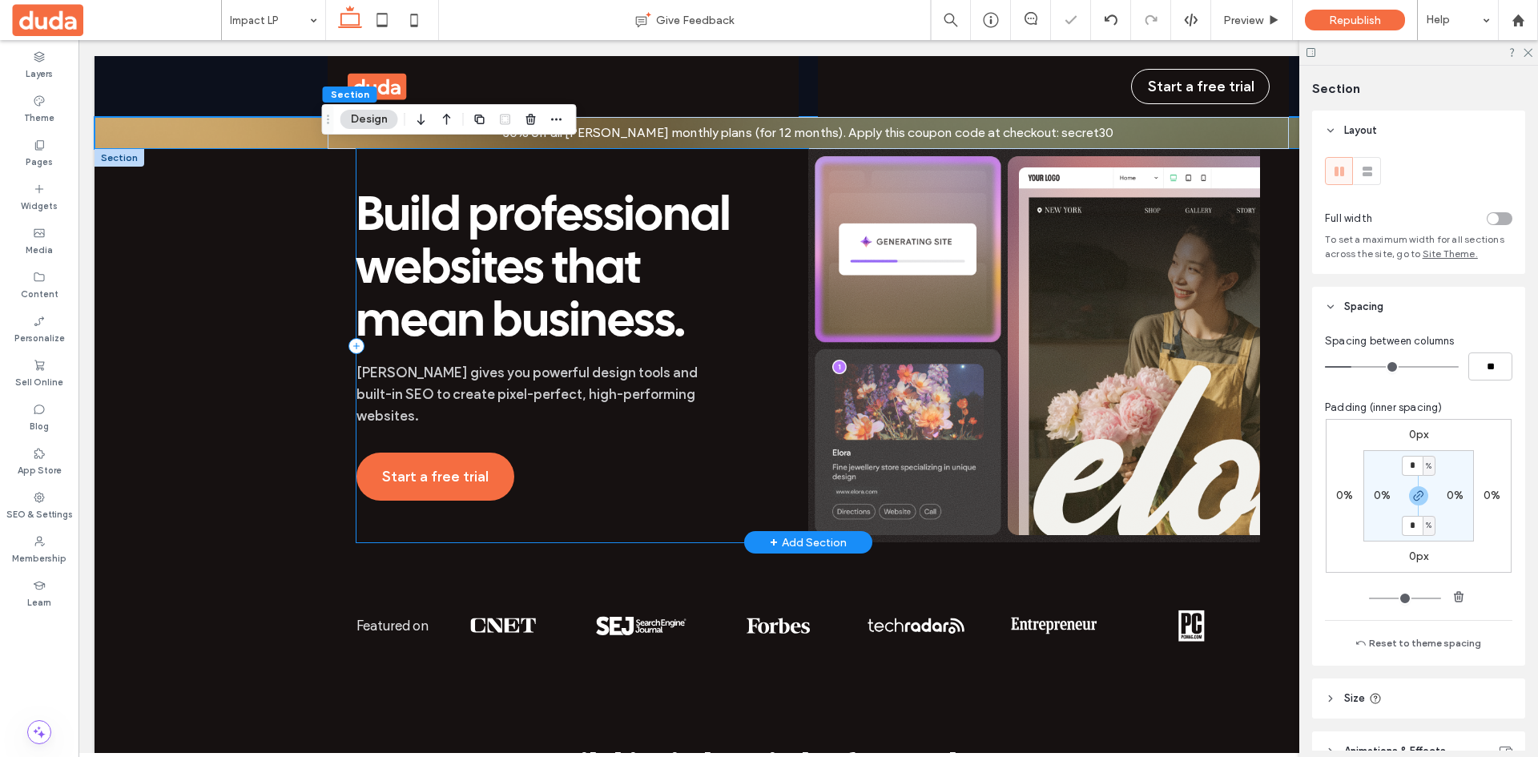
scroll to position [0, 0]
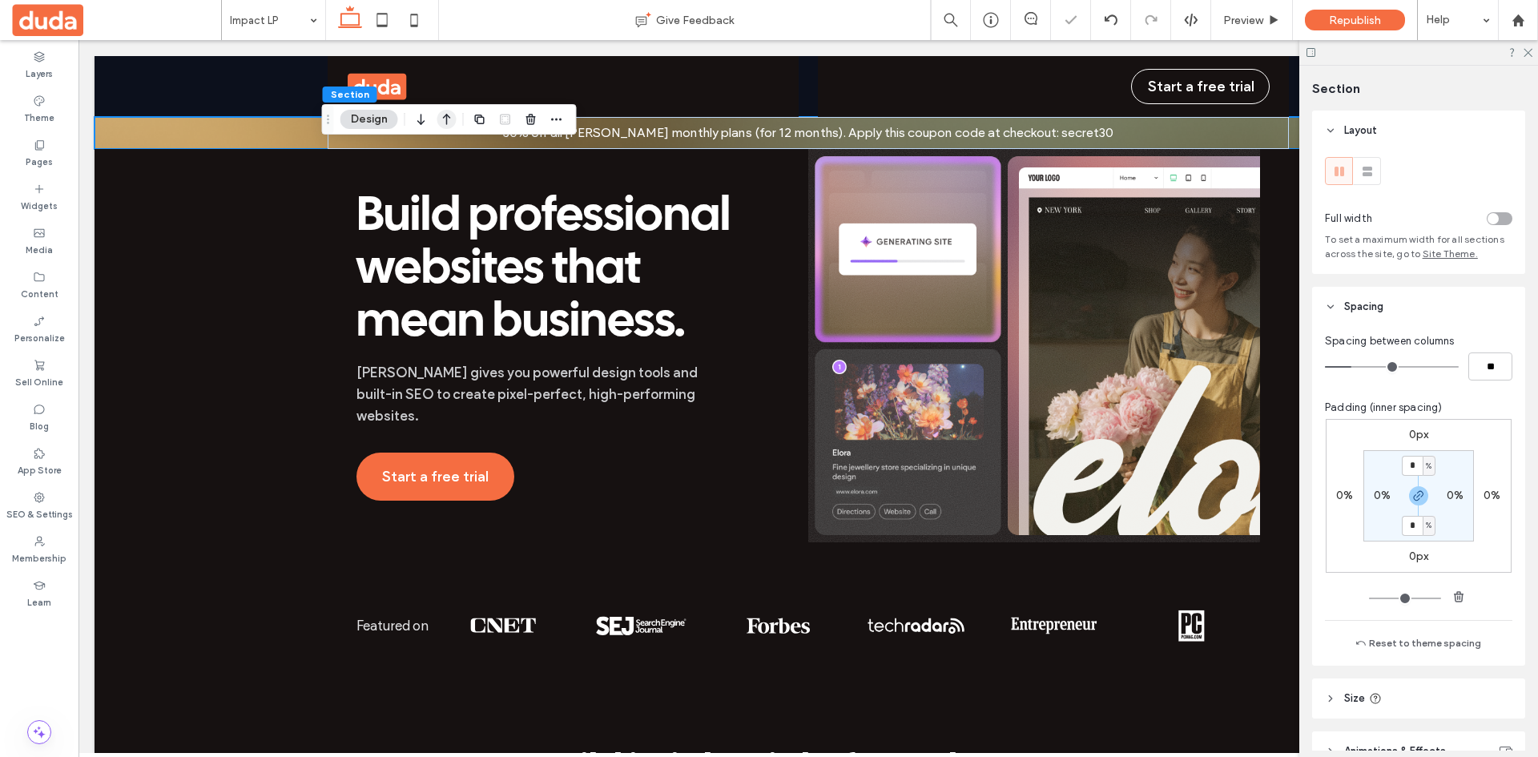
click at [451, 111] on icon "button" at bounding box center [446, 119] width 19 height 29
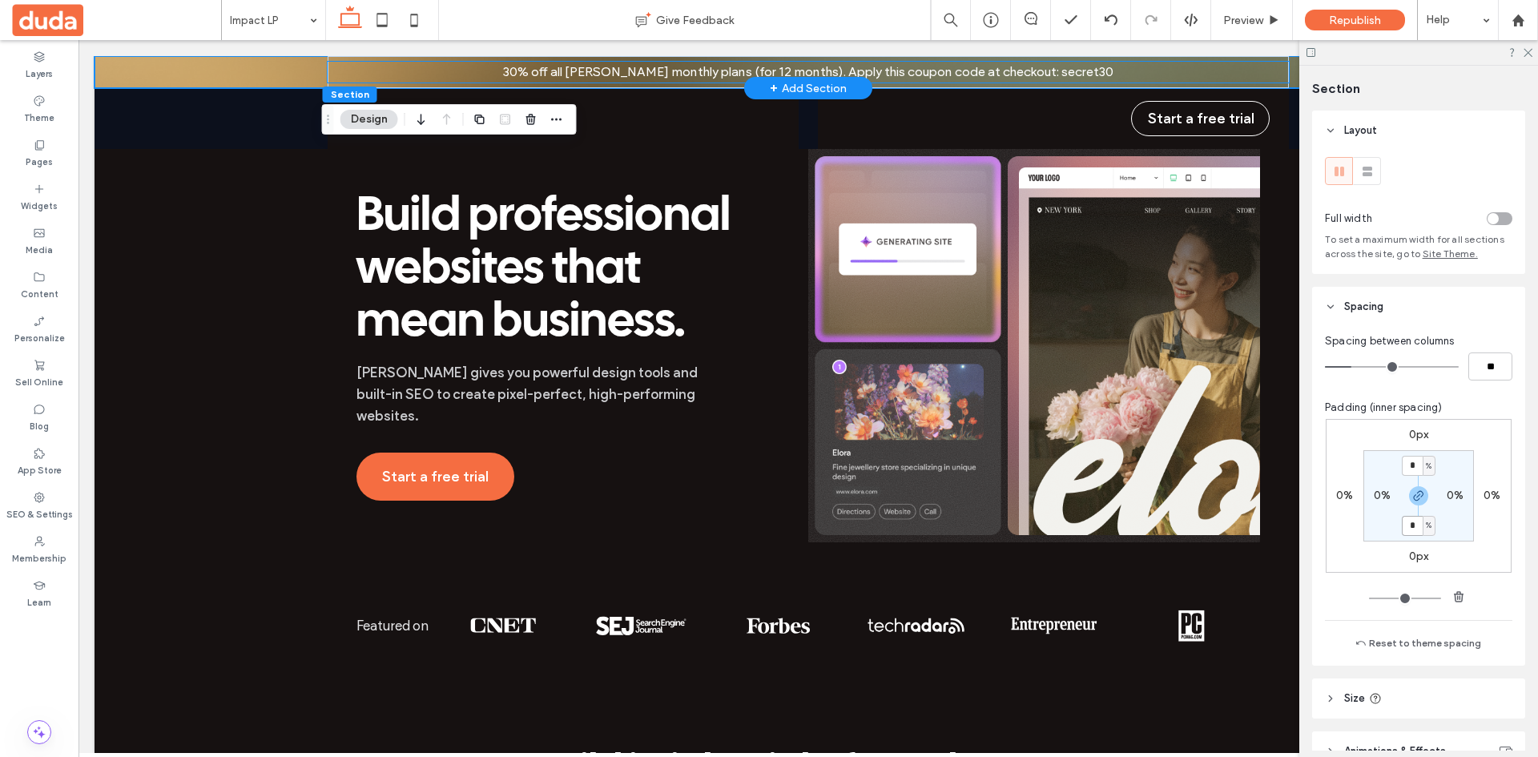
click at [498, 74] on p "30% off all [PERSON_NAME] monthly plans (for 12 months). Apply this coupon code…" at bounding box center [808, 72] width 961 height 21
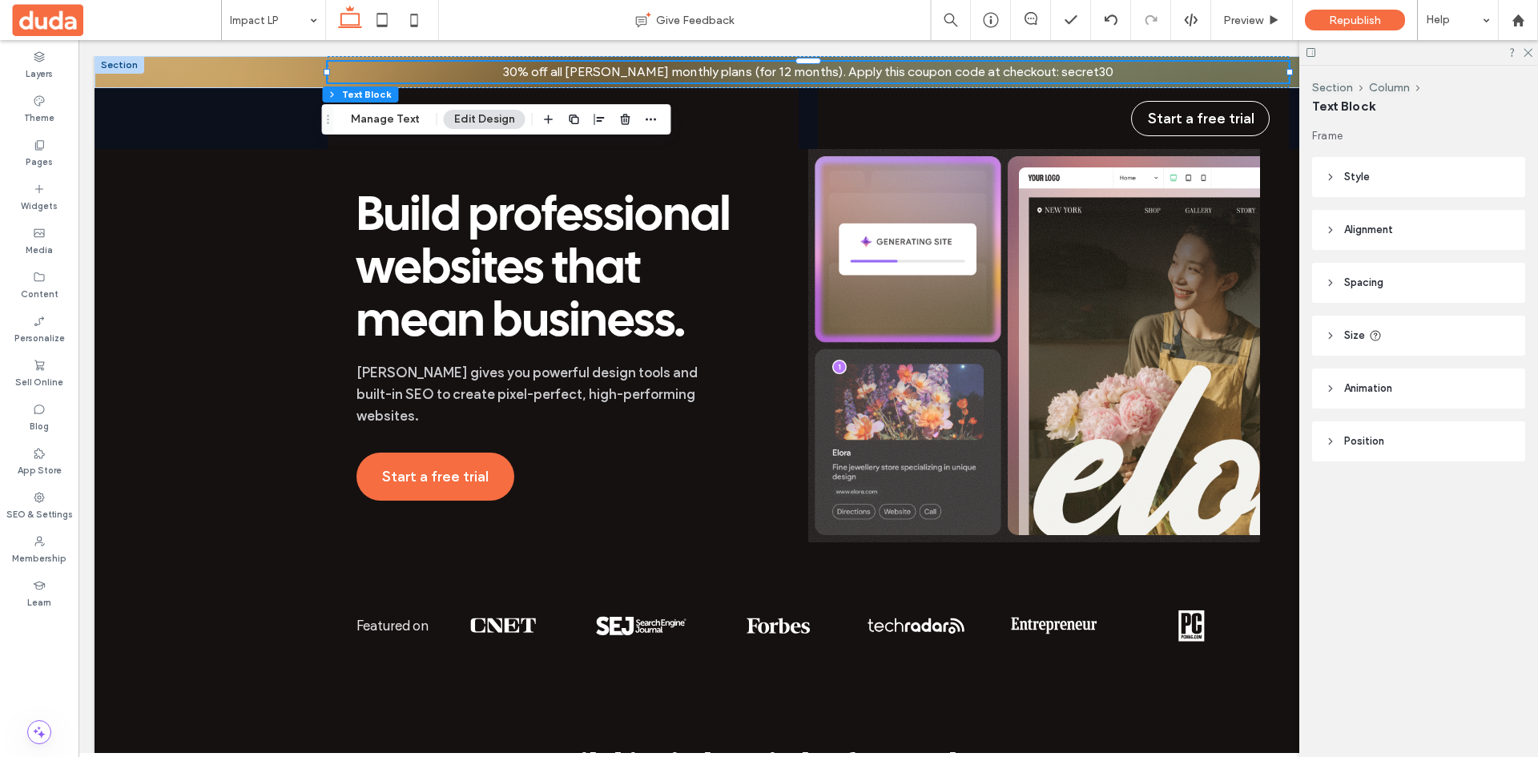
click at [1375, 173] on header "Style" at bounding box center [1418, 177] width 213 height 40
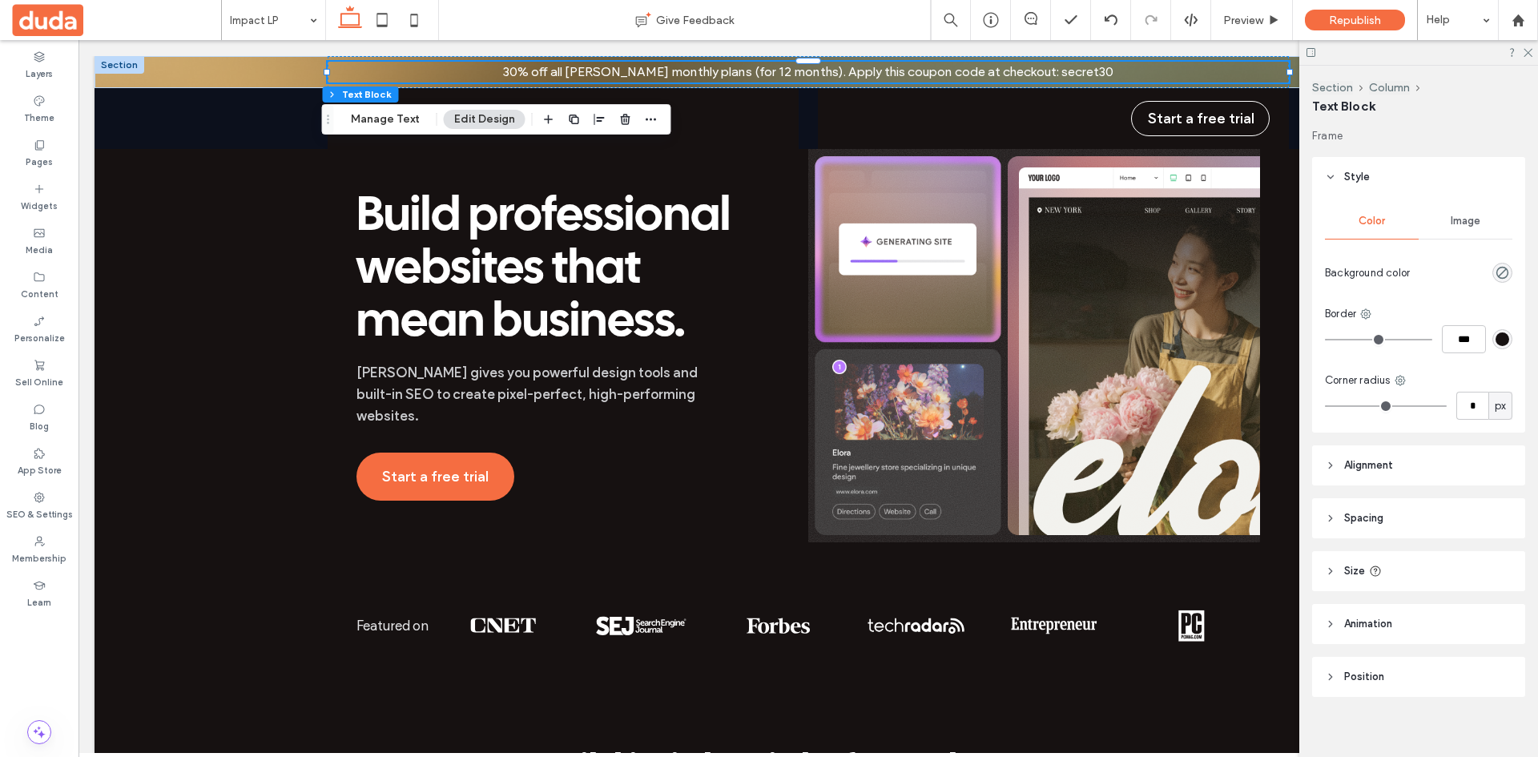
click at [1419, 468] on header "Alignment" at bounding box center [1418, 465] width 213 height 40
click at [1451, 226] on span "Image" at bounding box center [1466, 221] width 30 height 13
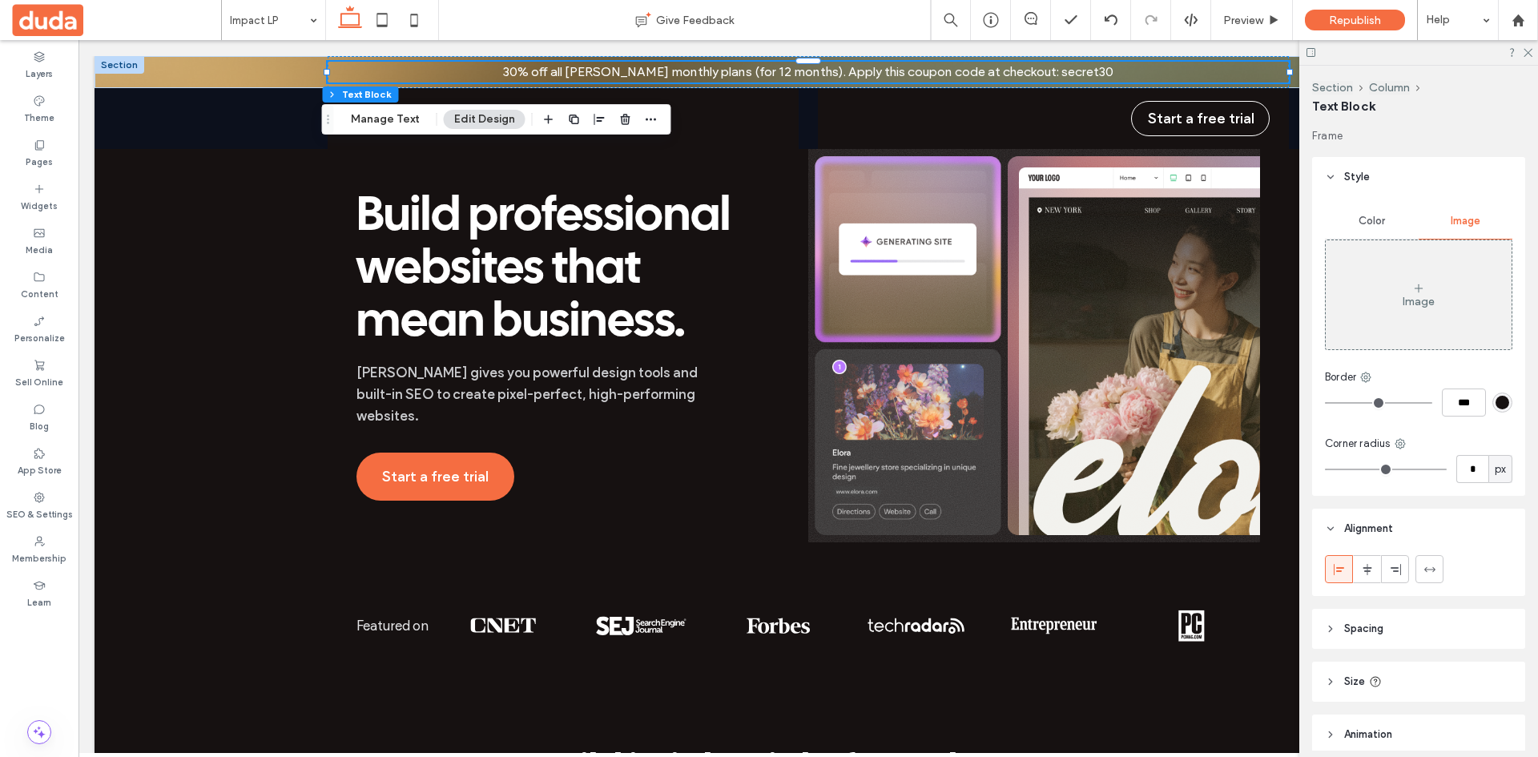
click at [1430, 275] on div "Image" at bounding box center [1419, 295] width 186 height 106
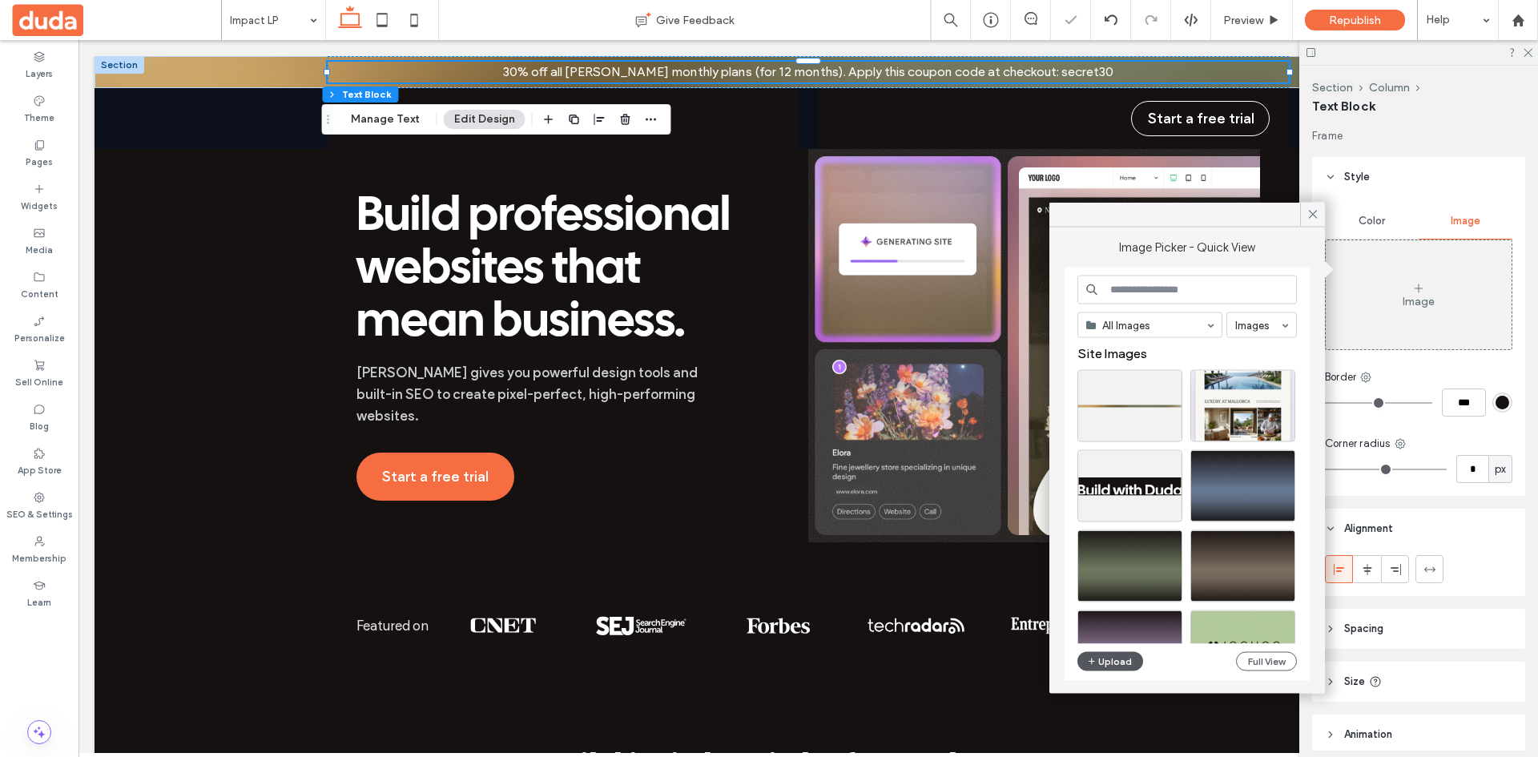
click at [1106, 658] on button "Upload" at bounding box center [1110, 661] width 66 height 19
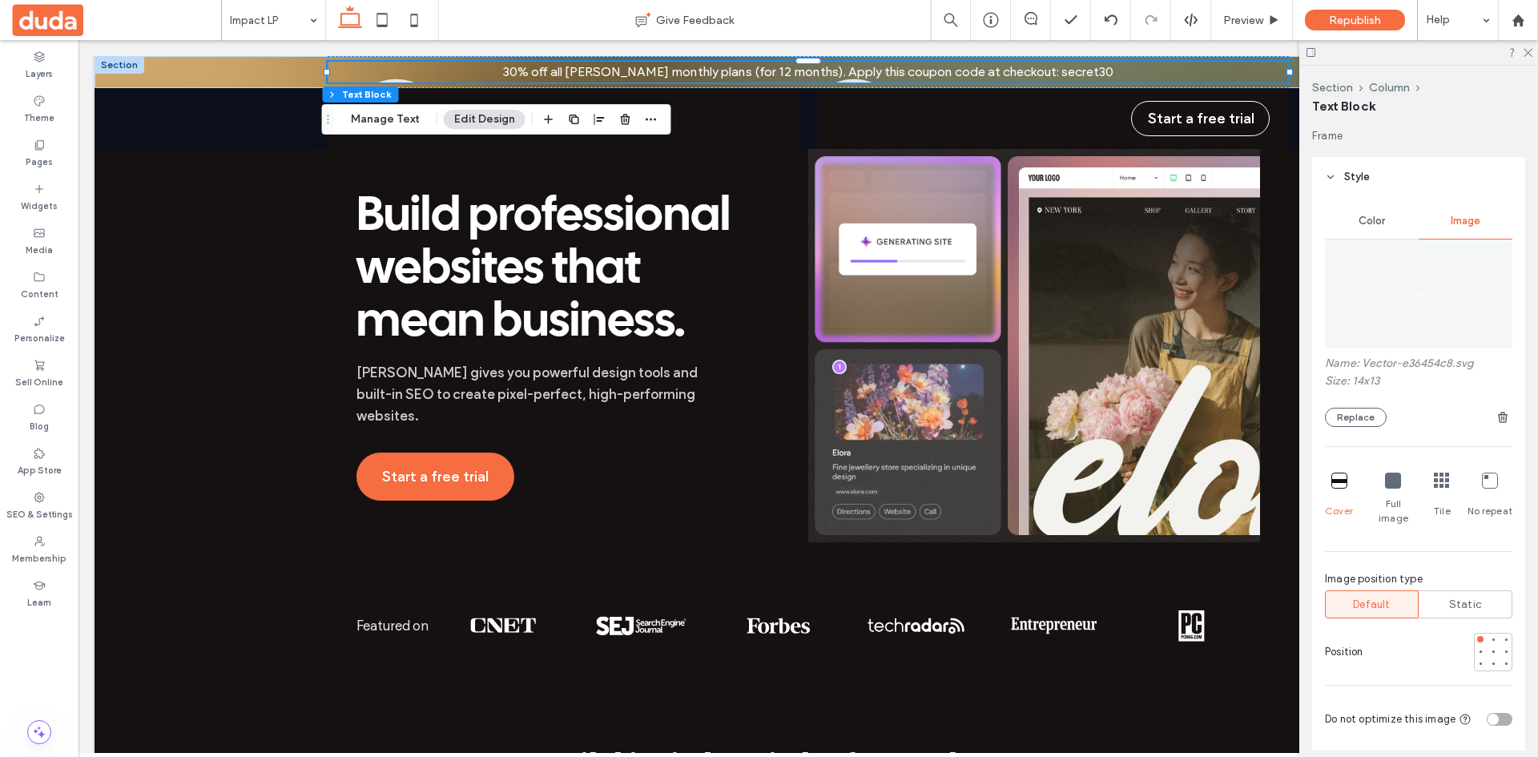
click at [1482, 483] on icon at bounding box center [1490, 481] width 16 height 16
click at [1477, 648] on div at bounding box center [1480, 651] width 6 height 6
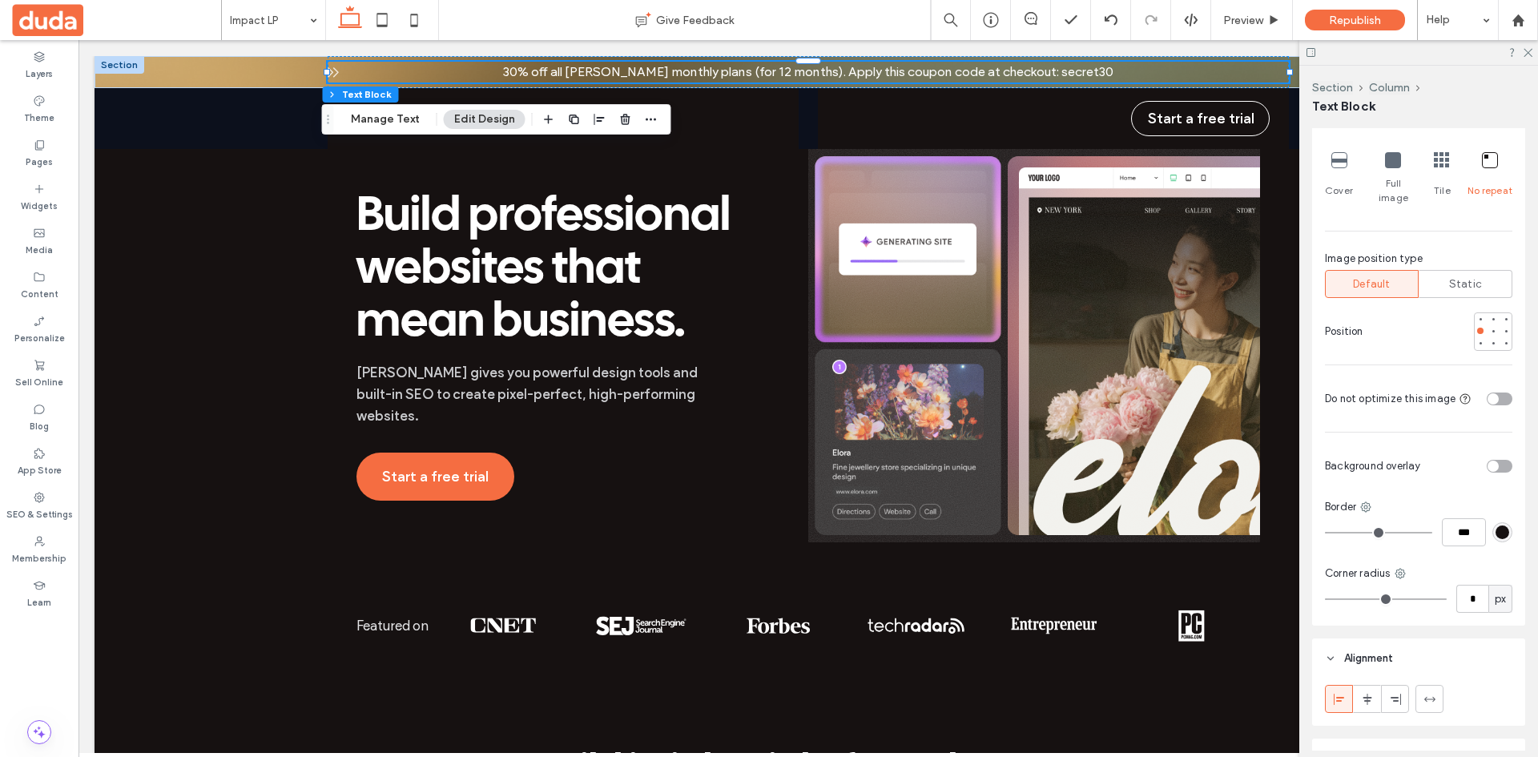
scroll to position [401, 0]
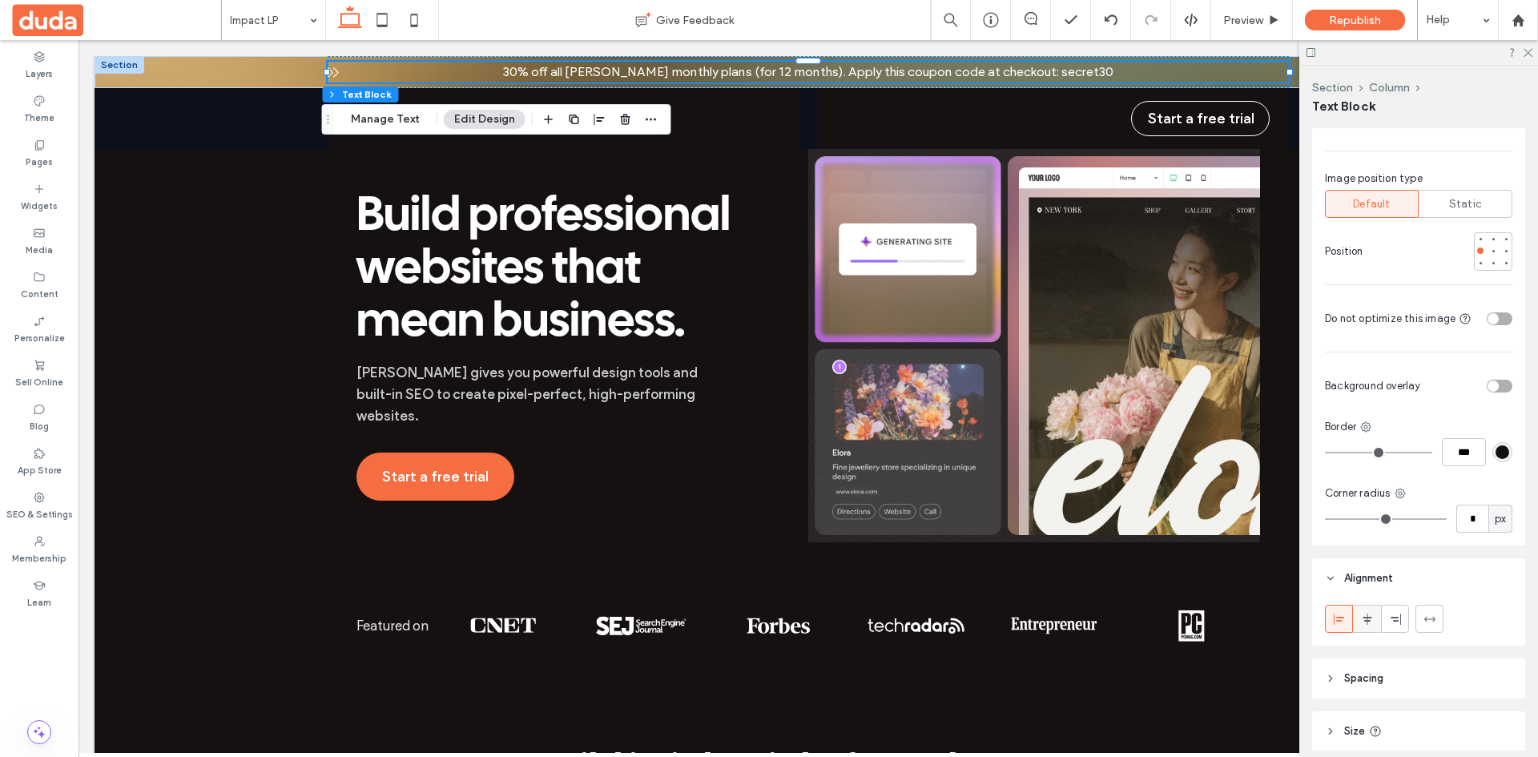
click at [1371, 613] on icon at bounding box center [1367, 619] width 13 height 13
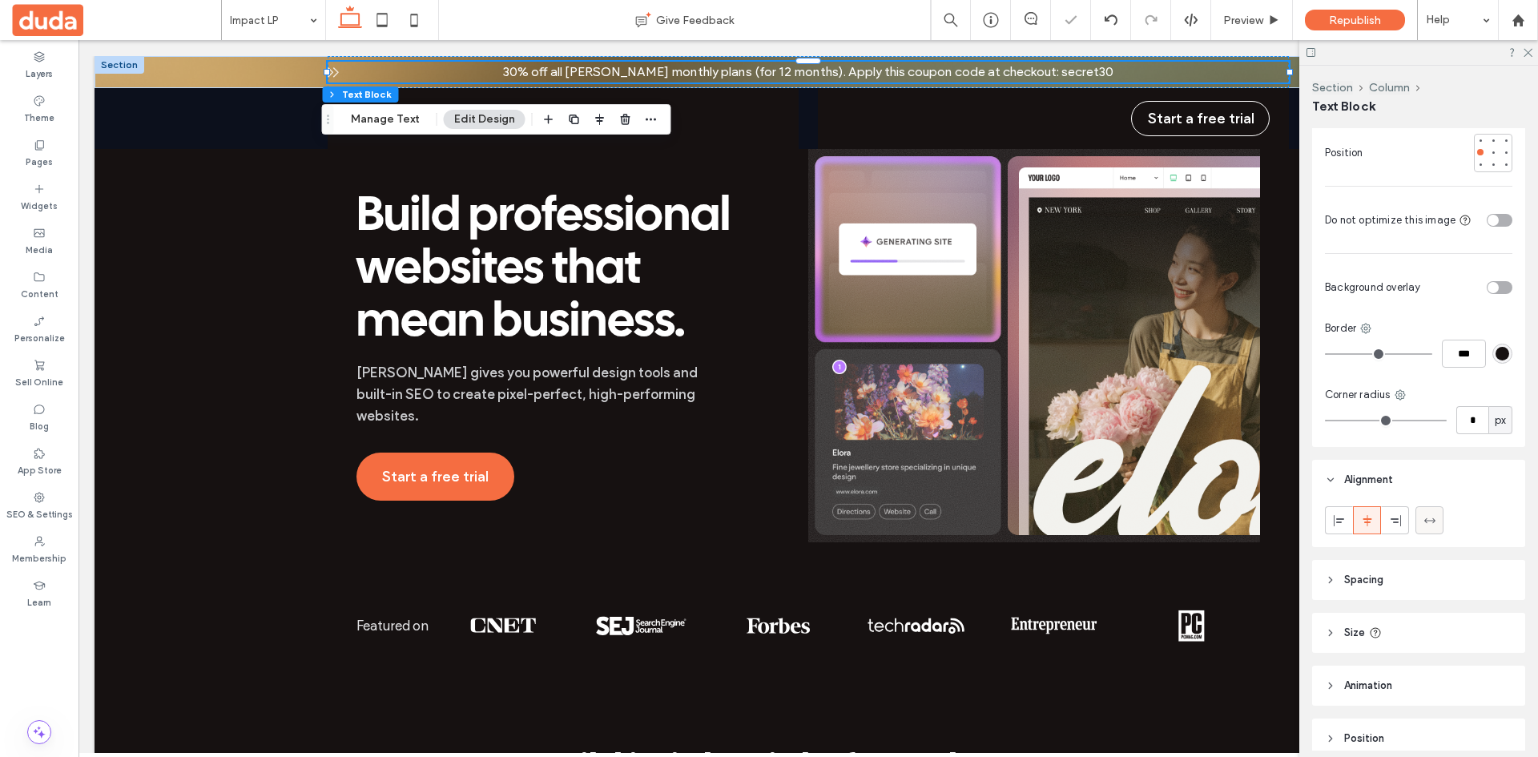
scroll to position [557, 0]
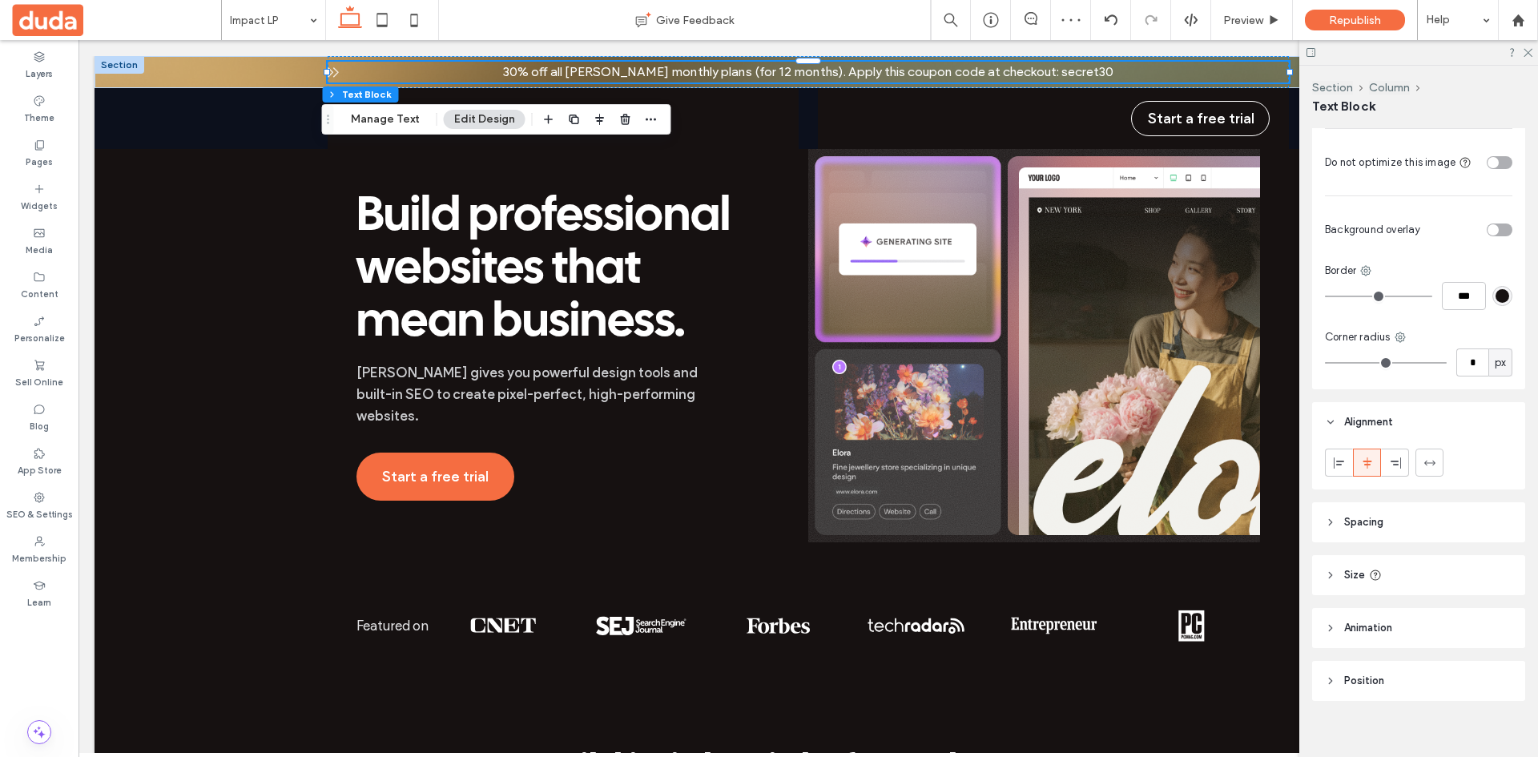
click at [1403, 502] on header "Spacing" at bounding box center [1418, 522] width 213 height 40
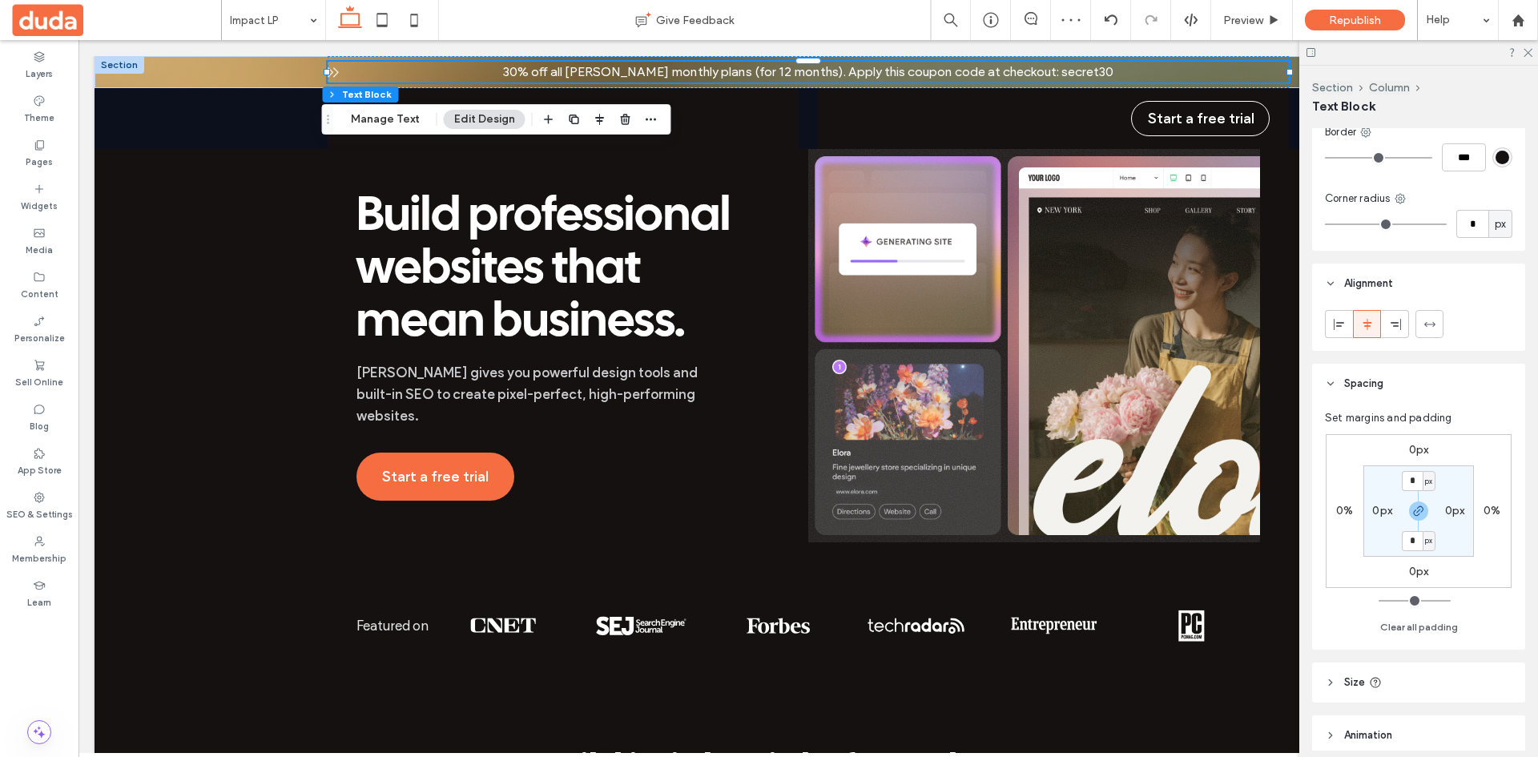
scroll to position [797, 0]
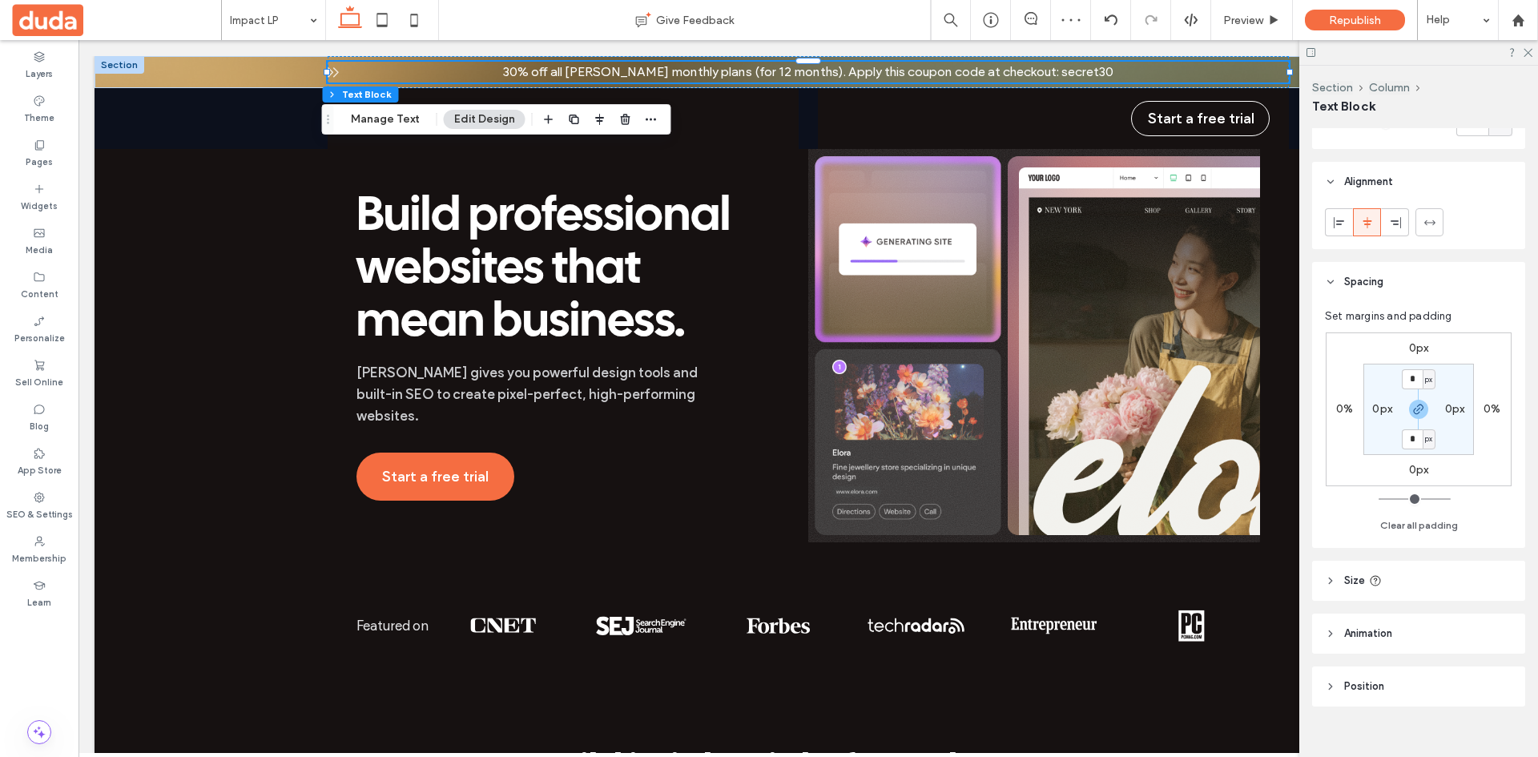
click at [1377, 561] on header "Size" at bounding box center [1418, 581] width 213 height 40
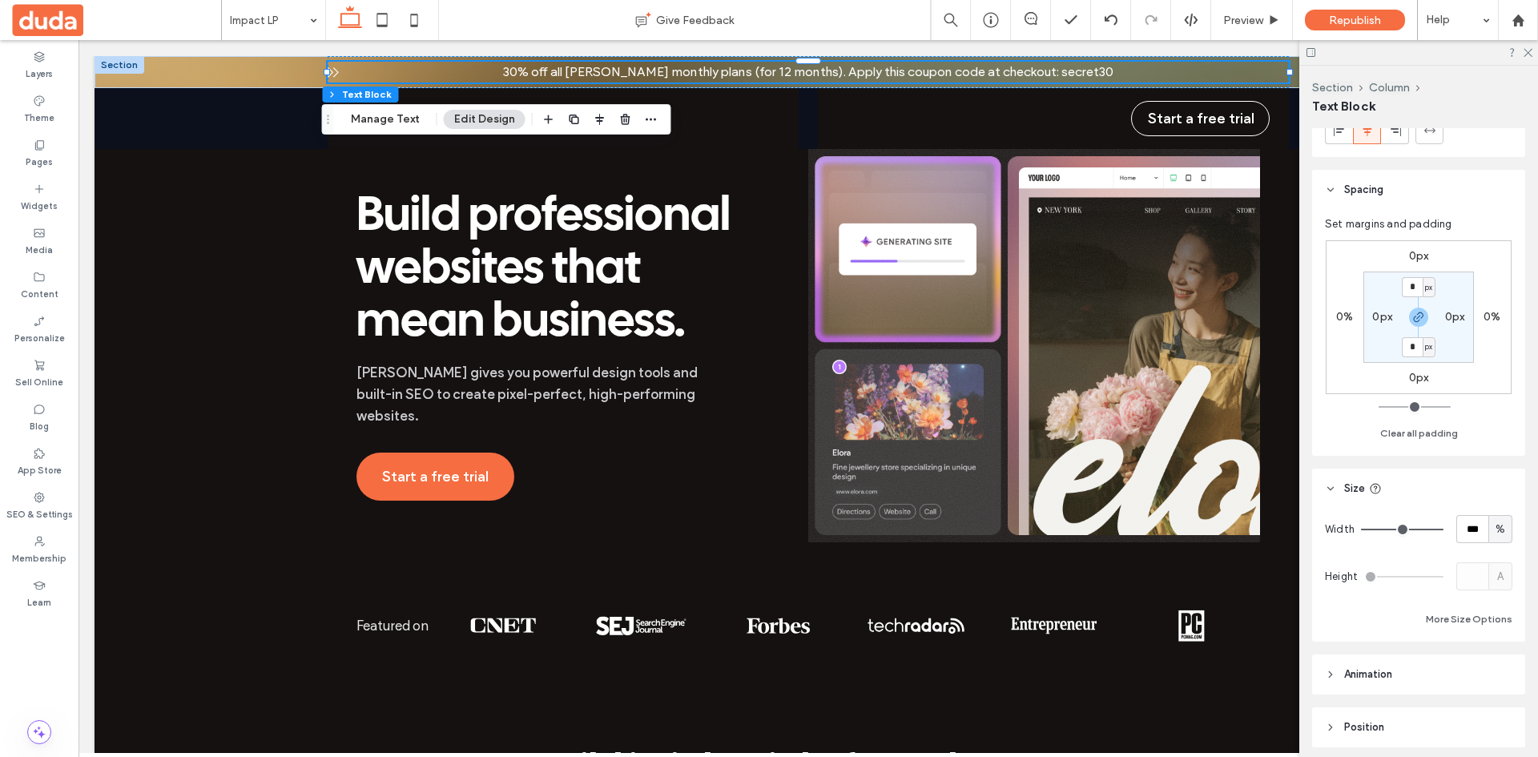
scroll to position [936, 0]
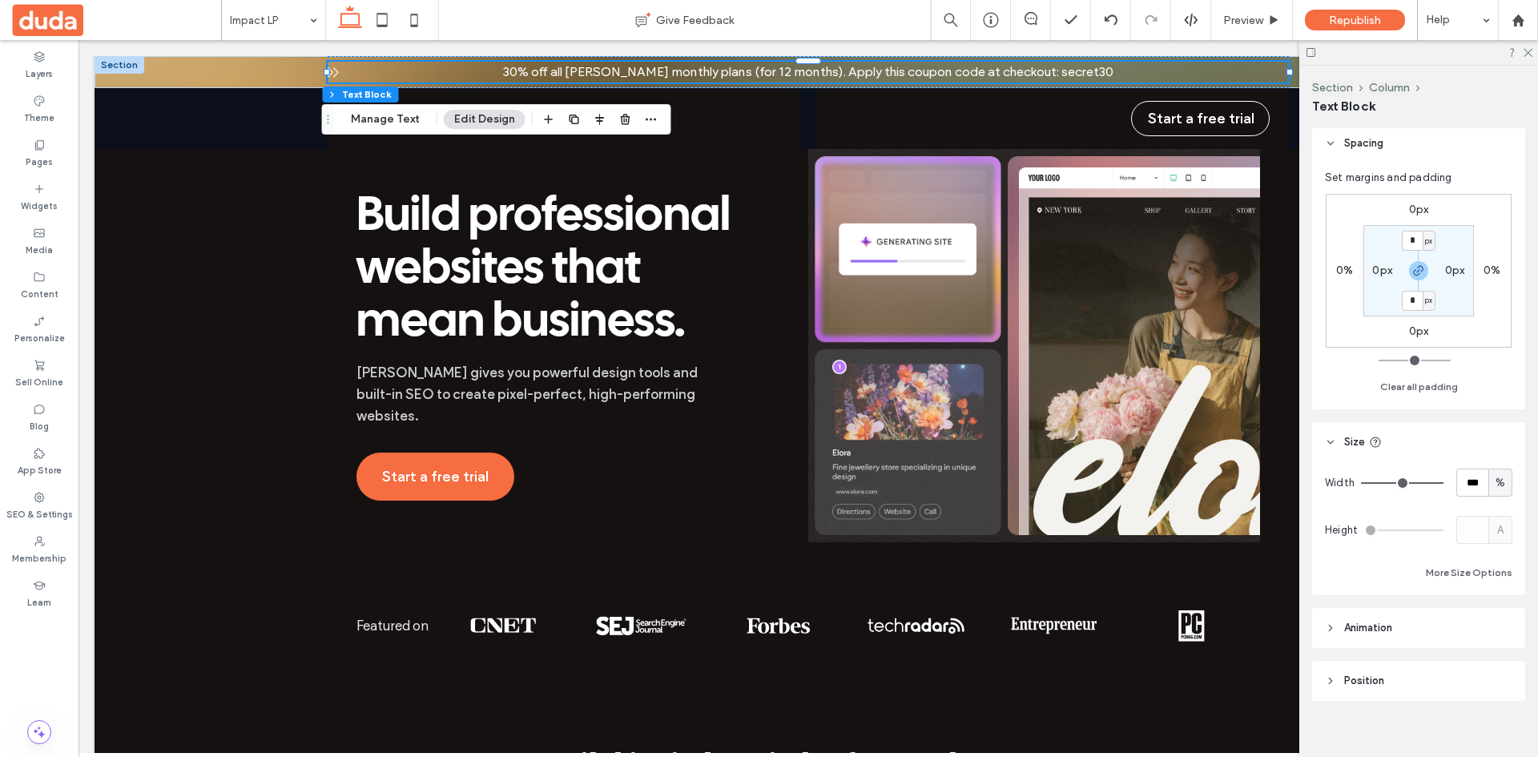
click at [1496, 475] on span "%" at bounding box center [1501, 483] width 10 height 16
click at [1493, 609] on span "A" at bounding box center [1492, 609] width 6 height 16
type input "*"
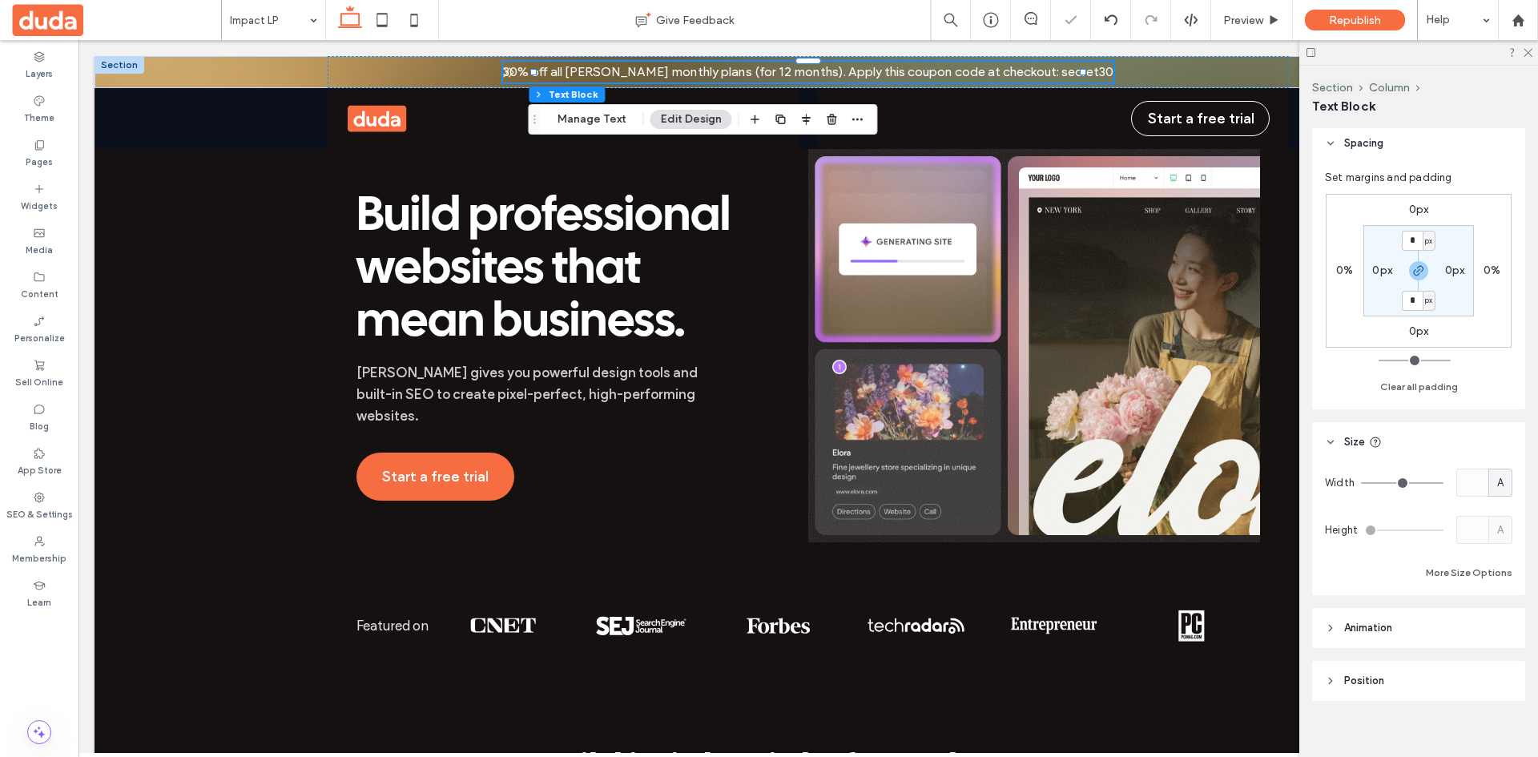
click at [1390, 264] on label "0px" at bounding box center [1382, 271] width 20 height 14
type input "**"
click at [1468, 293] on section "0px ** px 0px ** px" at bounding box center [1418, 270] width 111 height 91
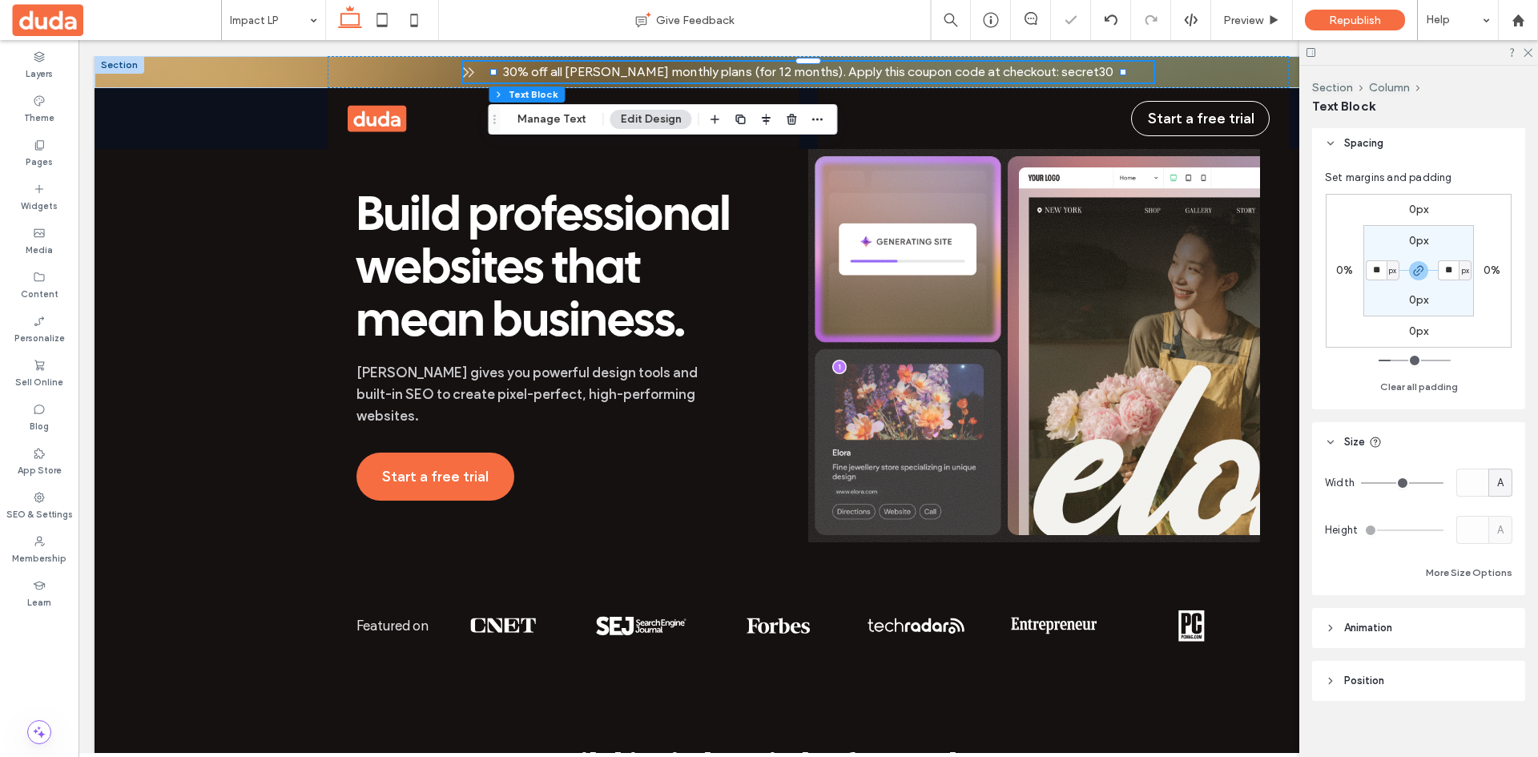
click at [1406, 261] on div at bounding box center [1418, 270] width 36 height 19
click at [1419, 264] on icon "button" at bounding box center [1418, 270] width 13 height 13
click at [1450, 264] on label "50px" at bounding box center [1455, 271] width 26 height 14
type input "*"
click at [1471, 304] on div "0px 0% 0px 0% 0px * px 0px 50px" at bounding box center [1419, 271] width 186 height 154
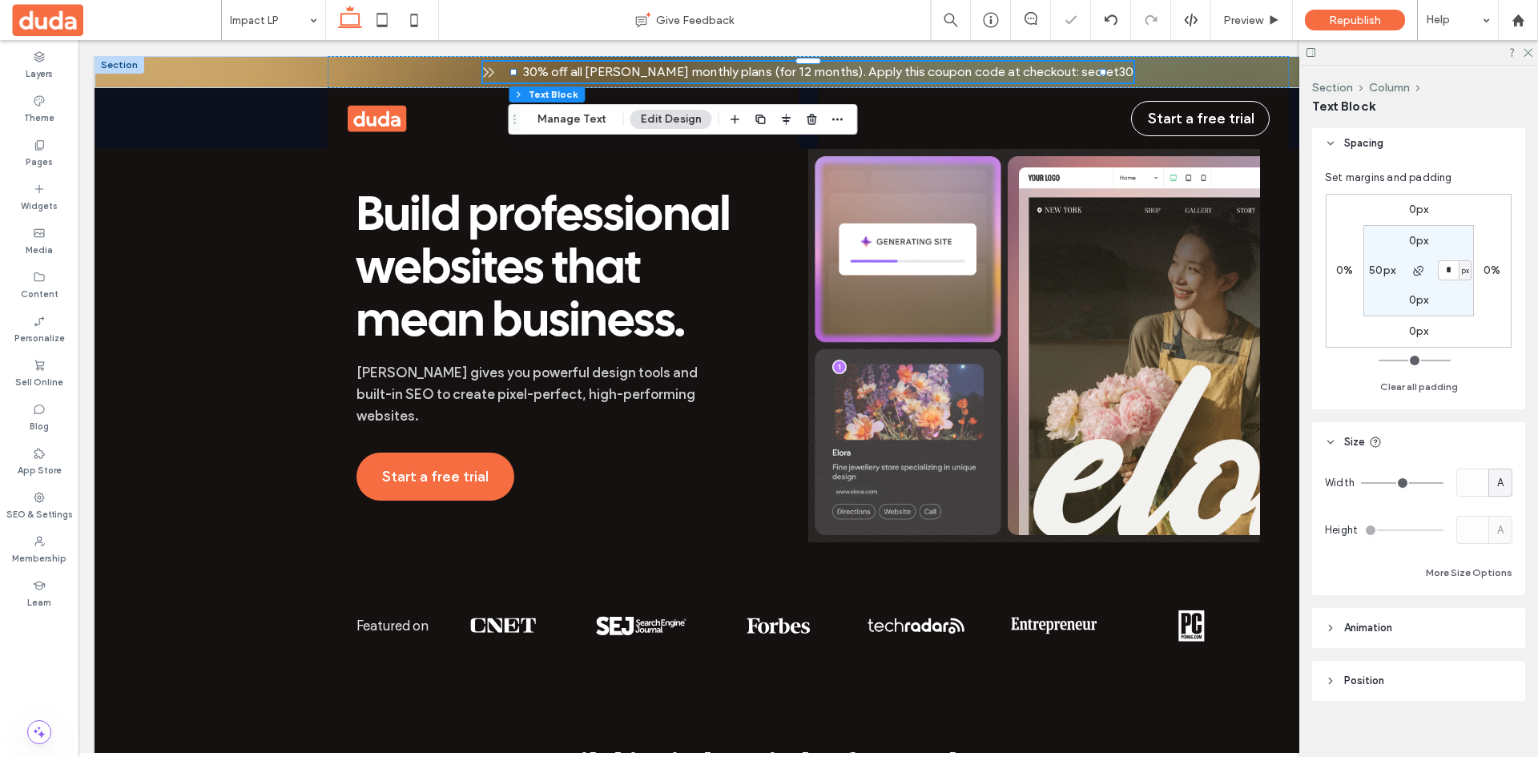
click at [1383, 264] on label "50px" at bounding box center [1382, 271] width 26 height 14
type input "**"
click at [1472, 291] on section "0px 0px 0px ** px" at bounding box center [1418, 270] width 111 height 91
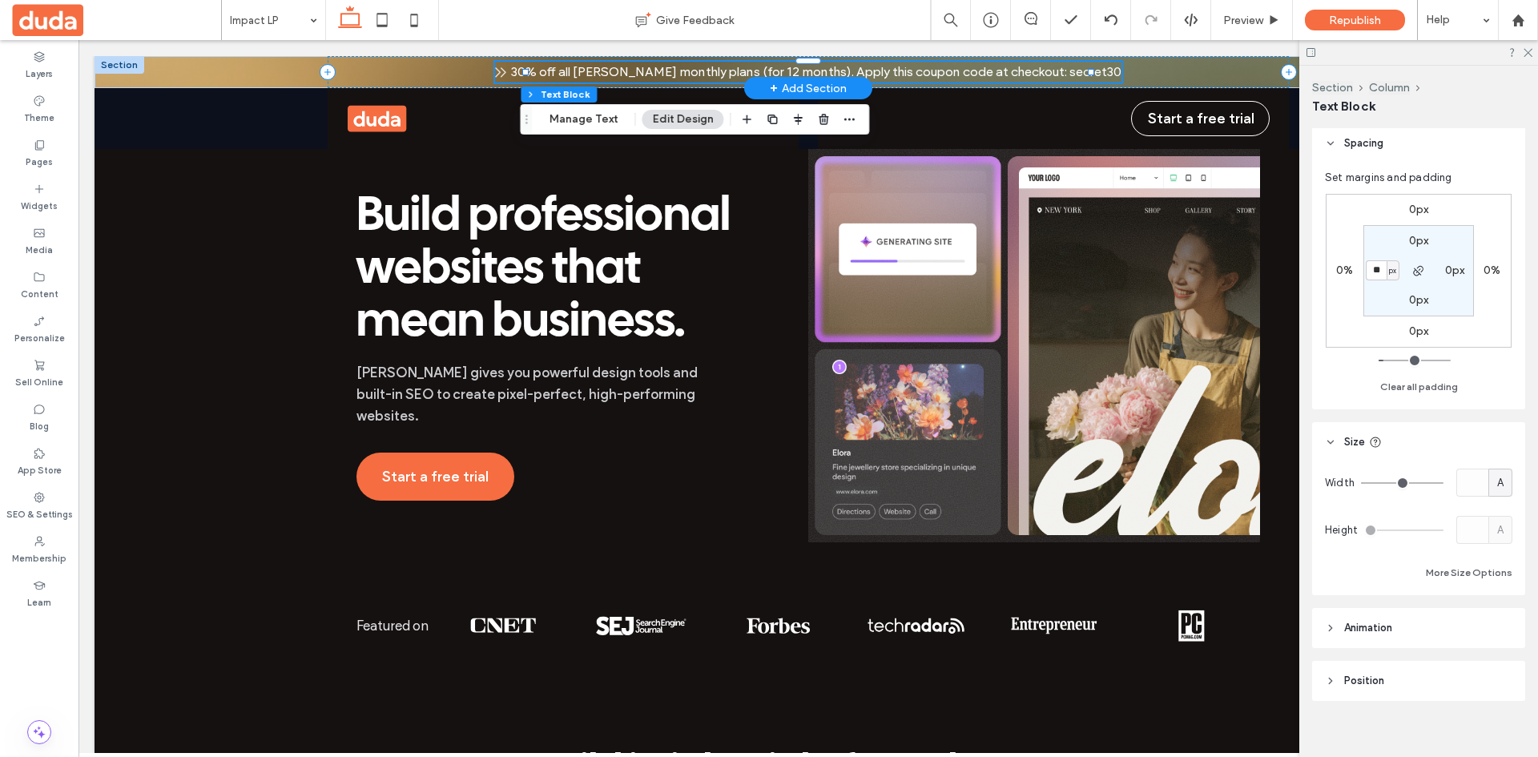
click at [755, 78] on div "+ Add Section" at bounding box center [808, 88] width 128 height 22
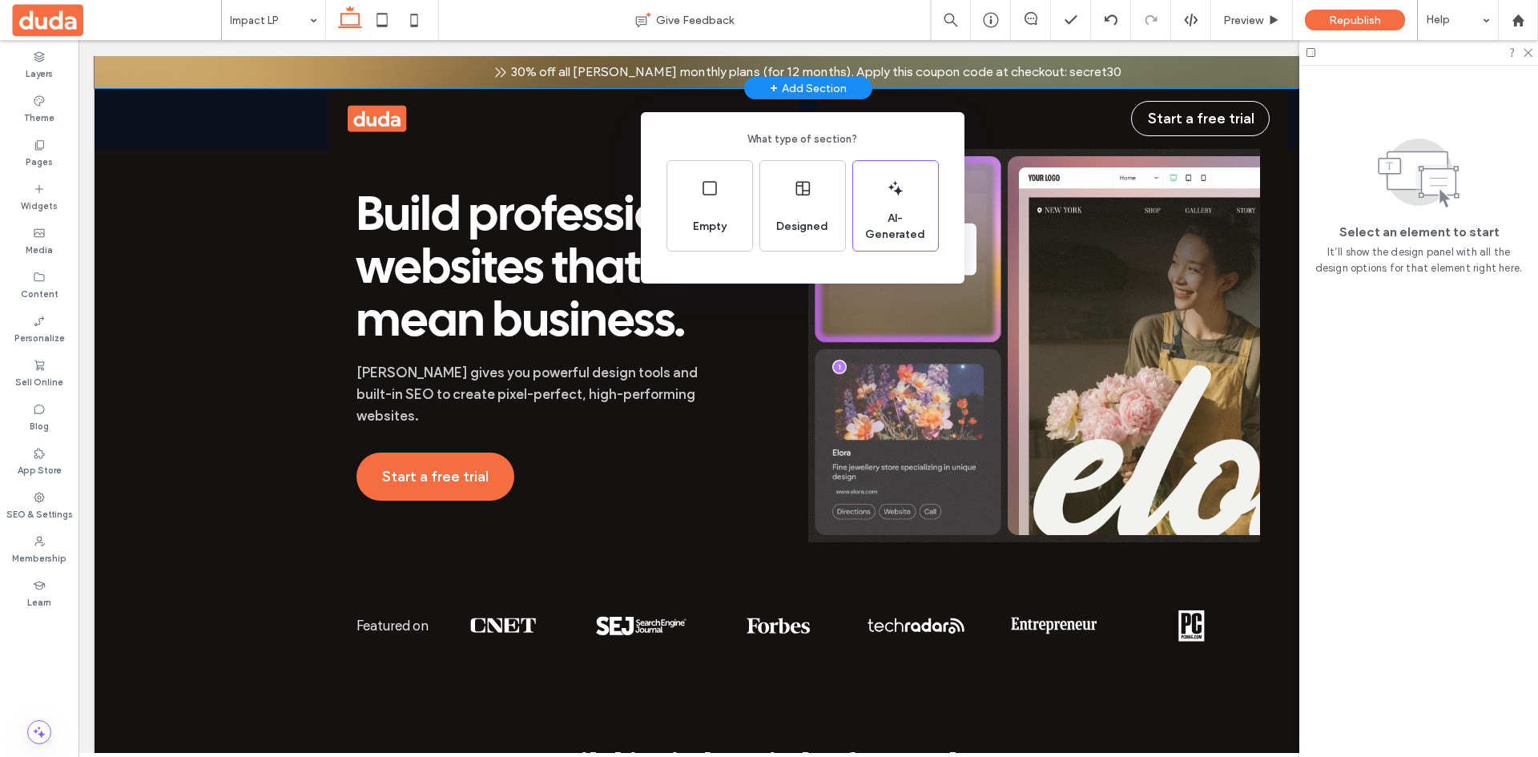
click at [543, 71] on div "What type of section? Empty Designed AI-Generated" at bounding box center [769, 417] width 1538 height 835
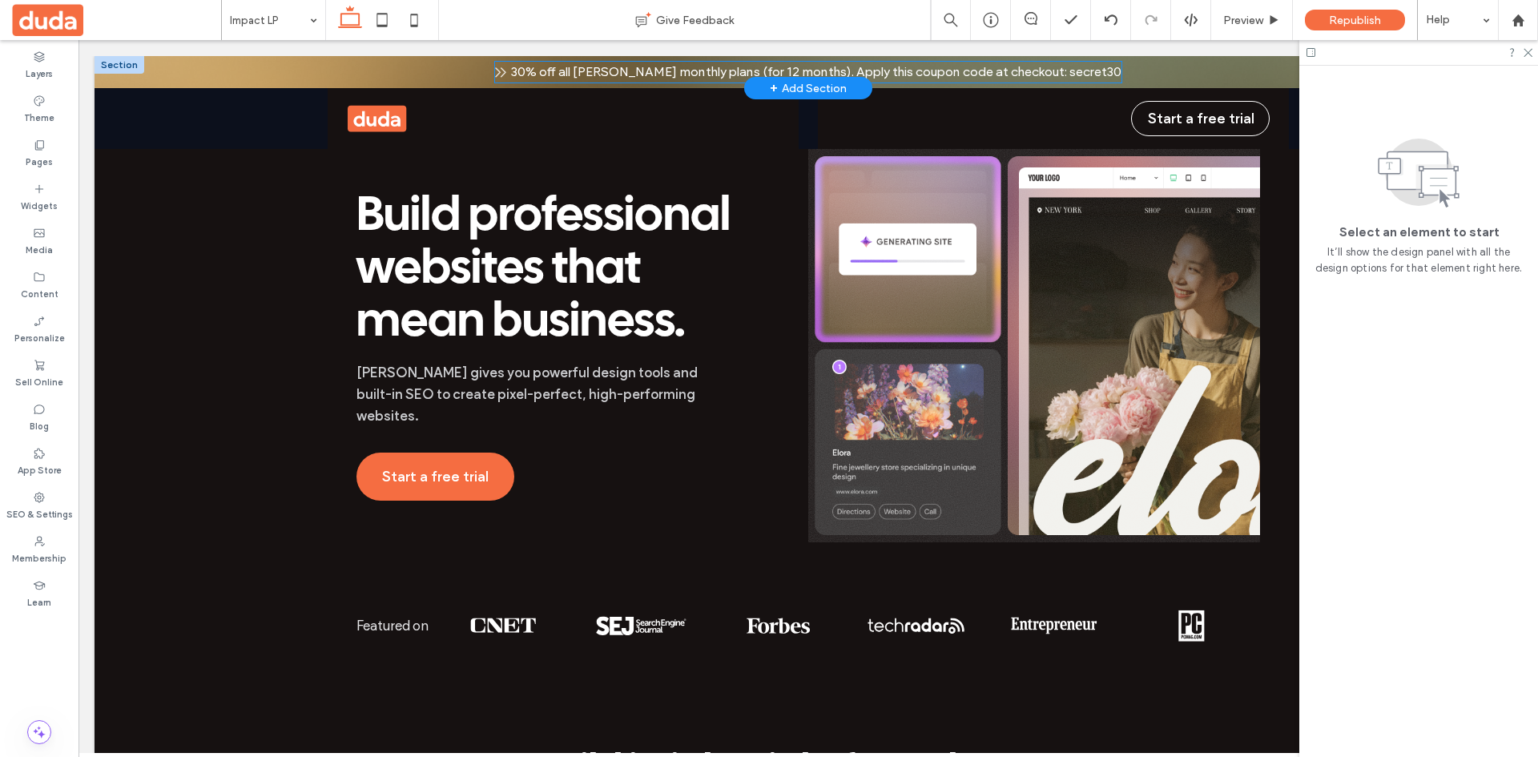
click at [543, 71] on span "30% off all [PERSON_NAME] monthly plans (for 12 months). Apply this coupon code…" at bounding box center [816, 71] width 610 height 15
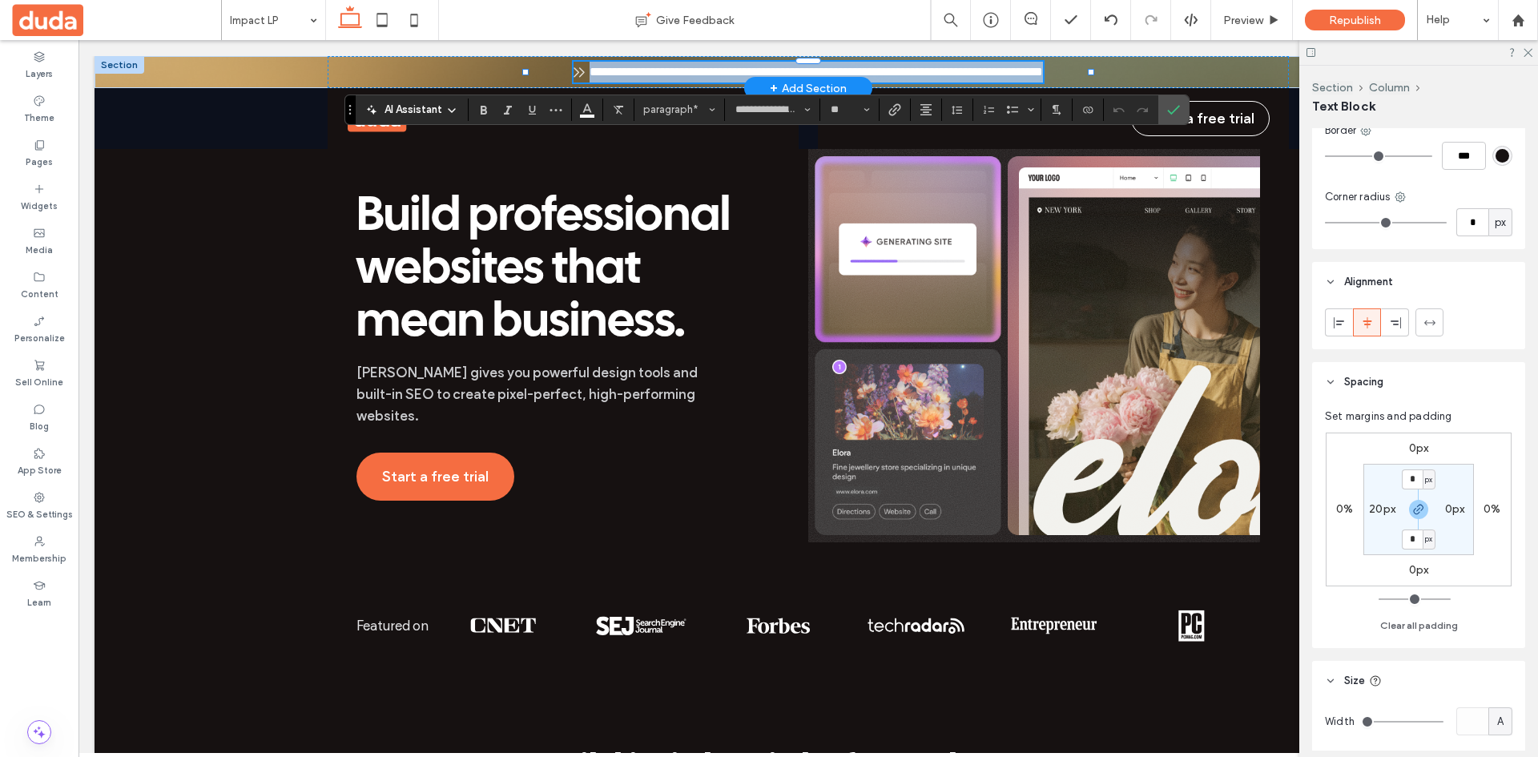
scroll to position [437, 0]
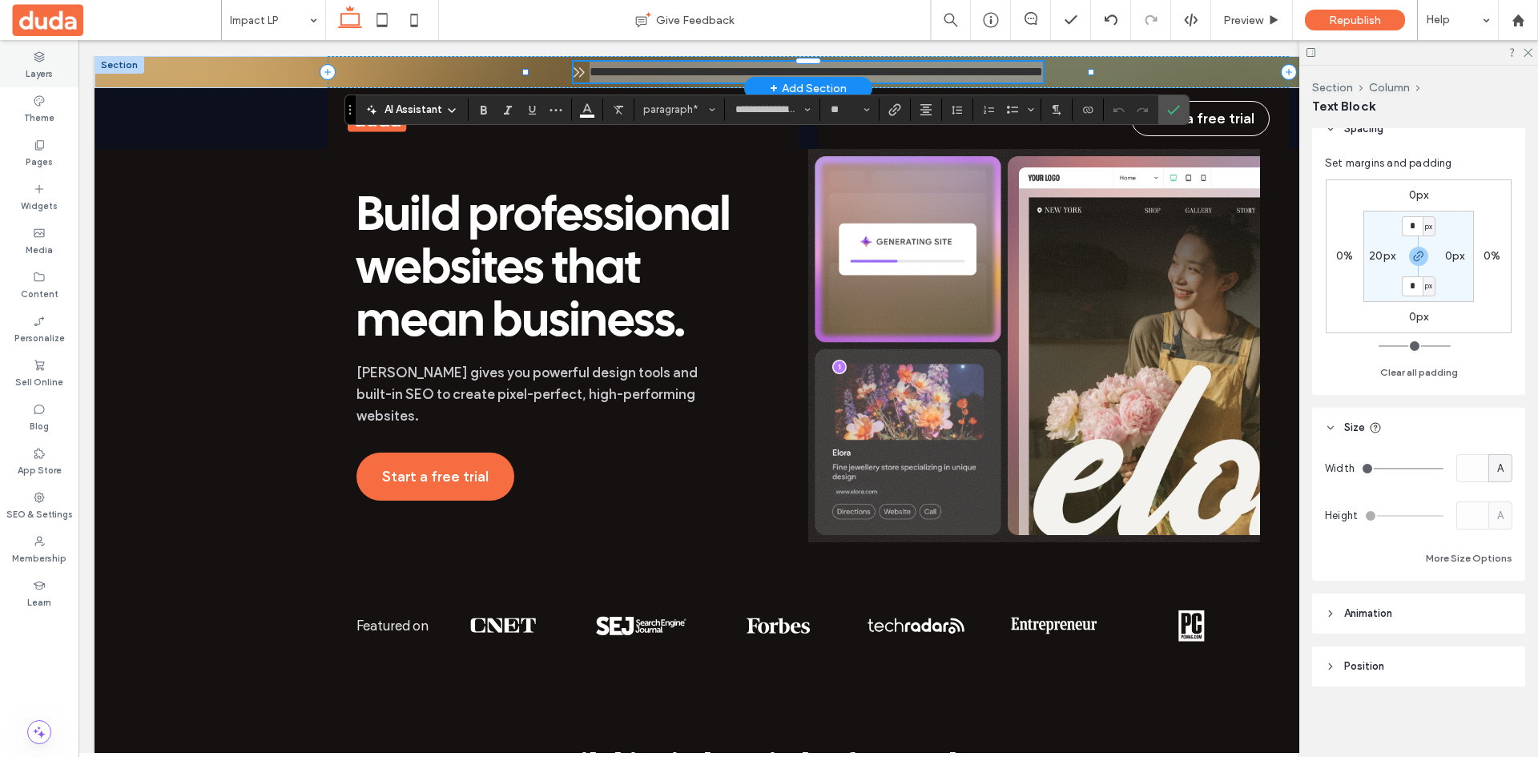
click at [42, 62] on icon at bounding box center [39, 56] width 13 height 13
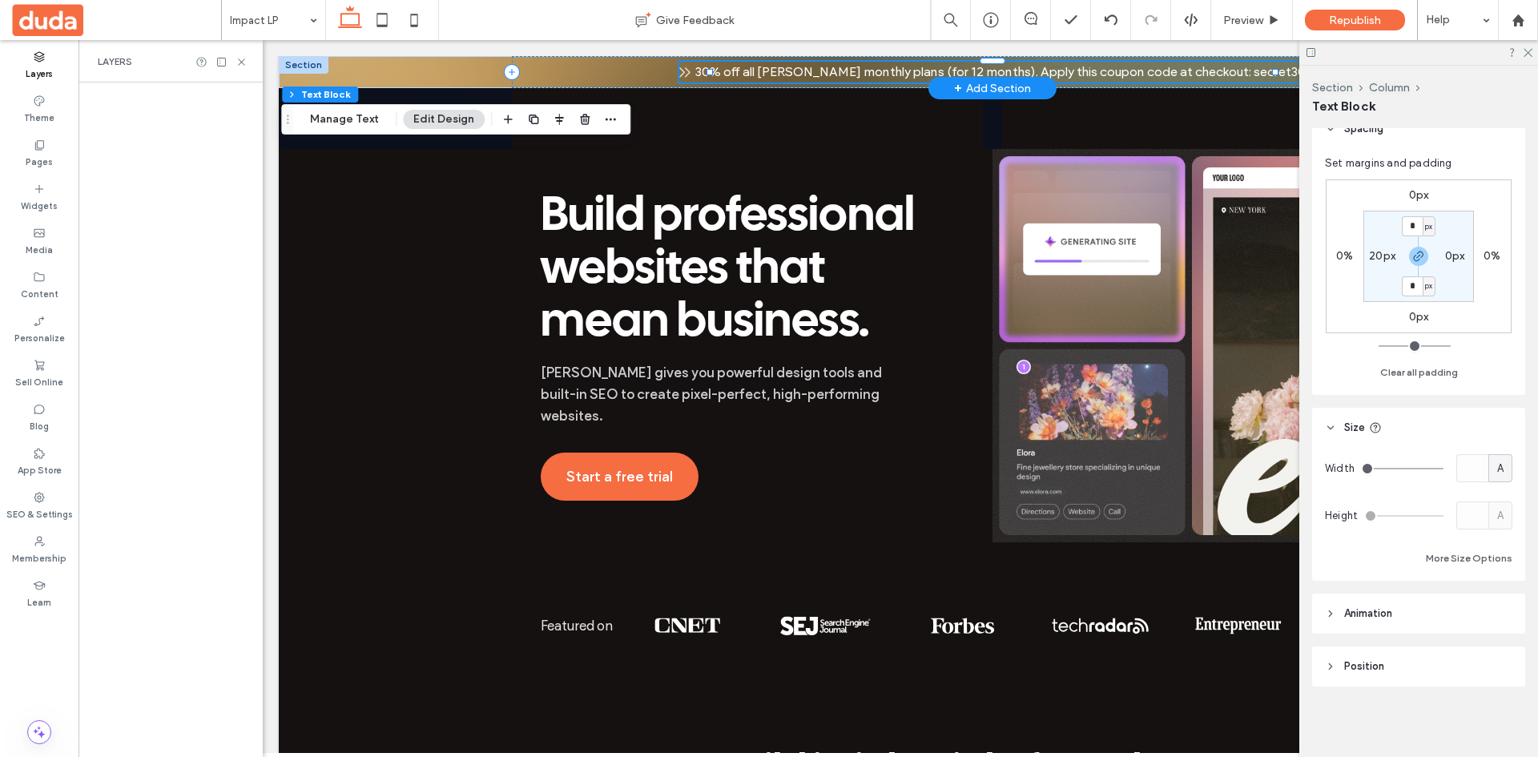
scroll to position [0, 423]
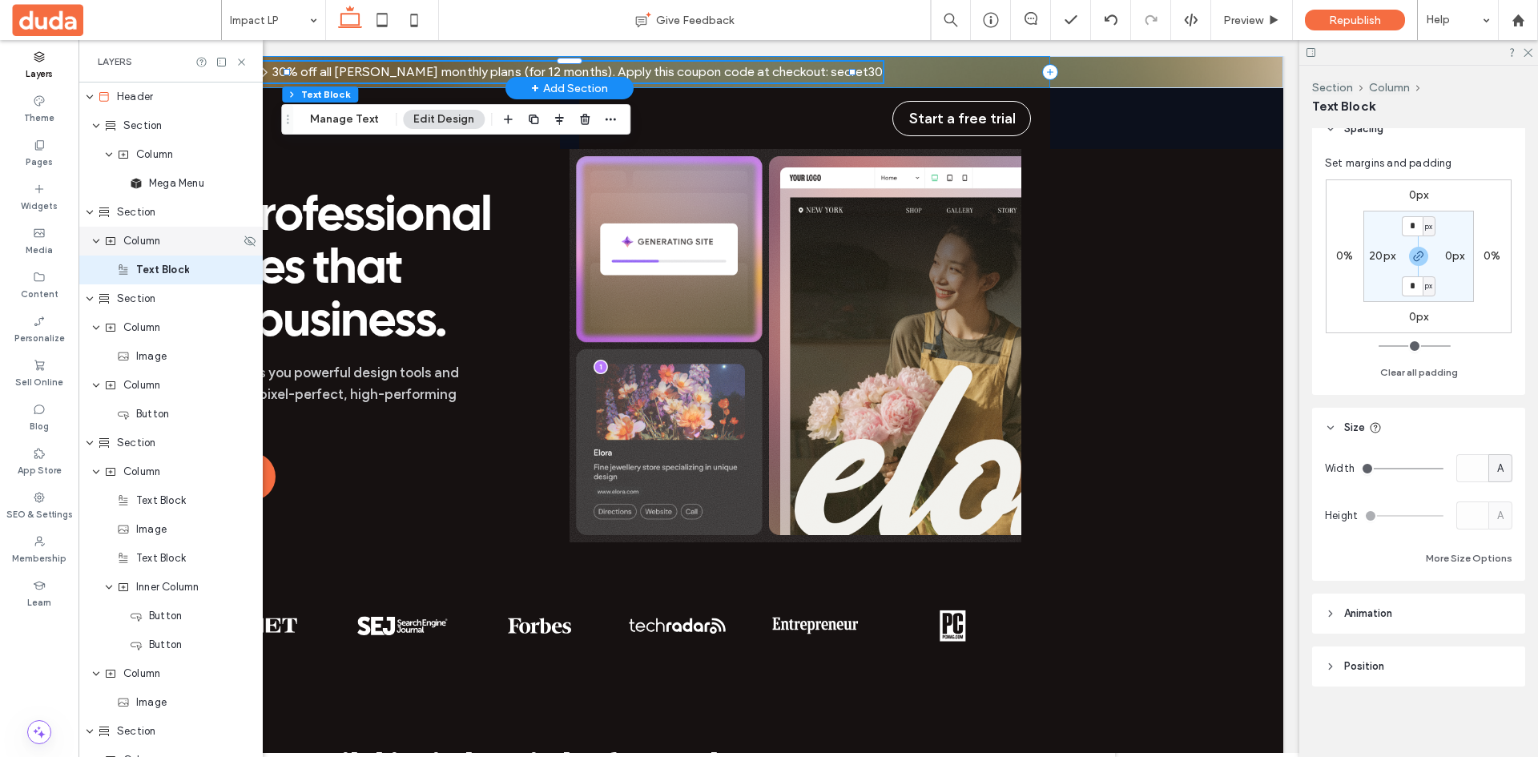
click at [164, 238] on div "Column" at bounding box center [172, 241] width 136 height 16
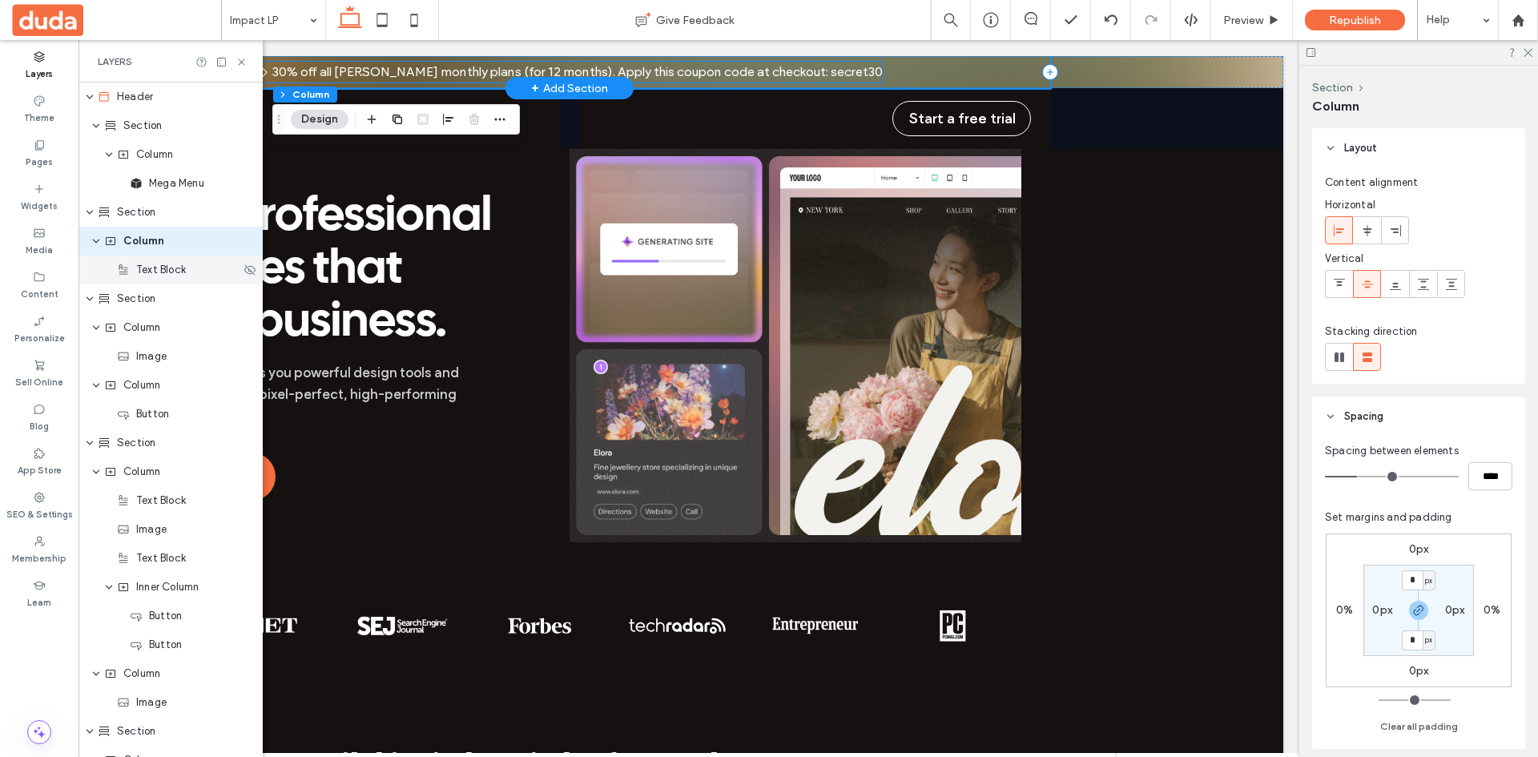
click at [179, 271] on span "Text Block" at bounding box center [161, 270] width 50 height 16
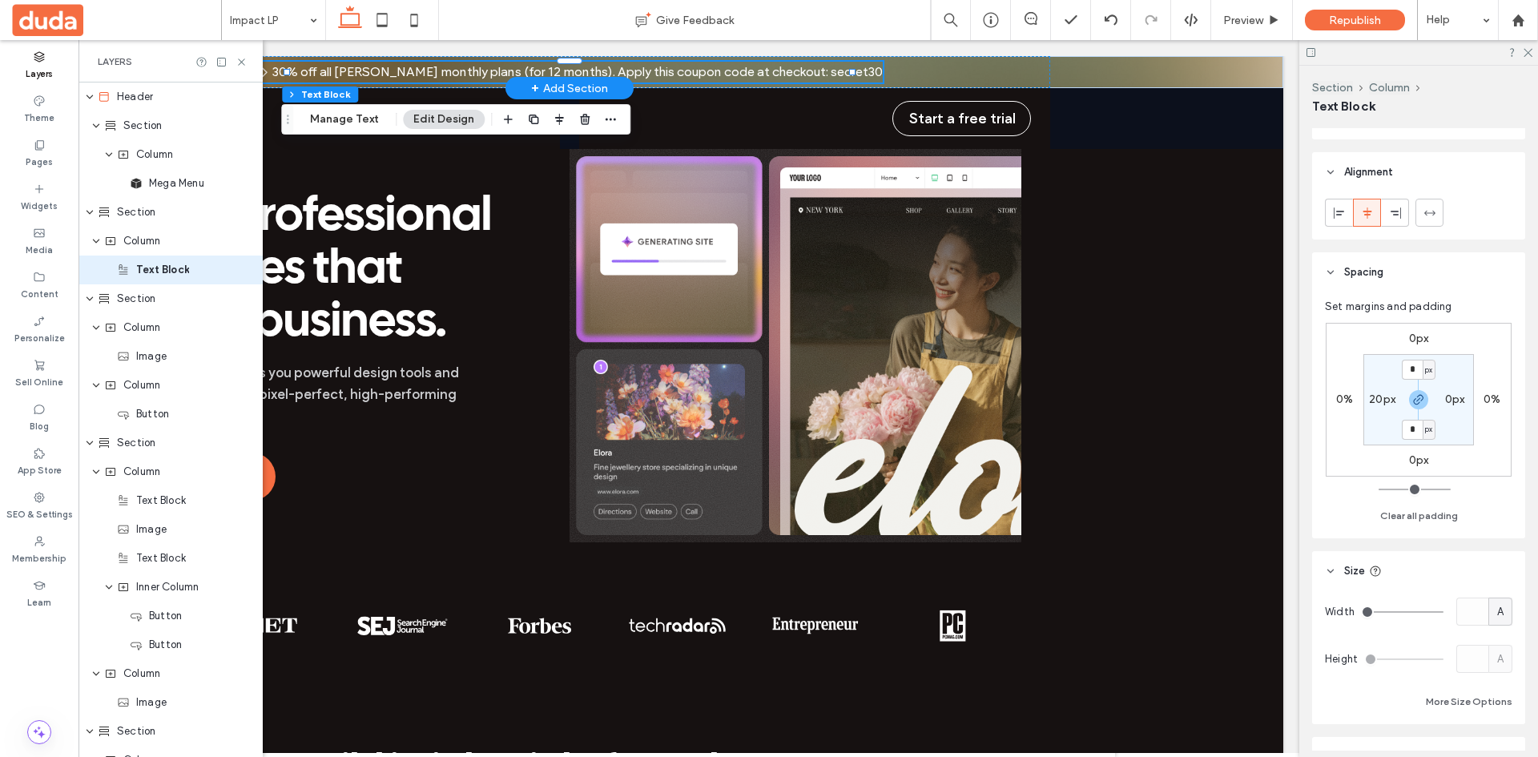
scroll to position [36, 0]
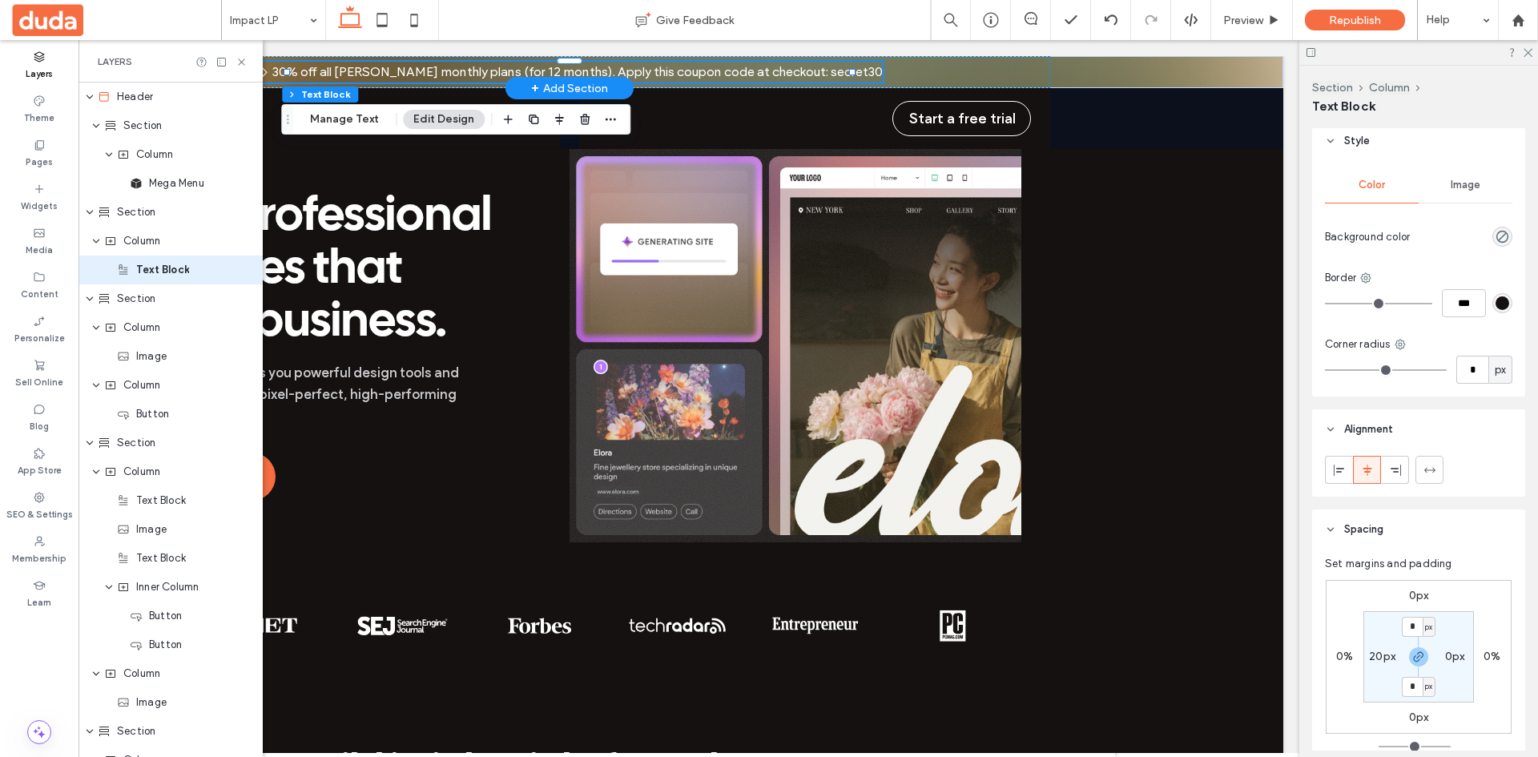
click at [1463, 183] on span "Image" at bounding box center [1466, 185] width 30 height 13
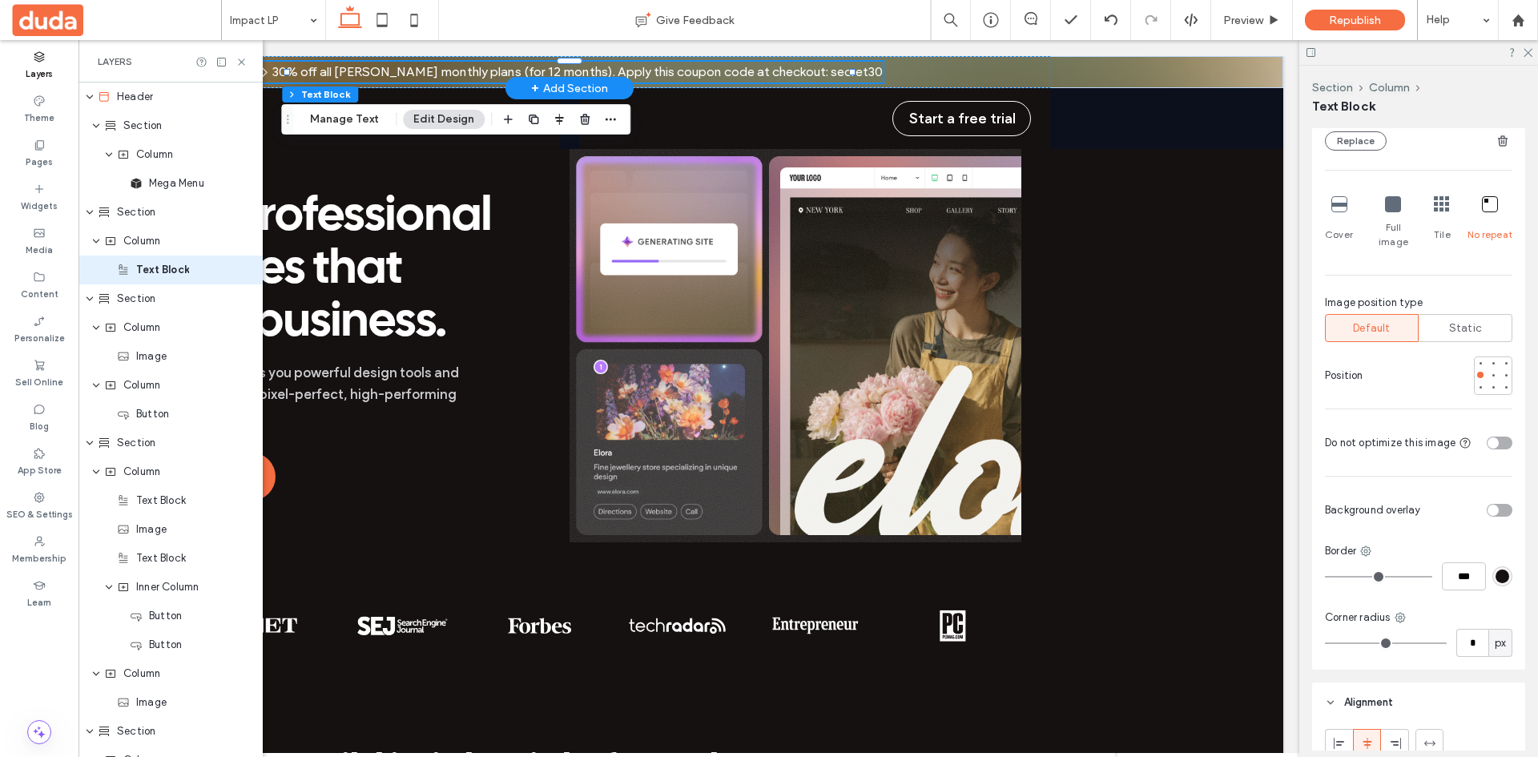
scroll to position [196, 0]
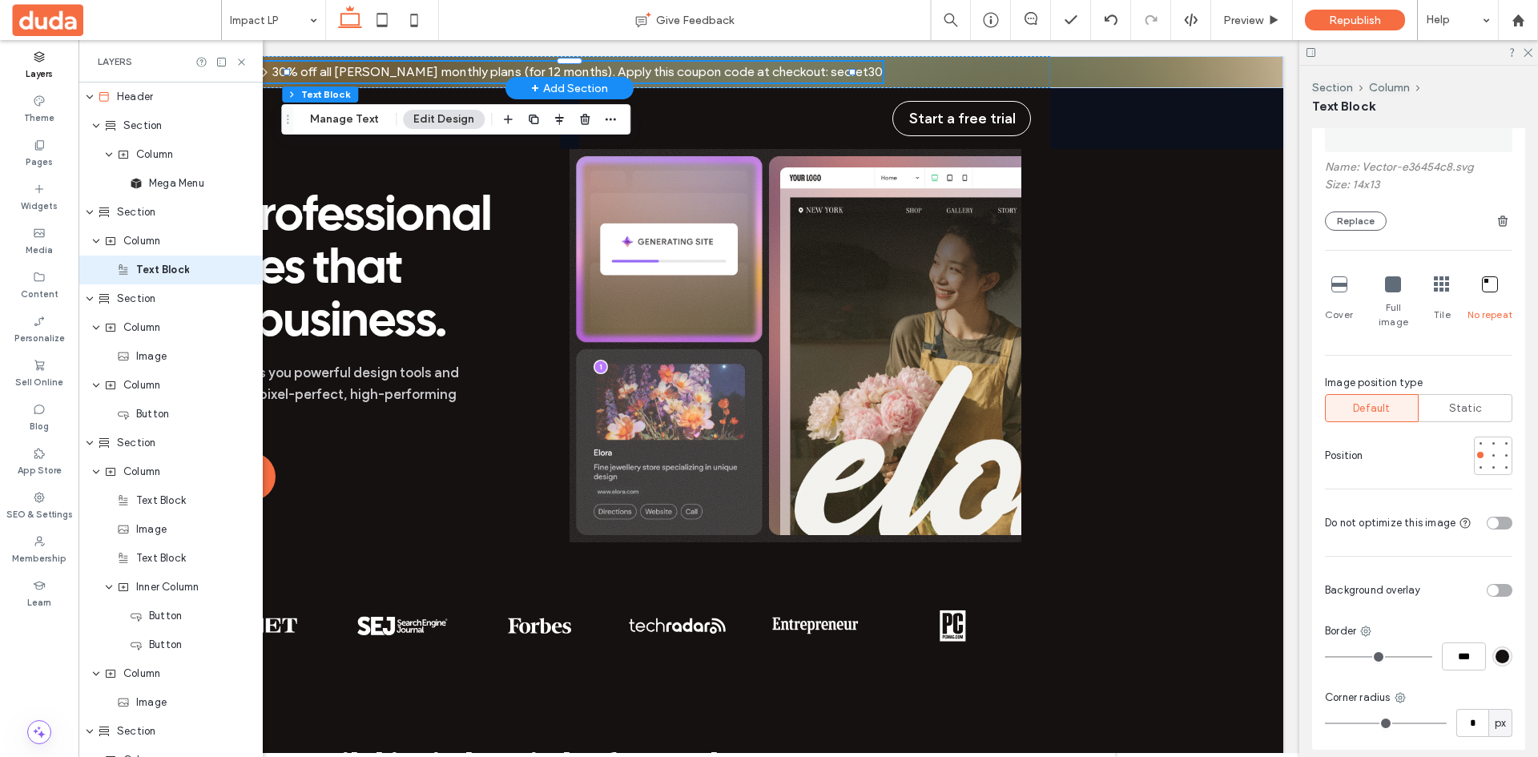
click at [1492, 517] on div "toggle" at bounding box center [1500, 523] width 26 height 13
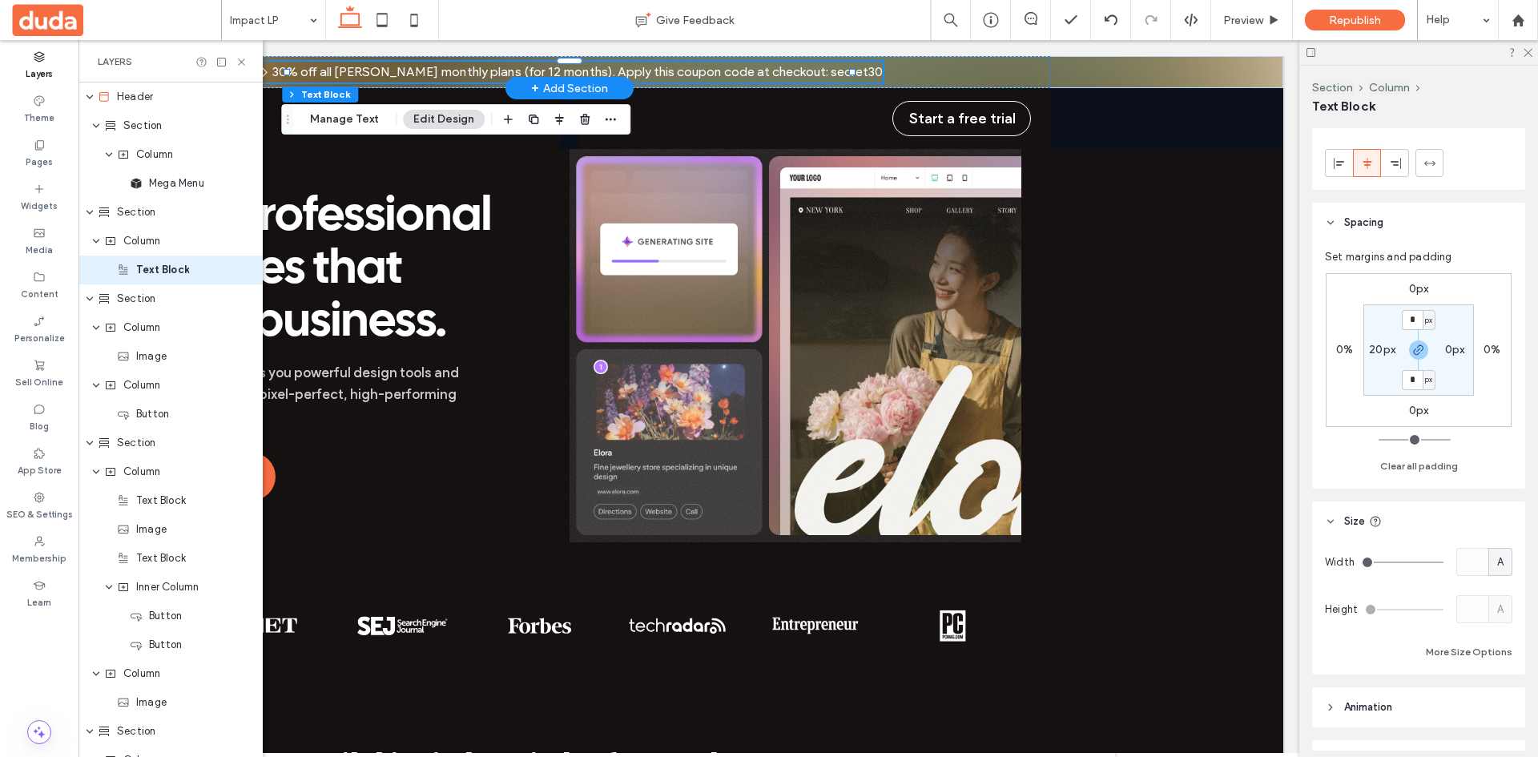
scroll to position [936, 0]
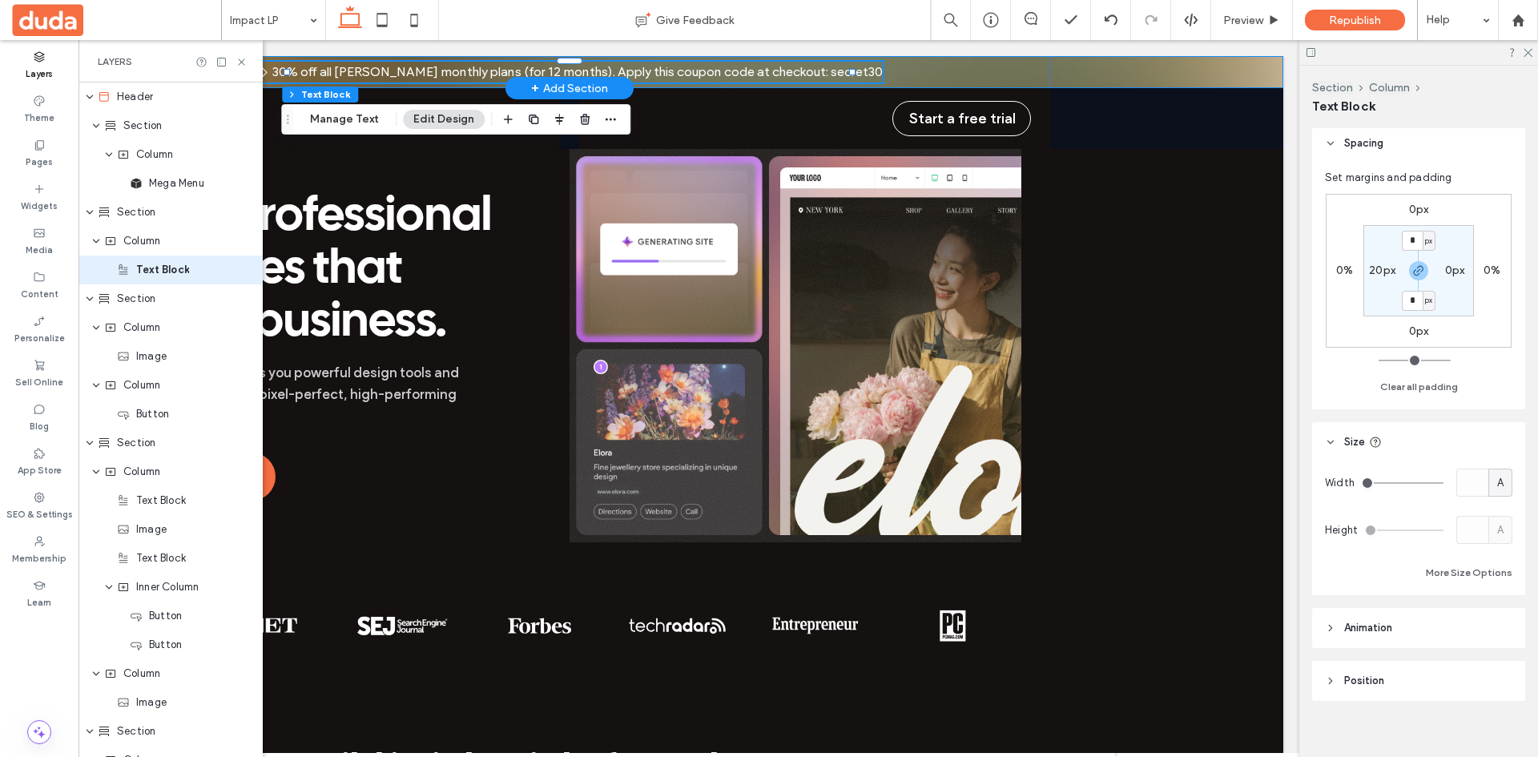
click at [1116, 67] on div "30% off all [PERSON_NAME] monthly plans (for 12 months). Apply this coupon code…" at bounding box center [569, 72] width 1427 height 32
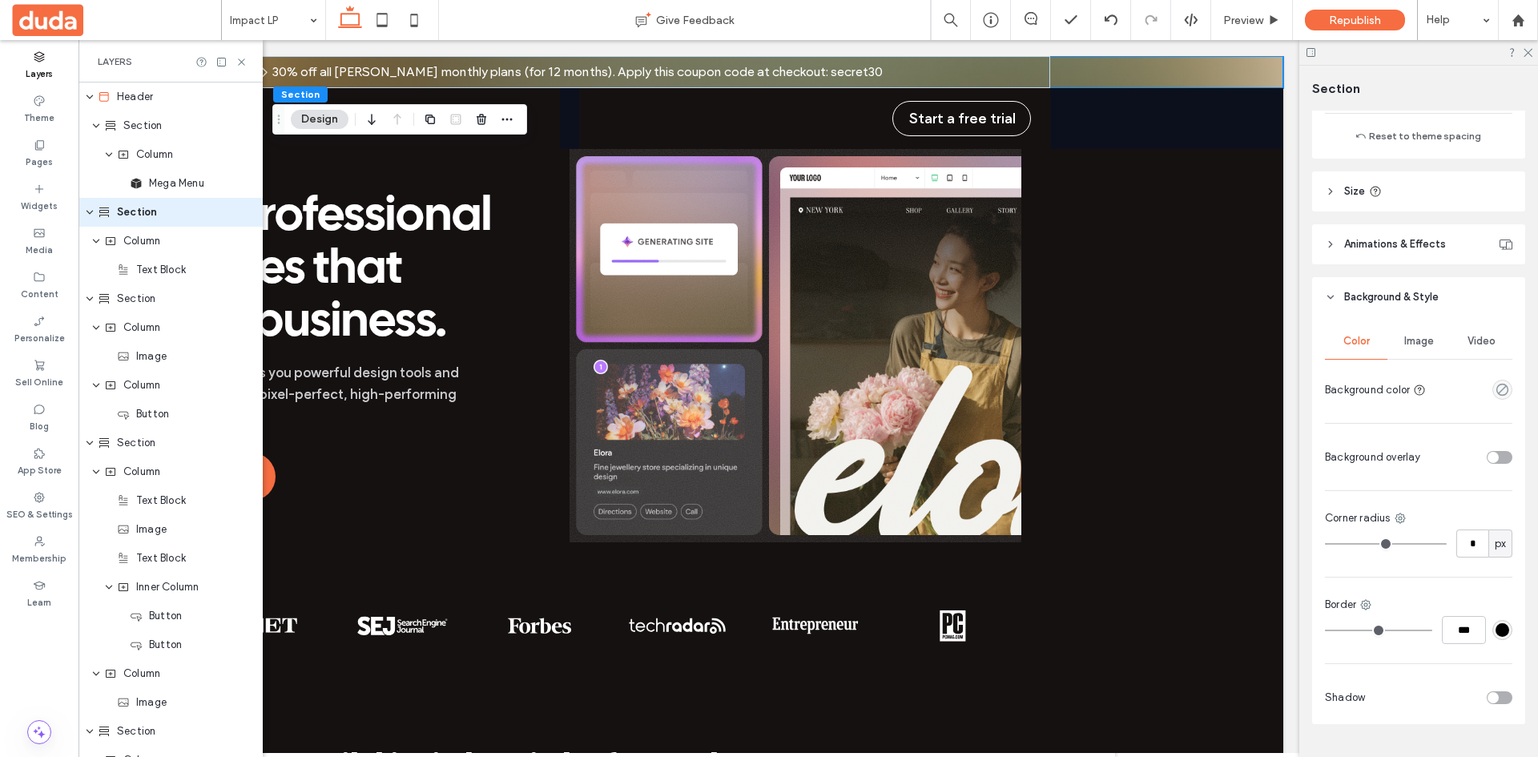
scroll to position [546, 0]
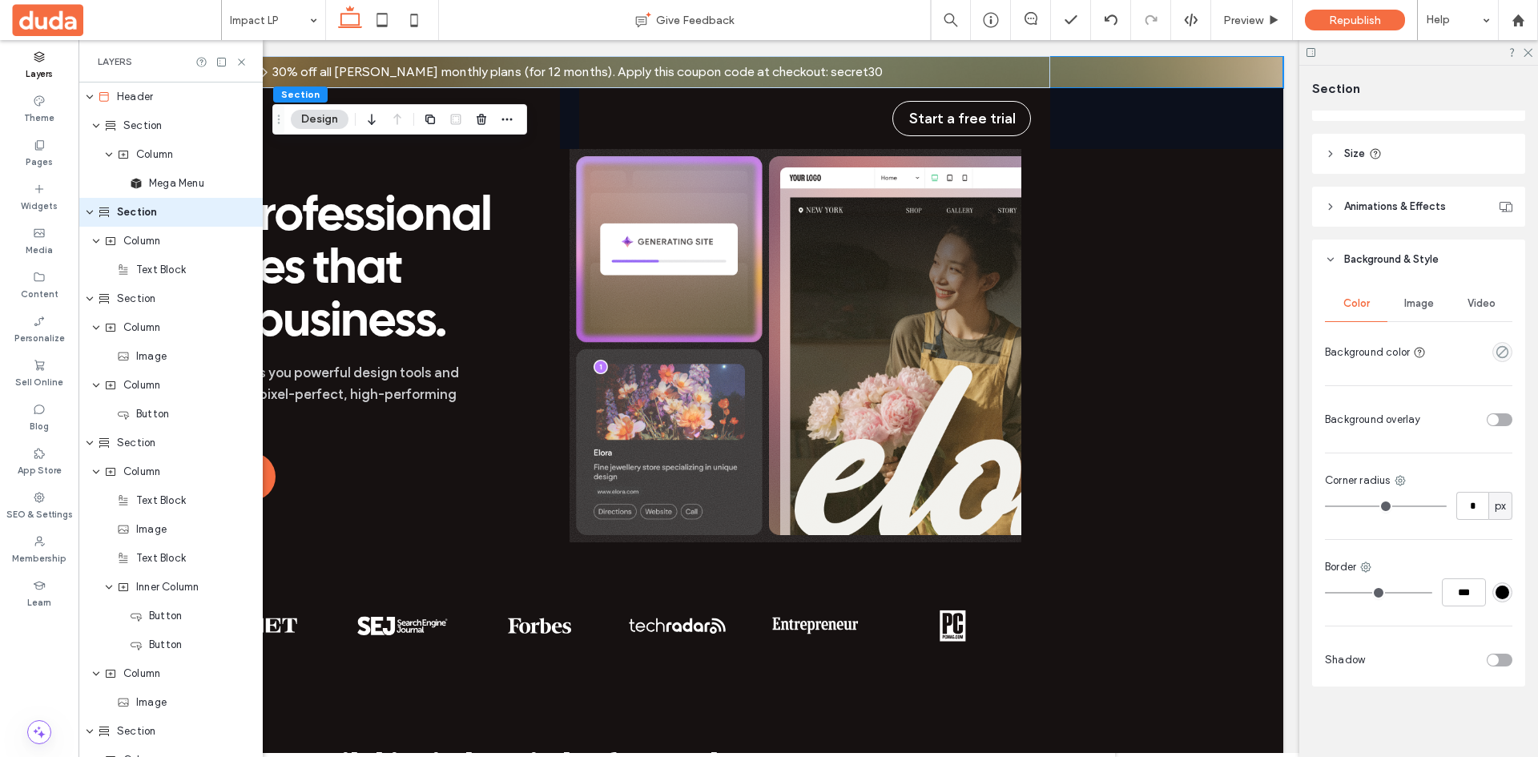
click at [1423, 307] on span "Image" at bounding box center [1419, 303] width 30 height 13
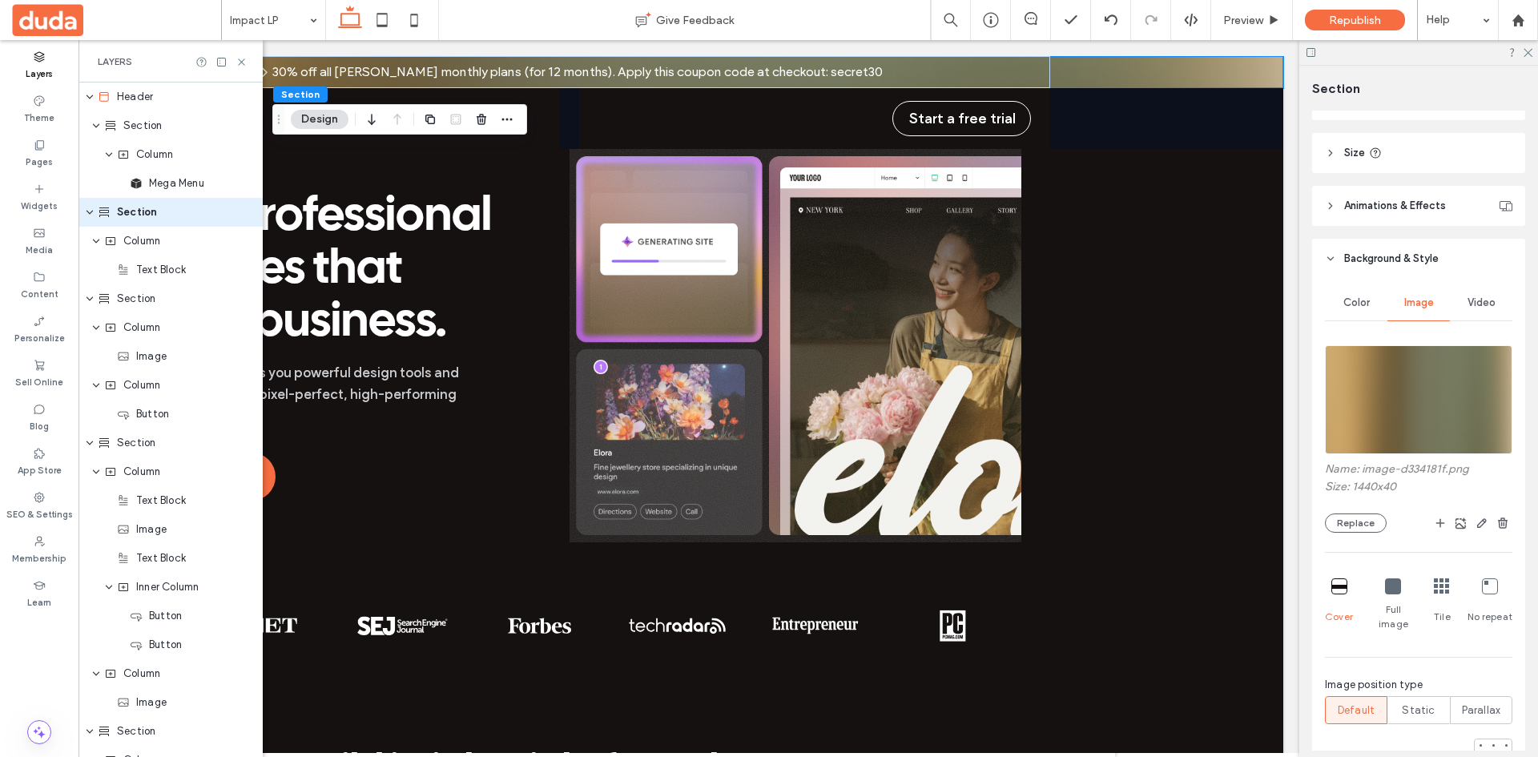
click at [1386, 595] on div at bounding box center [1393, 587] width 16 height 18
click at [1342, 595] on div at bounding box center [1339, 587] width 16 height 18
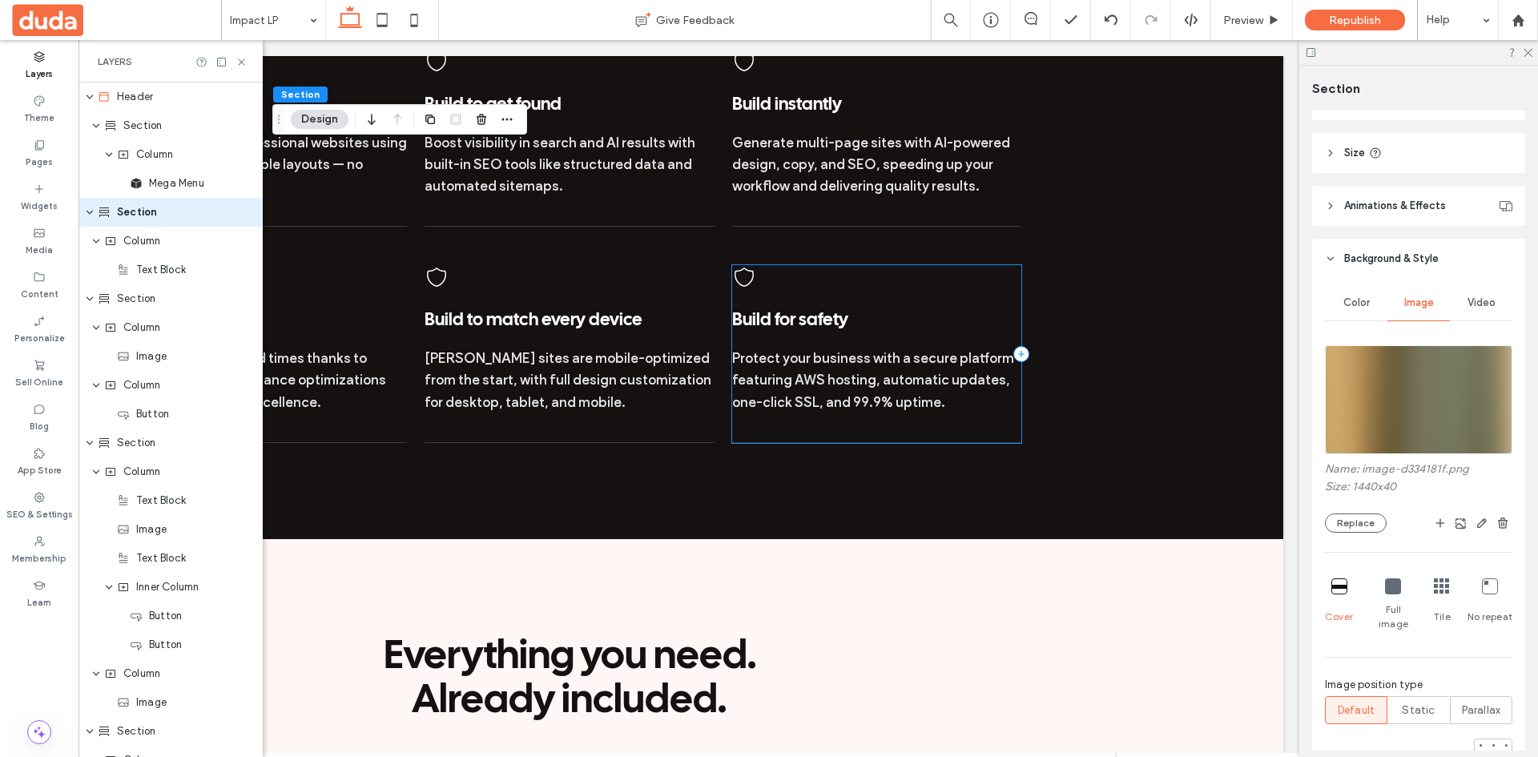
scroll to position [1202, 0]
